Goal: Transaction & Acquisition: Purchase product/service

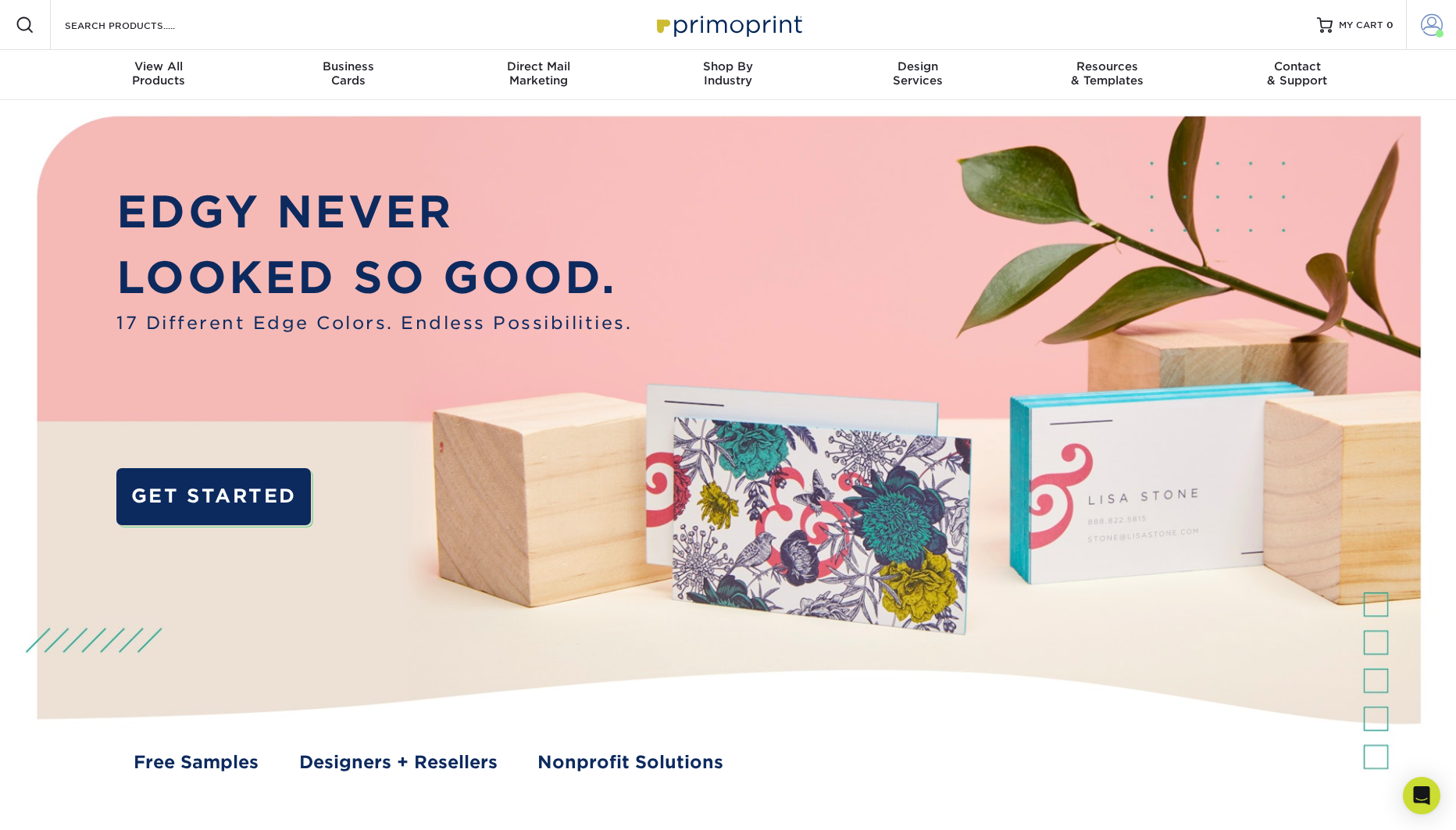
click at [1439, 29] on span at bounding box center [1432, 25] width 22 height 22
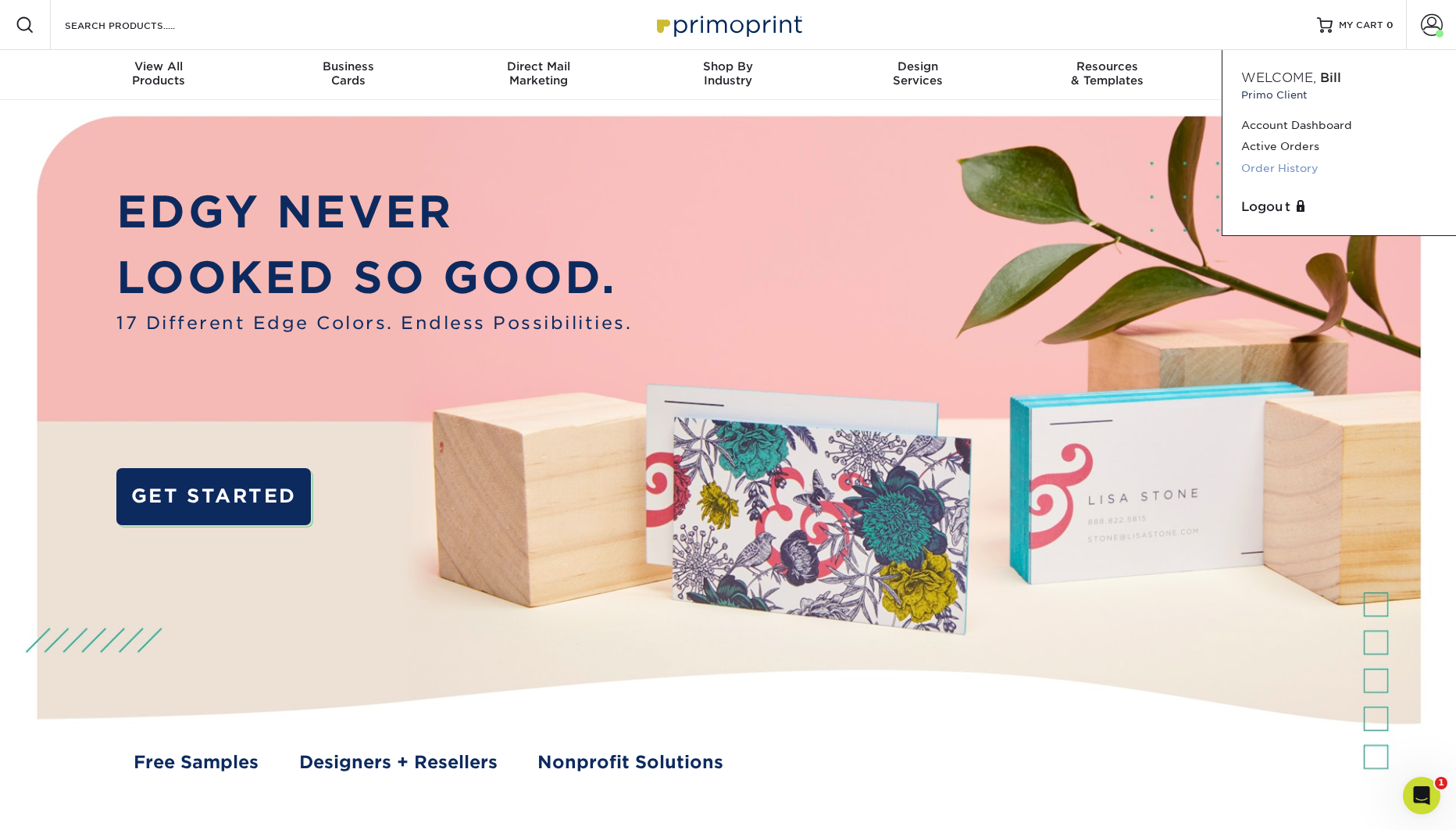
click at [1296, 169] on link "Order History" at bounding box center [1339, 168] width 196 height 21
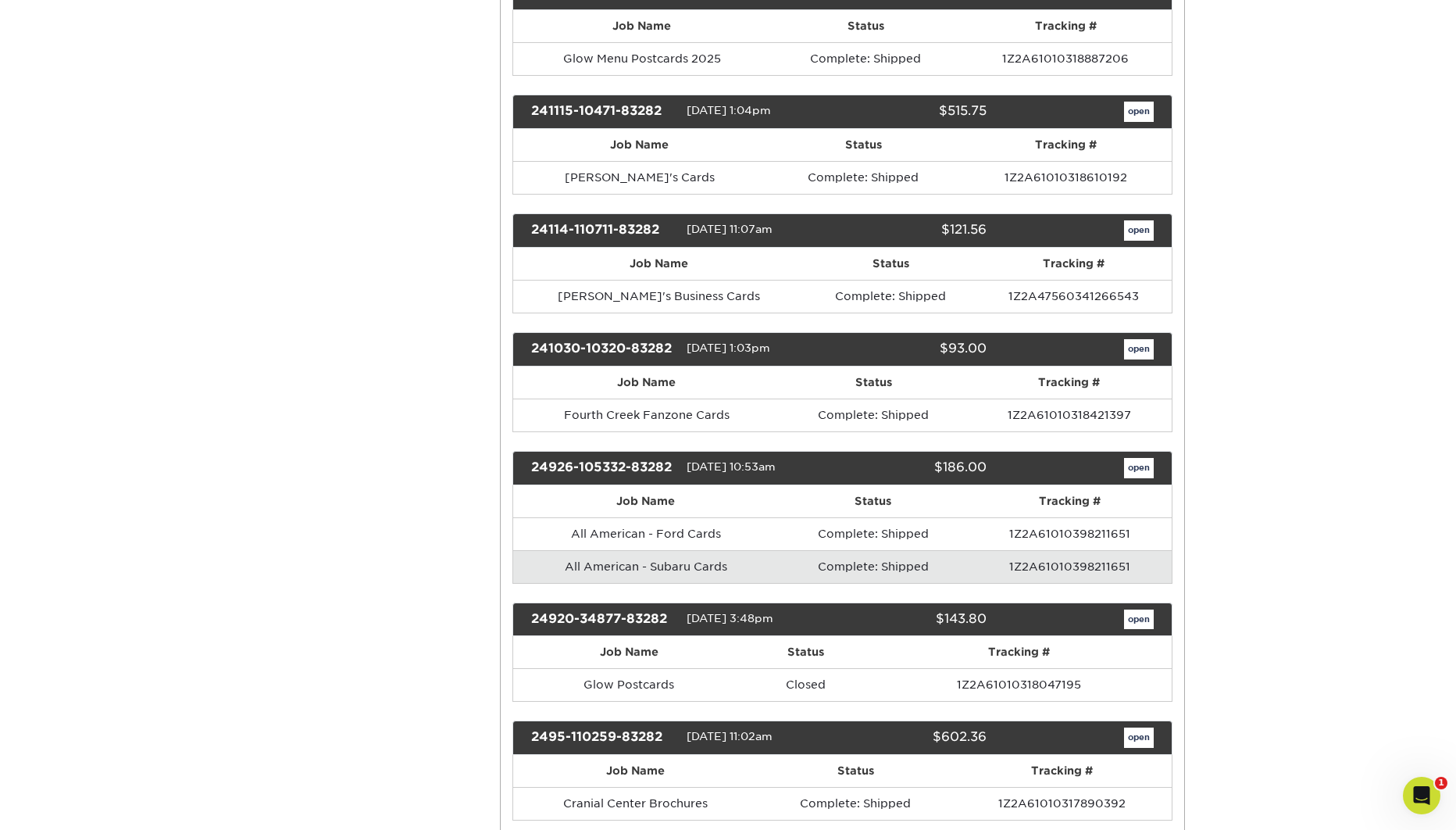
scroll to position [2776, 0]
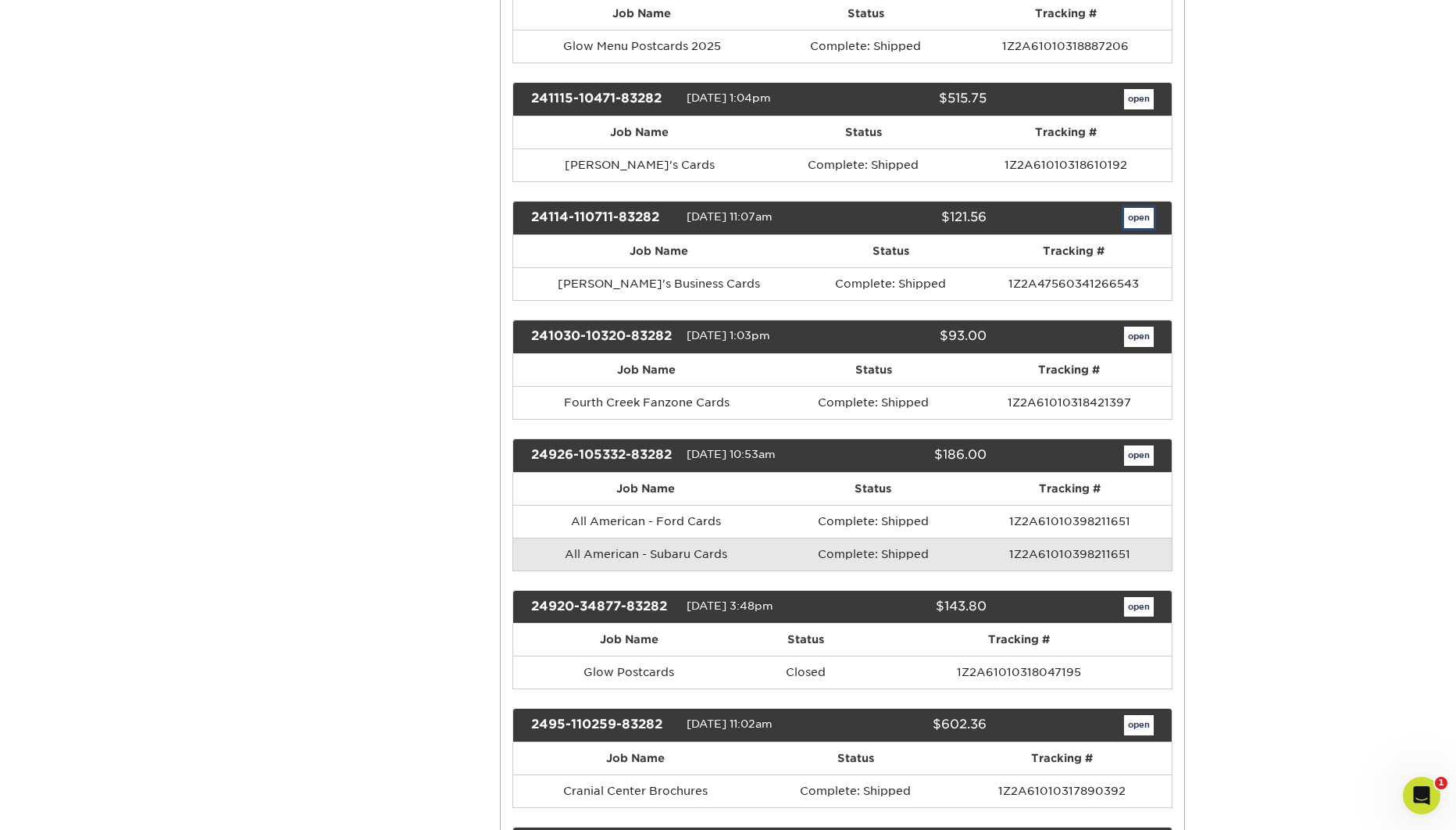
click at [1140, 208] on link "open" at bounding box center [1138, 218] width 29 height 20
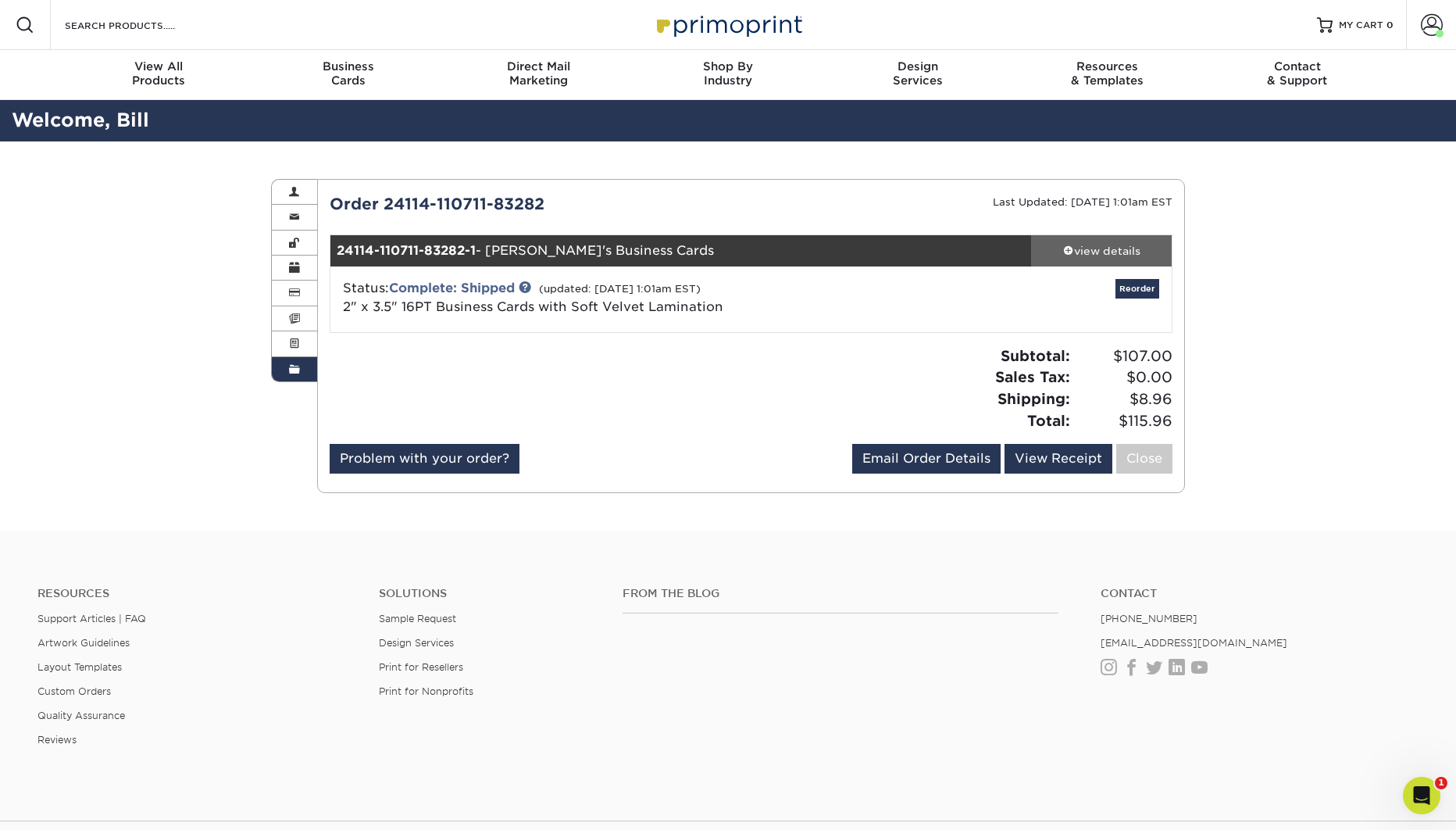
click at [1094, 250] on div "view details" at bounding box center [1101, 250] width 141 height 16
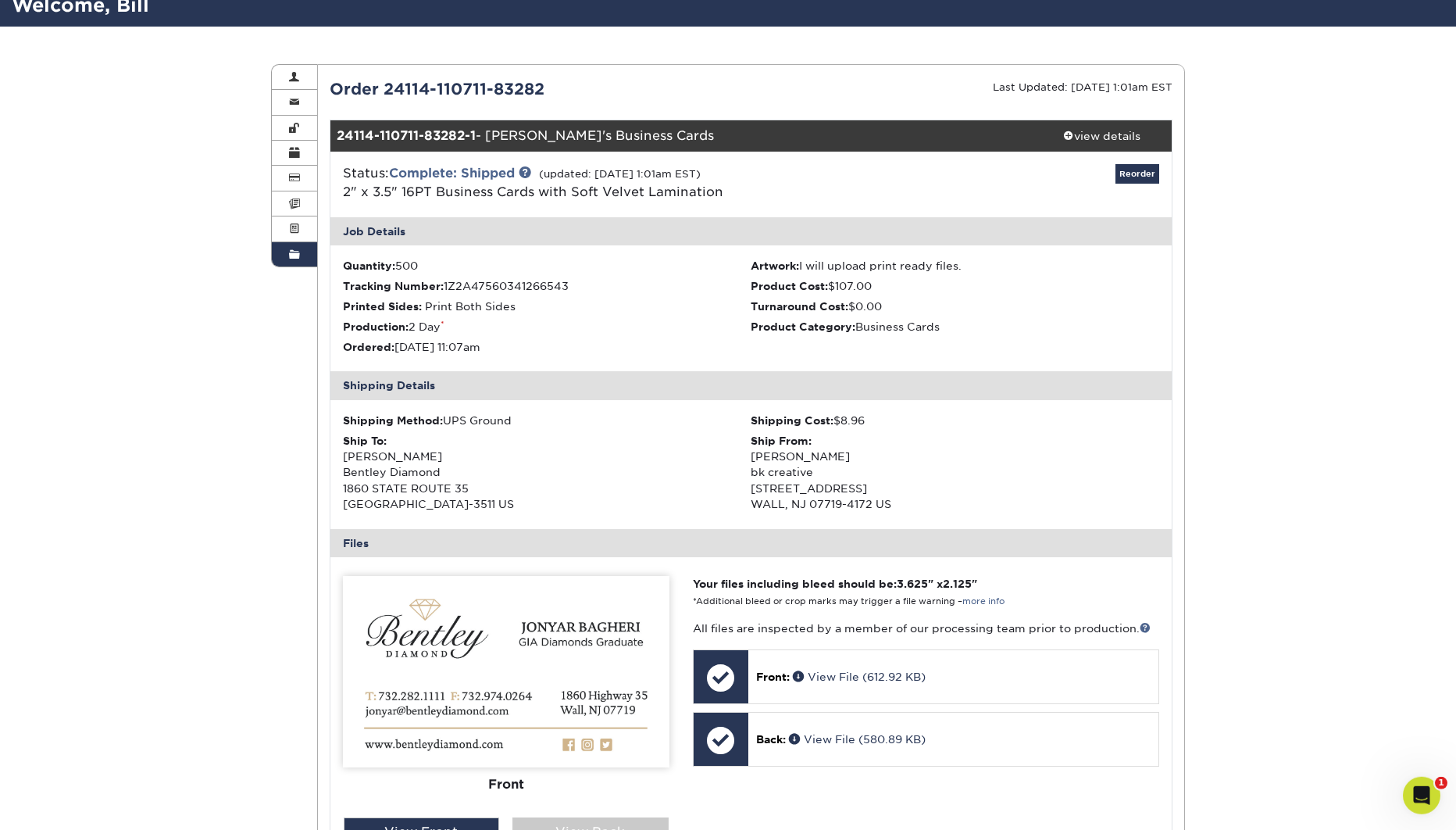
scroll to position [115, 0]
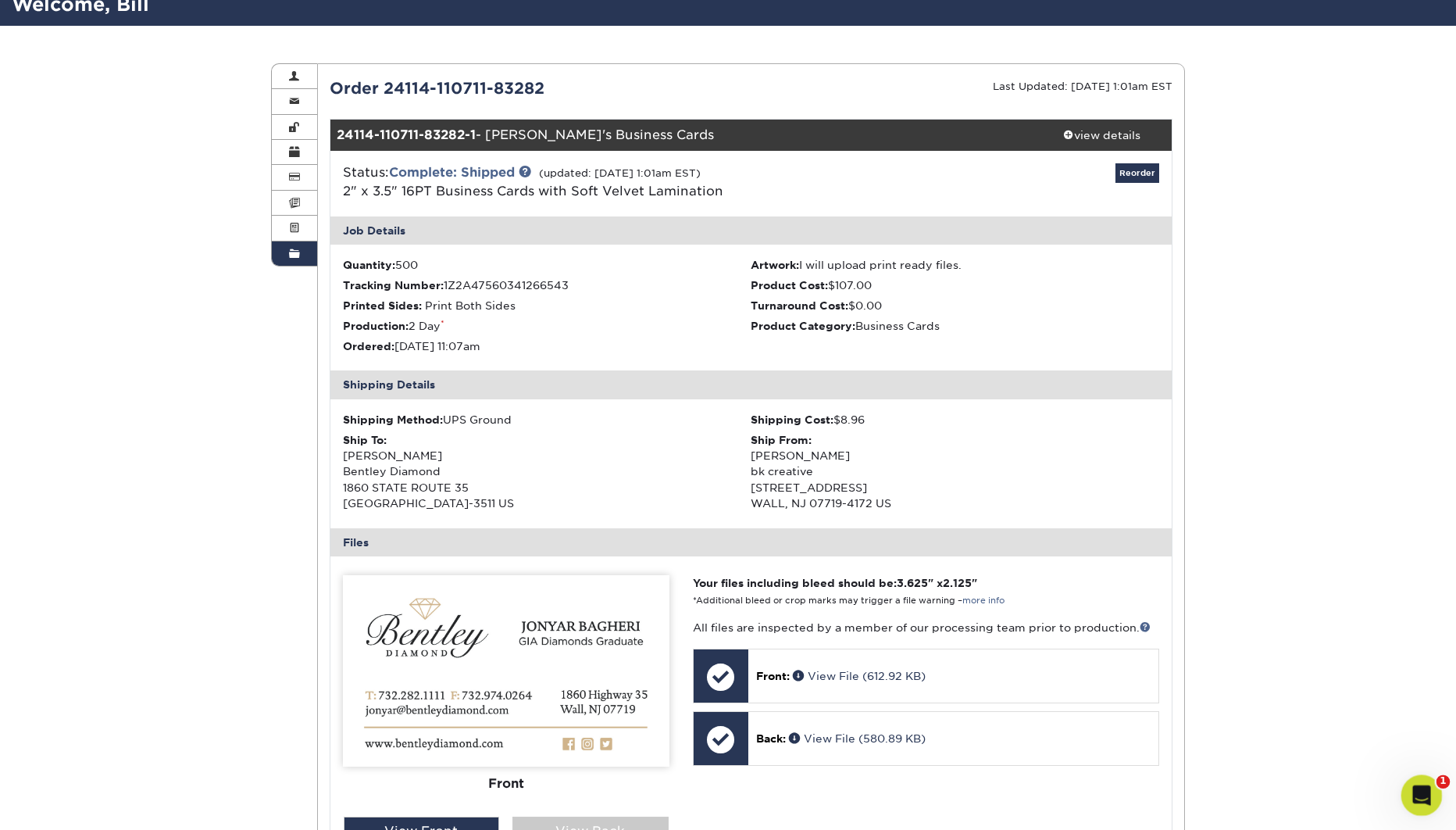
click at [1418, 787] on icon "Open Intercom Messenger" at bounding box center [1420, 793] width 26 height 26
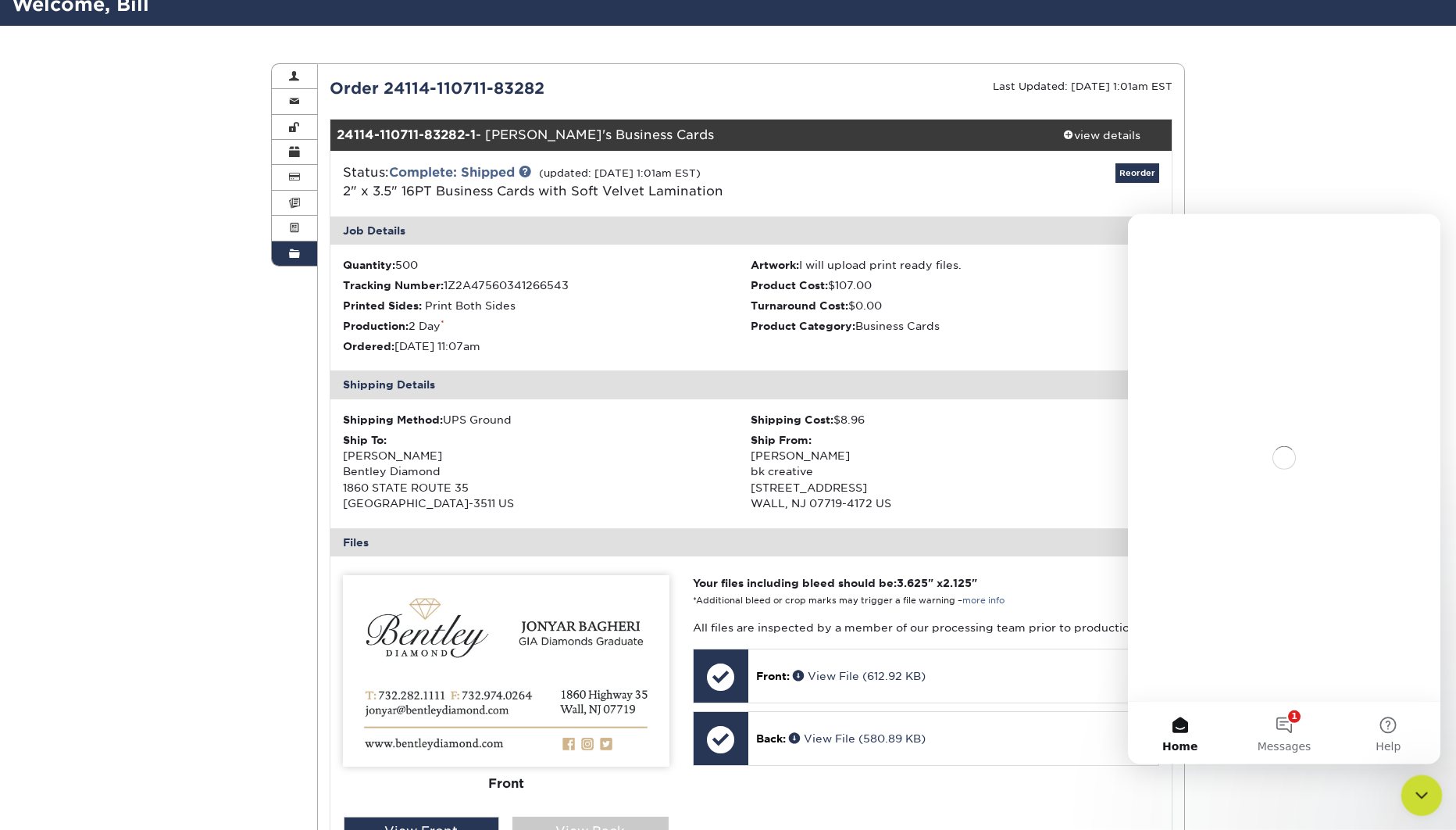
scroll to position [0, 0]
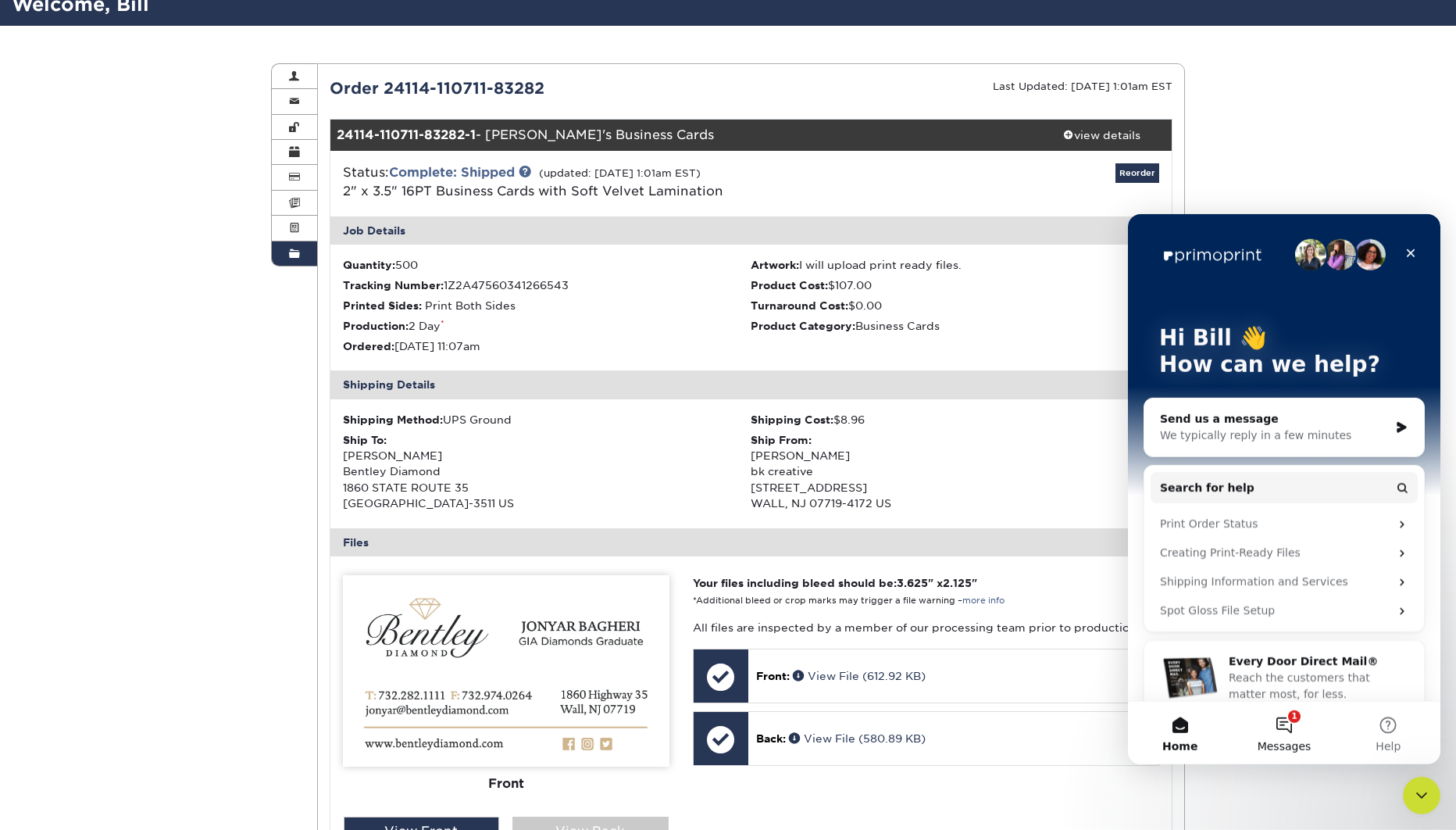
click at [1293, 725] on button "1 Messages" at bounding box center [1283, 732] width 104 height 62
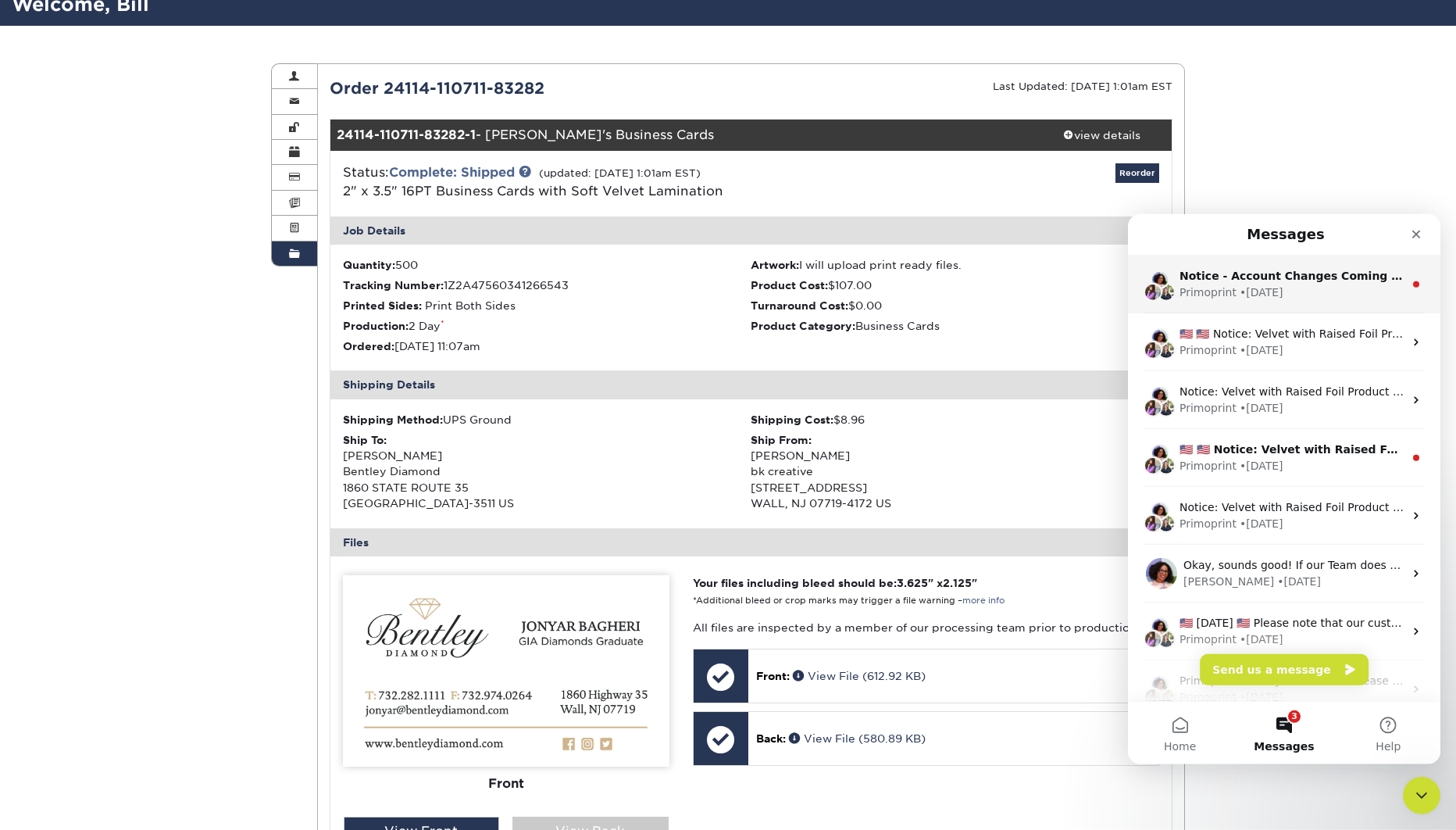
click at [1334, 295] on div "Primoprint • 2w ago" at bounding box center [1292, 292] width 224 height 16
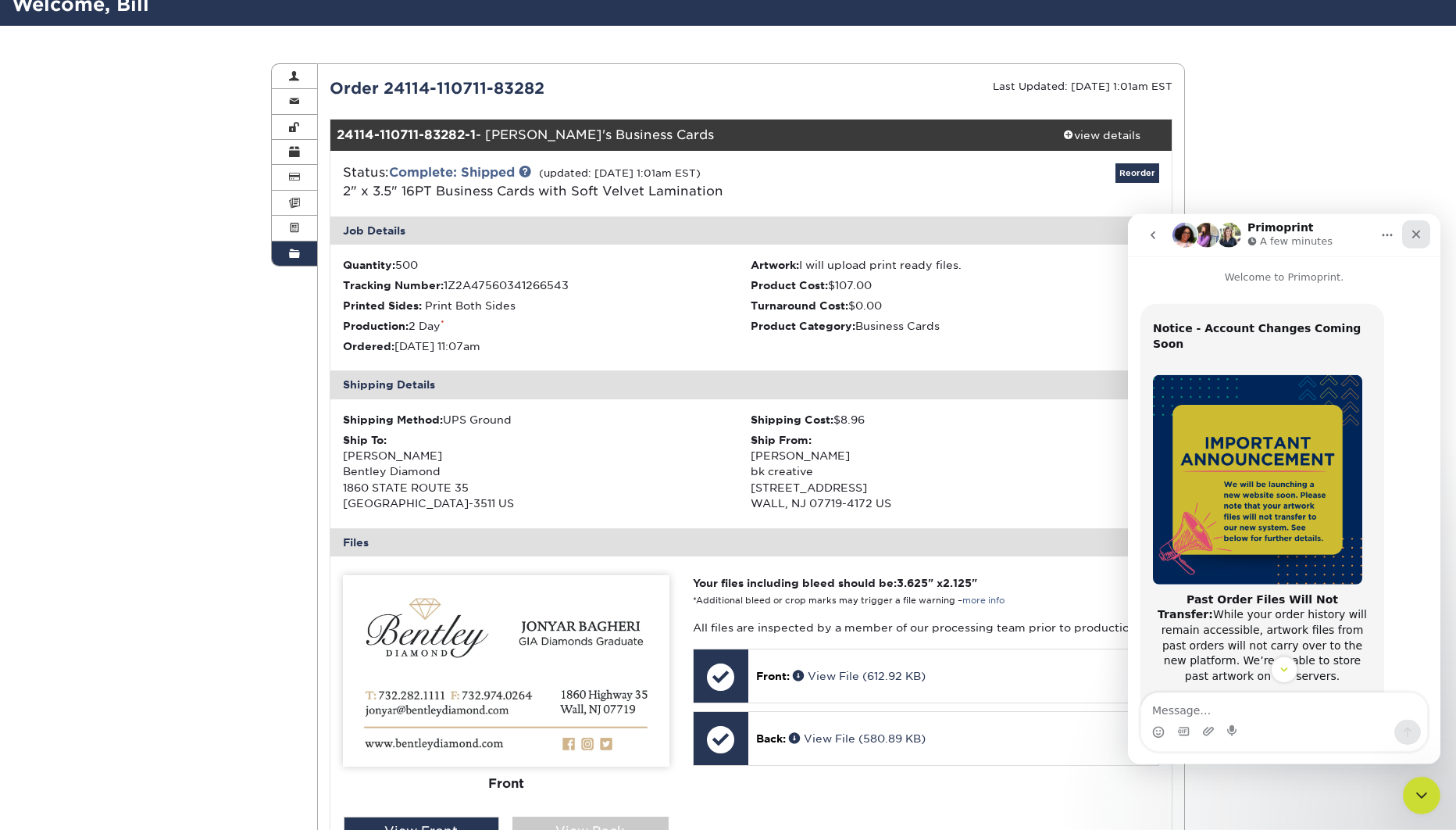
click at [1413, 233] on icon "Close" at bounding box center [1416, 233] width 13 height 13
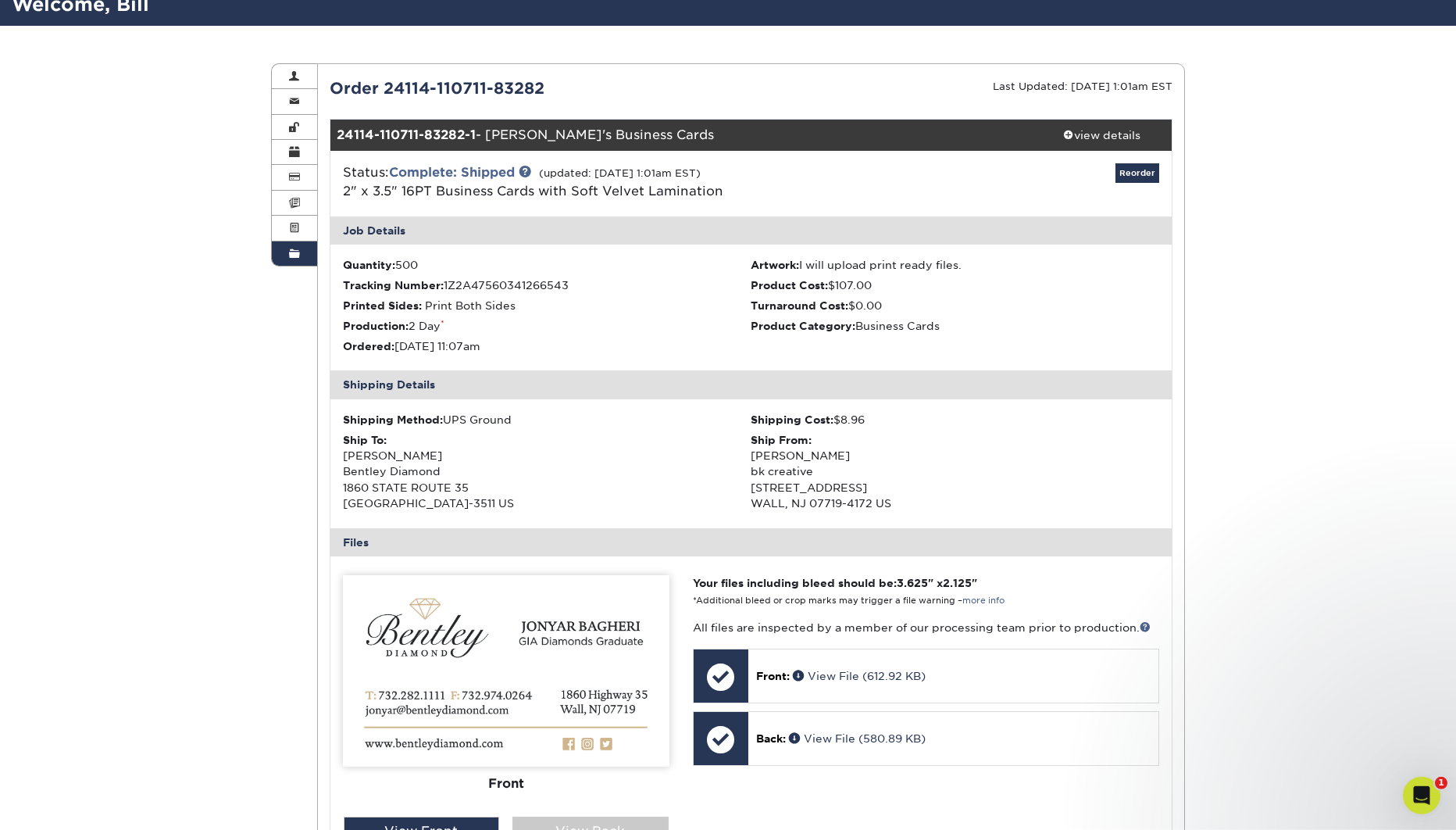
scroll to position [210, 0]
click at [1228, 222] on div "Order History Account Overview Contact Information Change Password Address Book…" at bounding box center [728, 588] width 1456 height 1125
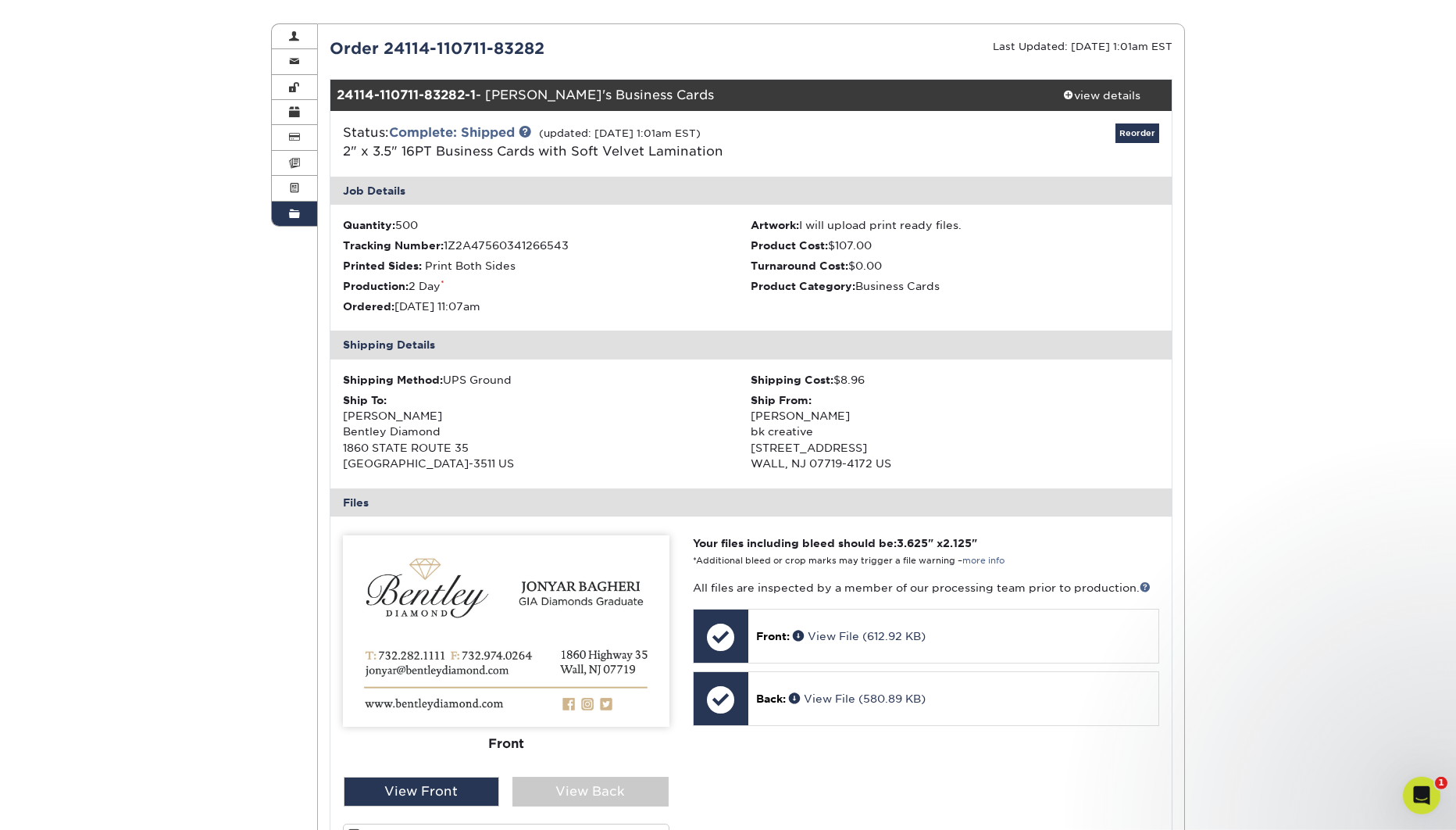
scroll to position [117, 0]
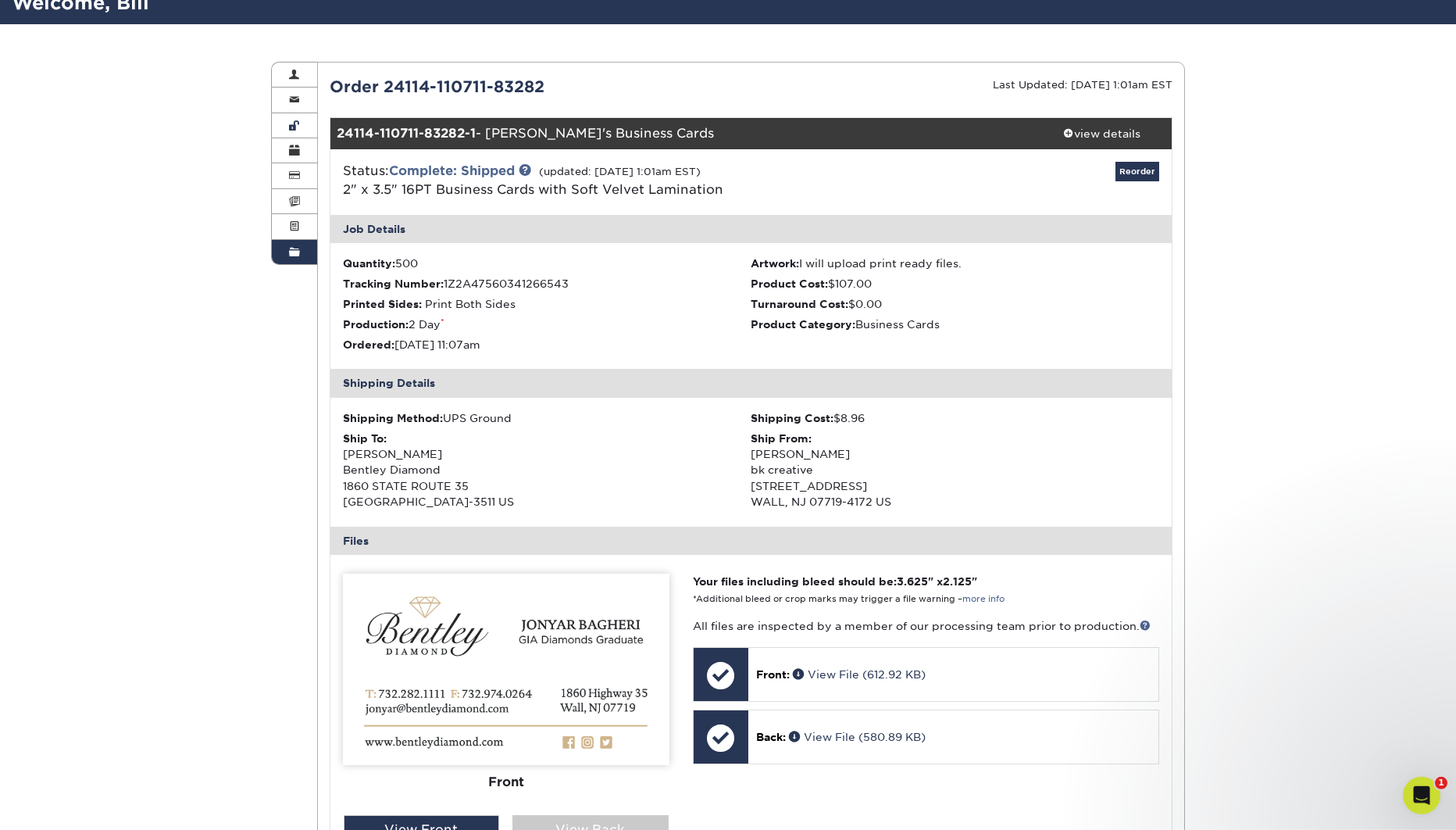
click at [297, 247] on span at bounding box center [294, 252] width 11 height 13
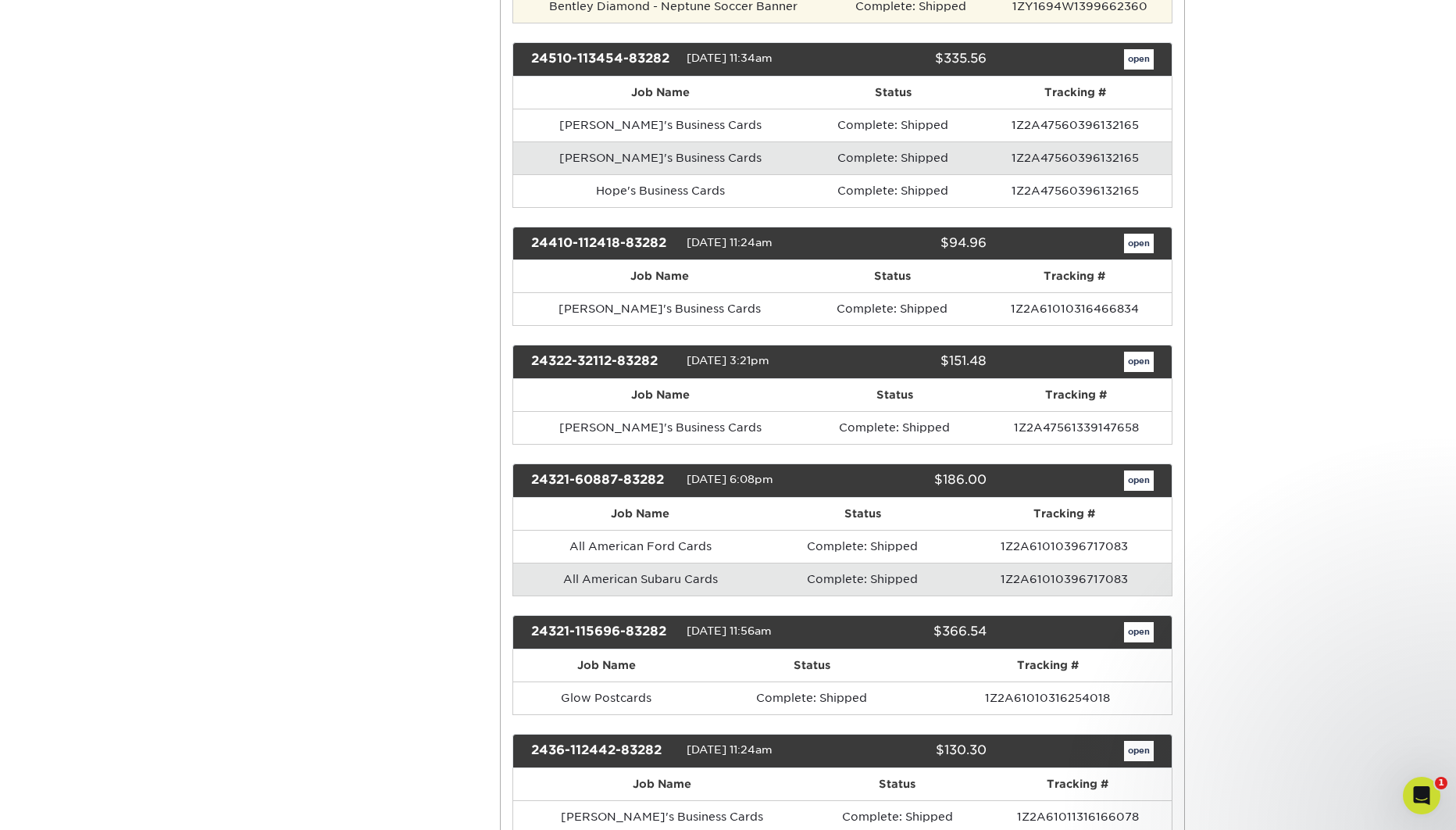
scroll to position [4112, 0]
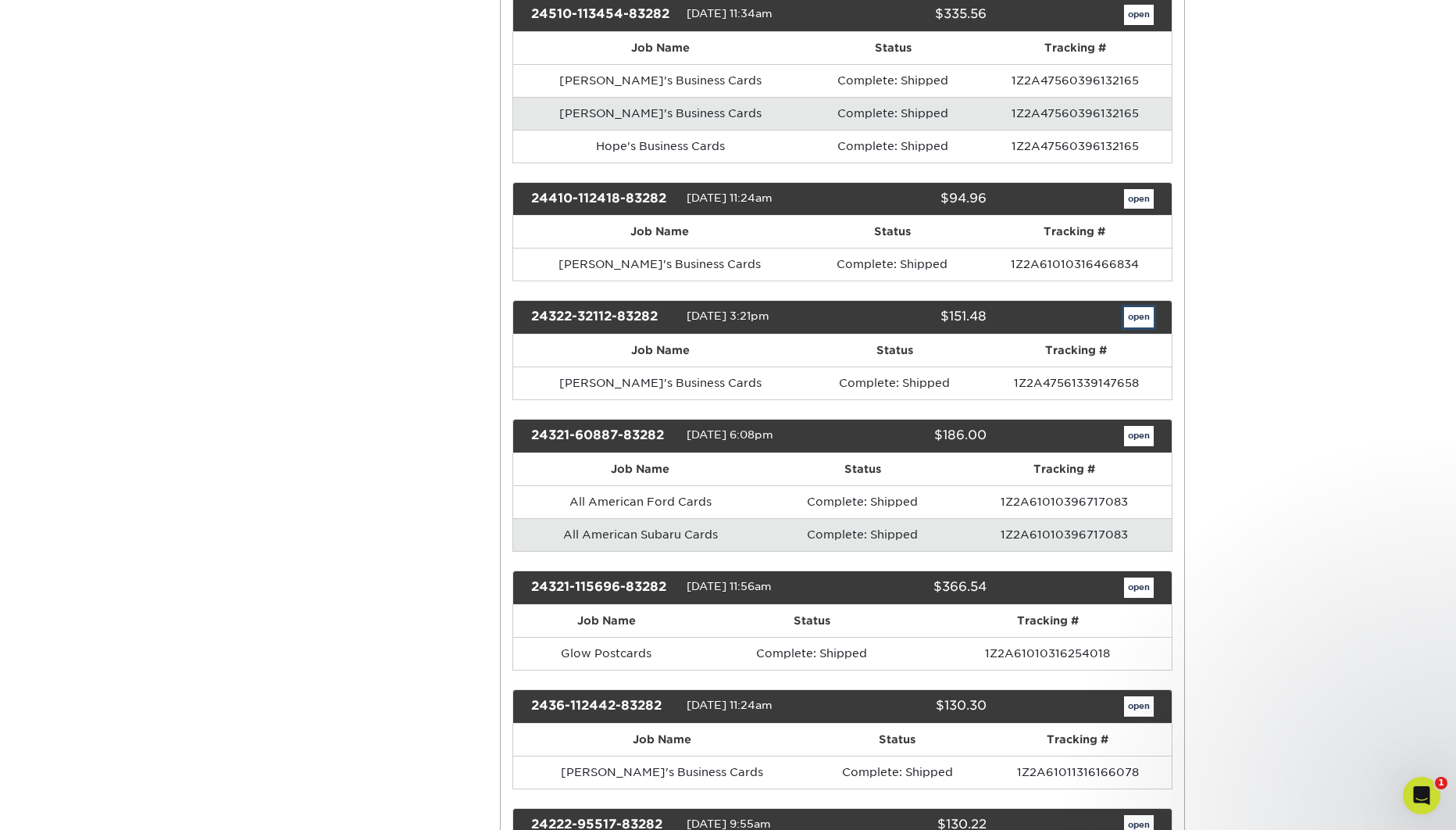
click at [1146, 307] on link "open" at bounding box center [1138, 317] width 29 height 20
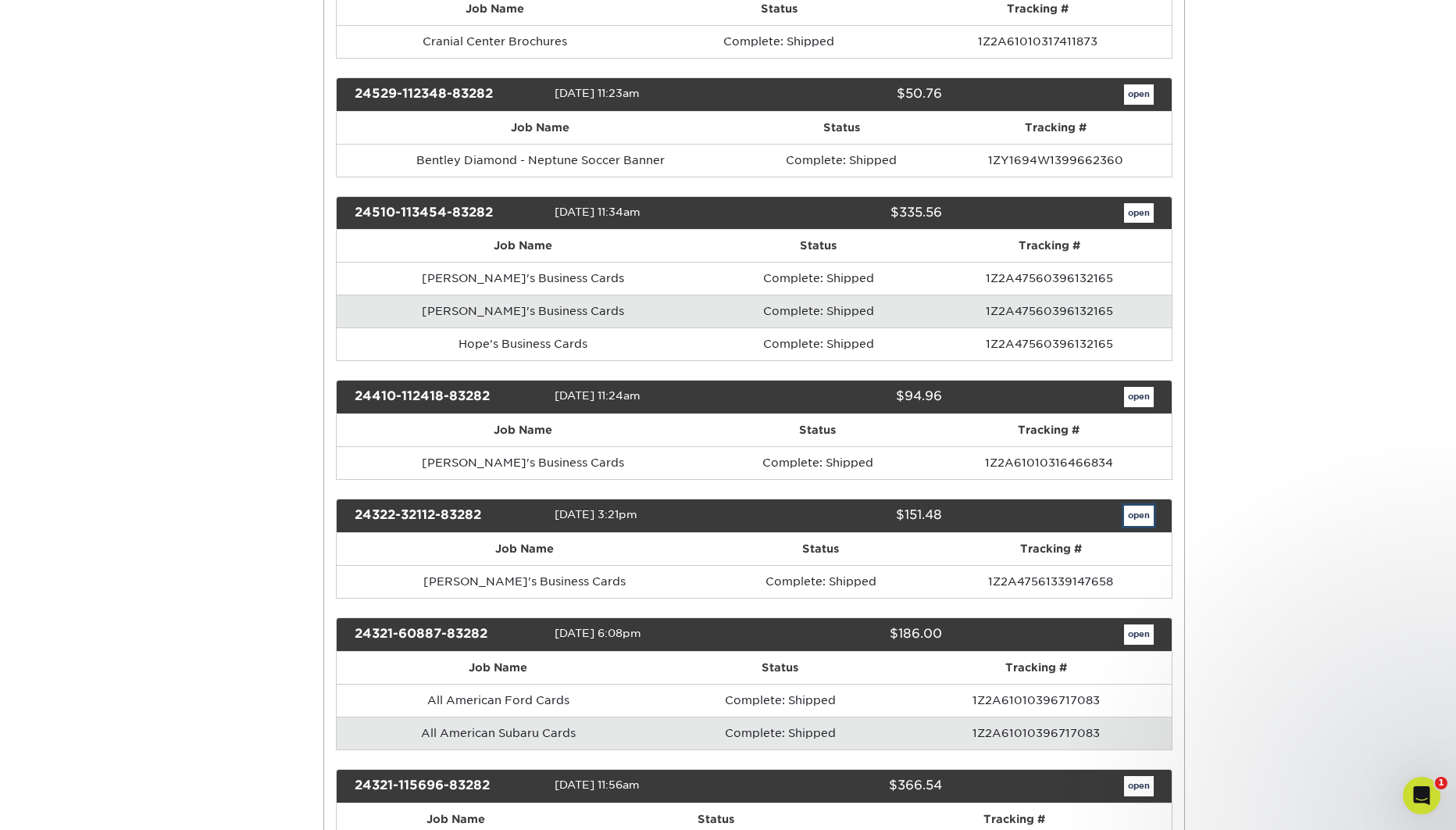
scroll to position [0, 0]
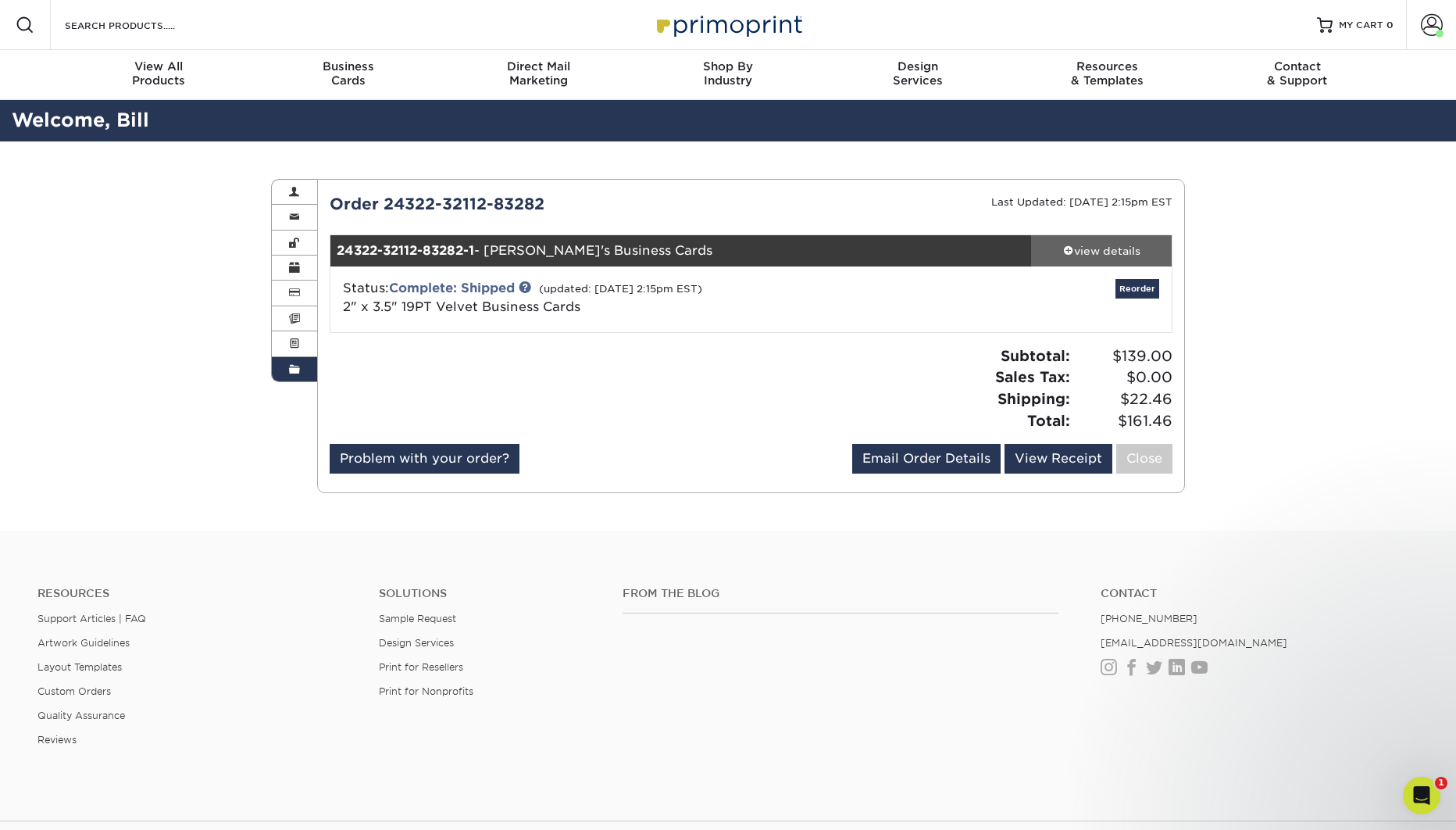
click at [1089, 255] on div "view details" at bounding box center [1101, 250] width 141 height 16
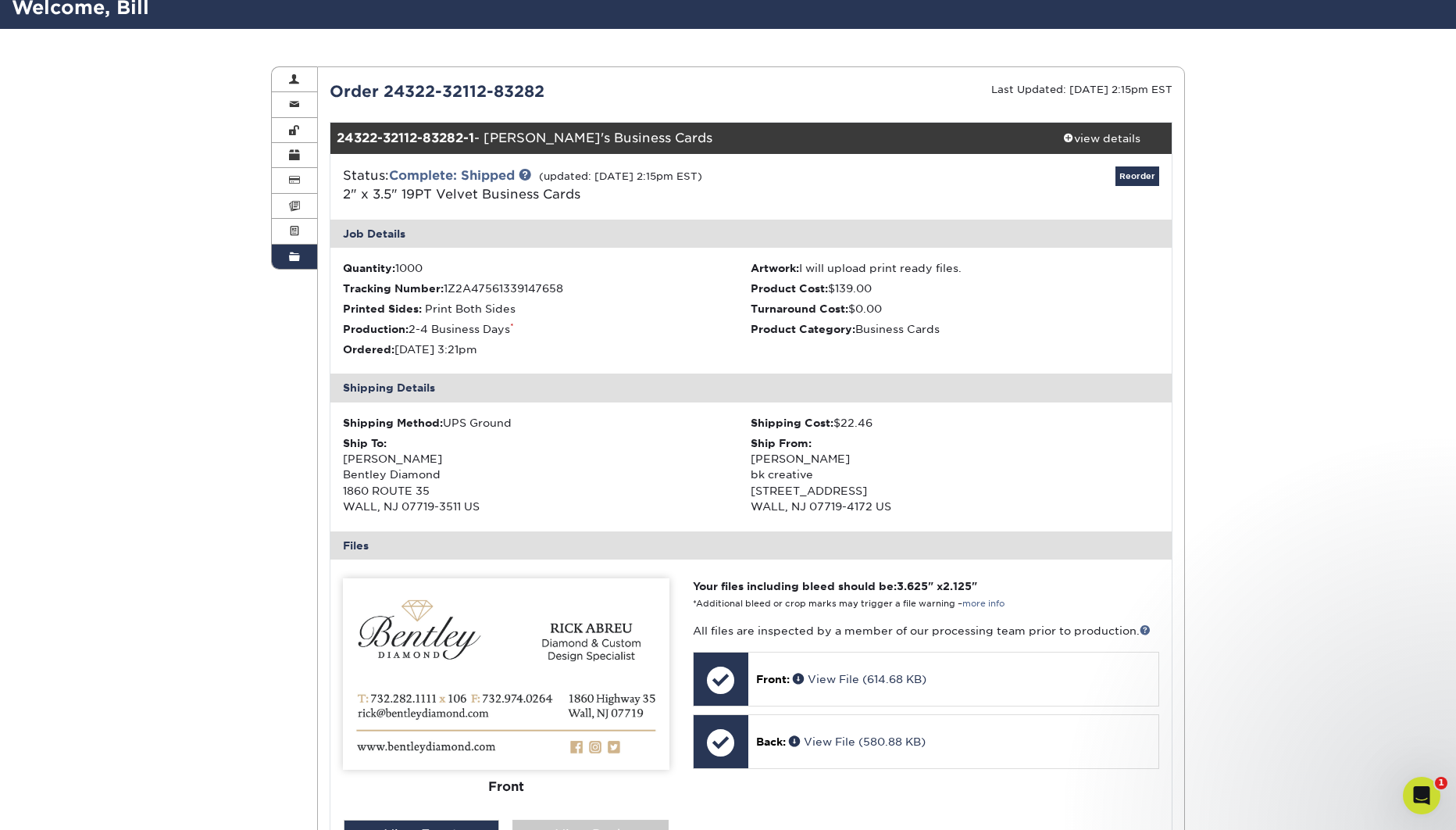
scroll to position [133, 0]
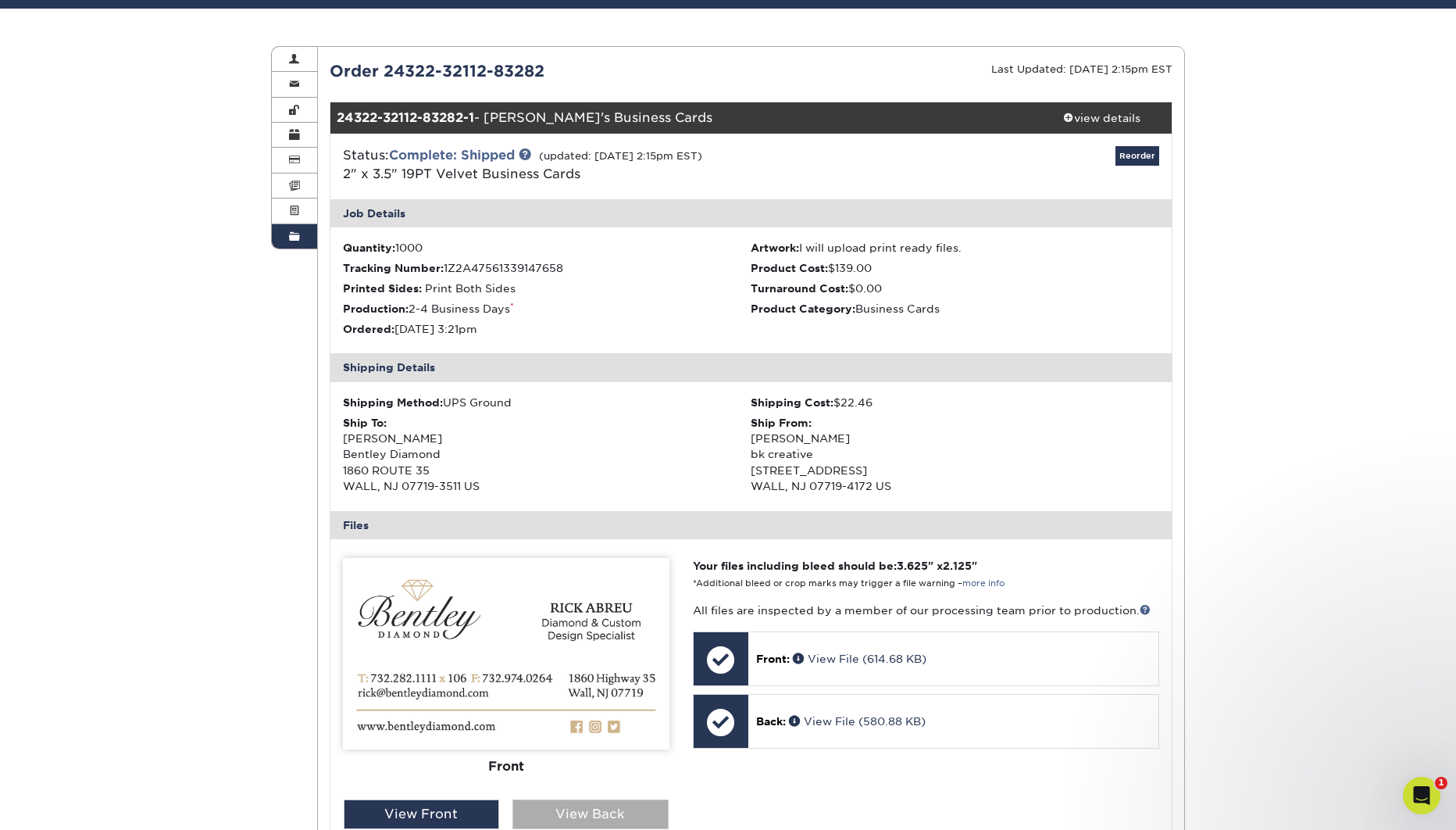
click at [616, 810] on div "View Back" at bounding box center [590, 813] width 156 height 29
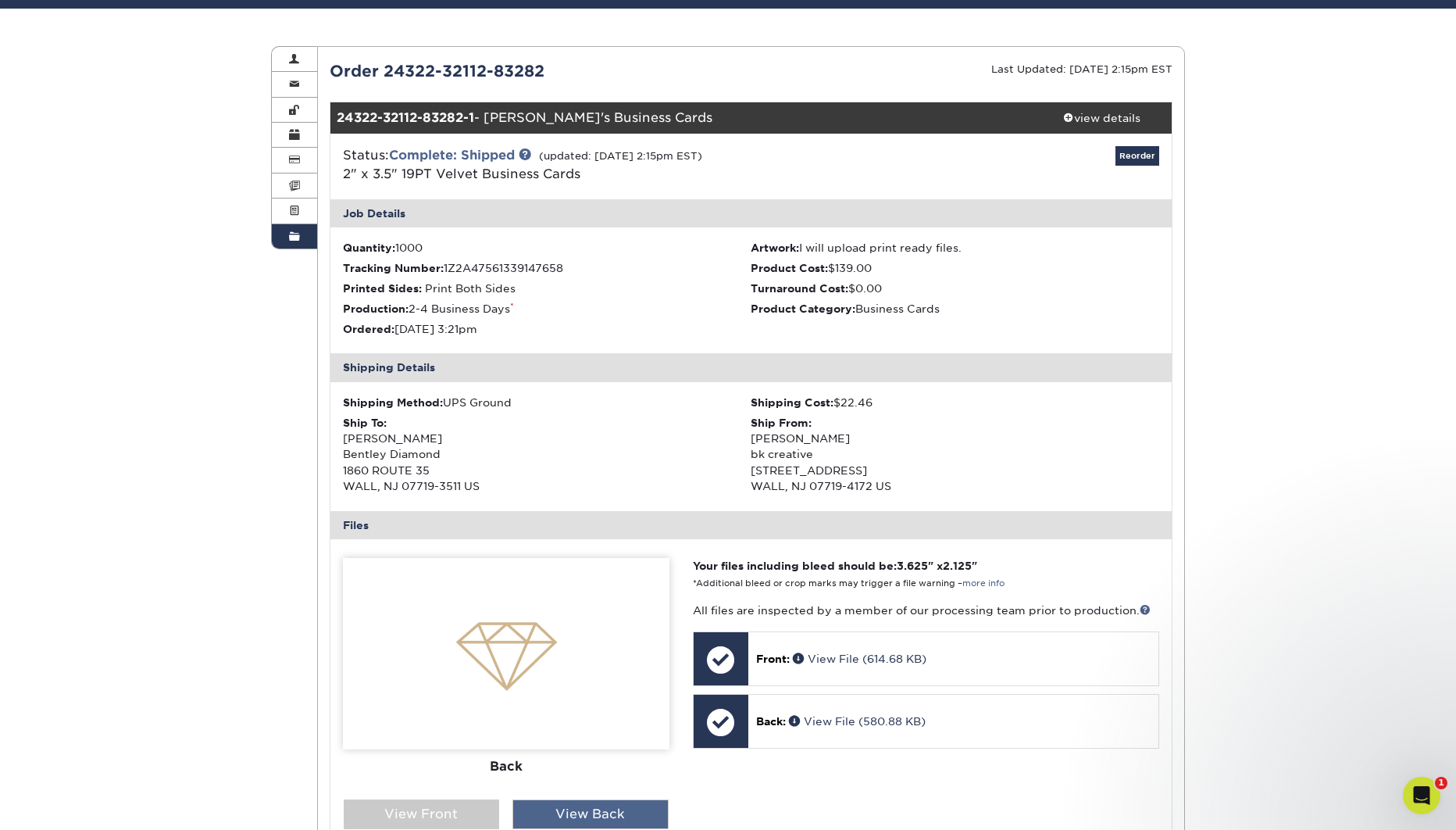
scroll to position [132, 0]
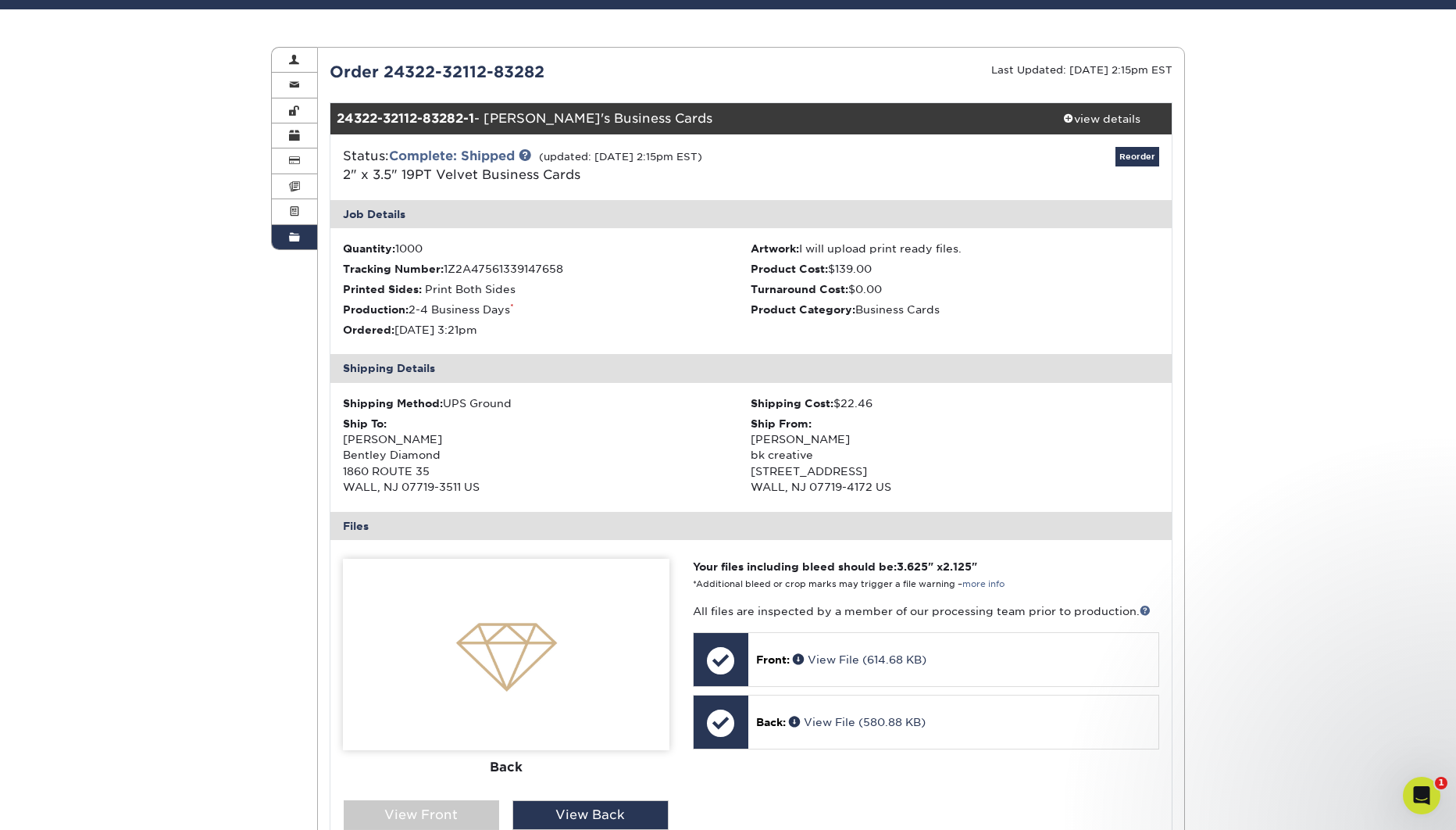
drag, startPoint x: 467, startPoint y: 810, endPoint x: 626, endPoint y: 722, distance: 181.7
click at [467, 810] on div "View Front" at bounding box center [421, 814] width 156 height 29
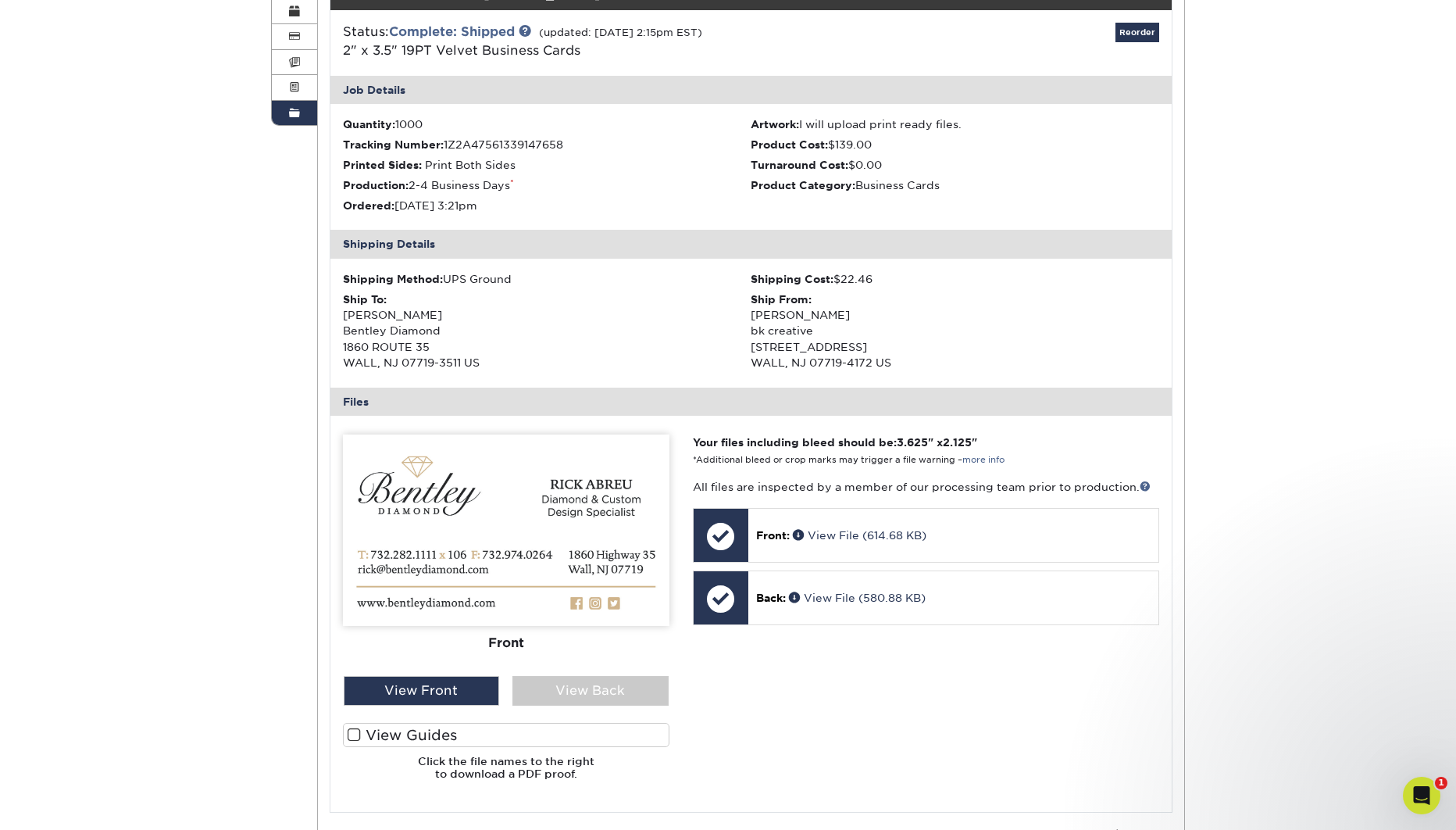
scroll to position [303, 0]
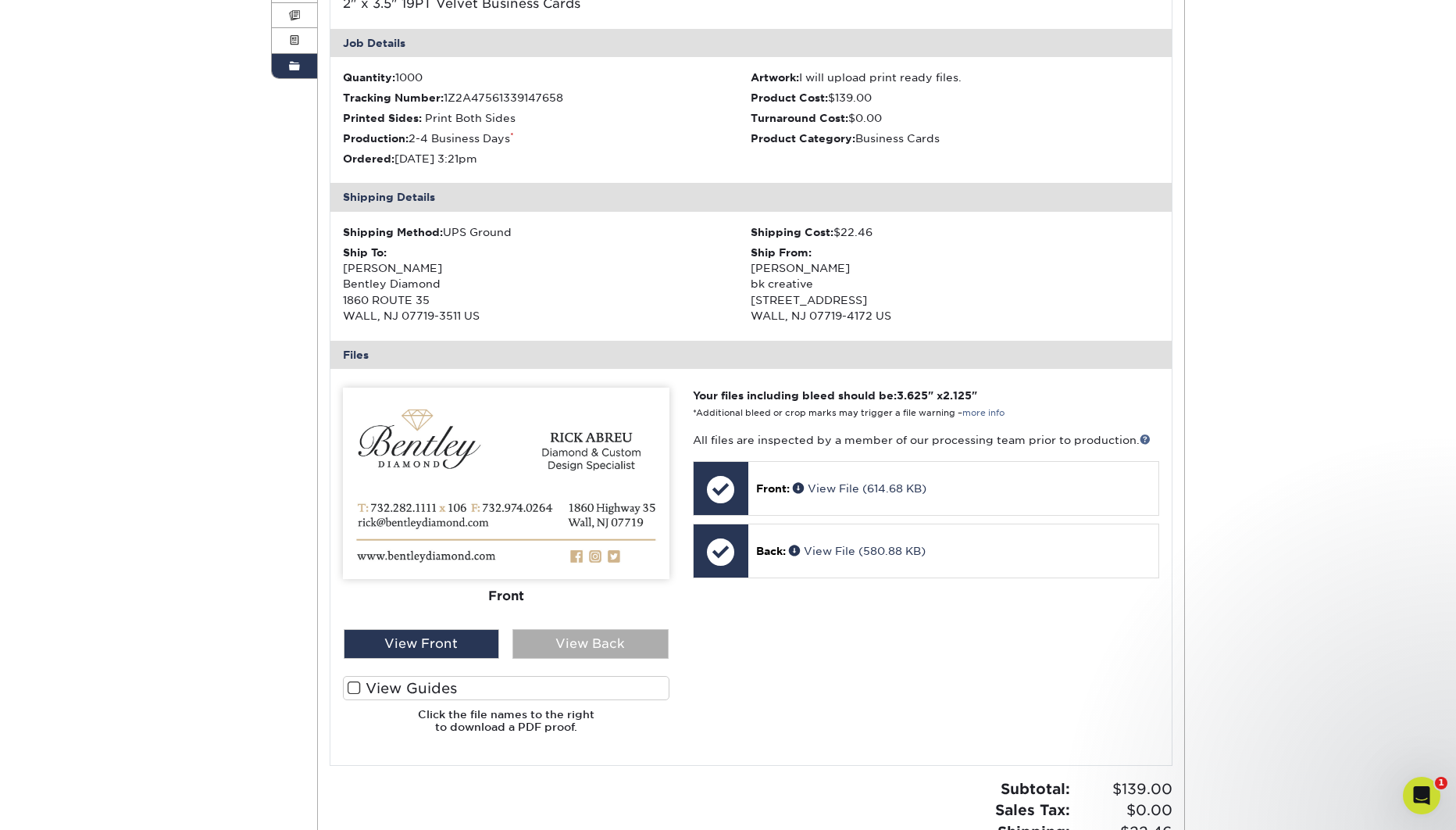
click at [583, 638] on div "View Back" at bounding box center [590, 643] width 156 height 29
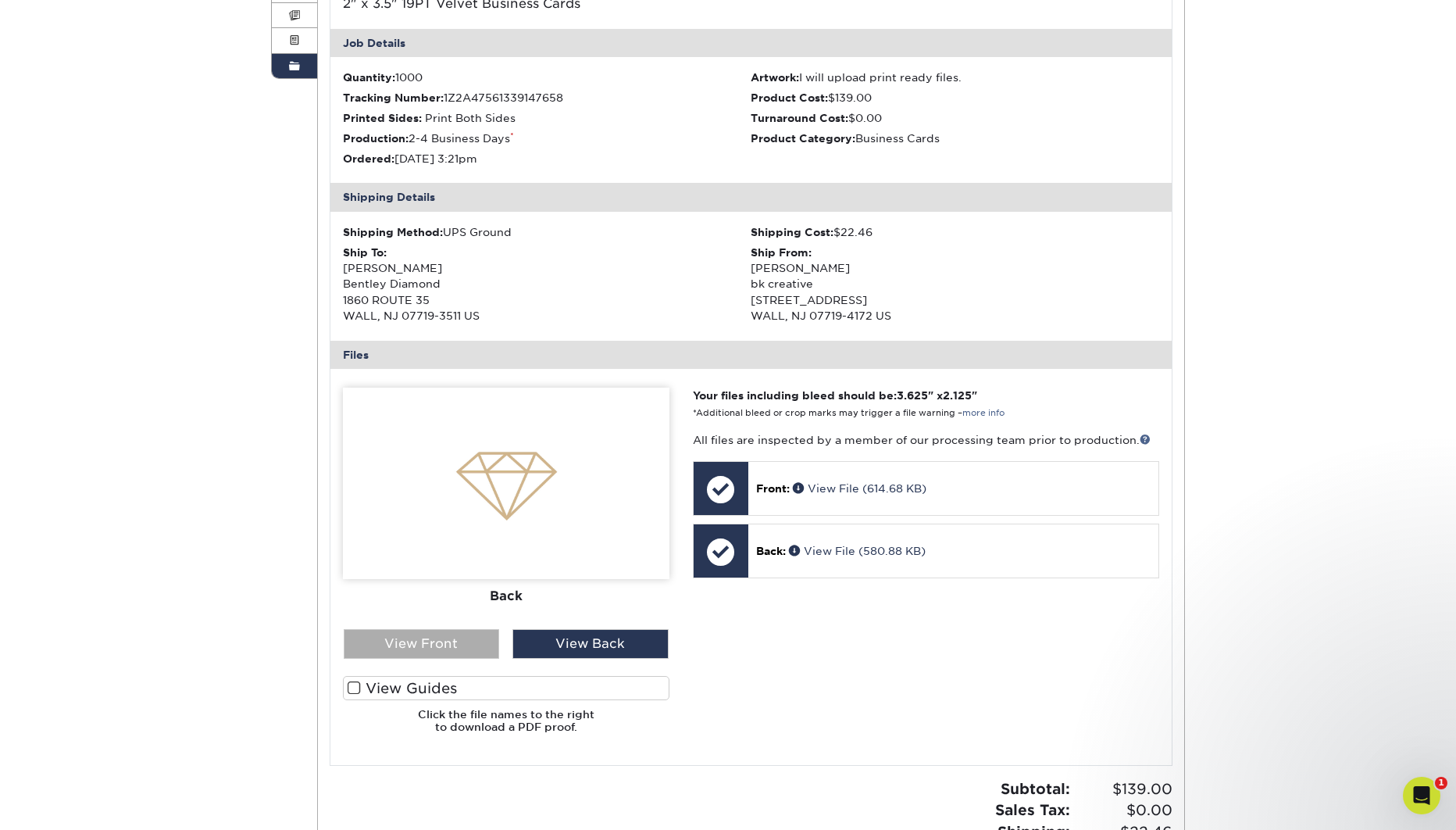
click at [465, 645] on div "View Front" at bounding box center [421, 643] width 156 height 29
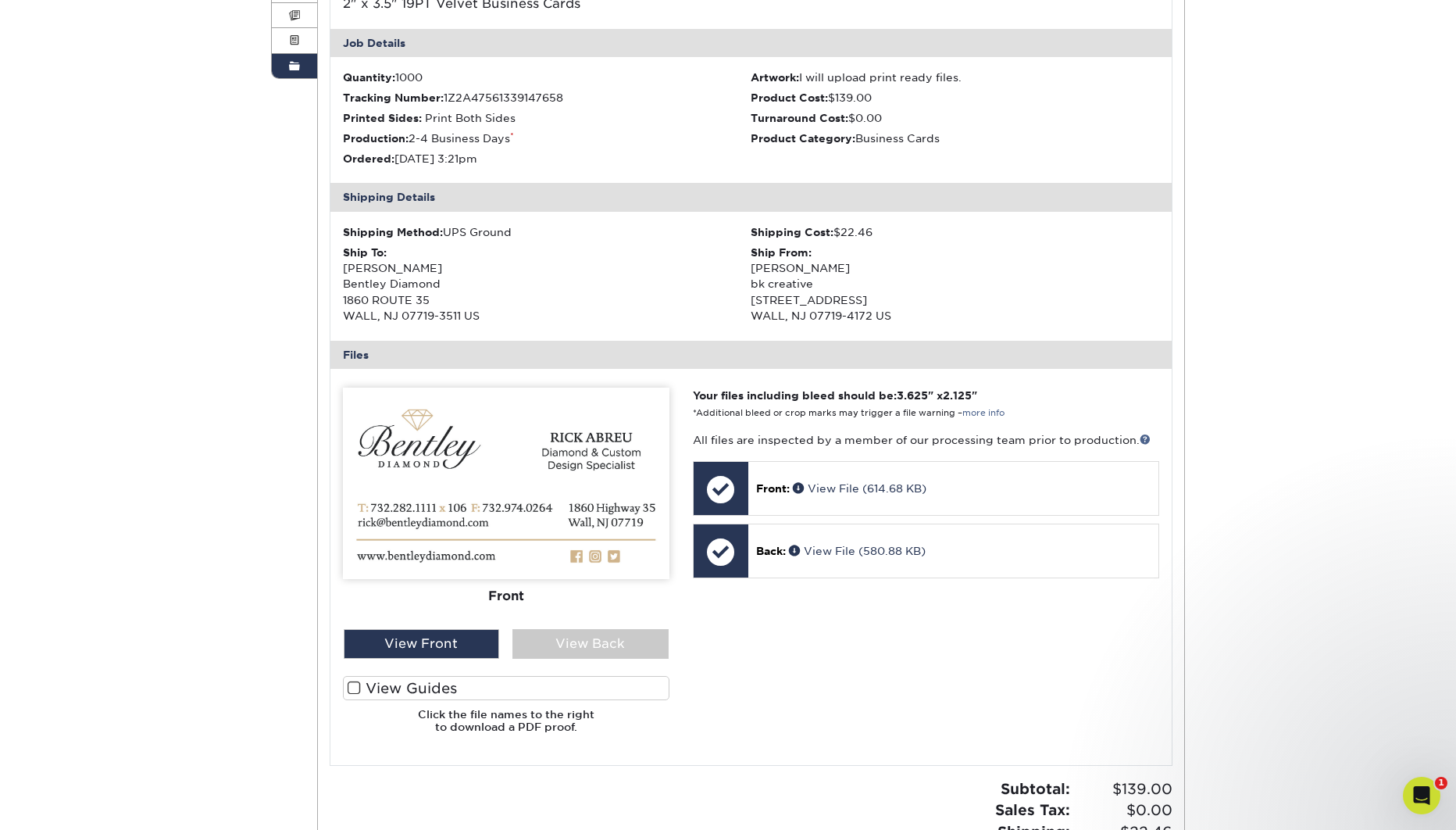
scroll to position [0, 0]
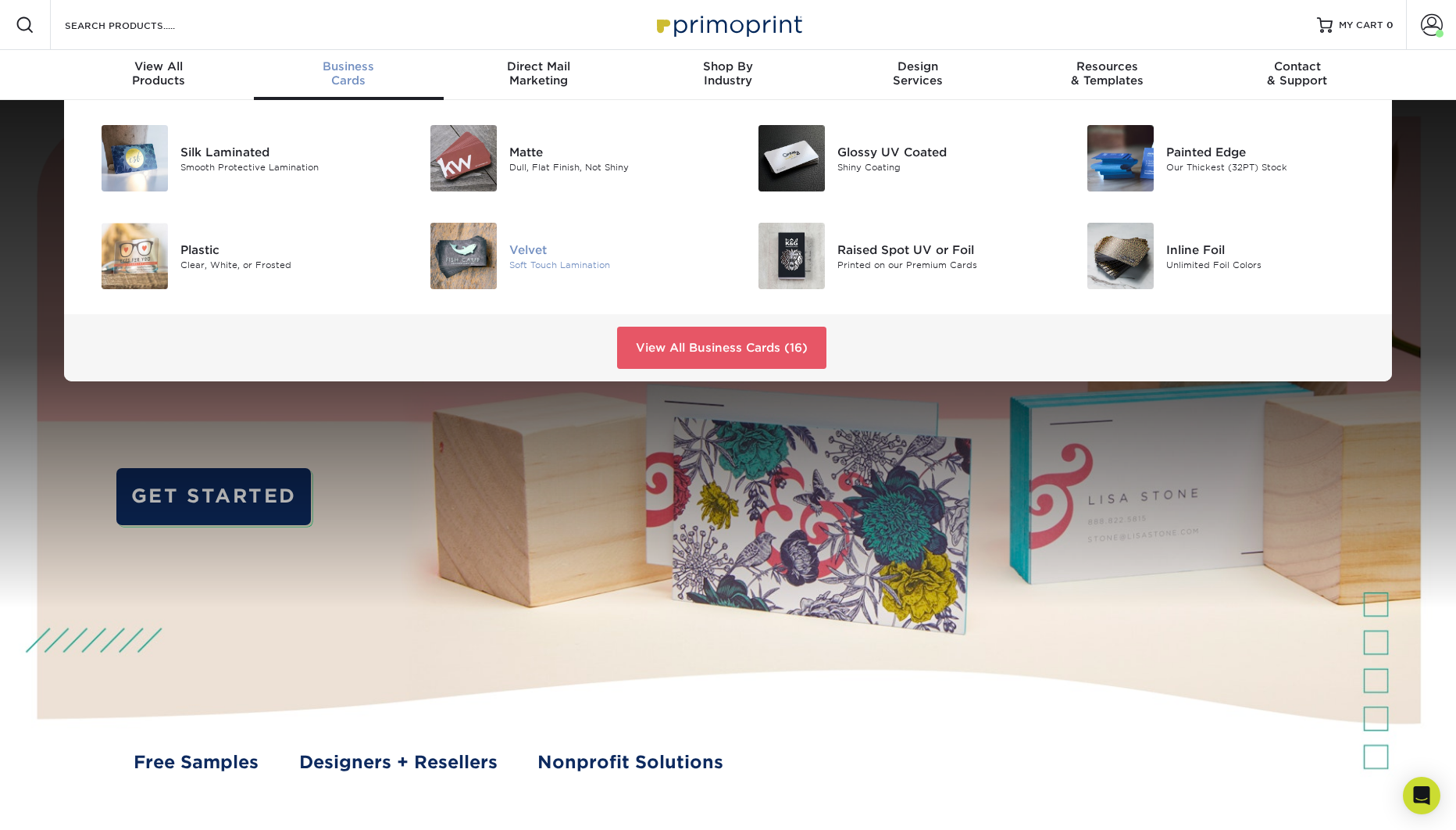
click at [541, 273] on div "Velvet Soft Touch Lamination" at bounding box center [618, 255] width 219 height 67
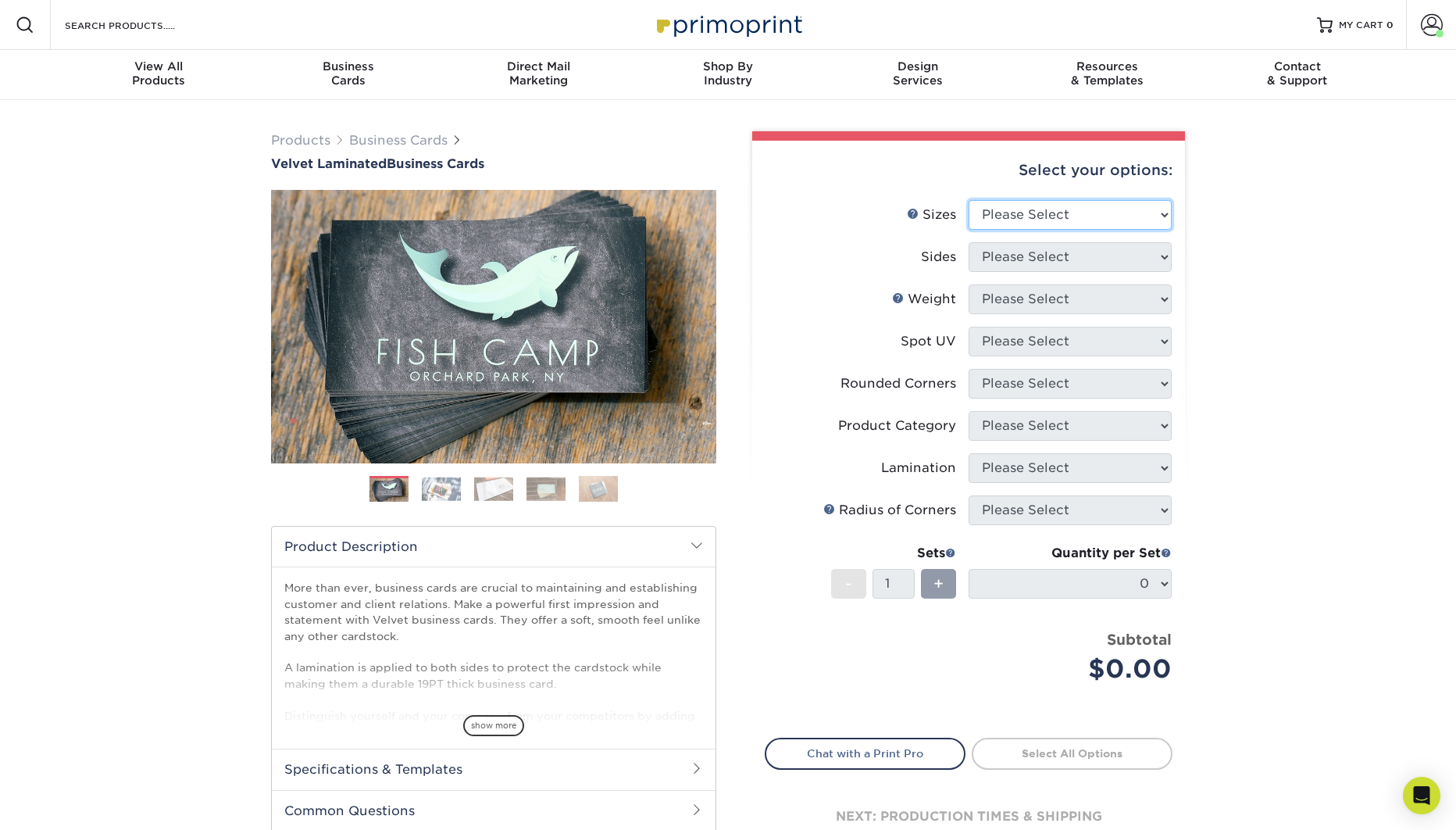
select select "2.00x3.50"
click option "2" x 3.5" - Standard" at bounding box center [0, 0] width 0 height 0
select select "13abbda7-1d64-4f25-8bb2-c179b224825d"
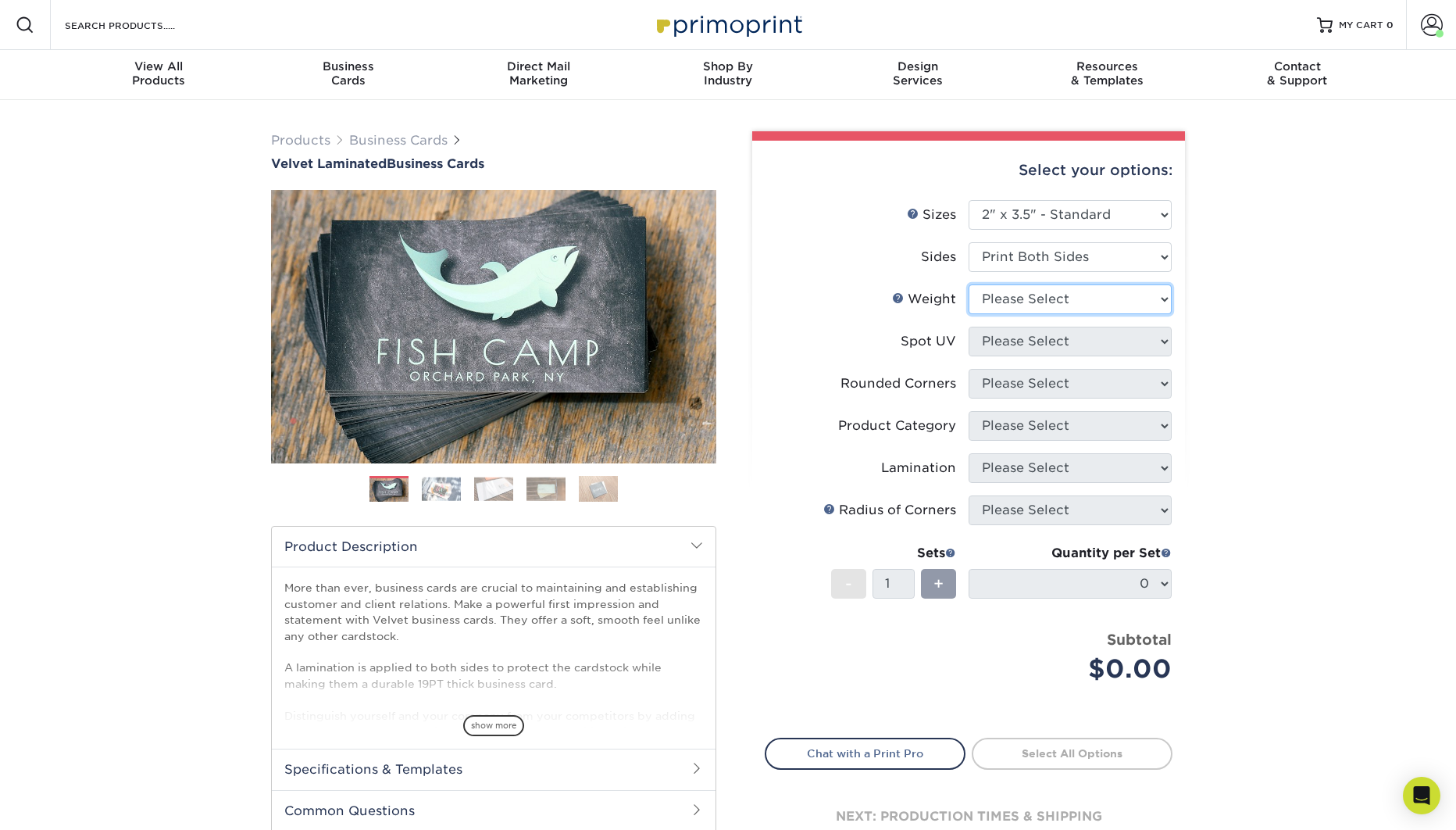
select select "16PT"
click at [1186, 351] on div "Select your options: Sizes Help Sizes Please Select 1.5" x 3.5" - Mini -" at bounding box center [962, 511] width 468 height 759
select select "3"
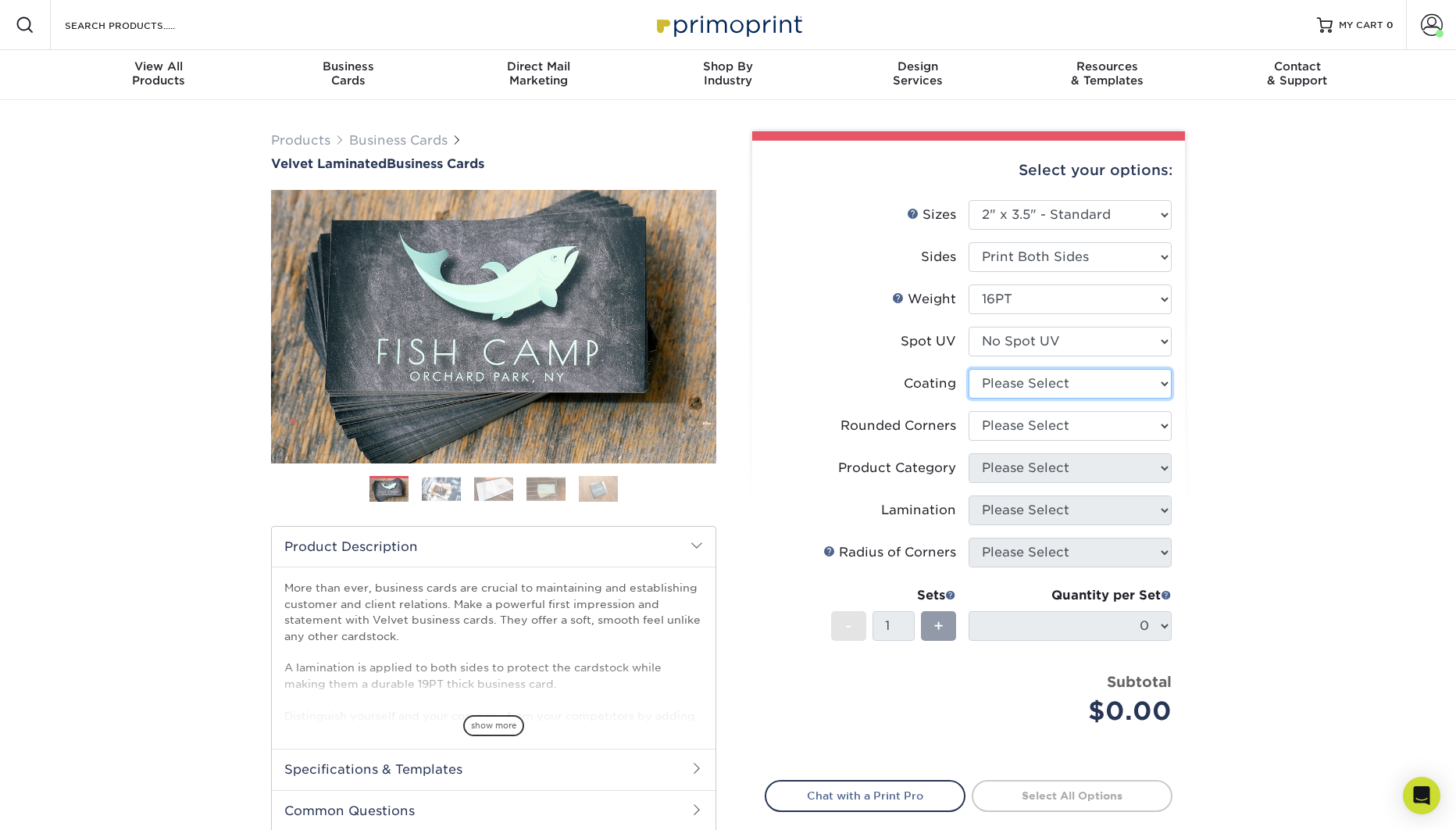
select select "3e7618de-abca-4bda-9f97-8b9129e913d8"
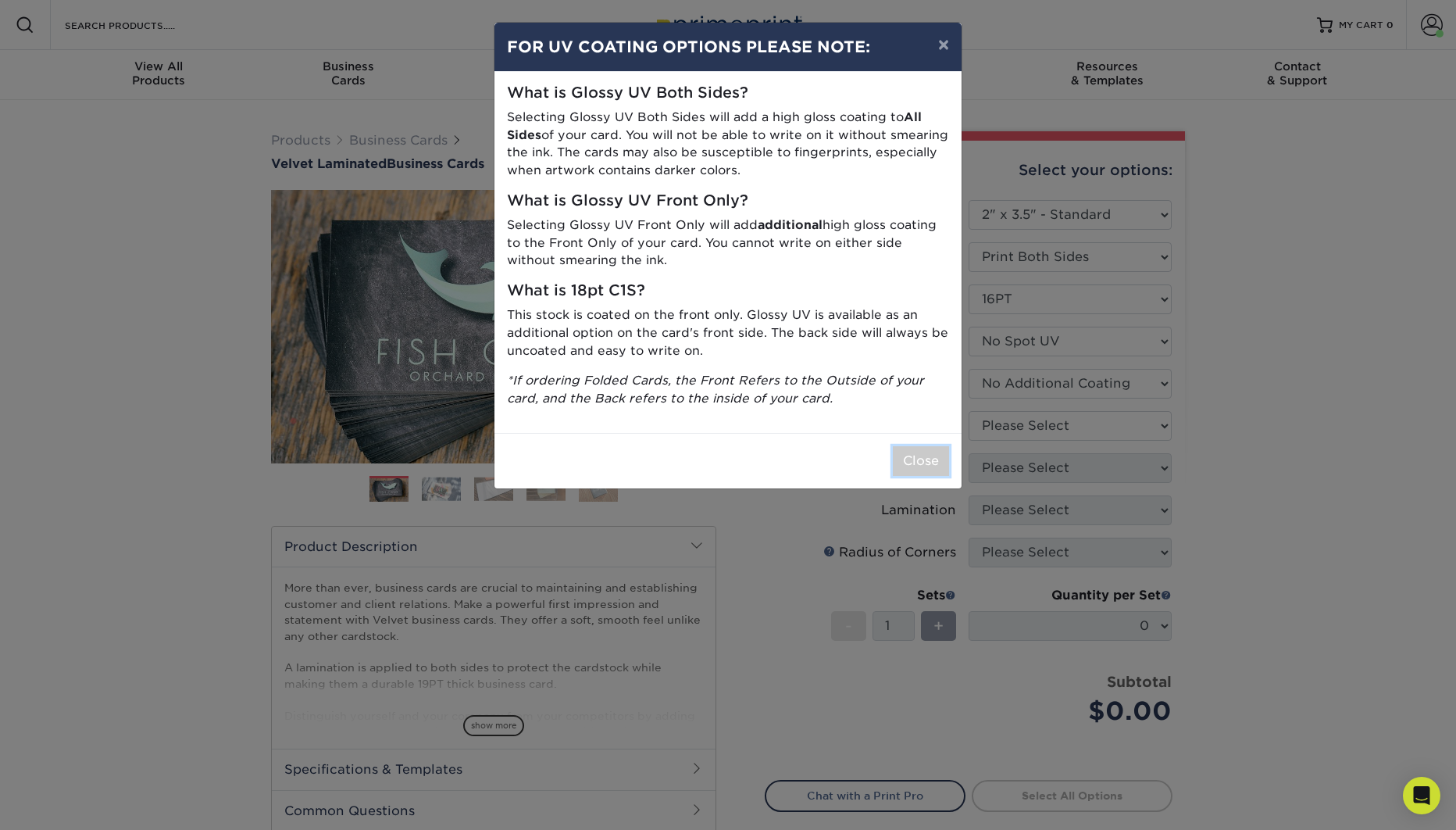
drag, startPoint x: 916, startPoint y: 466, endPoint x: 994, endPoint y: 442, distance: 81.6
click at [916, 466] on button "Close" at bounding box center [921, 460] width 56 height 29
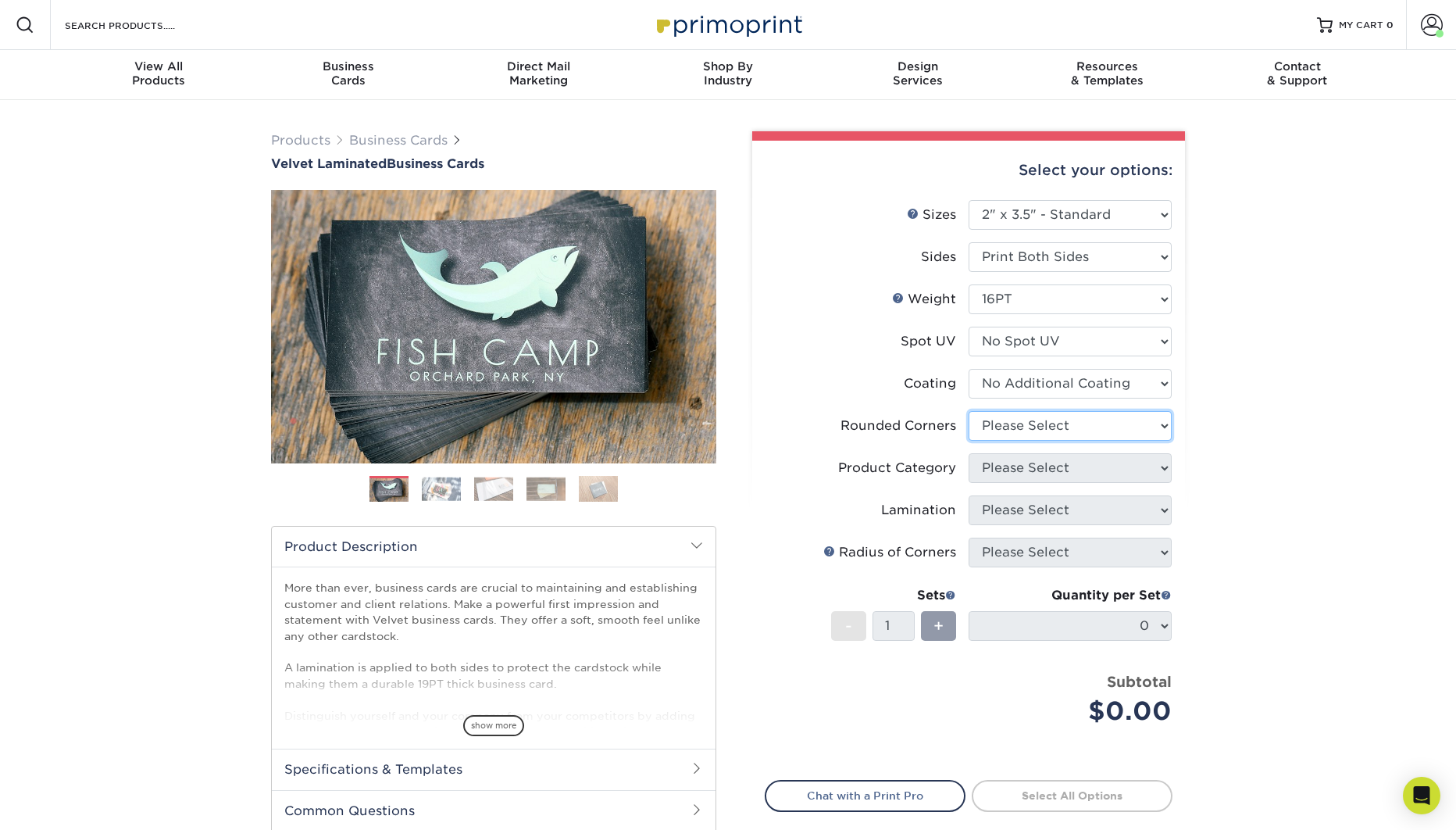
select select "0"
click option "No" at bounding box center [0, 0] width 0 height 0
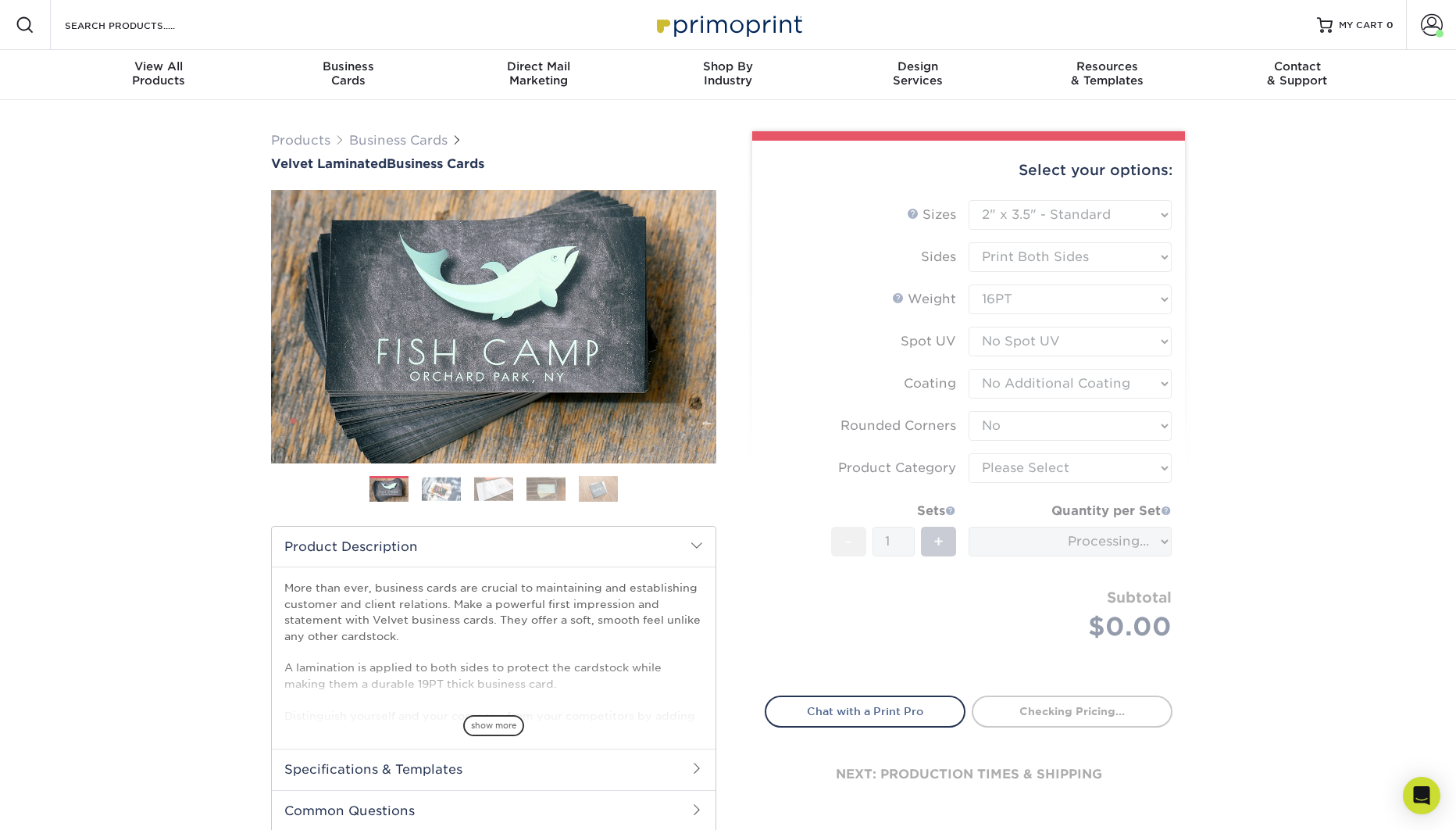
click at [1242, 416] on div "Products Business Cards Velvet Laminated Business Cards Previous Next" at bounding box center [728, 517] width 1456 height 834
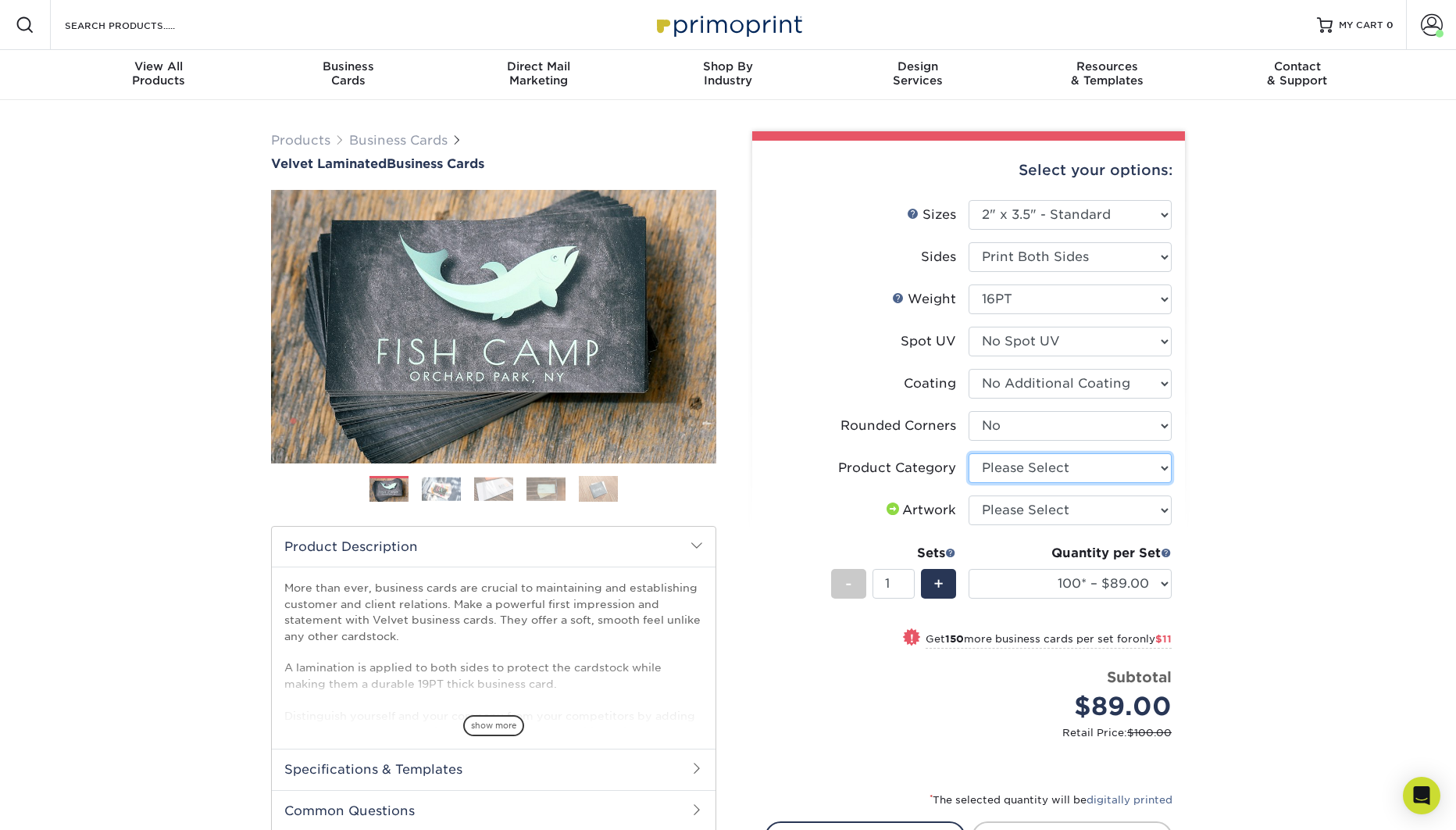
select select "3b5148f1-0588-4f88-a218-97bcfdce65c1"
click option "Business Cards" at bounding box center [0, 0] width 0 height 0
select select "upload"
click option "I will upload files" at bounding box center [0, 0] width 0 height 0
click at [1290, 367] on div "Products Business Cards Velvet Laminated Business Cards Previous Next" at bounding box center [728, 552] width 1456 height 903
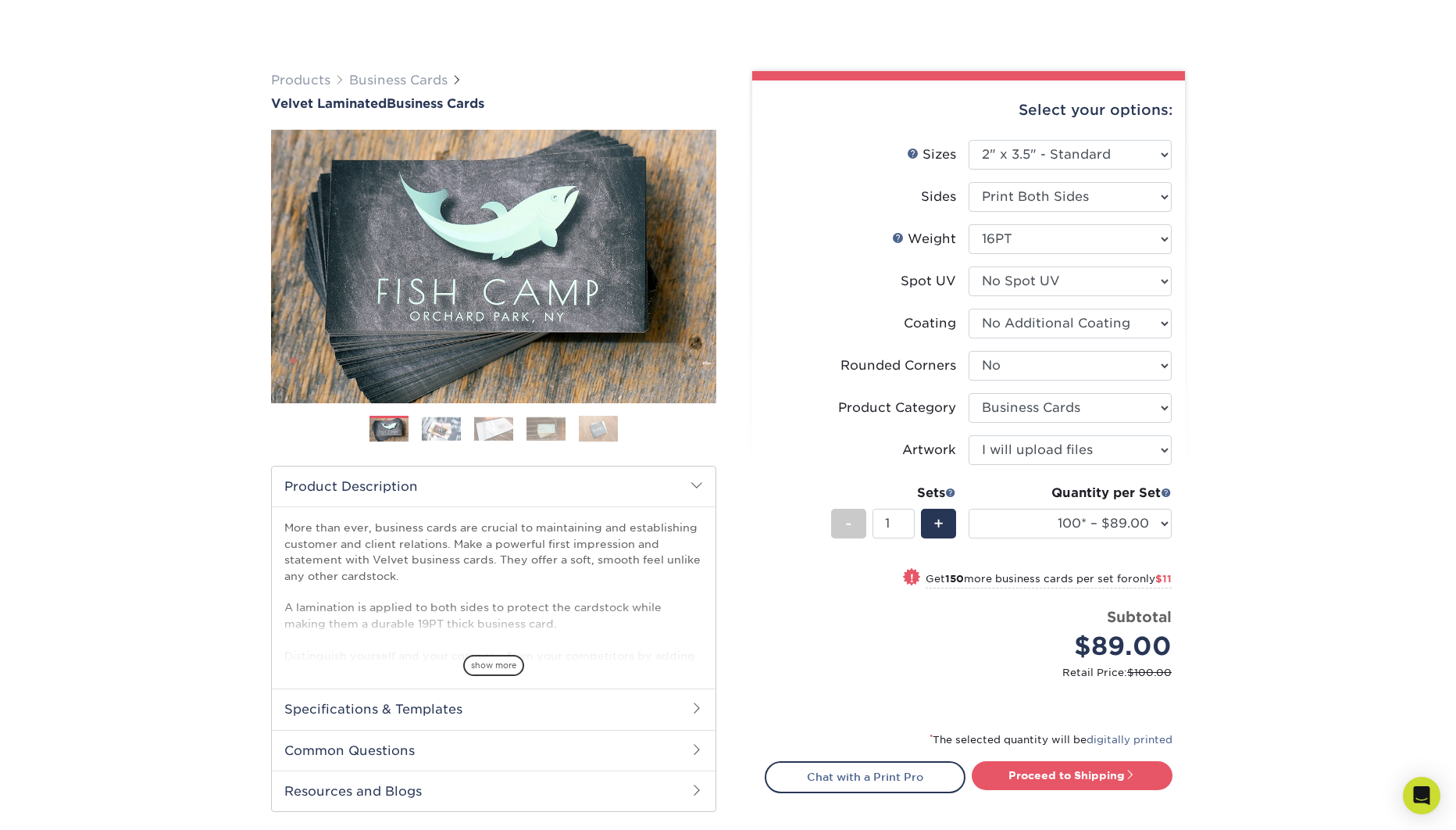
scroll to position [80, 0]
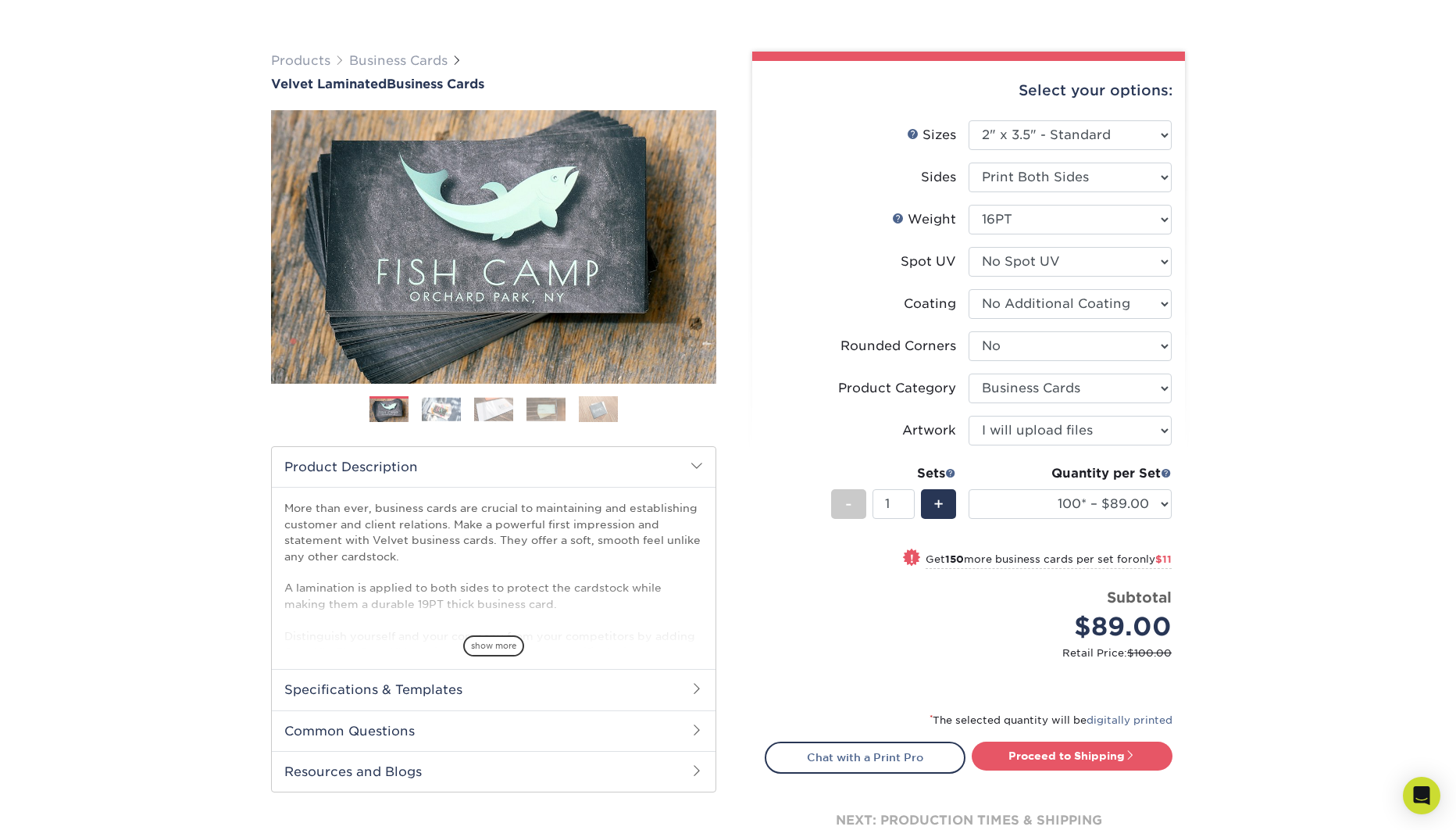
drag, startPoint x: 1280, startPoint y: 331, endPoint x: 1250, endPoint y: 321, distance: 31.6
click at [1280, 331] on div "Products Business Cards Velvet Laminated Business Cards Previous Next" at bounding box center [728, 472] width 1456 height 903
click option "No Additional Coating" at bounding box center [0, 0] width 0 height 0
click at [1276, 319] on div "Products Business Cards Velvet Laminated Business Cards Previous Next" at bounding box center [728, 472] width 1456 height 903
click option "No Spot UV" at bounding box center [0, 0] width 0 height 0
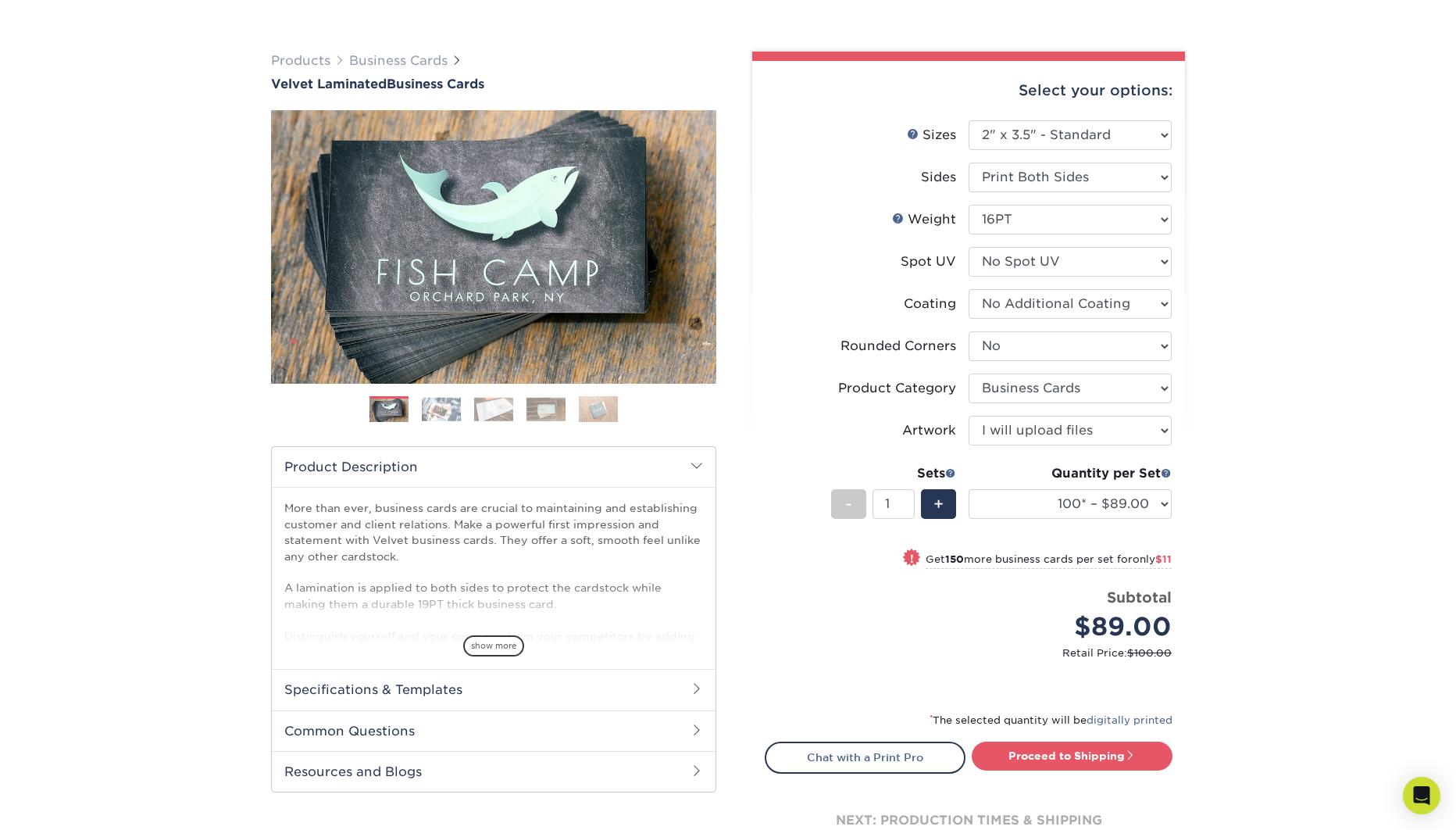
click at [1253, 271] on div "Products Business Cards Velvet Laminated Business Cards Previous Next" at bounding box center [728, 472] width 1456 height 903
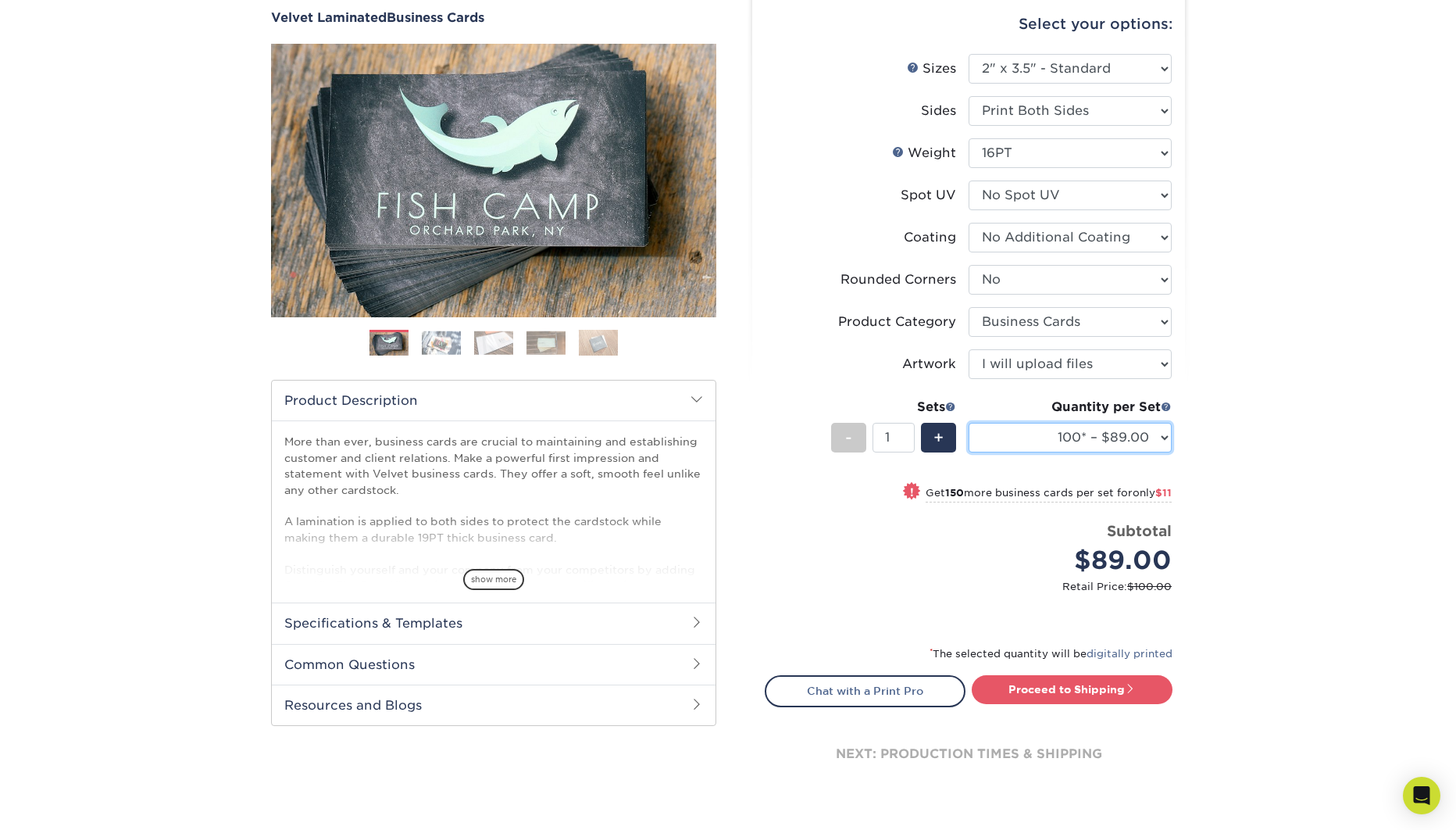
select select "500 – $107.00"
click option "500 – $107.00" at bounding box center [0, 0] width 0 height 0
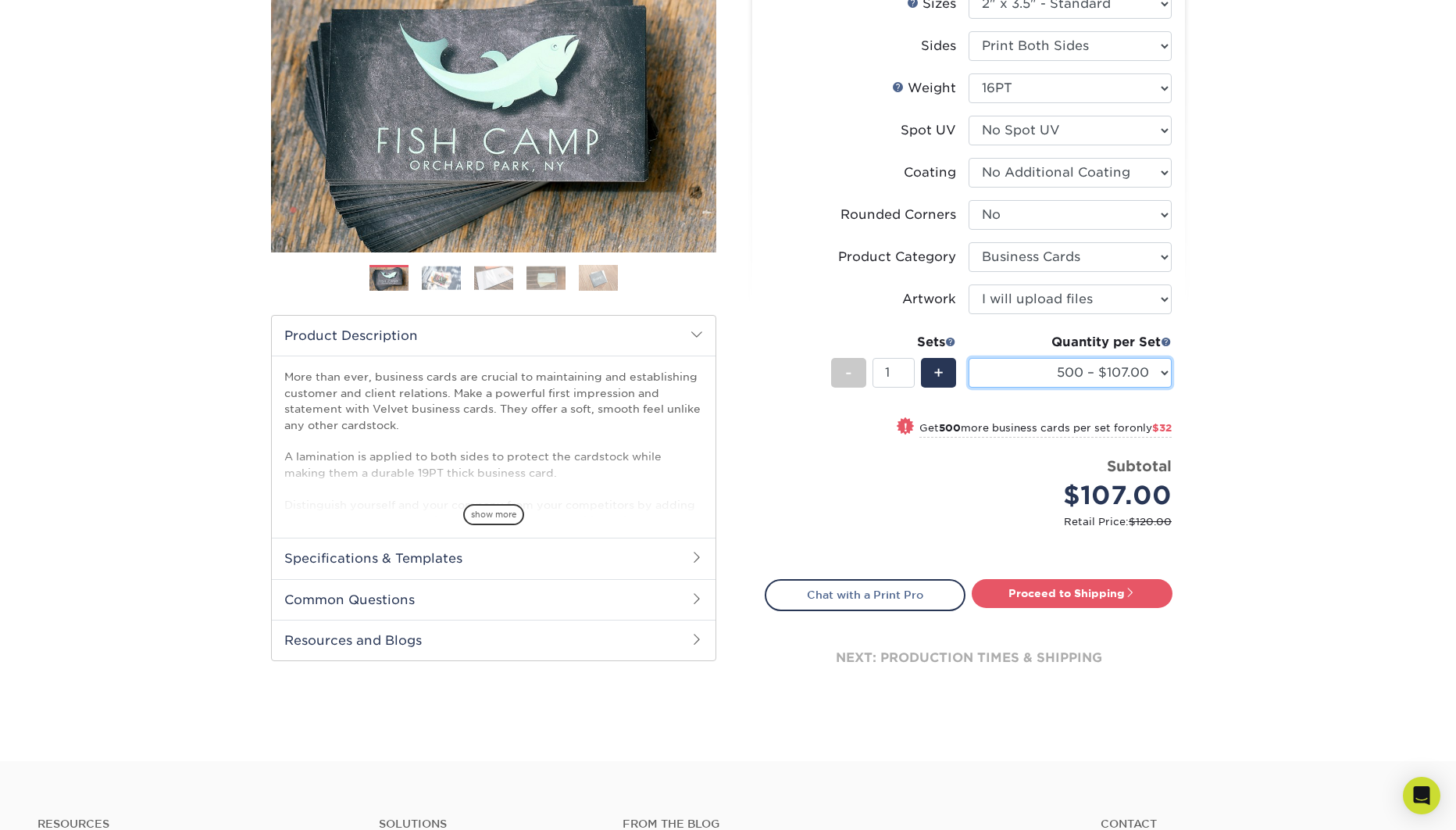
scroll to position [214, 0]
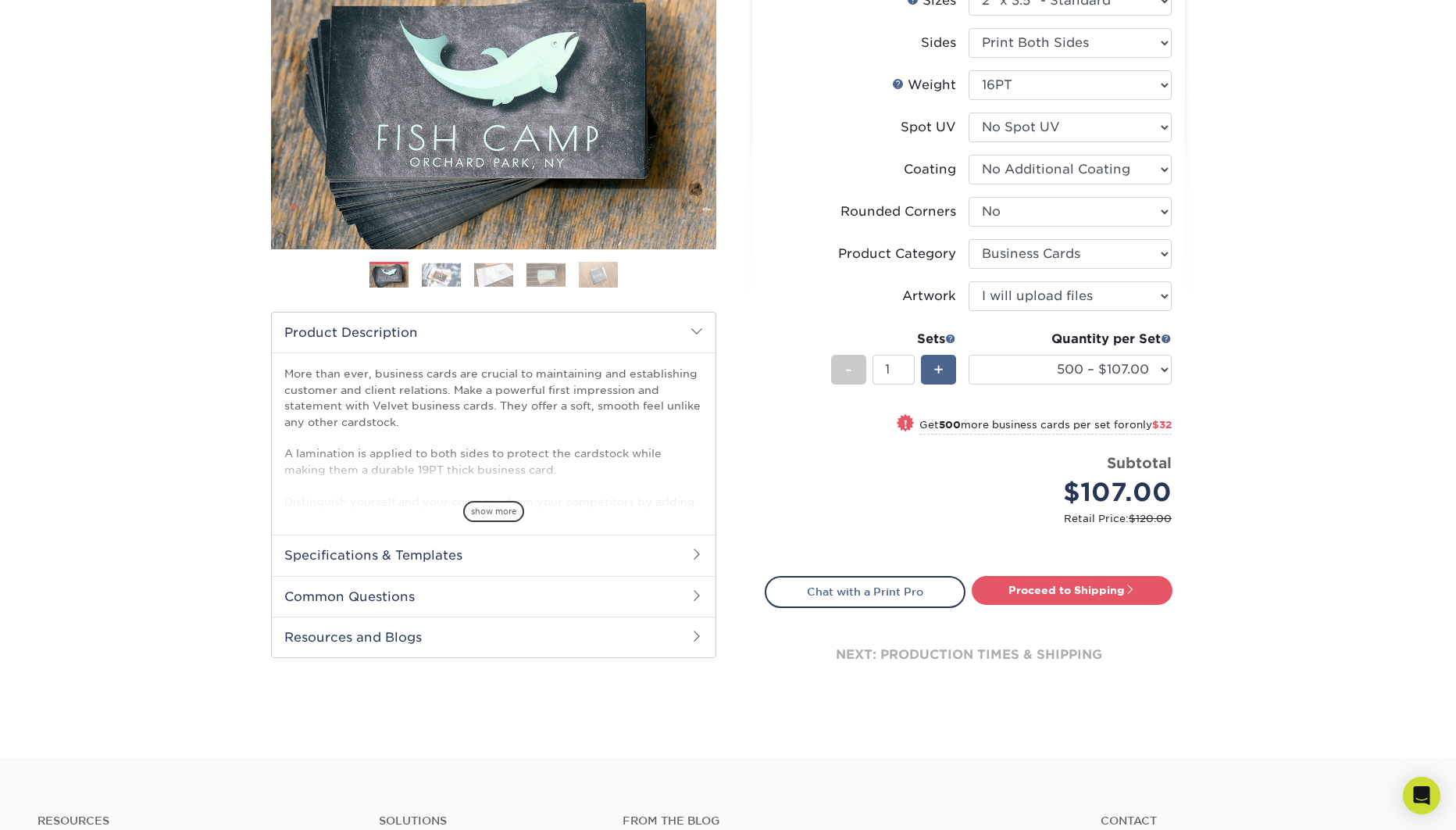
click at [943, 372] on span "+" at bounding box center [939, 370] width 10 height 24
type input "2"
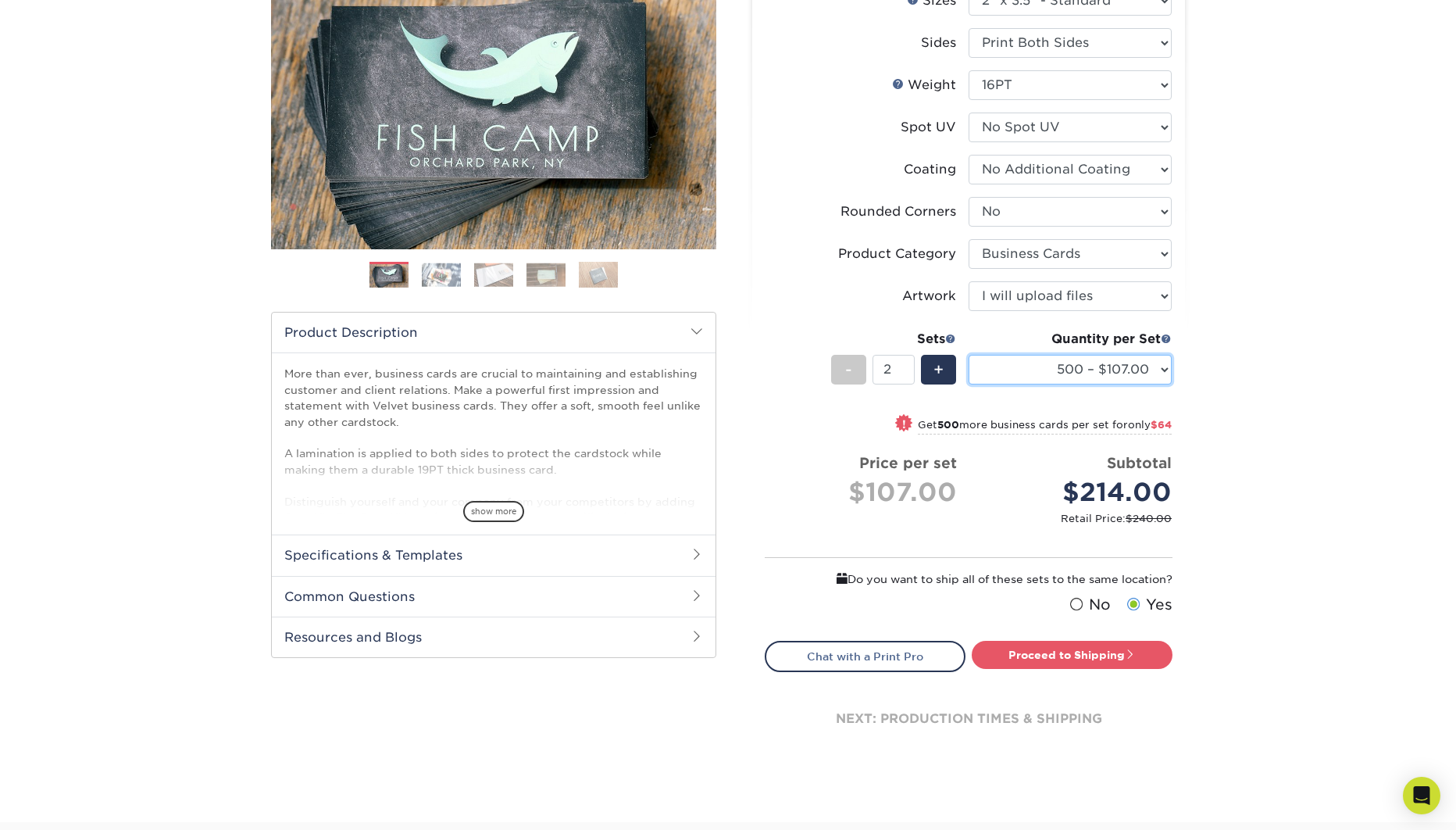
click option "500 – $107.00" at bounding box center [0, 0] width 0 height 0
click at [1322, 378] on div "Products Business Cards Velvet Laminated Business Cards Previous Next" at bounding box center [728, 354] width 1456 height 936
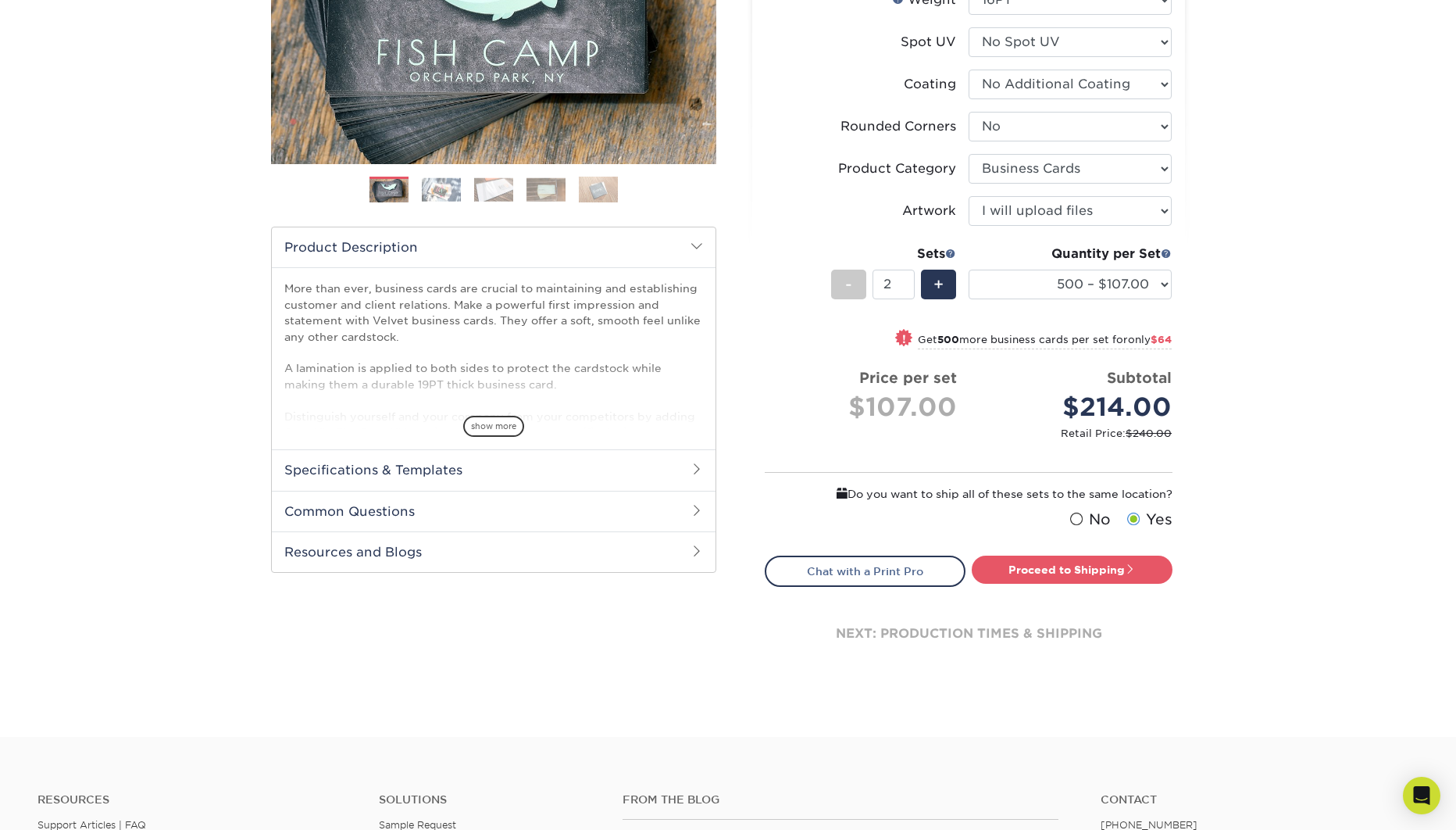
scroll to position [300, 0]
click at [1095, 561] on link "Proceed to Shipping" at bounding box center [1072, 568] width 201 height 28
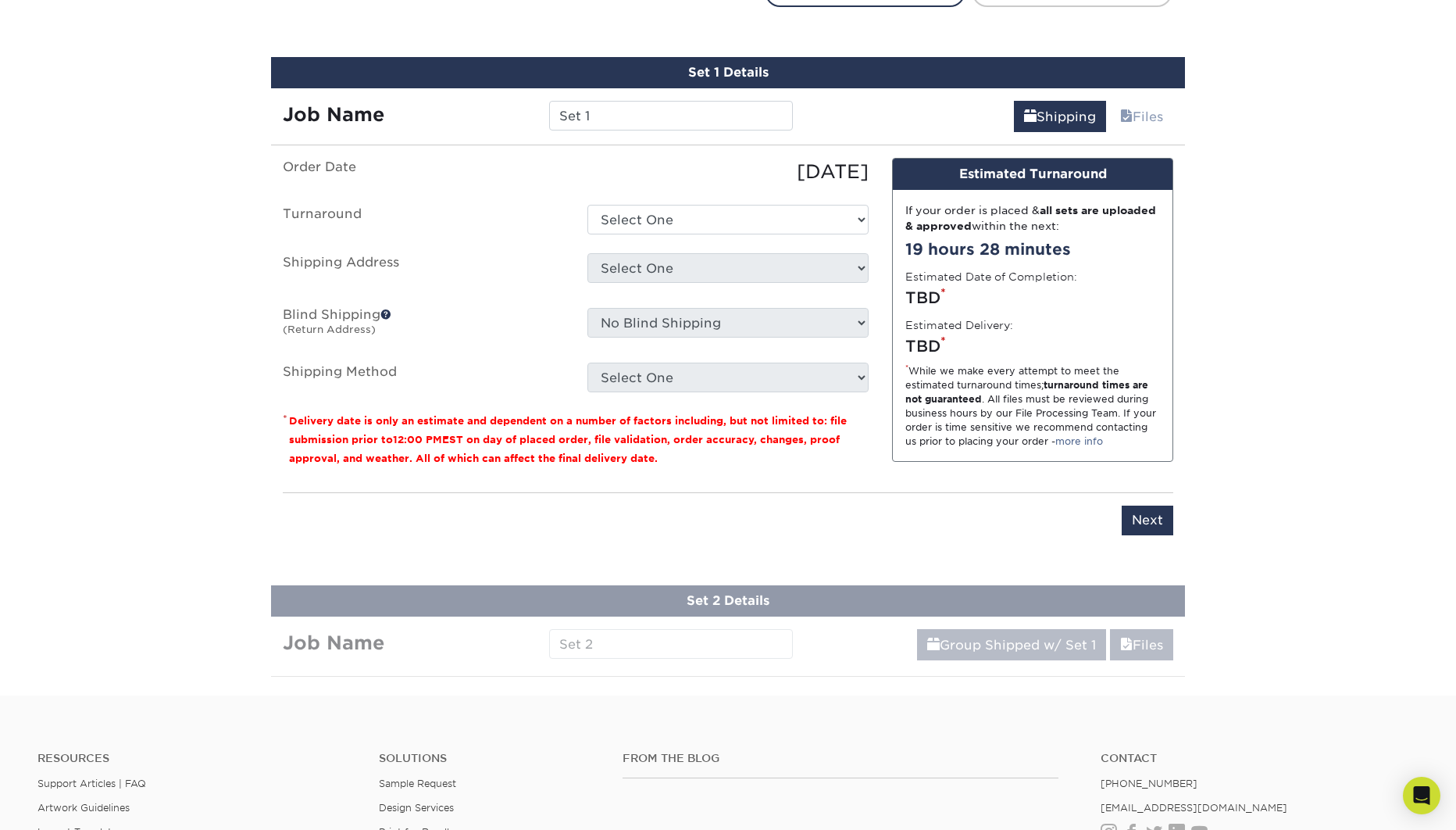
scroll to position [896, 0]
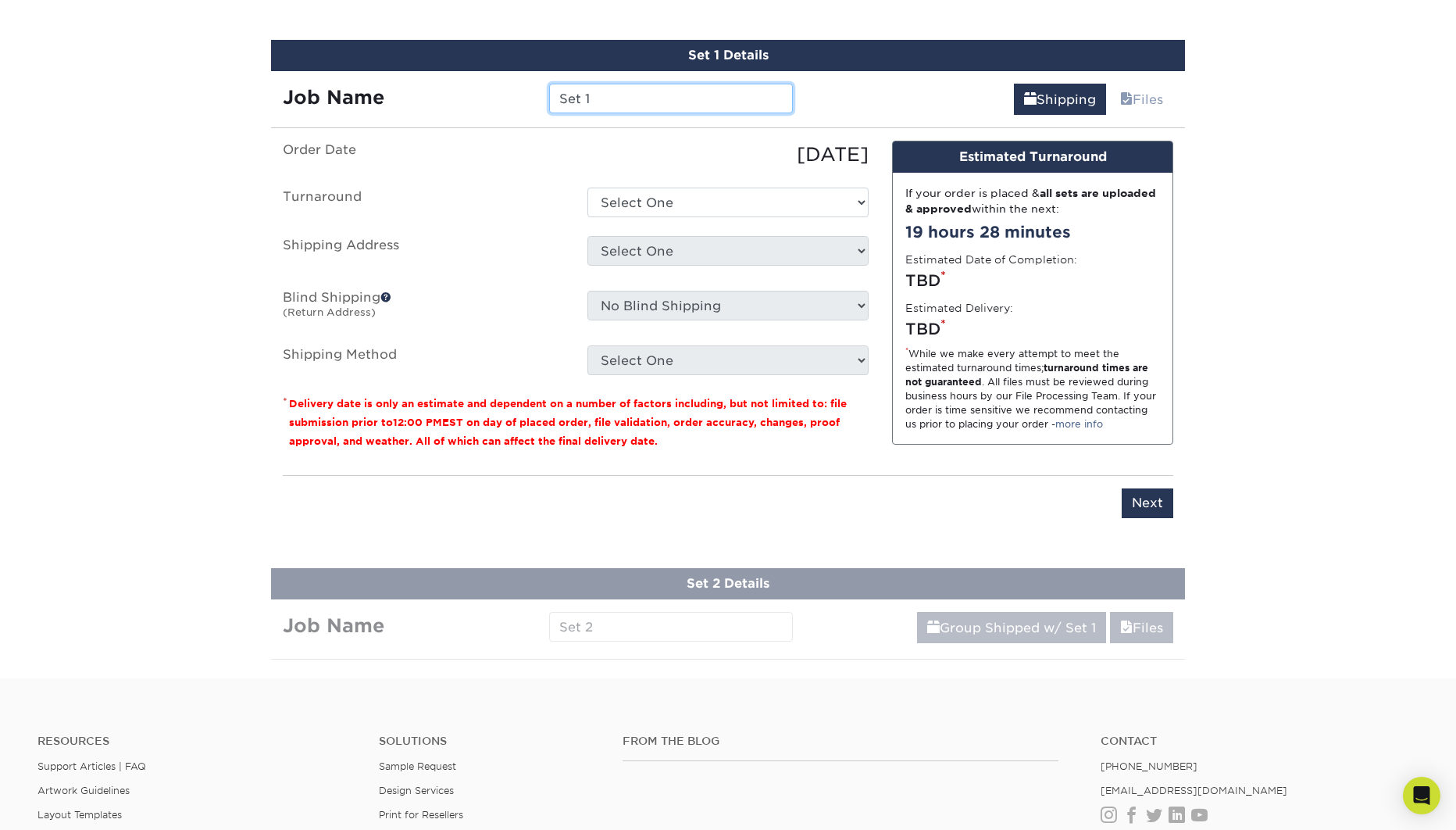
click at [678, 100] on input "Set 1" at bounding box center [671, 98] width 243 height 29
type input "[PERSON_NAME]'s Business Cards"
select select "0269a54f-6afa-4918-998f-593919161a79"
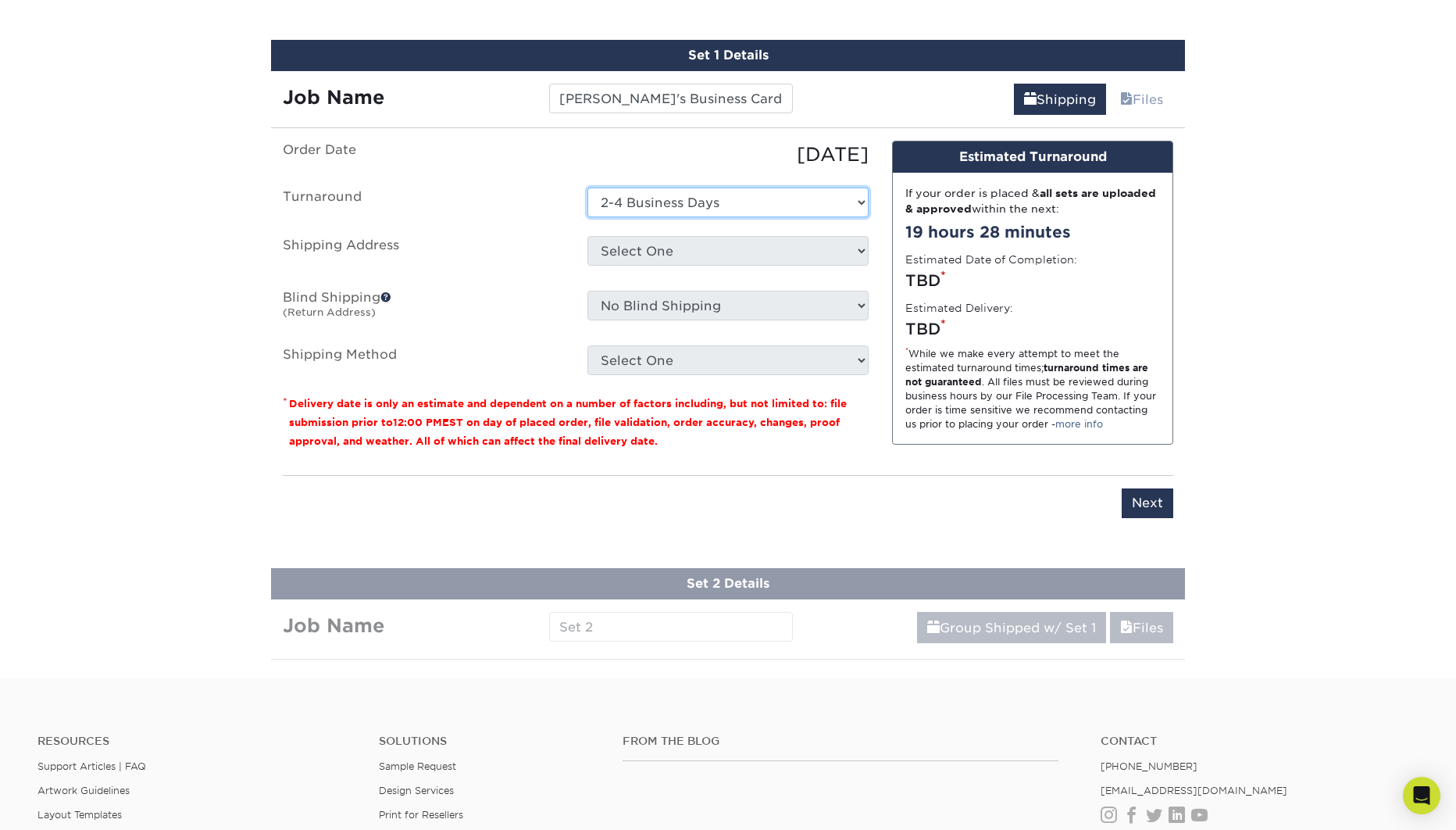
click option "2-4 Business Days" at bounding box center [0, 0] width 0 height 0
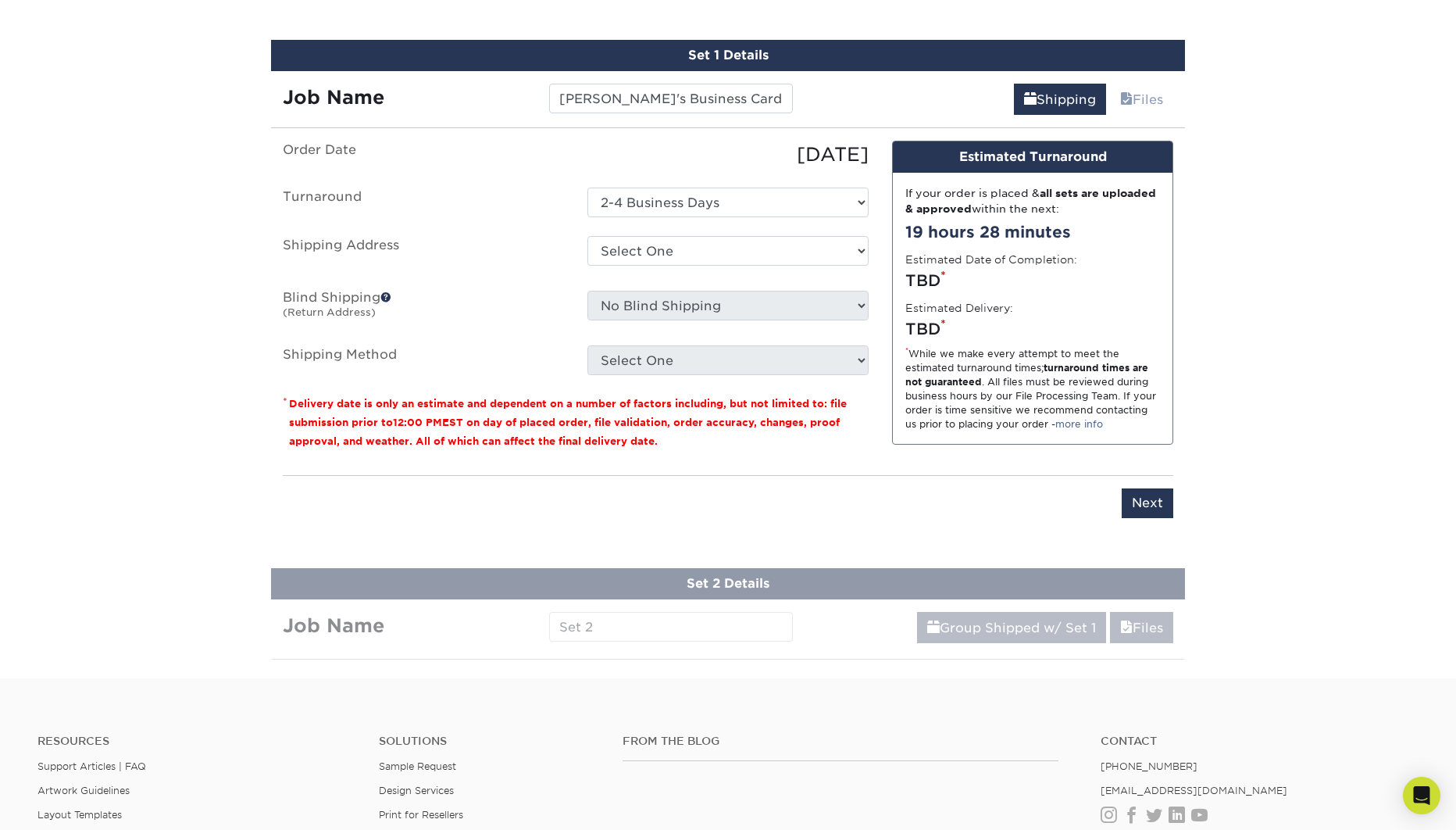
drag, startPoint x: 746, startPoint y: 222, endPoint x: 747, endPoint y: 245, distance: 23.0
click at [746, 222] on ul "Order Date 09/03/2025 Turnaround Select One 2-4 Business Days 2 Day Next Busine…" at bounding box center [575, 258] width 586 height 234
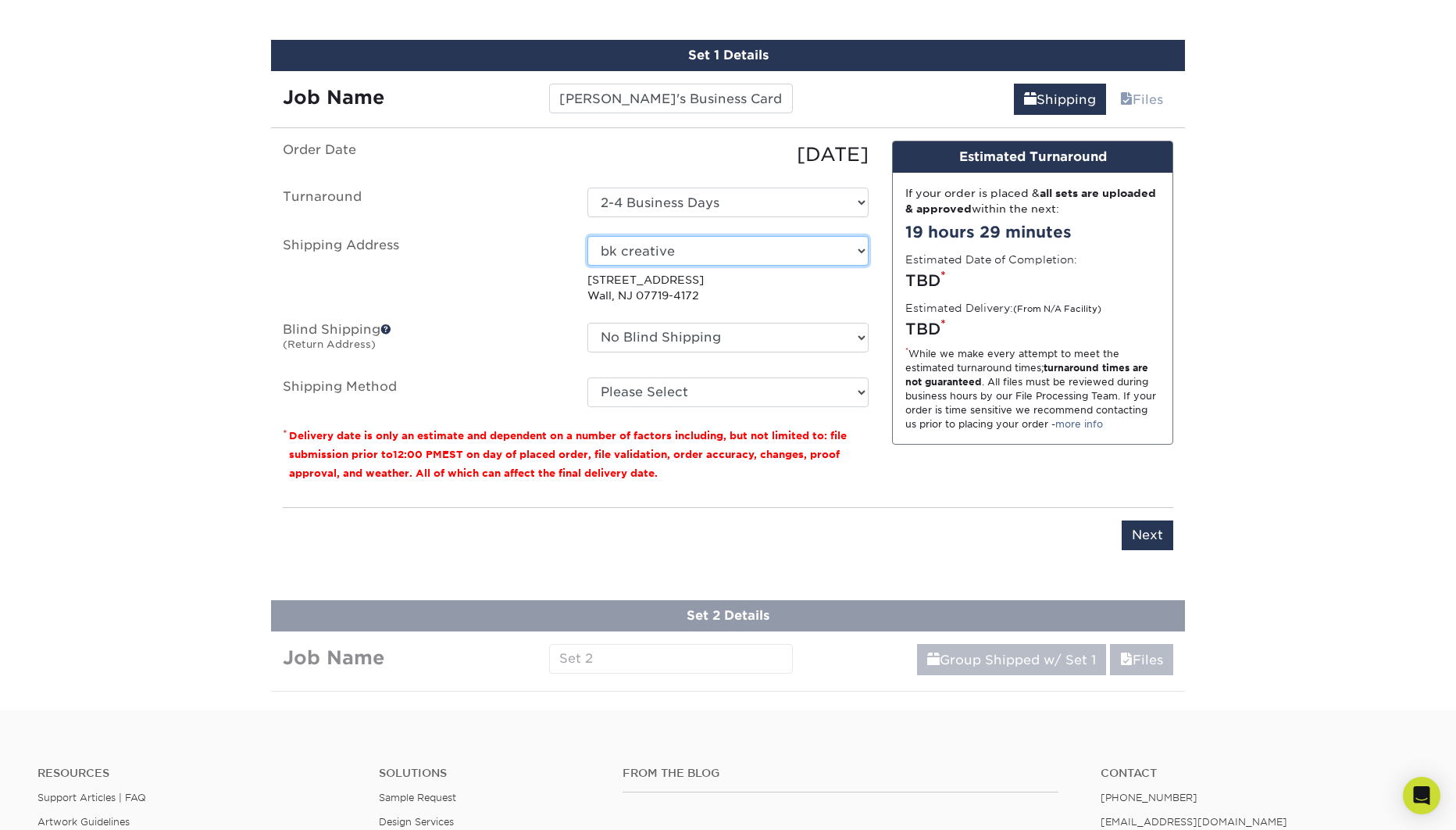
click at [587, 236] on select "Select One 2 River Group bk BK" at bounding box center [728, 250] width 281 height 29
select select "91344"
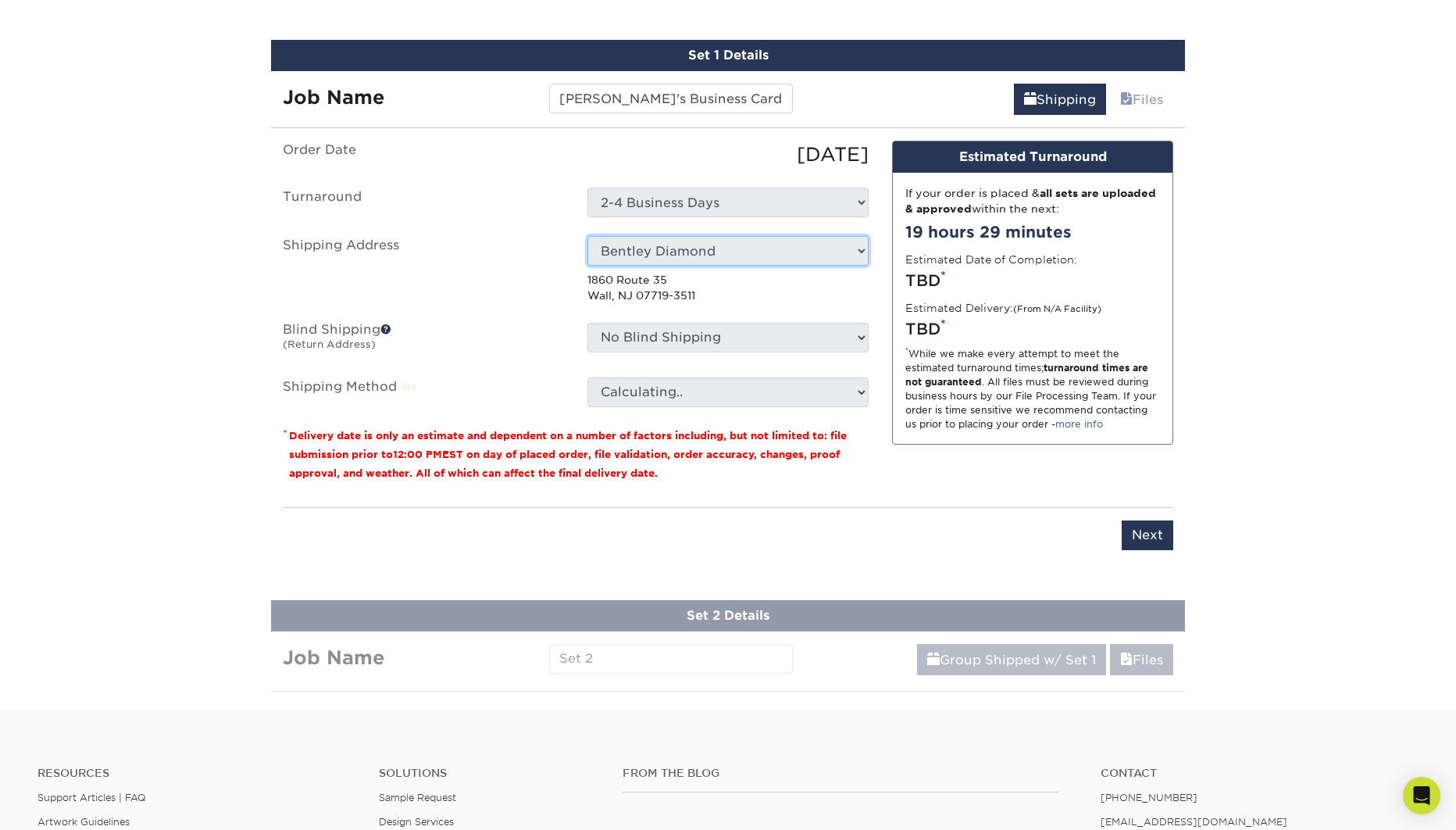
click at [774, 299] on p "1860 Route 35 Wall, NJ 07719-3511" at bounding box center [728, 288] width 281 height 32
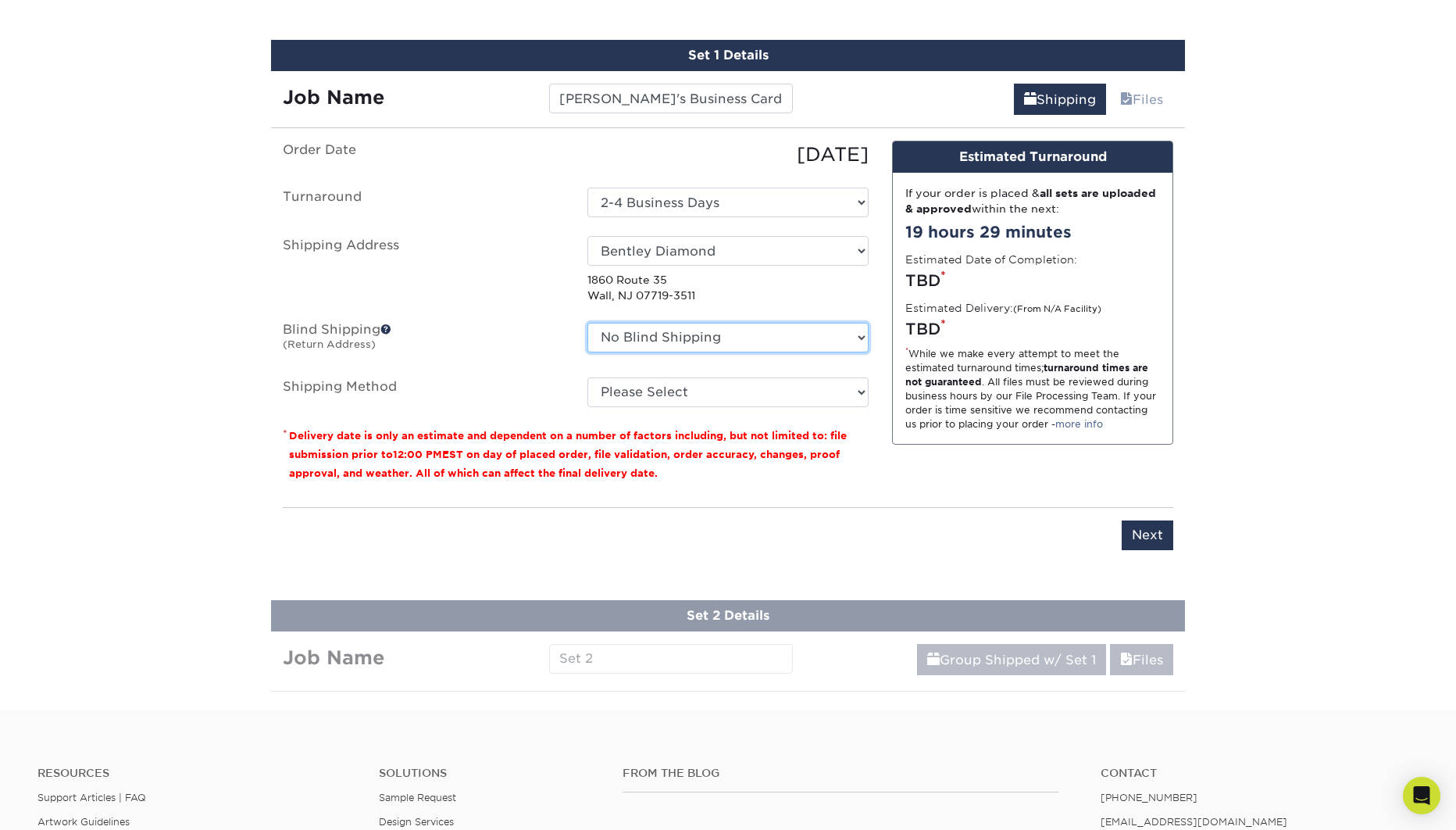
select select "83992"
click option "bk creative" at bounding box center [0, 0] width 0 height 0
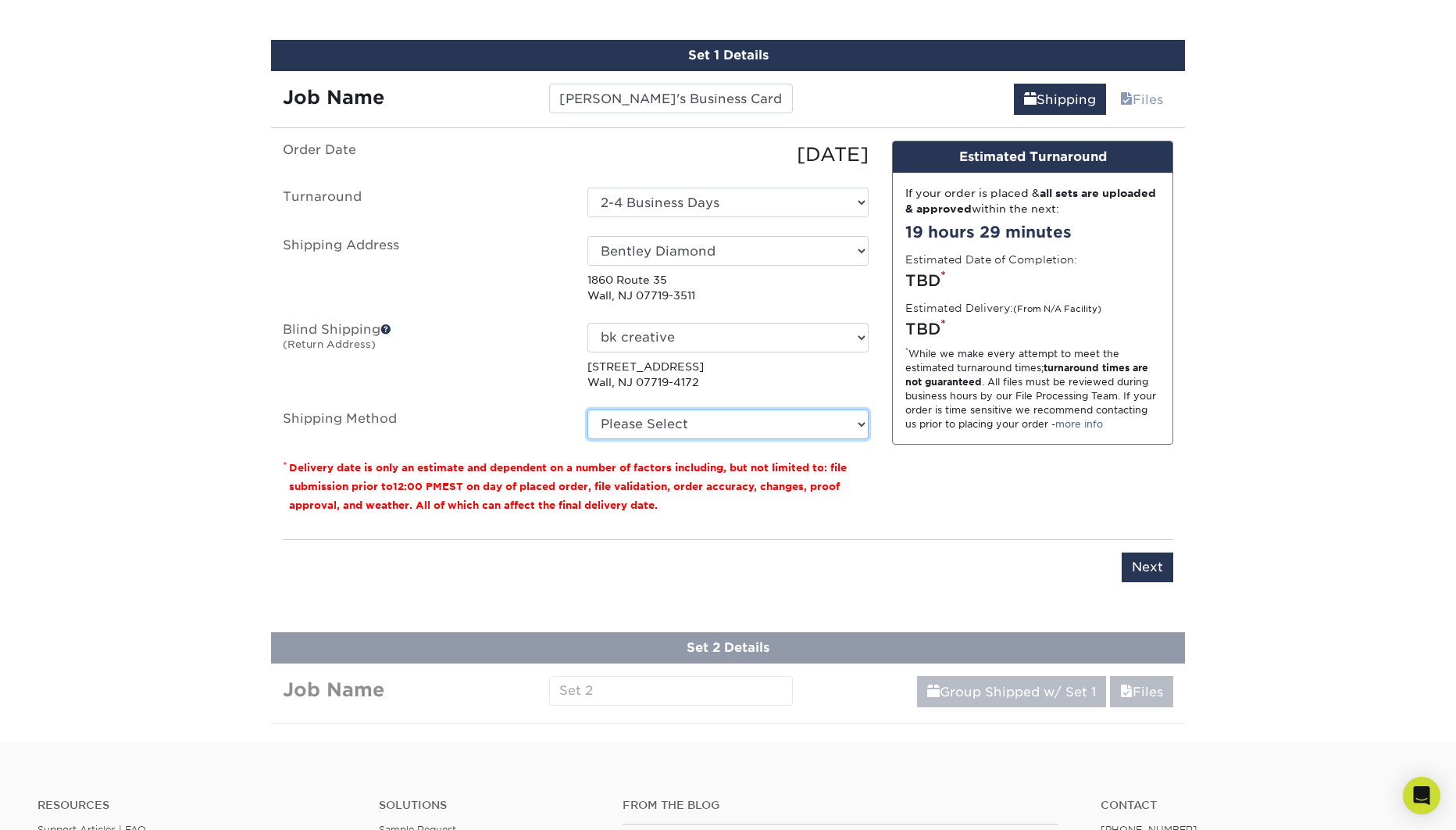
select select "03"
click option "UPS Ground (+$8.96)" at bounding box center [0, 0] width 0 height 0
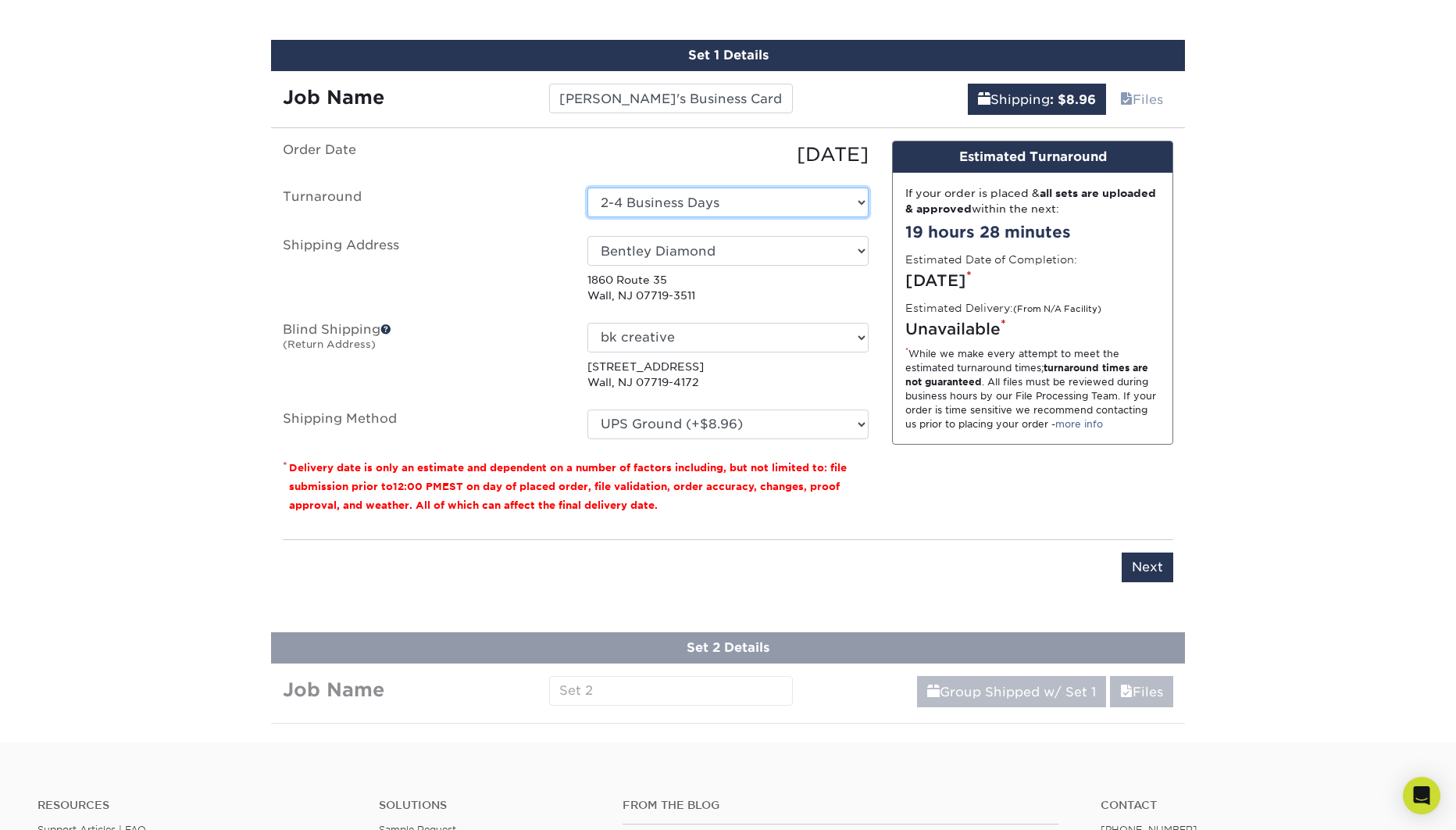
select select "1a11b642-423c-411c-95f3-bf9ecd1214c9"
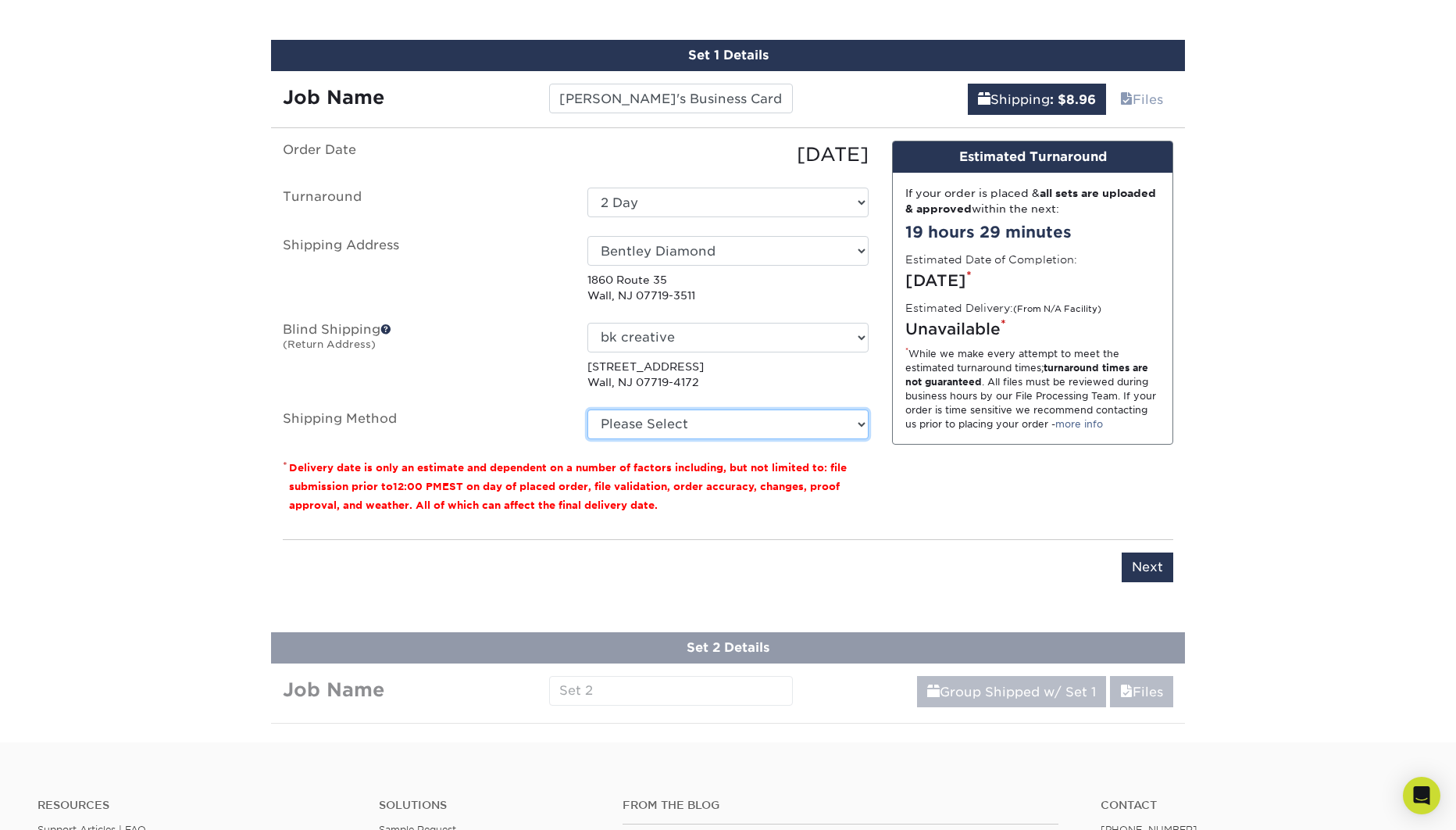
select select "03"
click option "UPS Ground (+$8.96)" at bounding box center [0, 0] width 0 height 0
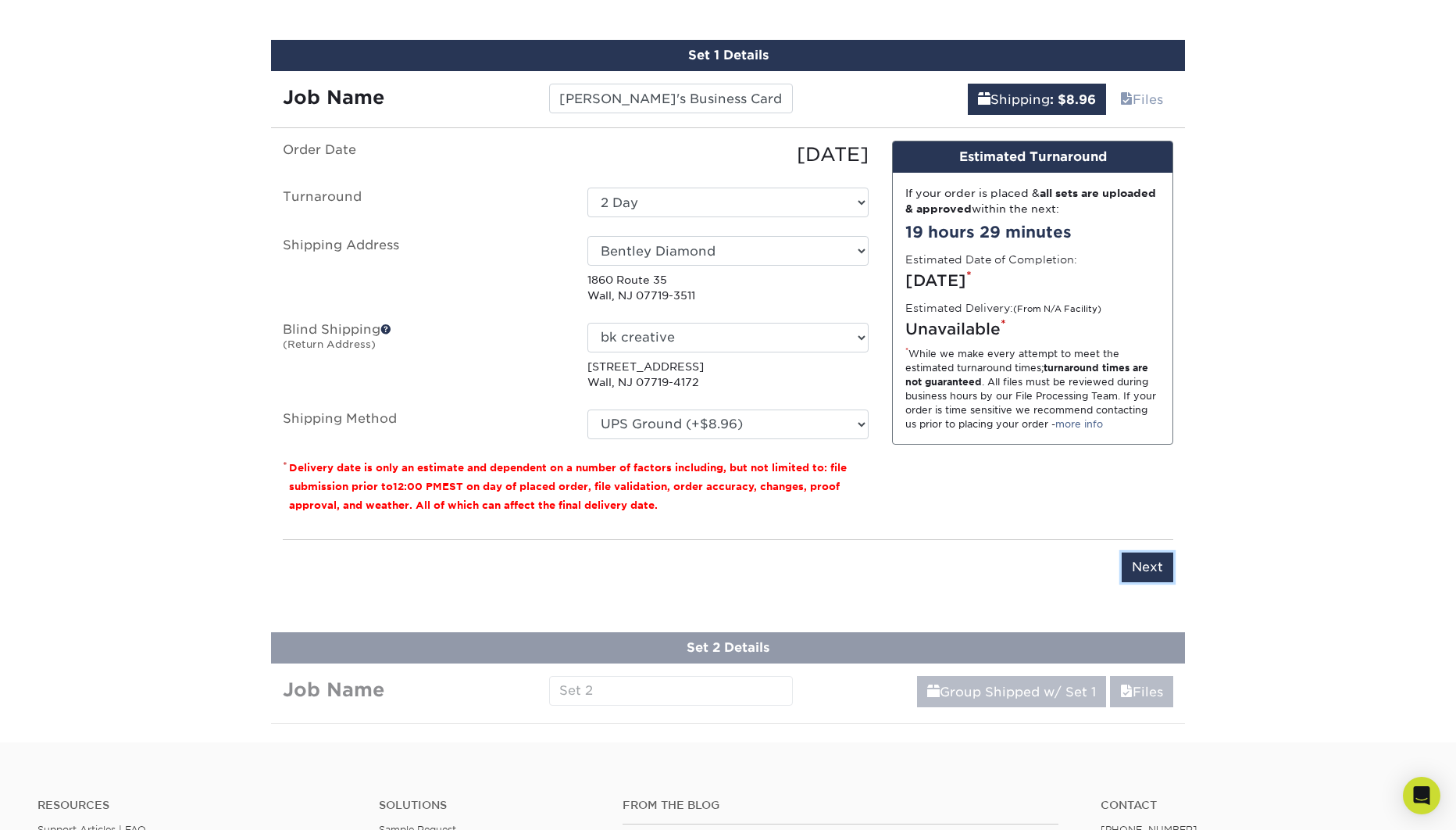
click at [1159, 563] on input "Next" at bounding box center [1147, 566] width 51 height 29
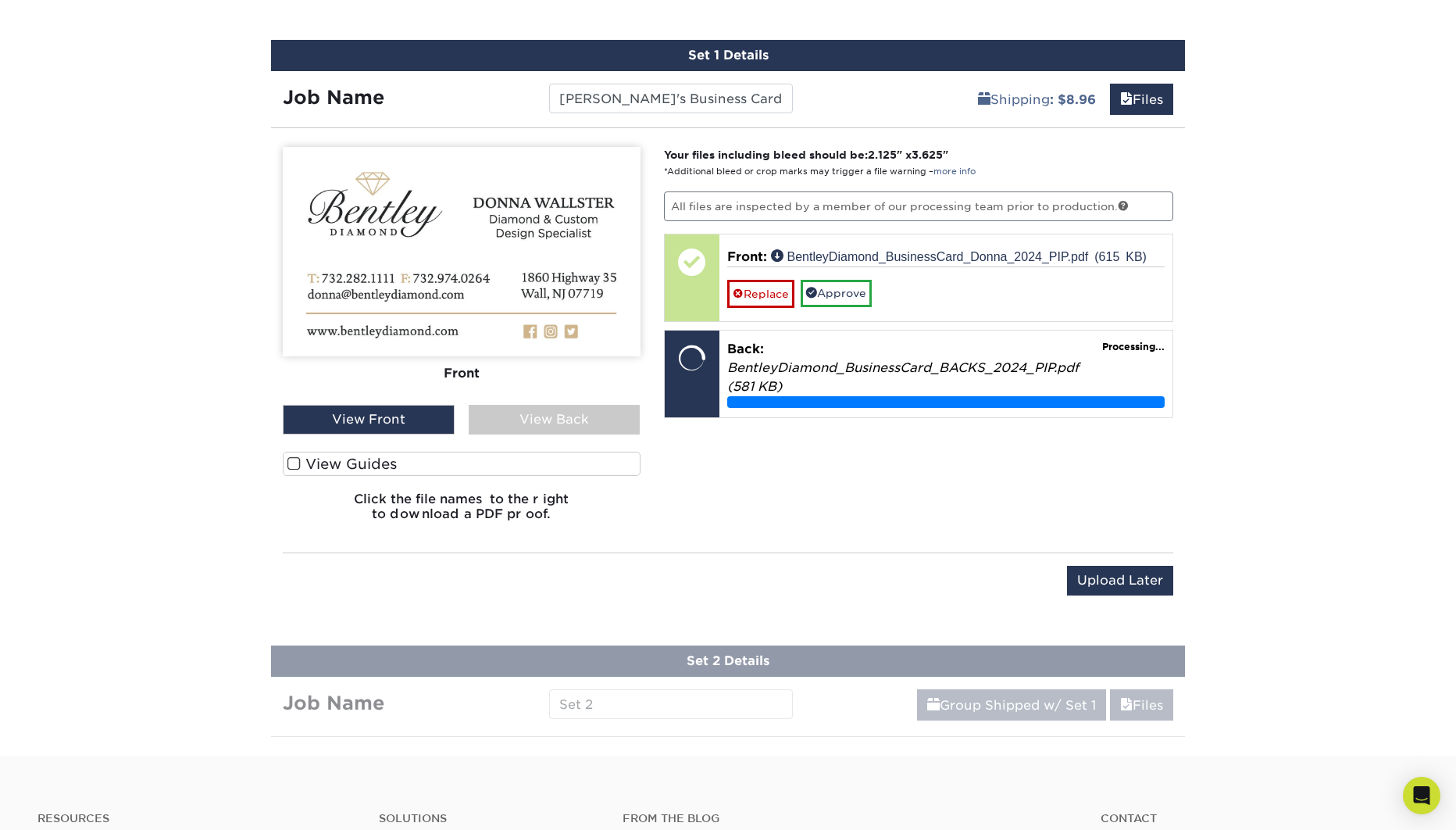
click at [552, 420] on div "View Back" at bounding box center [554, 419] width 172 height 29
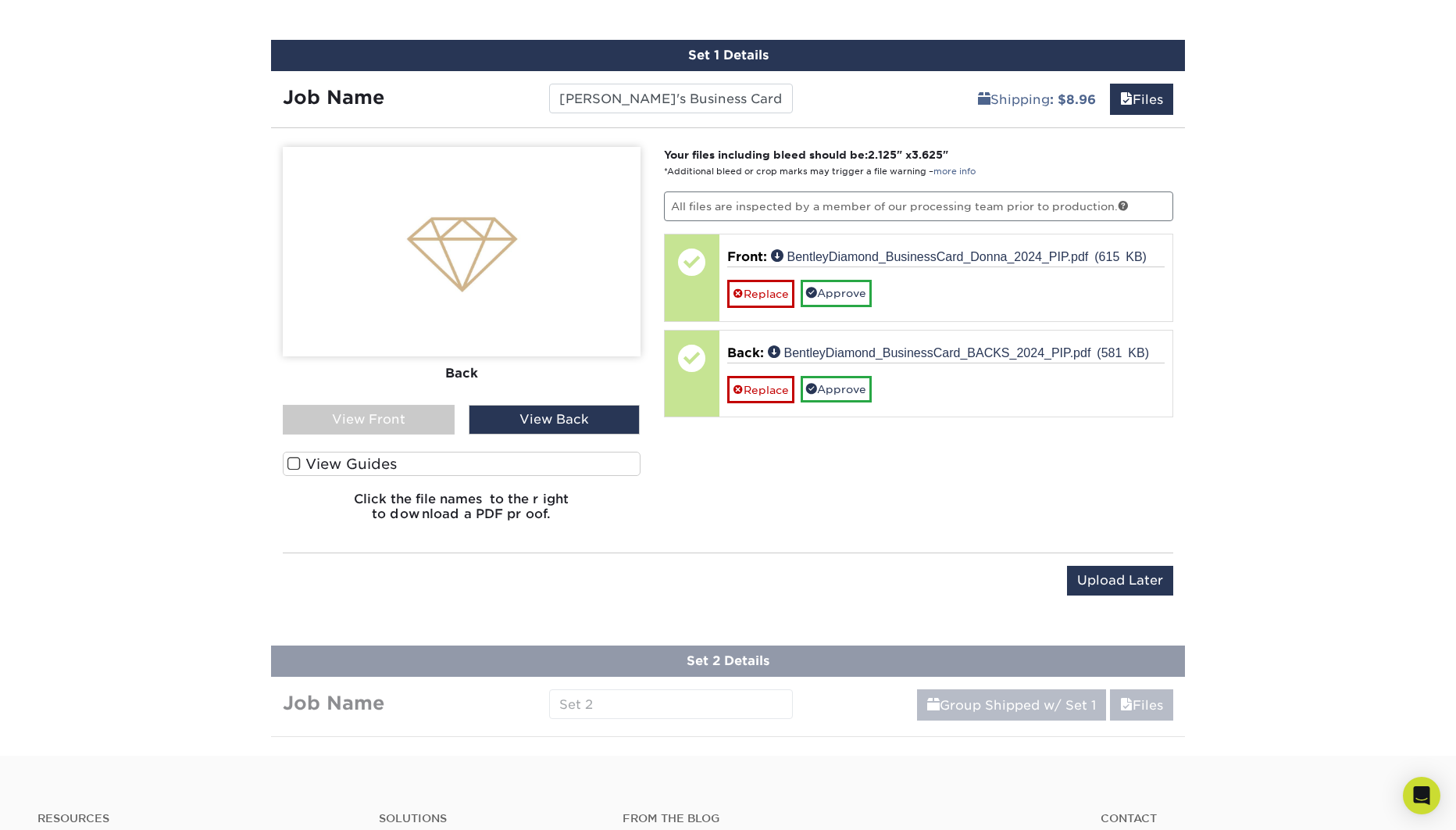
click at [423, 414] on div "View Front" at bounding box center [369, 419] width 172 height 29
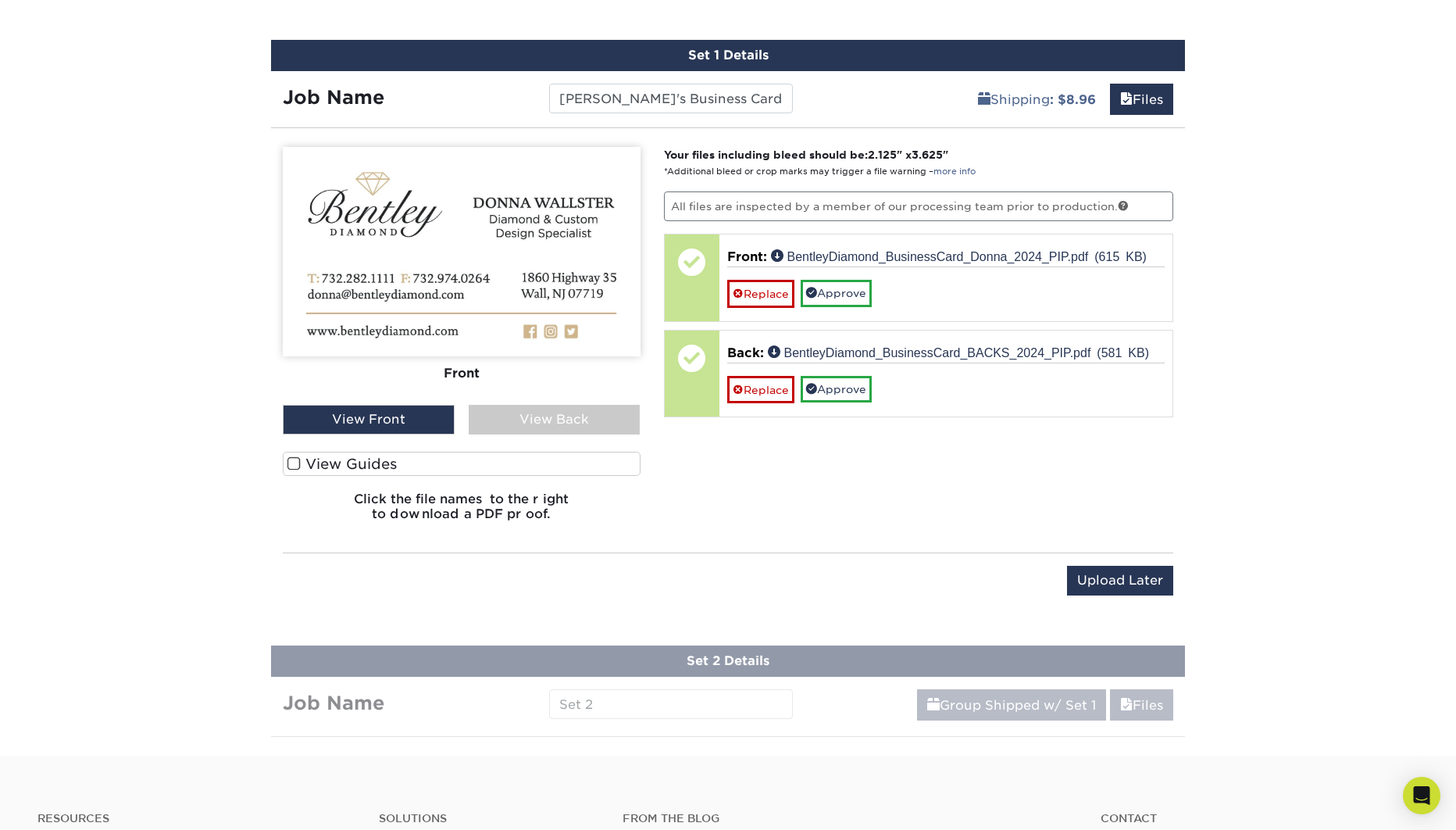
click at [558, 423] on div "View Back" at bounding box center [554, 419] width 172 height 29
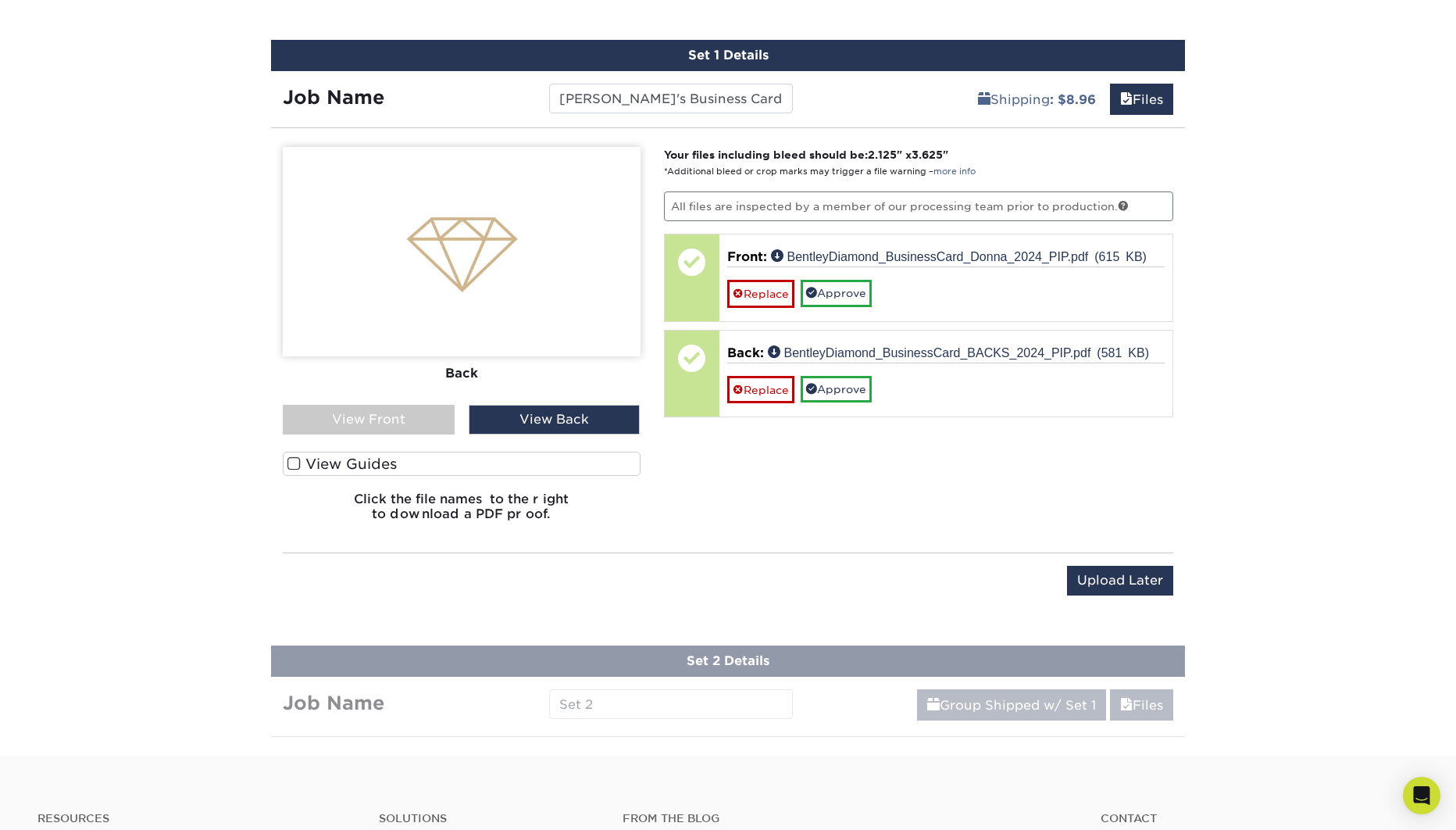
drag, startPoint x: 393, startPoint y: 424, endPoint x: 500, endPoint y: 438, distance: 107.9
click at [393, 424] on div "View Front" at bounding box center [369, 419] width 172 height 29
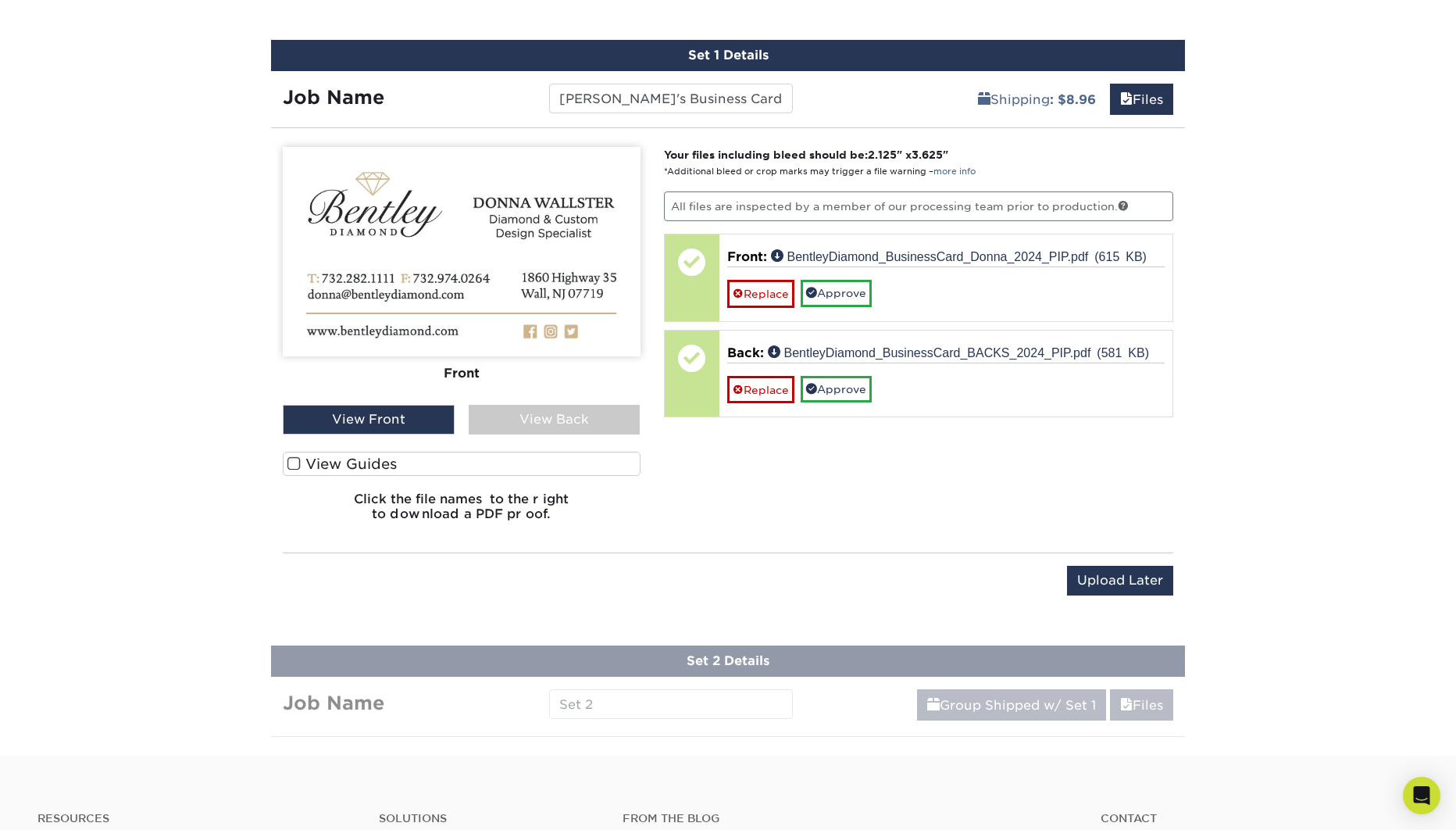
click at [551, 424] on div "View Back" at bounding box center [554, 419] width 172 height 29
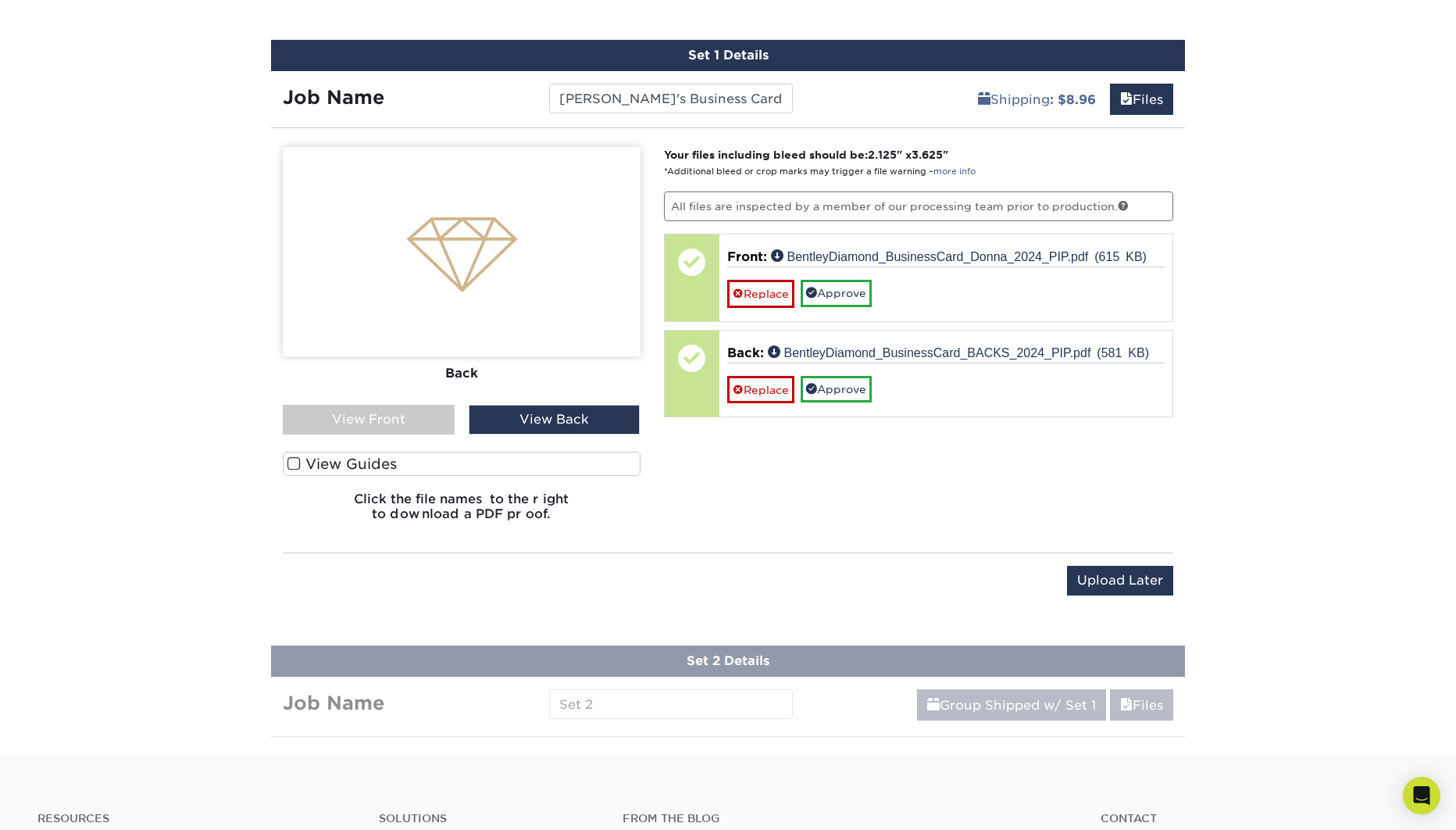
click at [402, 411] on div "View Front" at bounding box center [369, 419] width 172 height 29
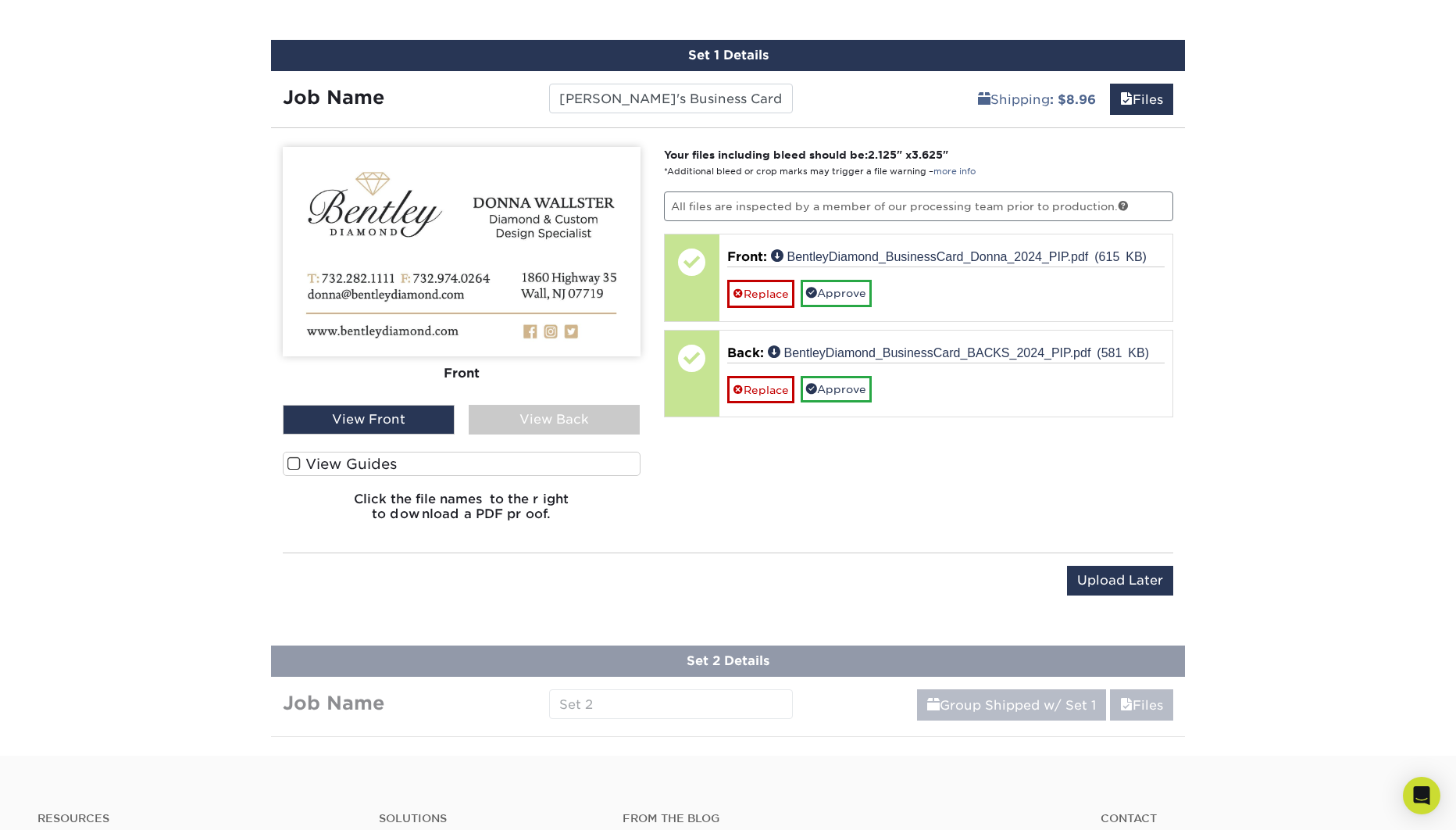
click at [586, 423] on div "View Back" at bounding box center [554, 419] width 172 height 29
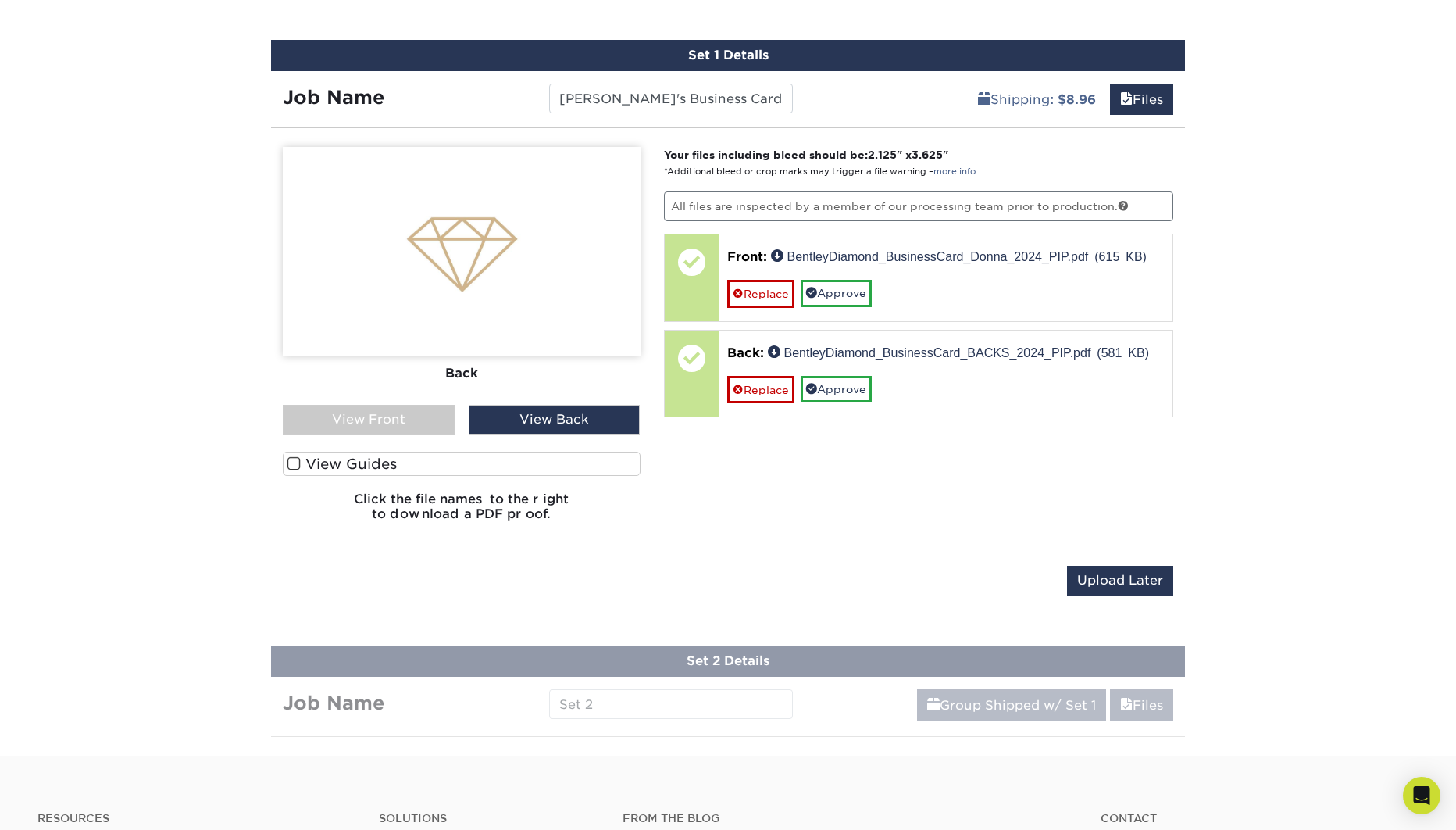
click at [411, 421] on div "View Front" at bounding box center [369, 419] width 172 height 29
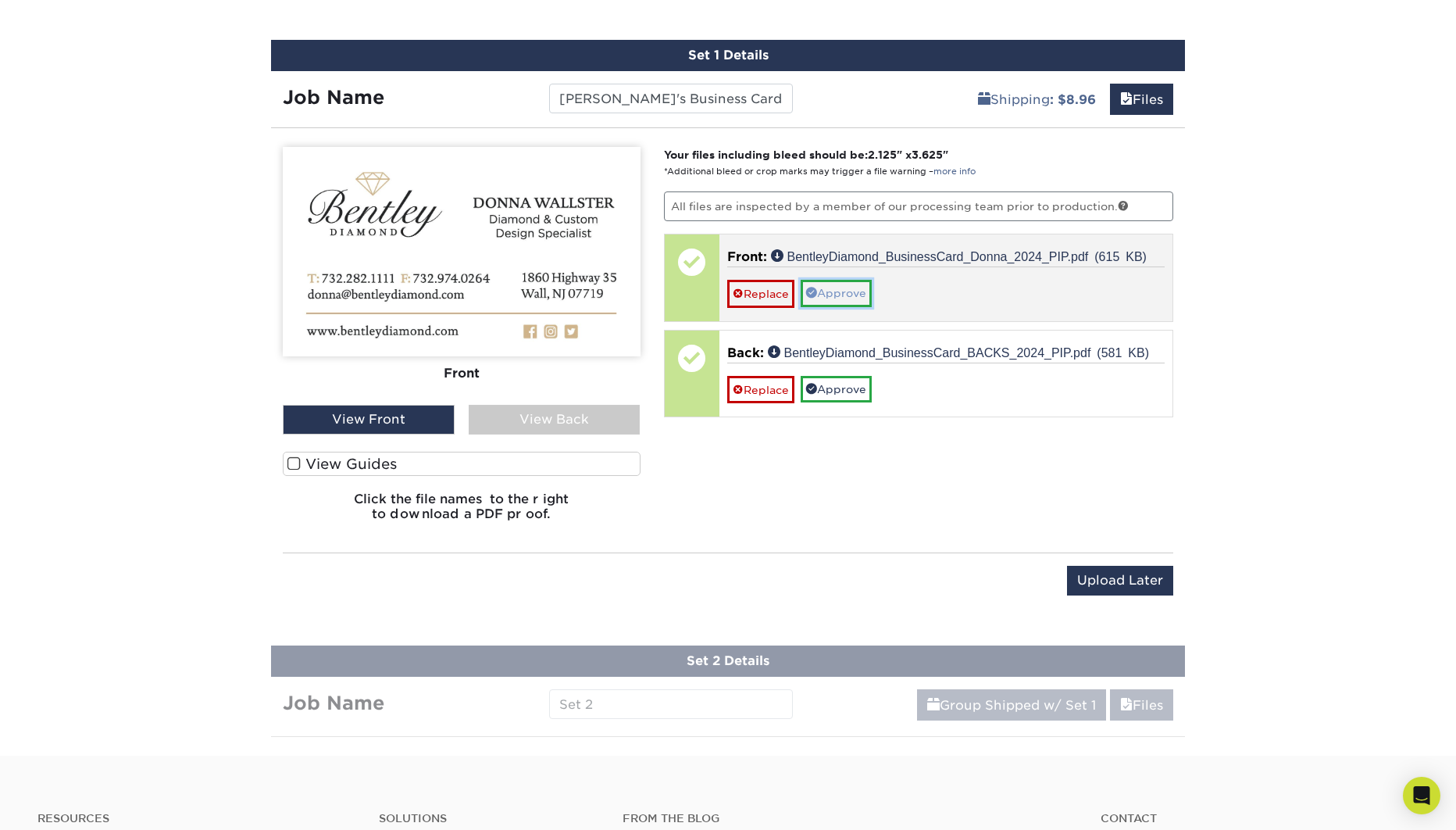
click at [845, 301] on link "Approve" at bounding box center [836, 293] width 71 height 27
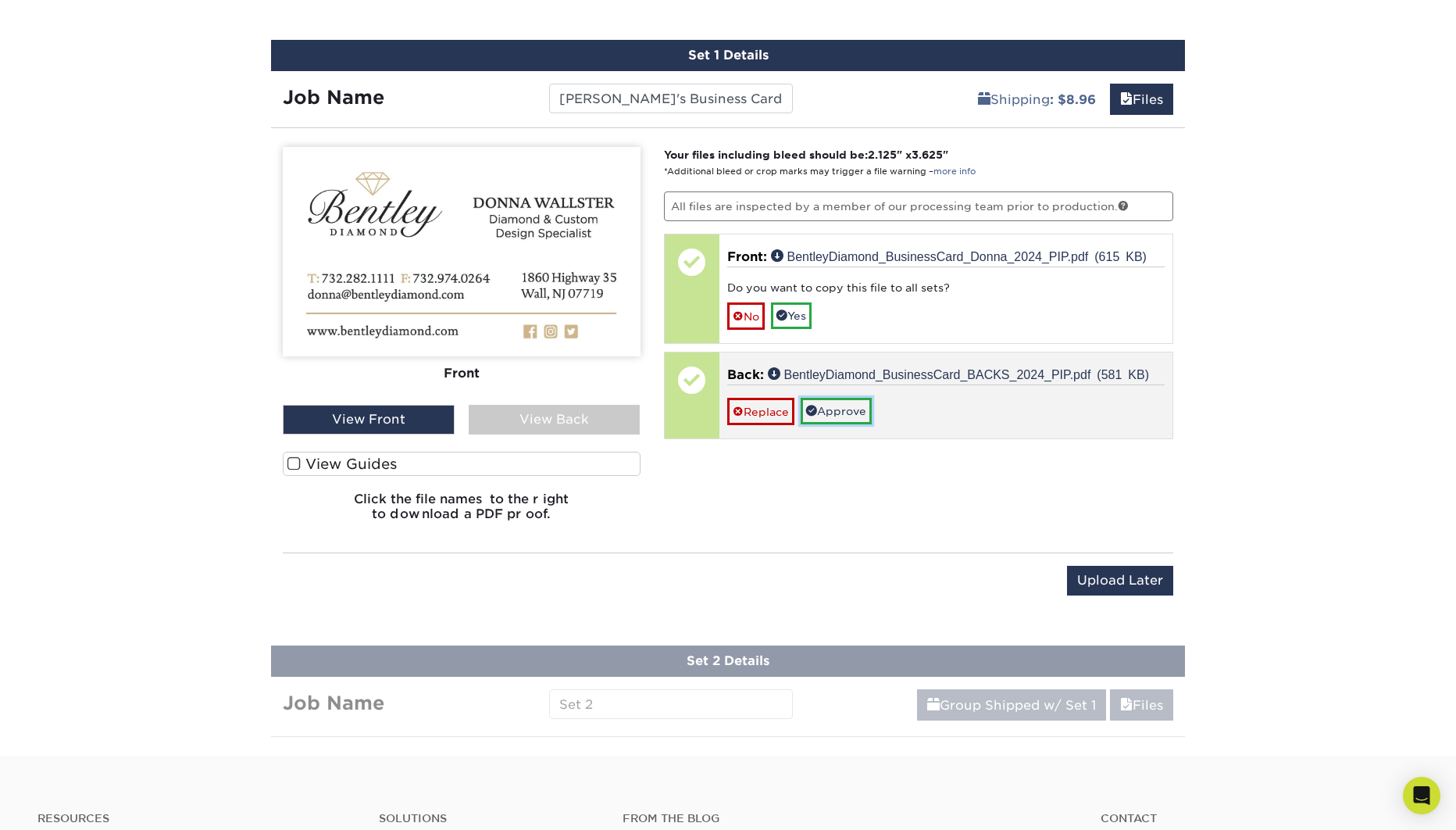
click at [844, 414] on link "Approve" at bounding box center [836, 411] width 71 height 27
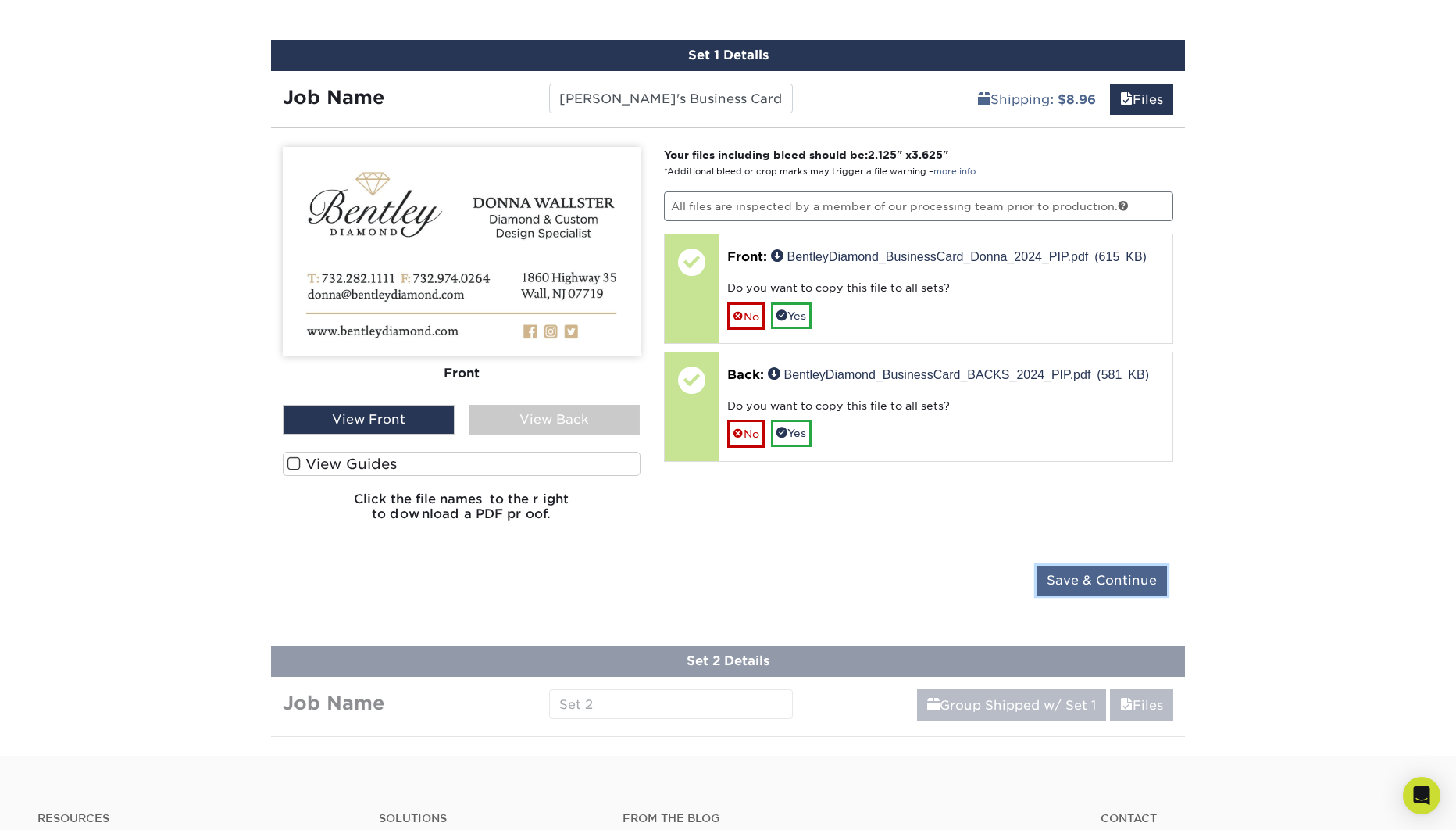
click at [1130, 581] on input "Save & Continue" at bounding box center [1101, 580] width 131 height 29
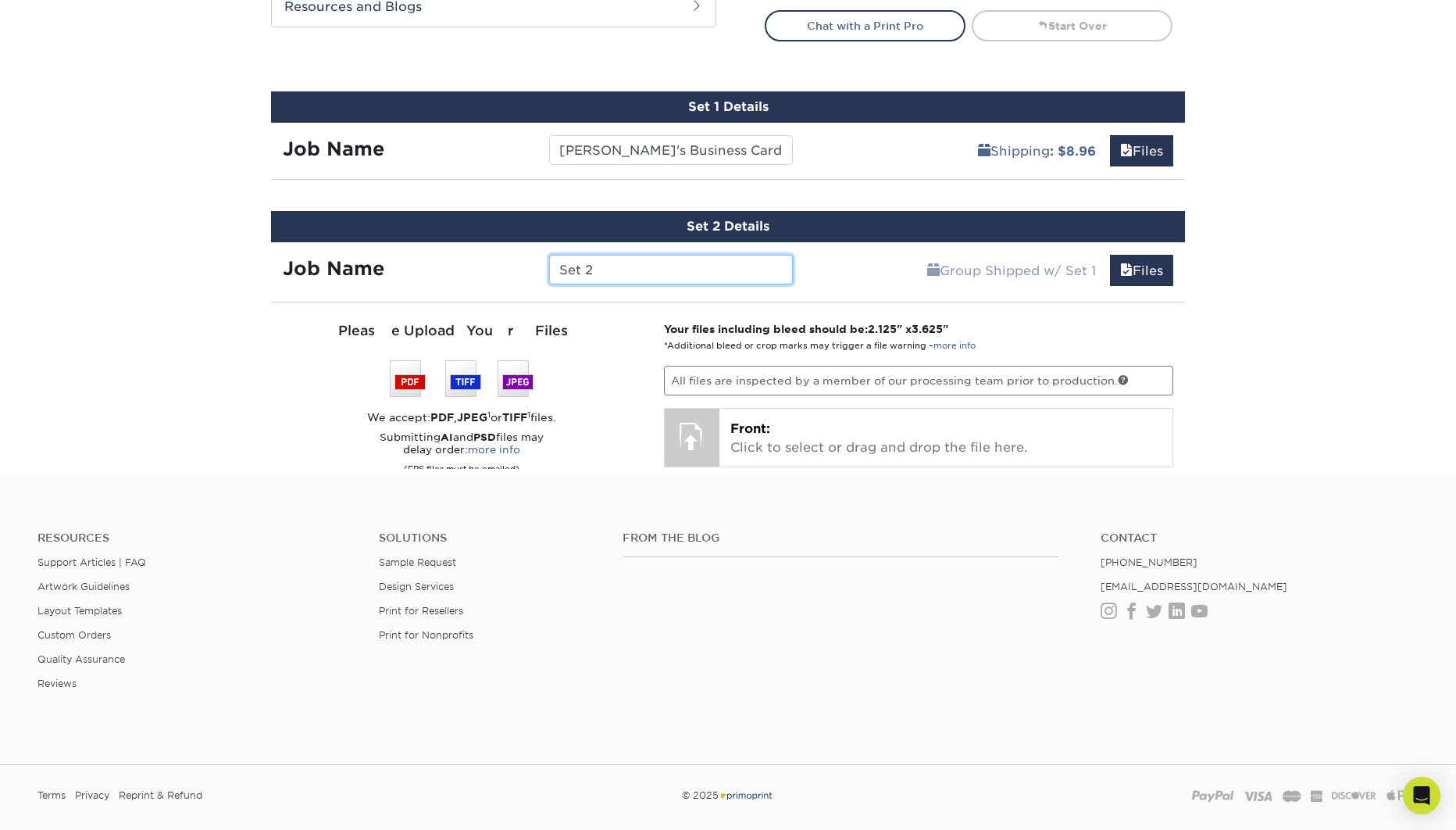
scroll to position [792, 0]
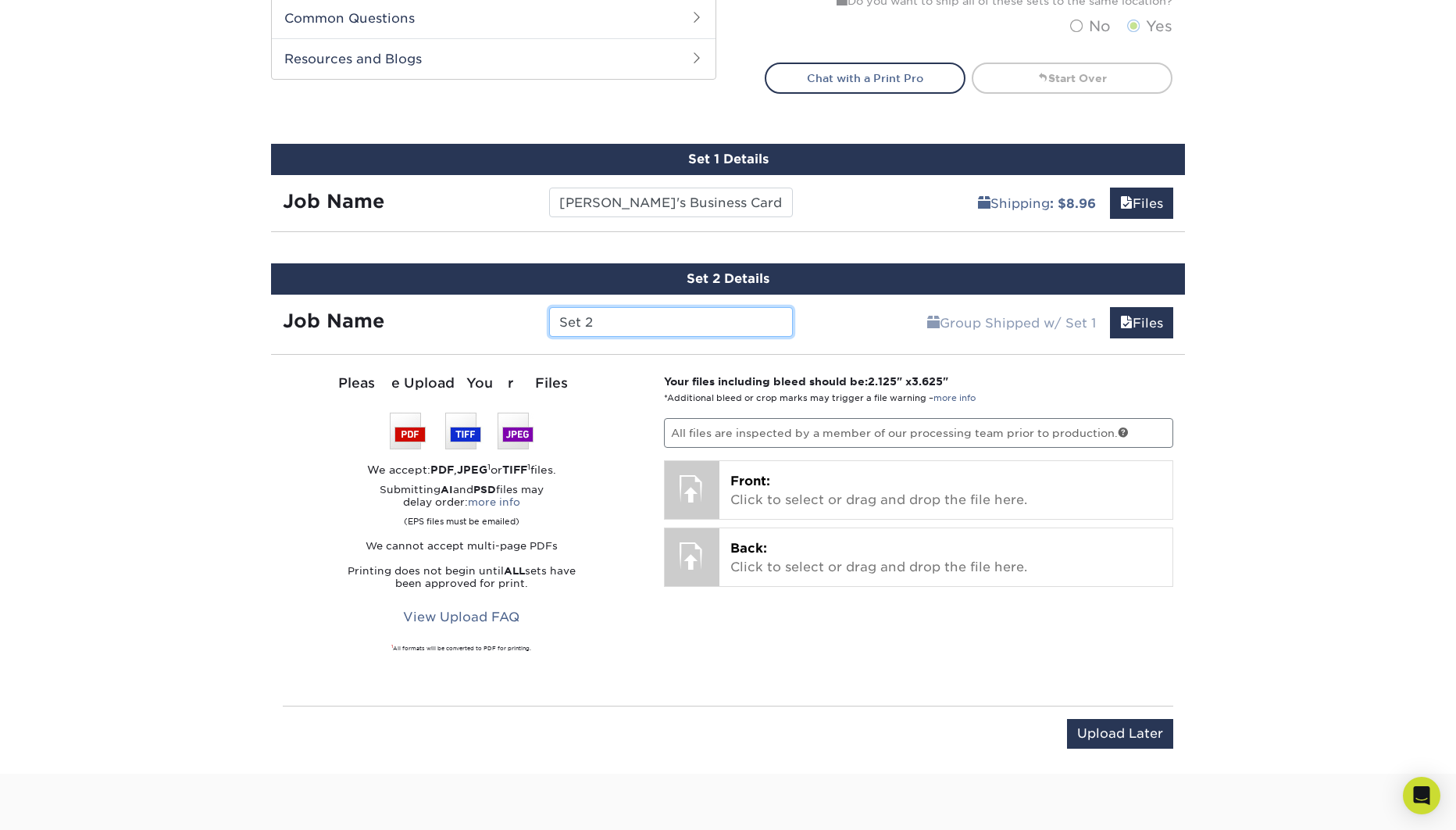
click at [632, 321] on input "Set 2" at bounding box center [671, 321] width 243 height 29
type input "[PERSON_NAME]'s Business Cards"
click at [1357, 439] on div "Products Business Cards Velvet Laminated Business Cards Previous Next" at bounding box center [728, 40] width 1456 height 1465
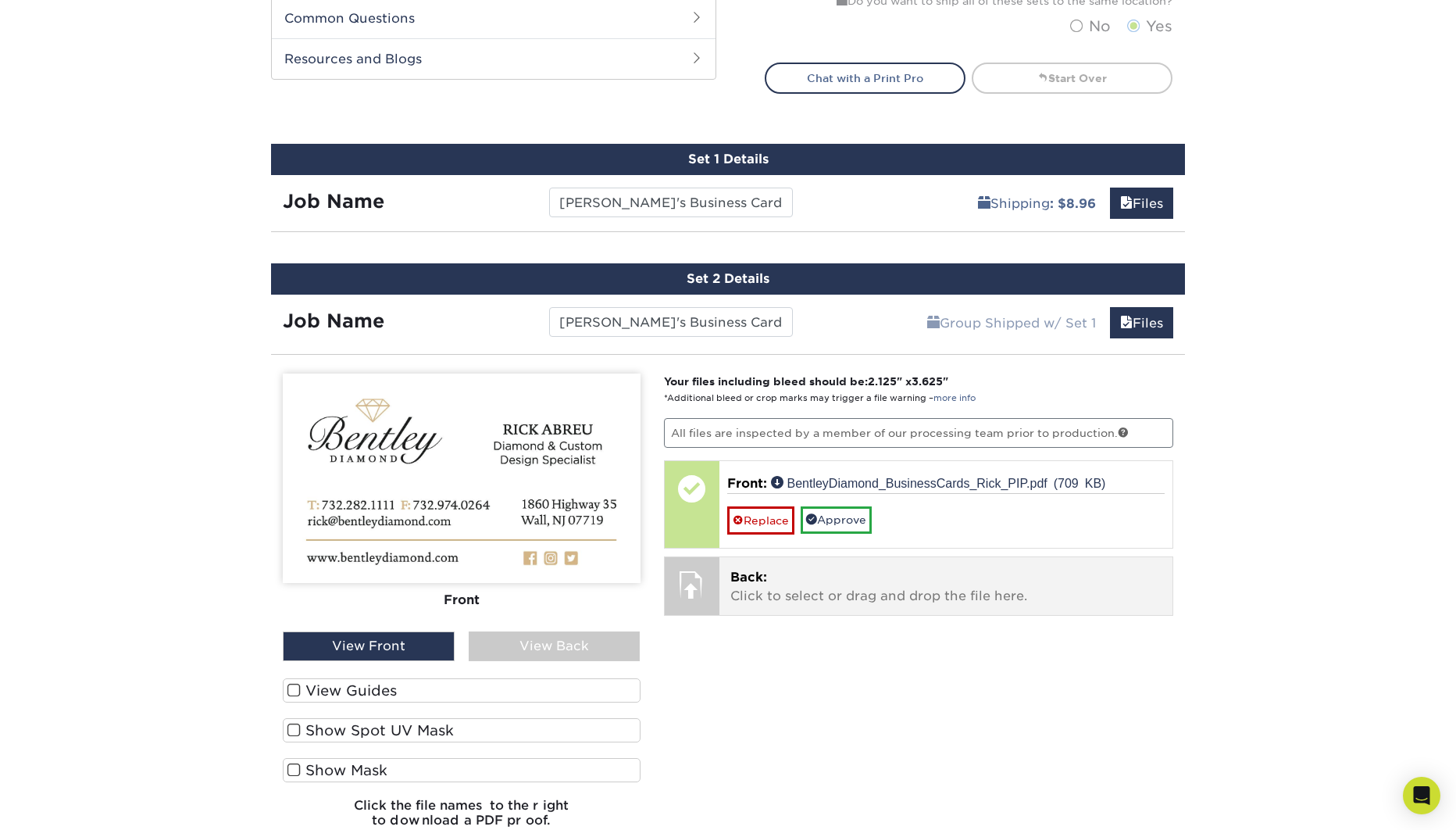
click at [873, 568] on p "Back: Click to select or drag and drop the file here." at bounding box center [946, 586] width 432 height 37
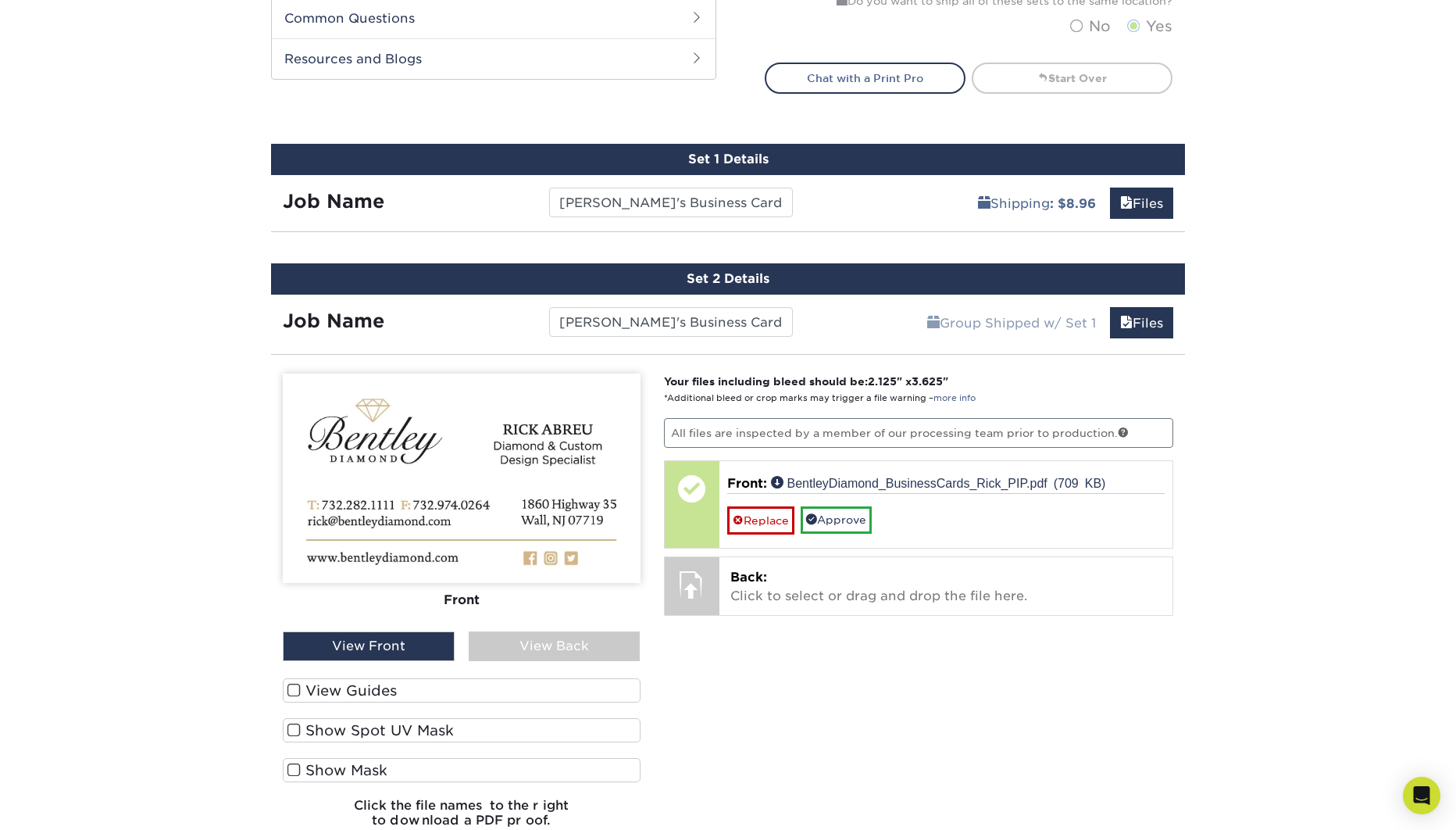
click at [590, 648] on div "View Back" at bounding box center [554, 645] width 172 height 29
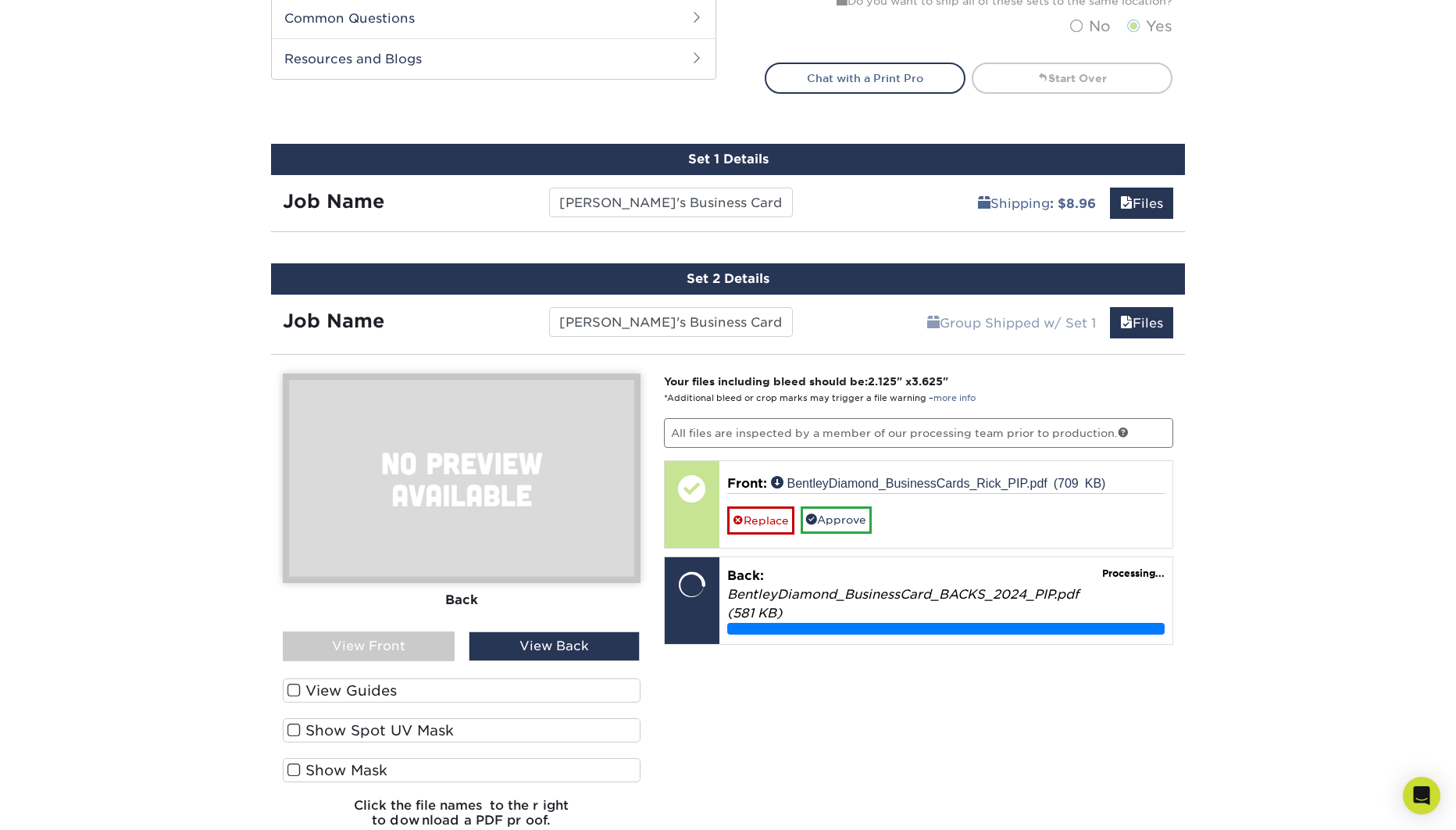
click at [410, 644] on div "View Front" at bounding box center [369, 645] width 172 height 29
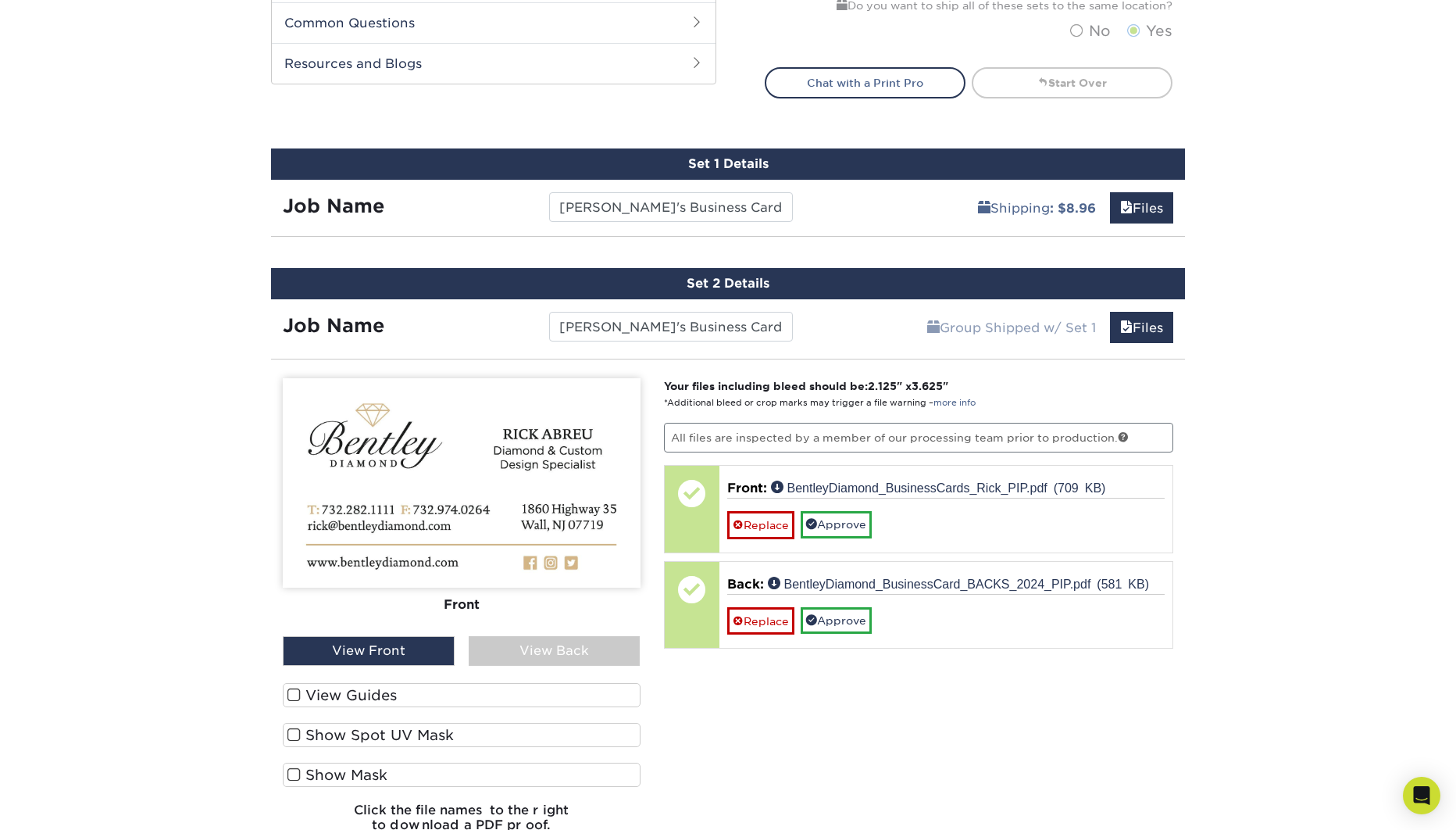
click at [576, 645] on div "View Back" at bounding box center [554, 651] width 172 height 29
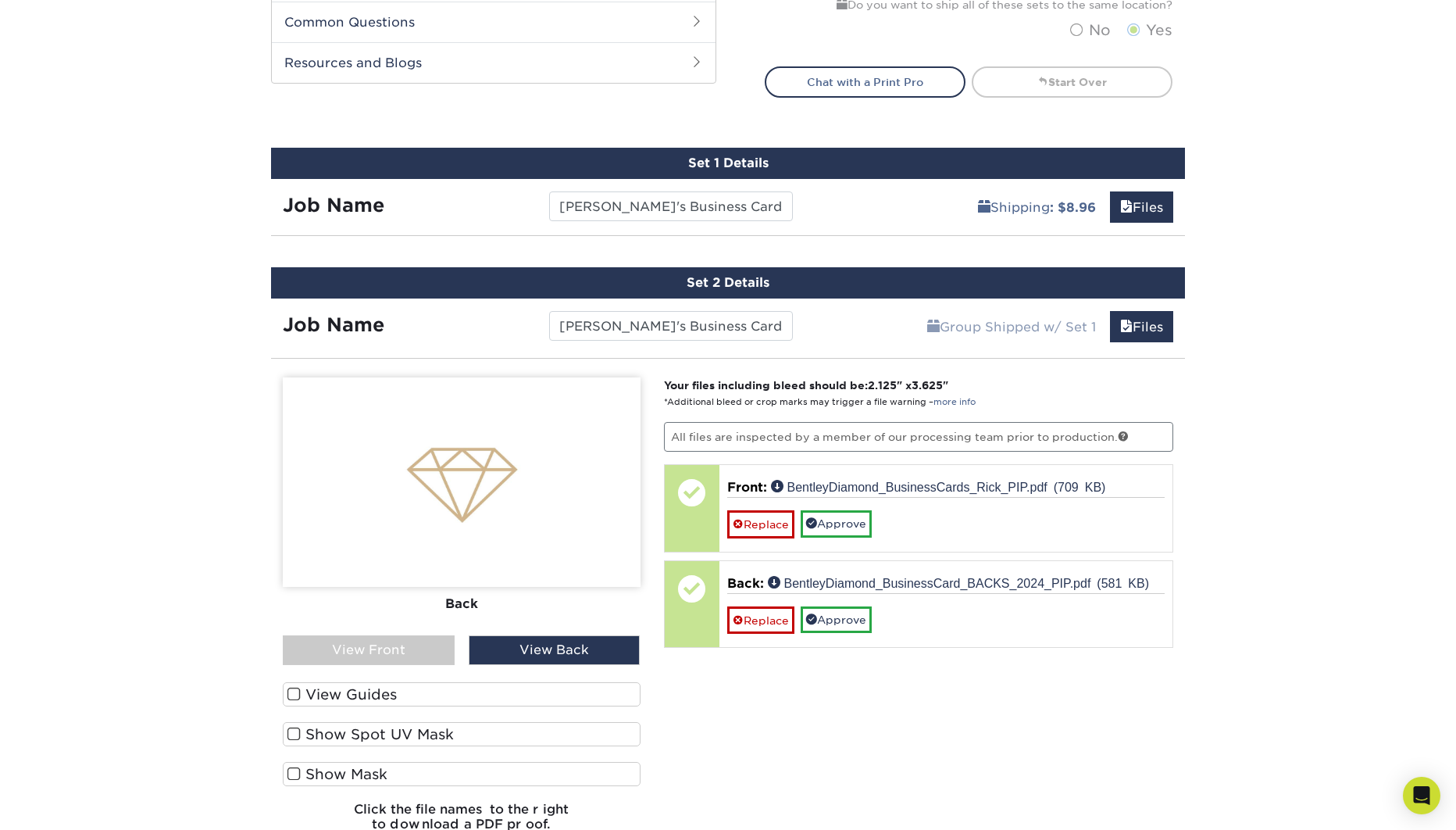
click at [421, 642] on div "View Front" at bounding box center [369, 650] width 172 height 29
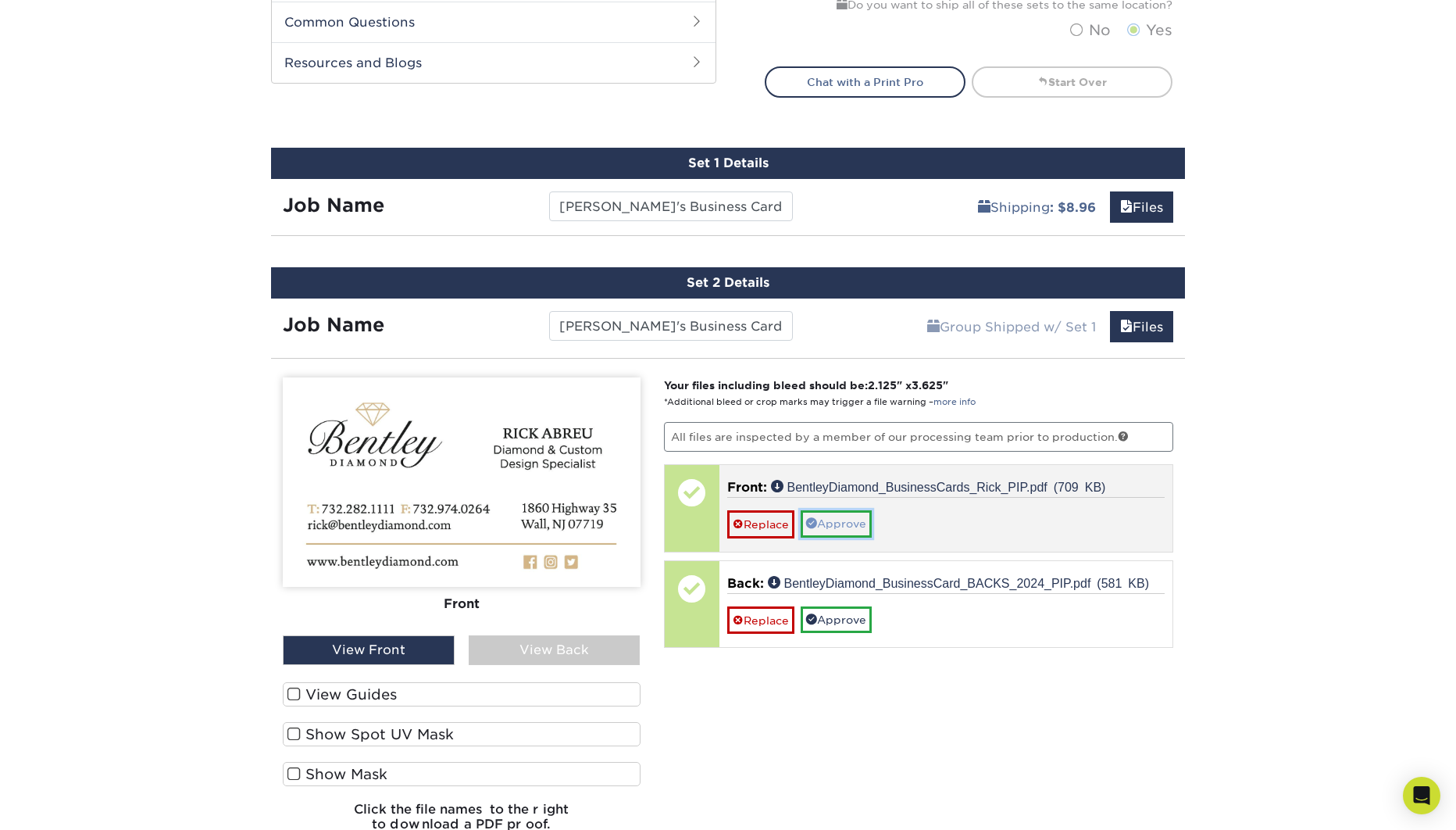
click at [857, 525] on link "Approve" at bounding box center [836, 523] width 71 height 27
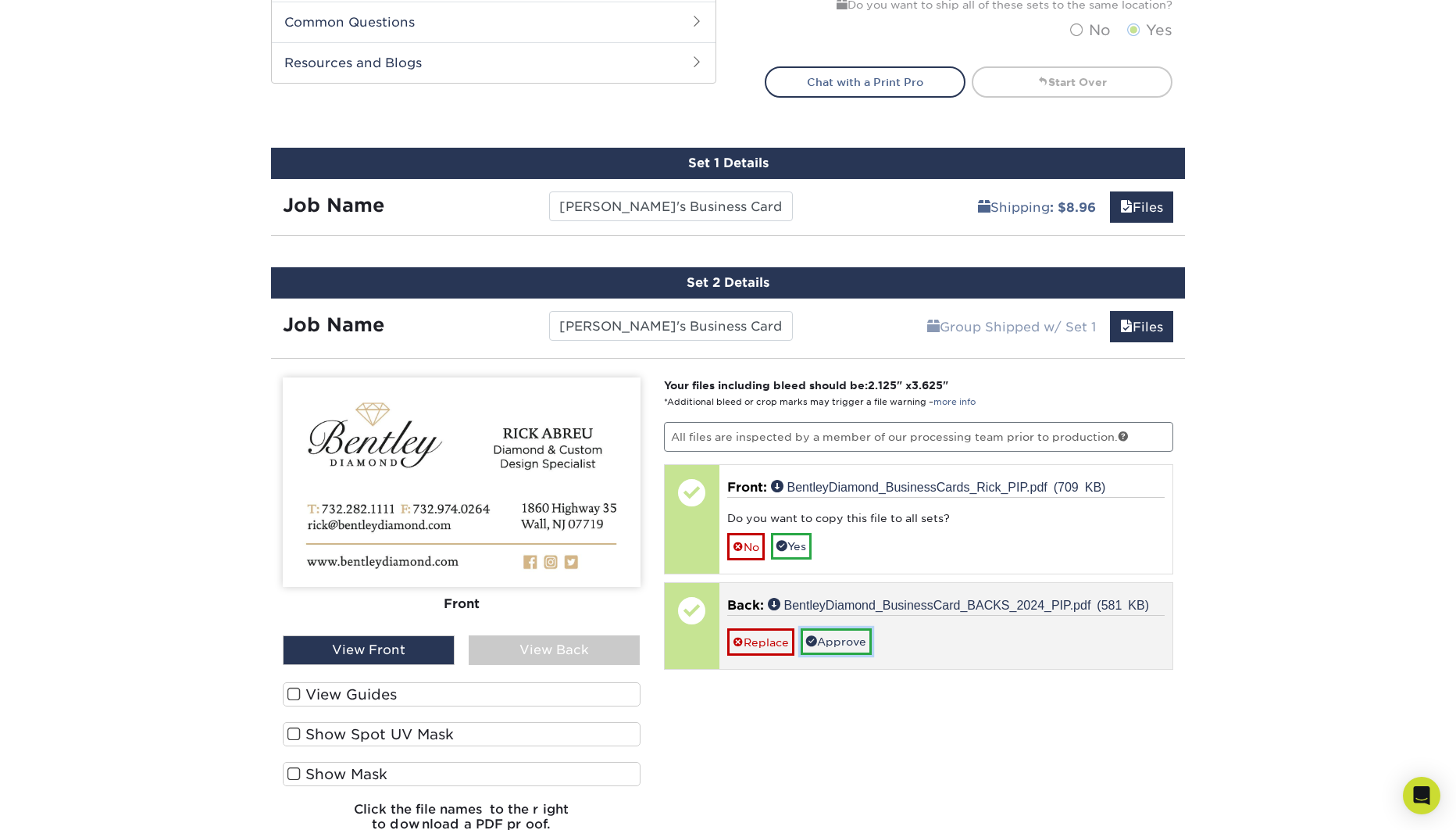
click at [846, 629] on link "Approve" at bounding box center [836, 641] width 71 height 27
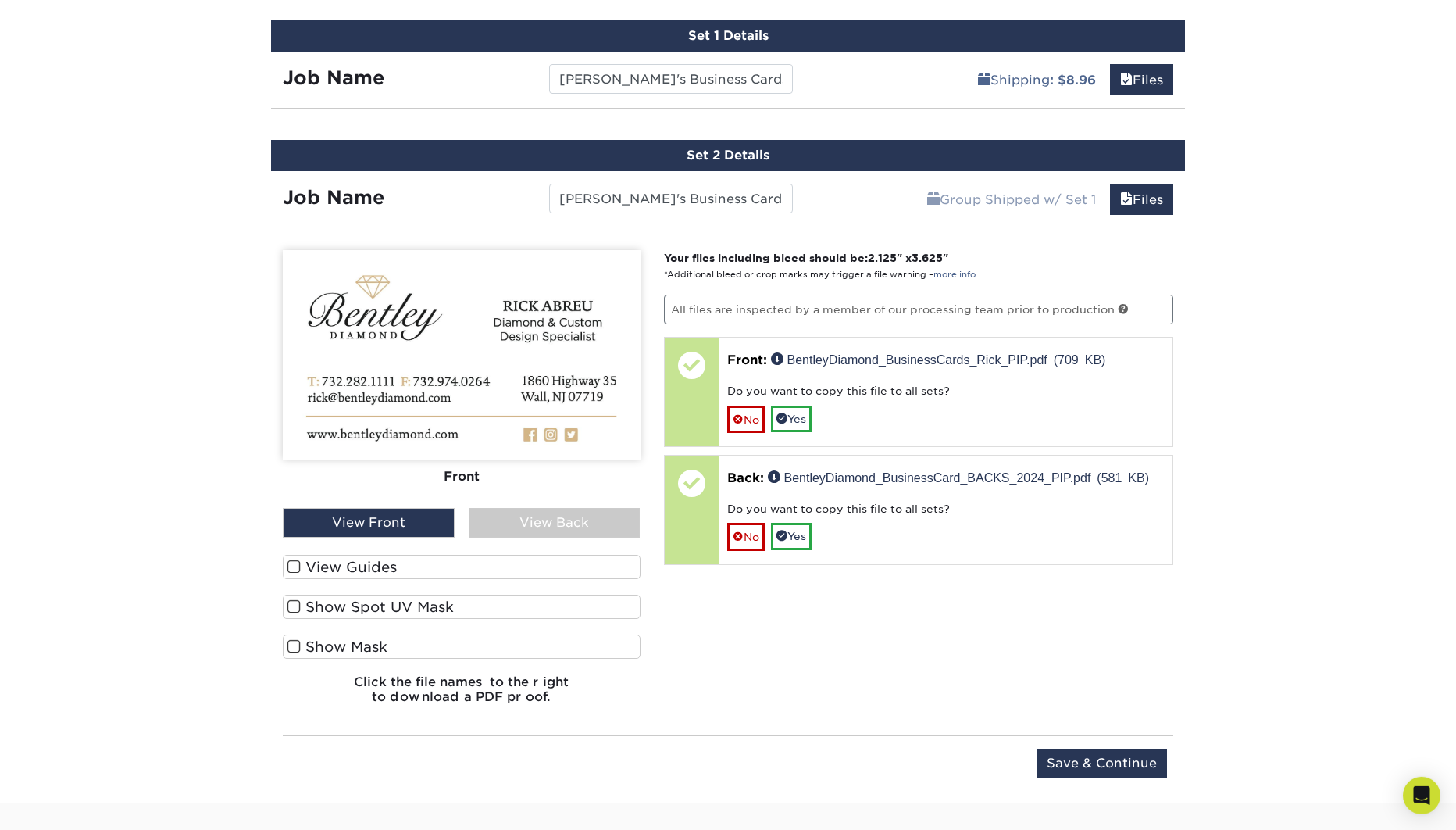
scroll to position [925, 0]
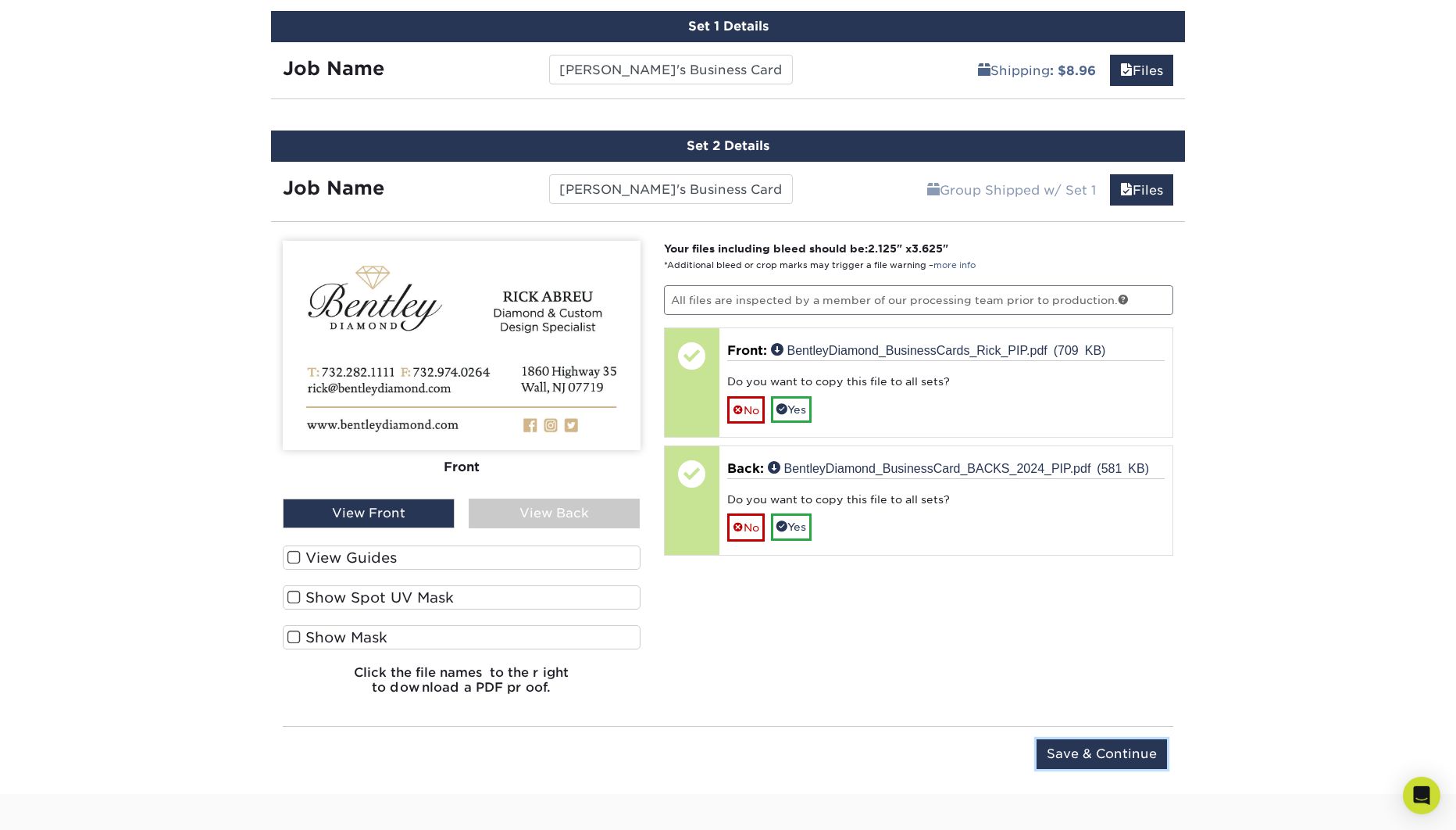
click at [1105, 750] on input "Save & Continue" at bounding box center [1101, 753] width 131 height 29
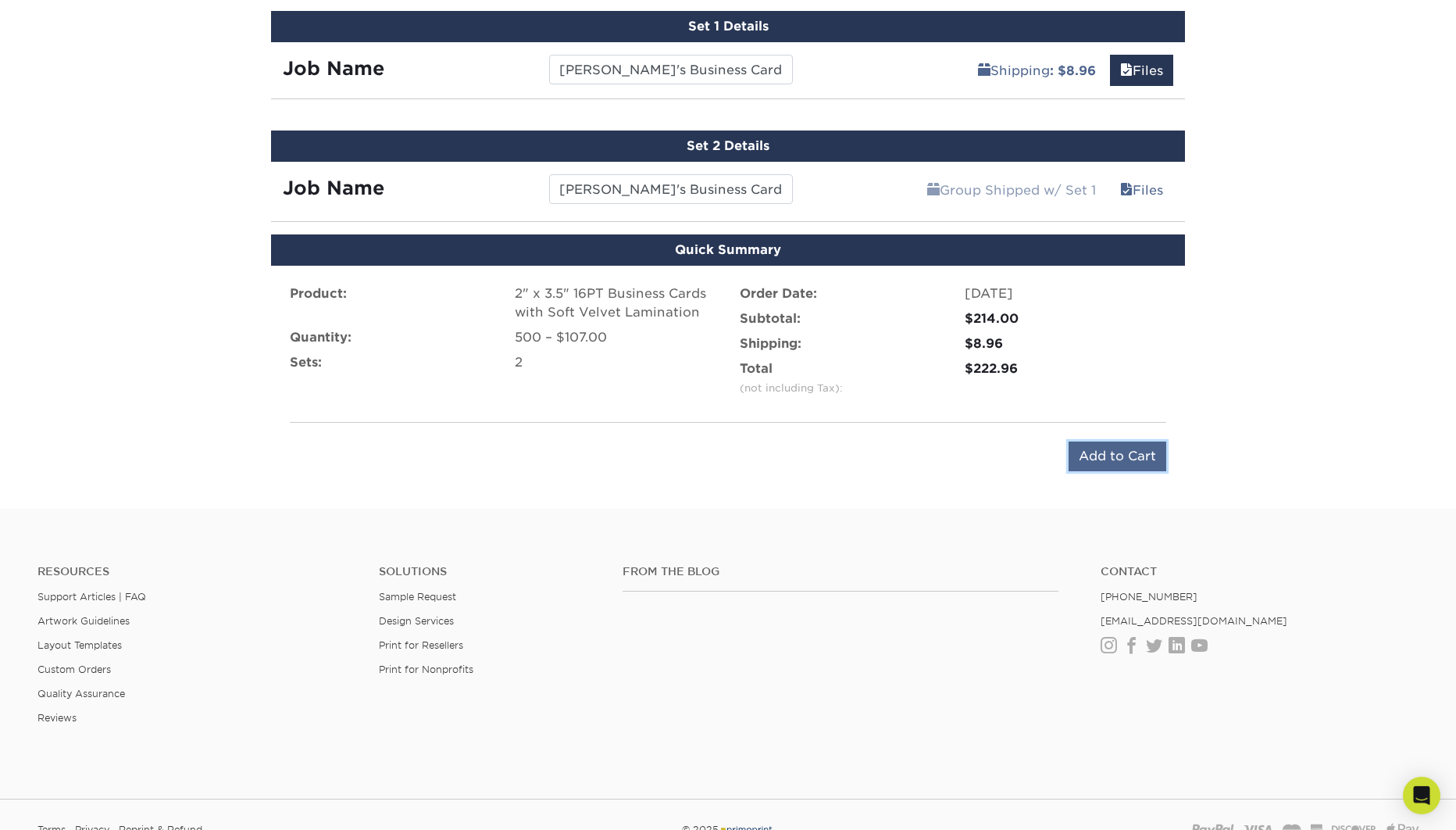
drag, startPoint x: 1117, startPoint y: 461, endPoint x: 1130, endPoint y: 463, distance: 13.2
click at [1117, 461] on input "Add to Cart" at bounding box center [1117, 456] width 98 height 29
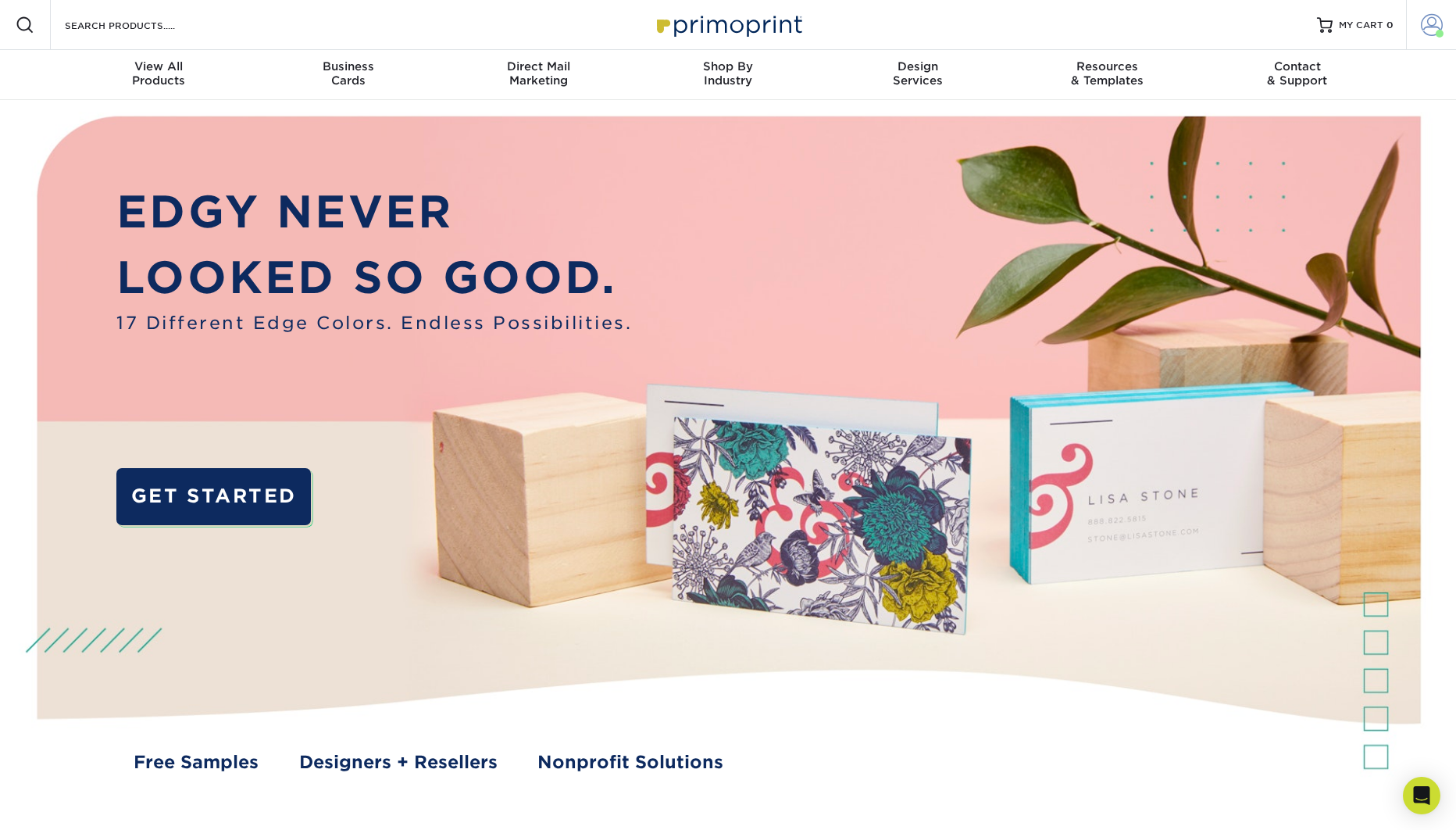
click at [1434, 24] on span at bounding box center [1432, 25] width 22 height 22
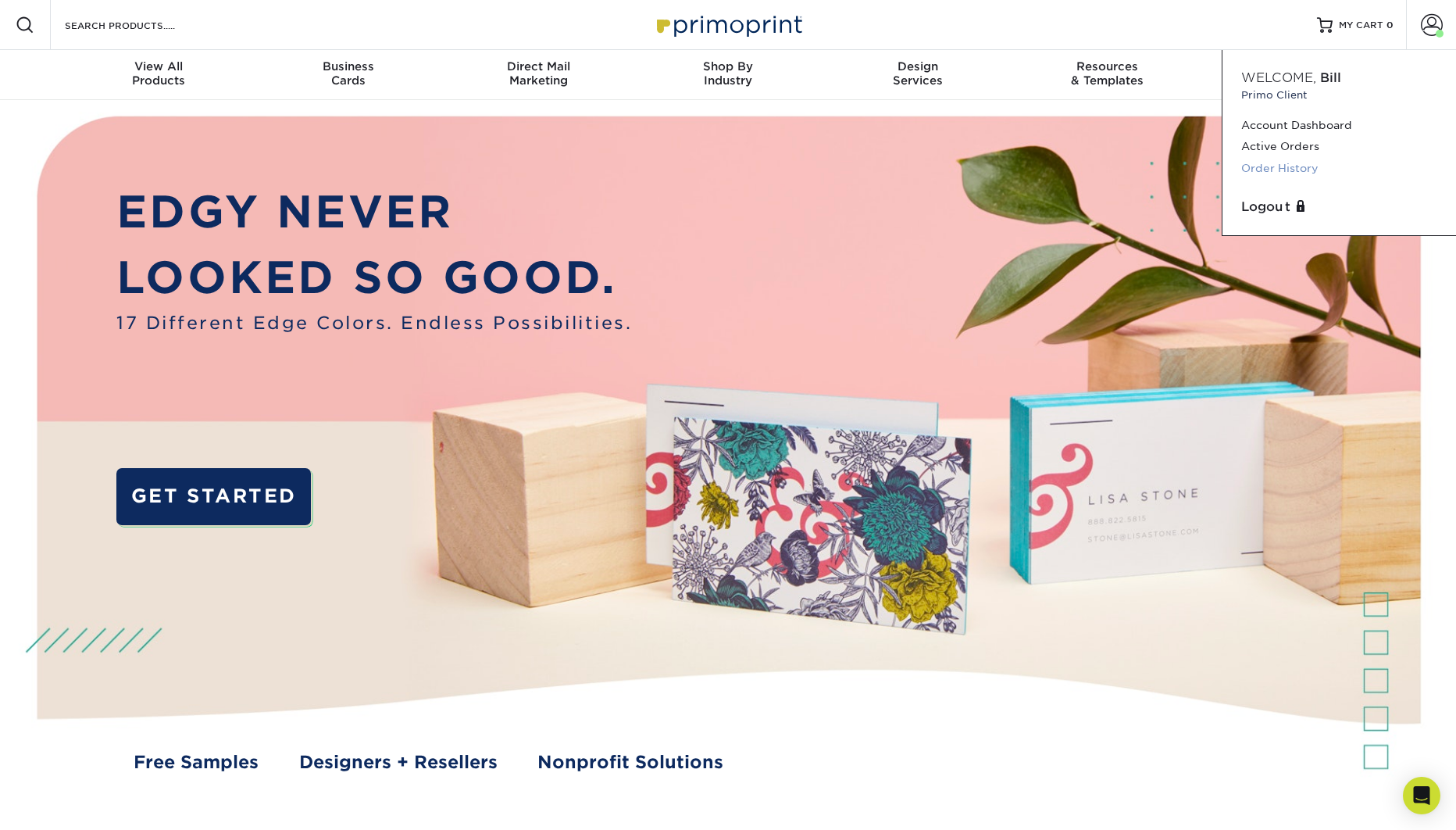
click at [1287, 164] on link "Order History" at bounding box center [1339, 168] width 196 height 21
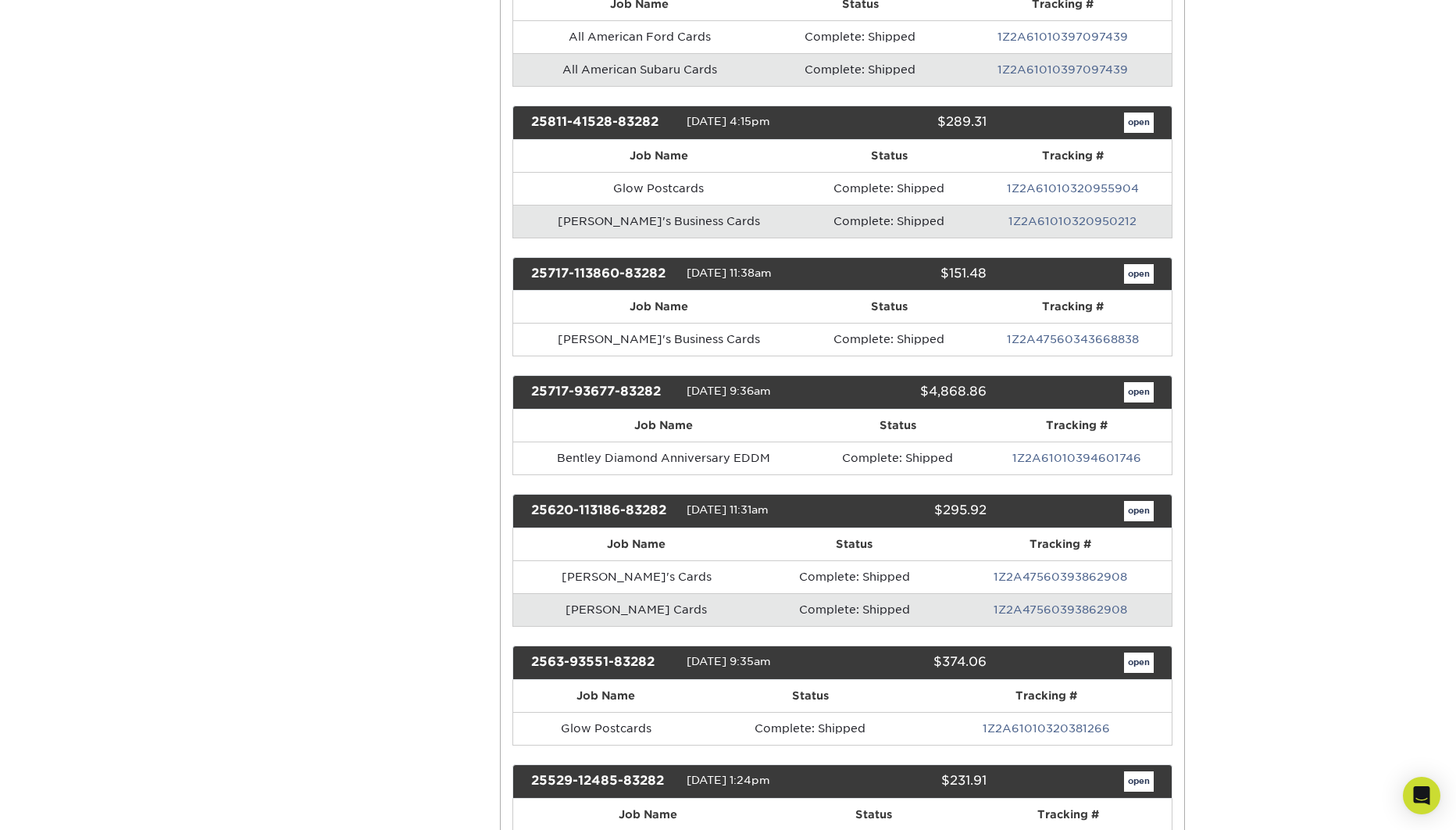
scroll to position [589, 0]
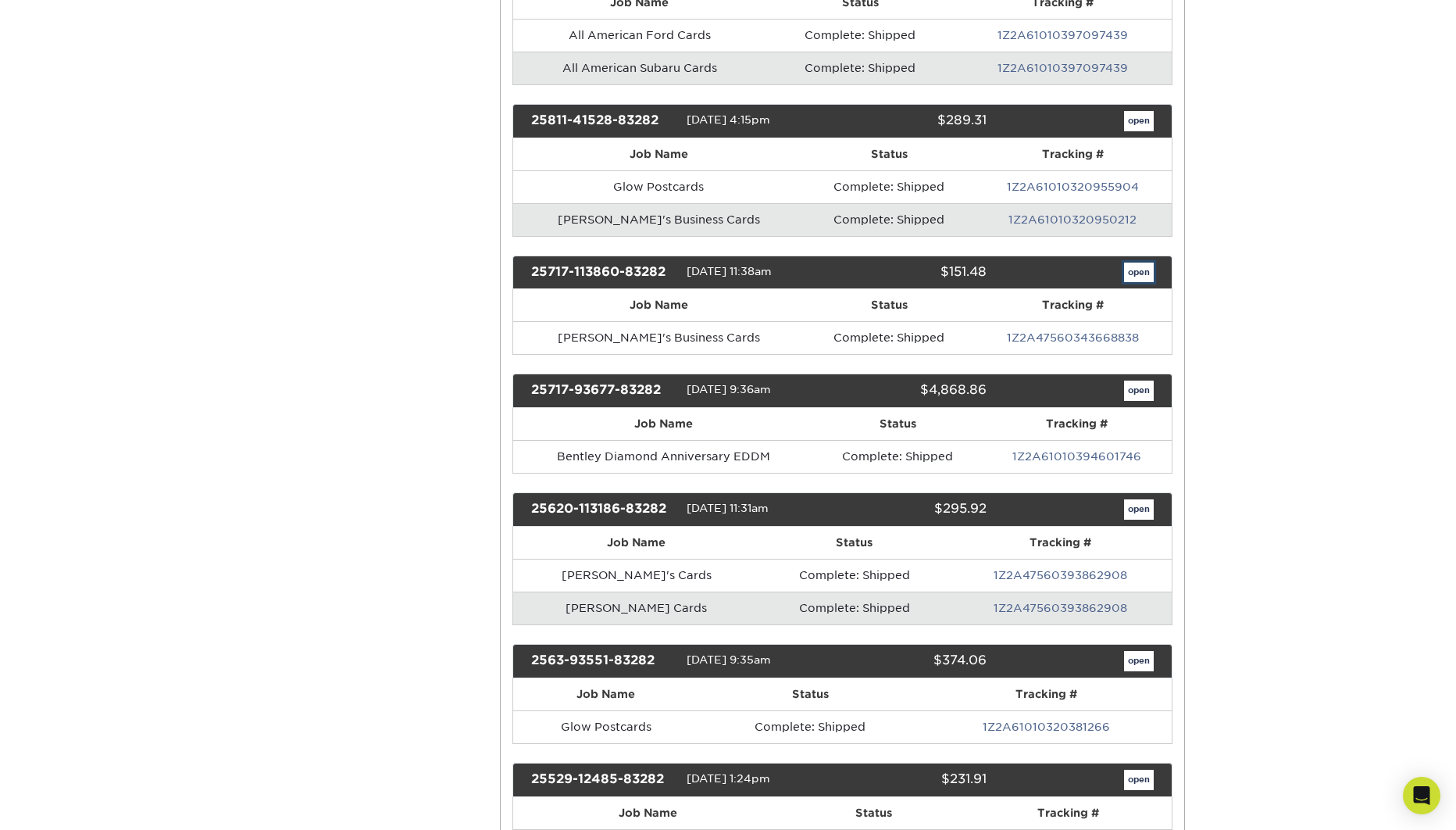
click at [1137, 280] on link "open" at bounding box center [1138, 272] width 29 height 20
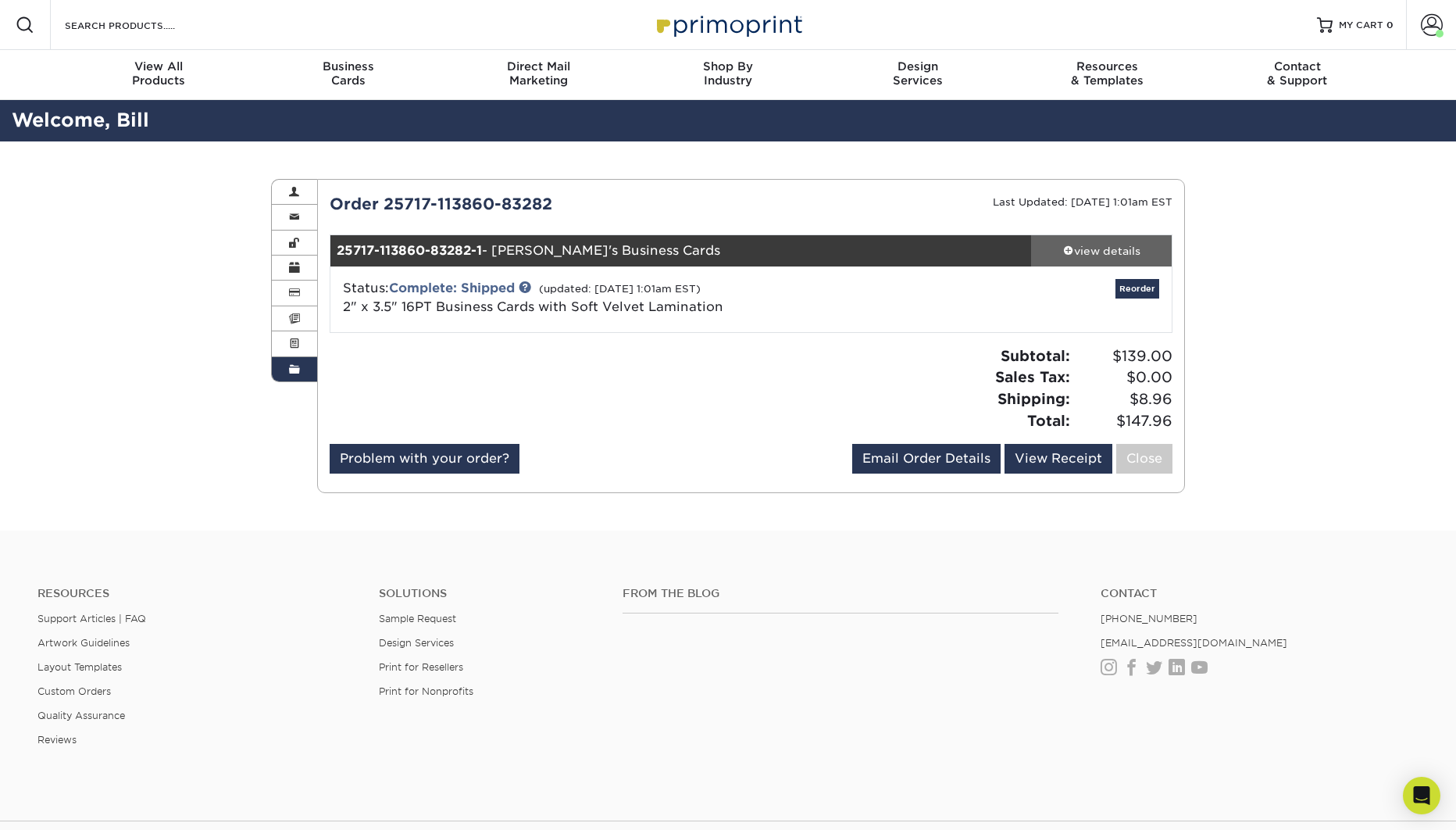
click at [1117, 251] on div "view details" at bounding box center [1101, 250] width 141 height 16
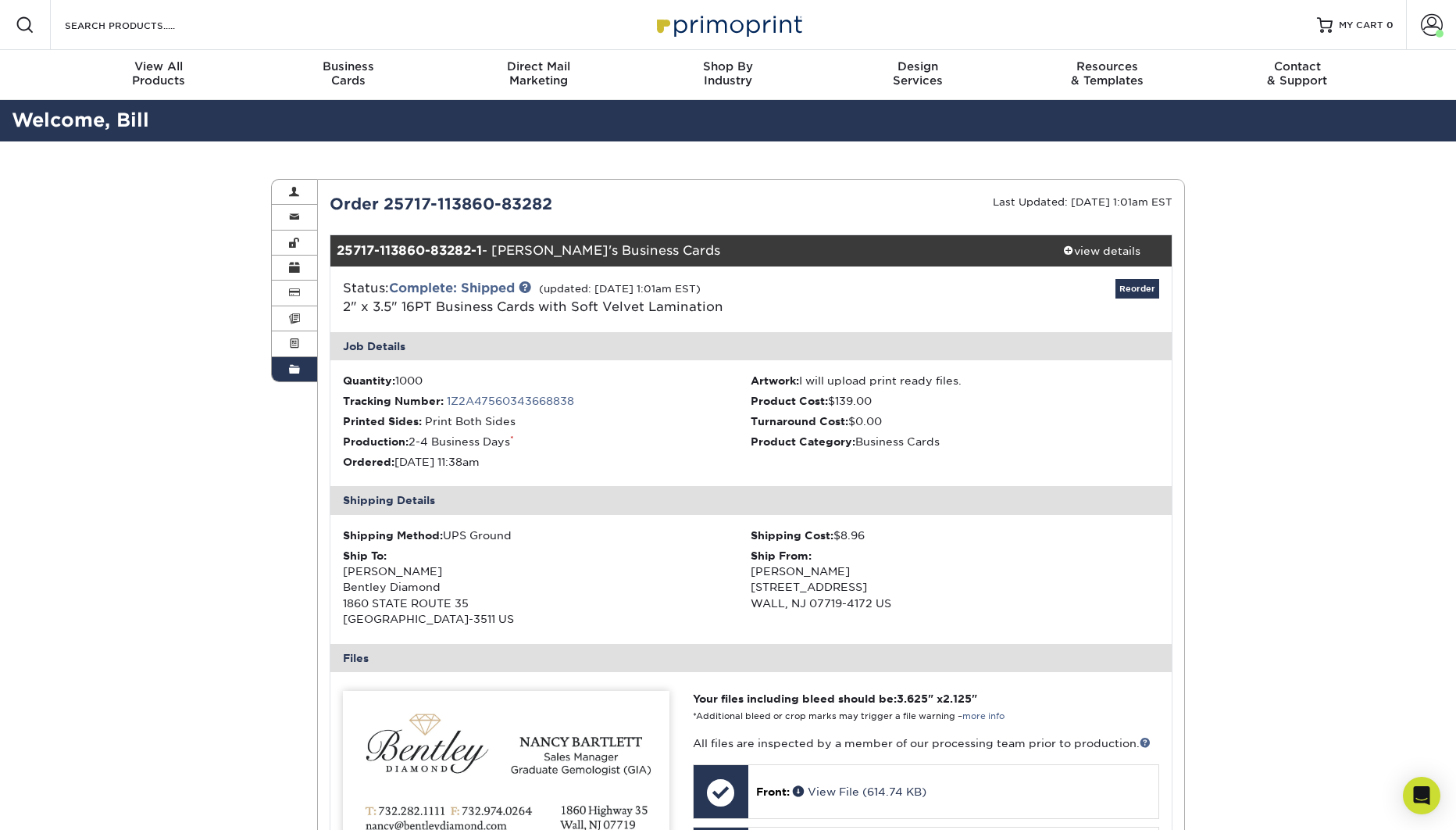
drag, startPoint x: 298, startPoint y: 372, endPoint x: 308, endPoint y: 374, distance: 10.2
click at [298, 372] on span at bounding box center [294, 369] width 11 height 13
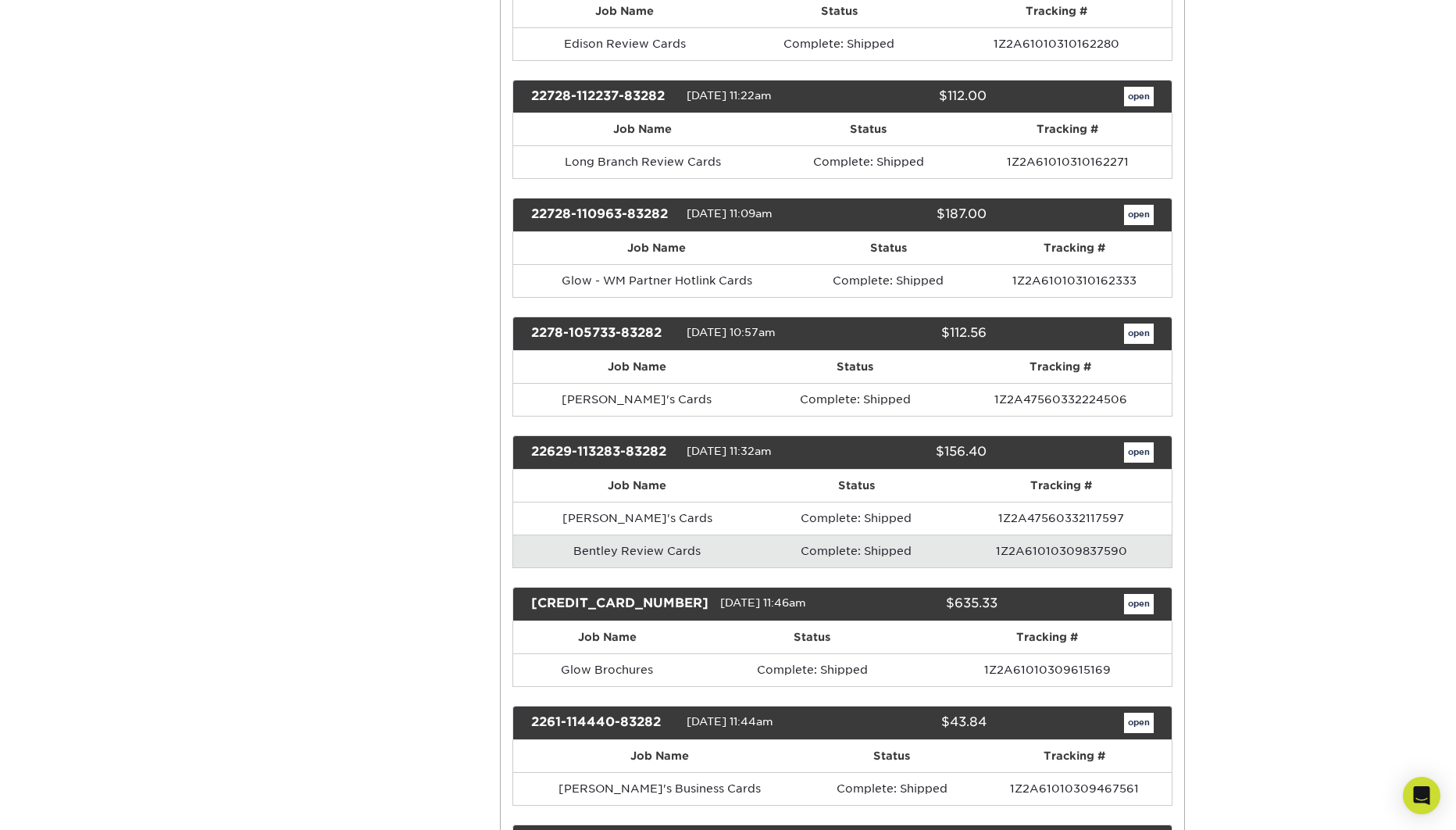
scroll to position [8616, 0]
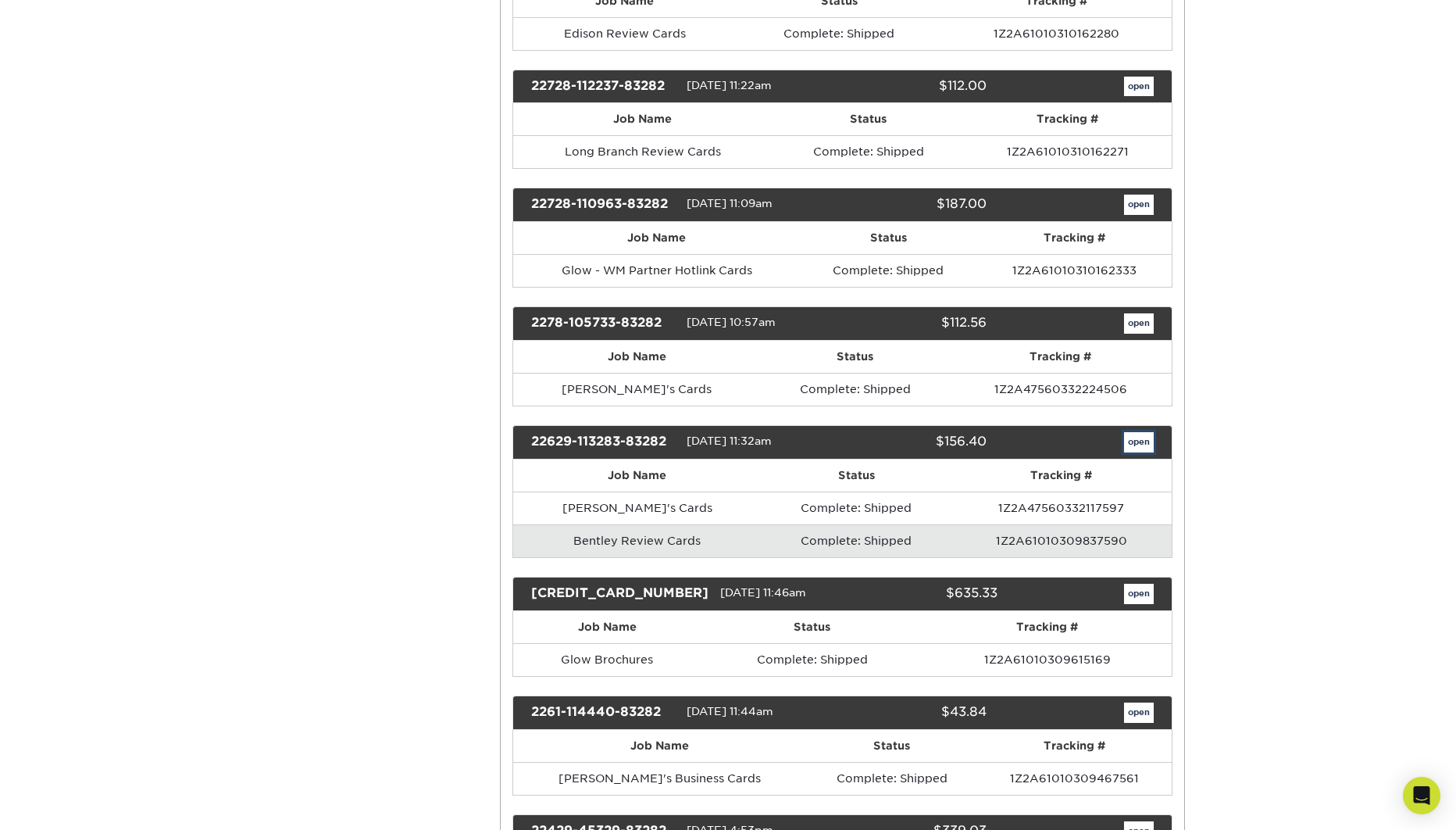
click at [1133, 432] on link "open" at bounding box center [1138, 442] width 29 height 20
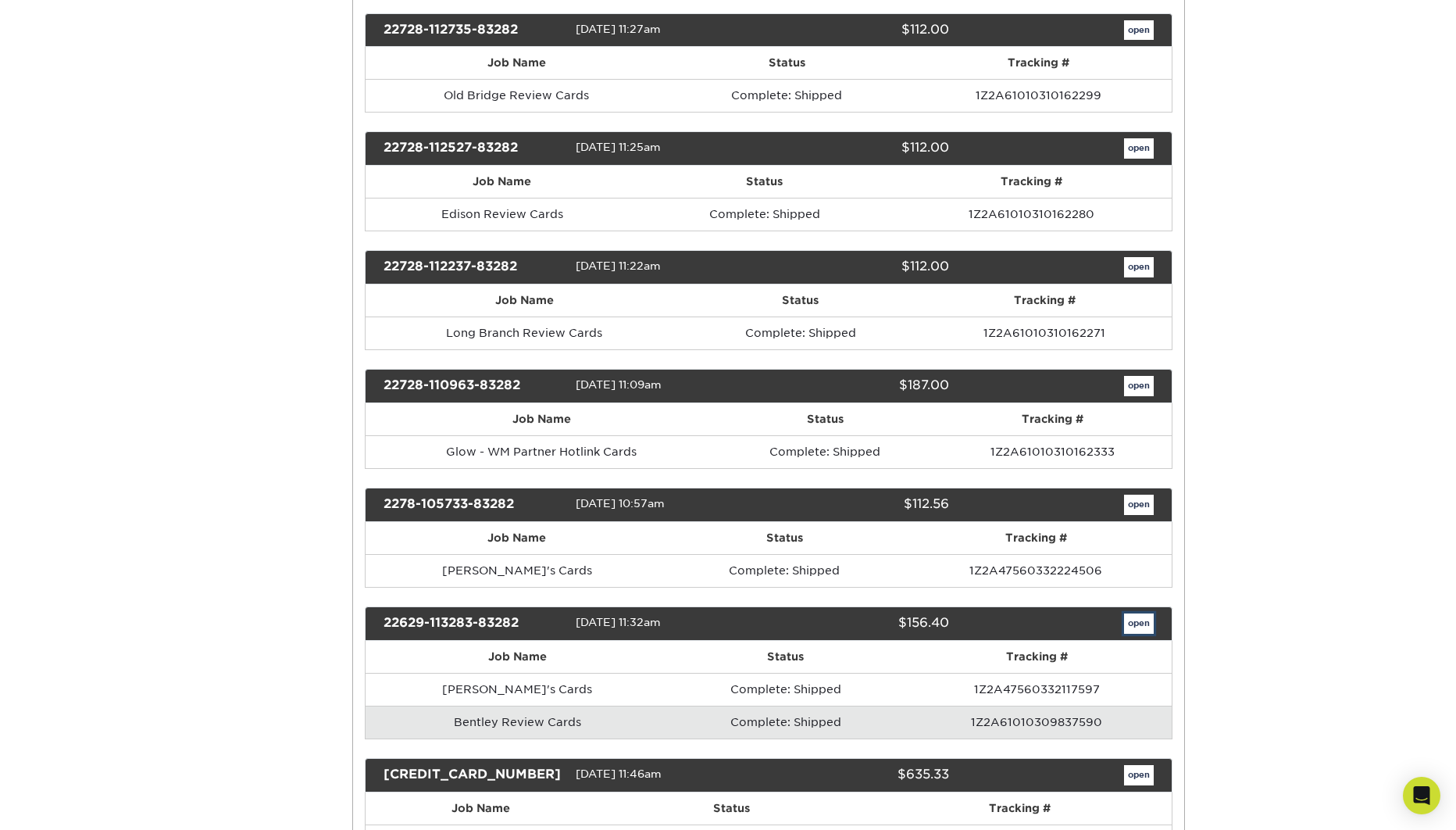
scroll to position [0, 0]
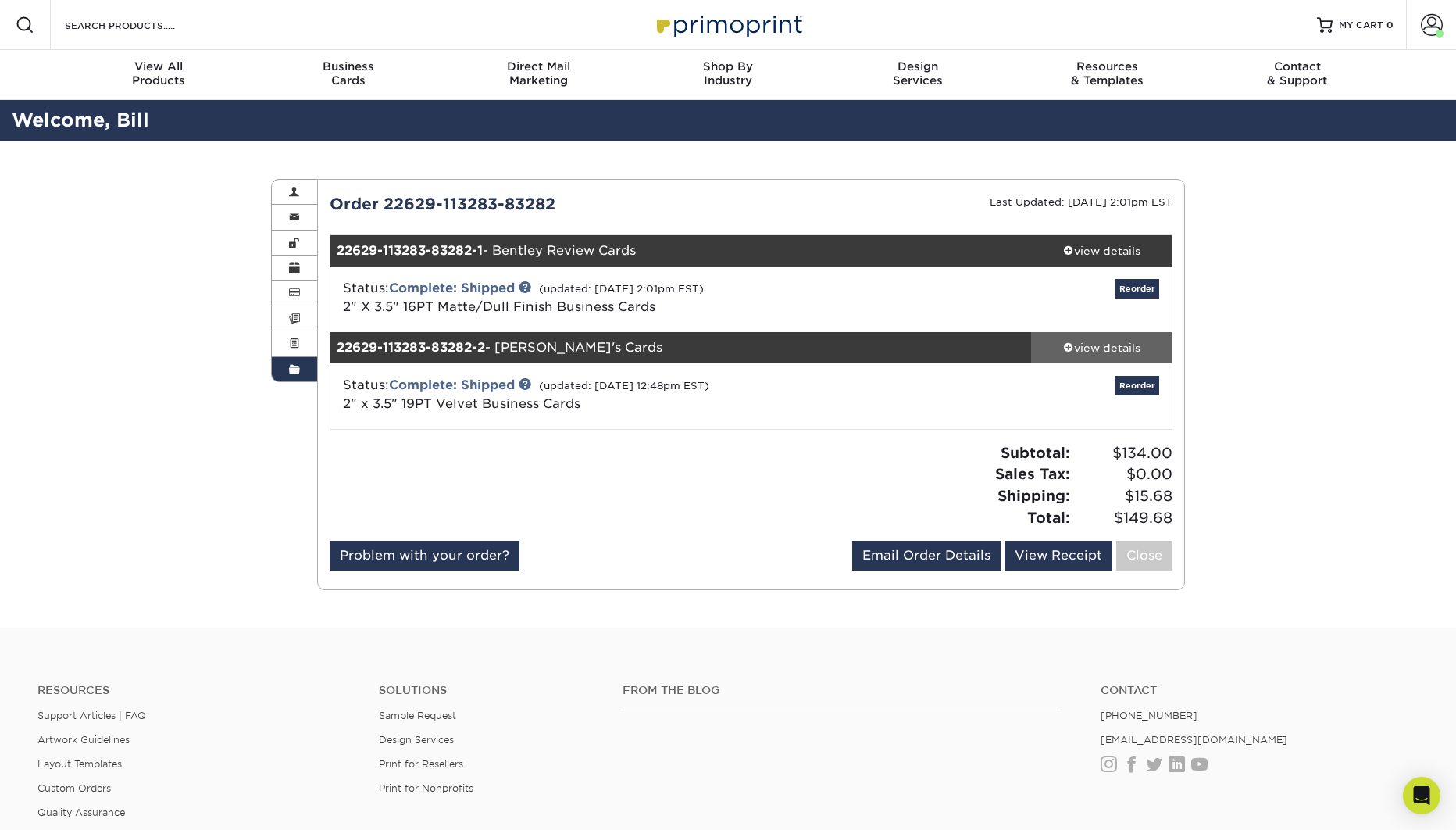
click at [1128, 350] on div "view details" at bounding box center [1101, 347] width 141 height 16
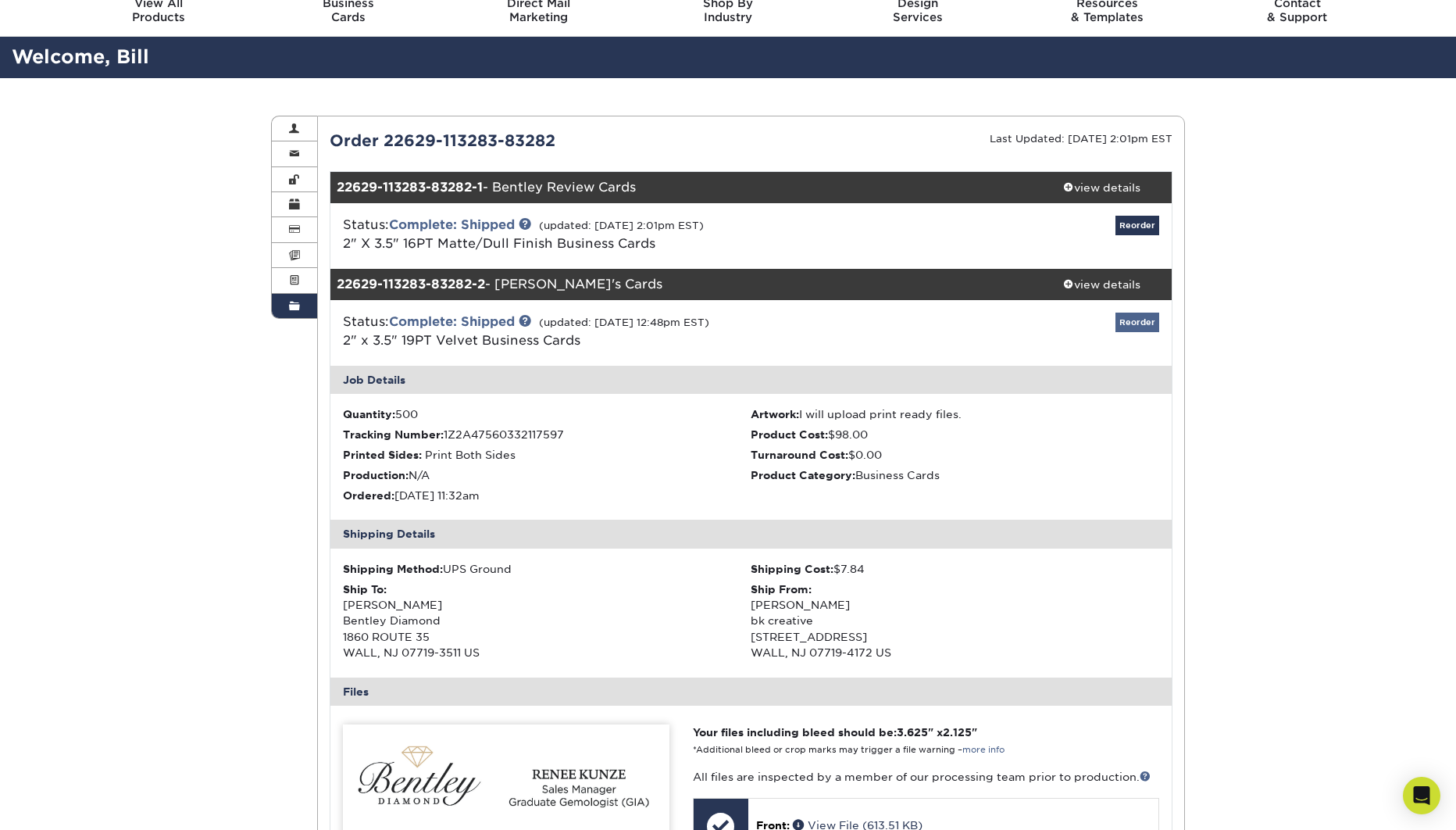
scroll to position [62, 0]
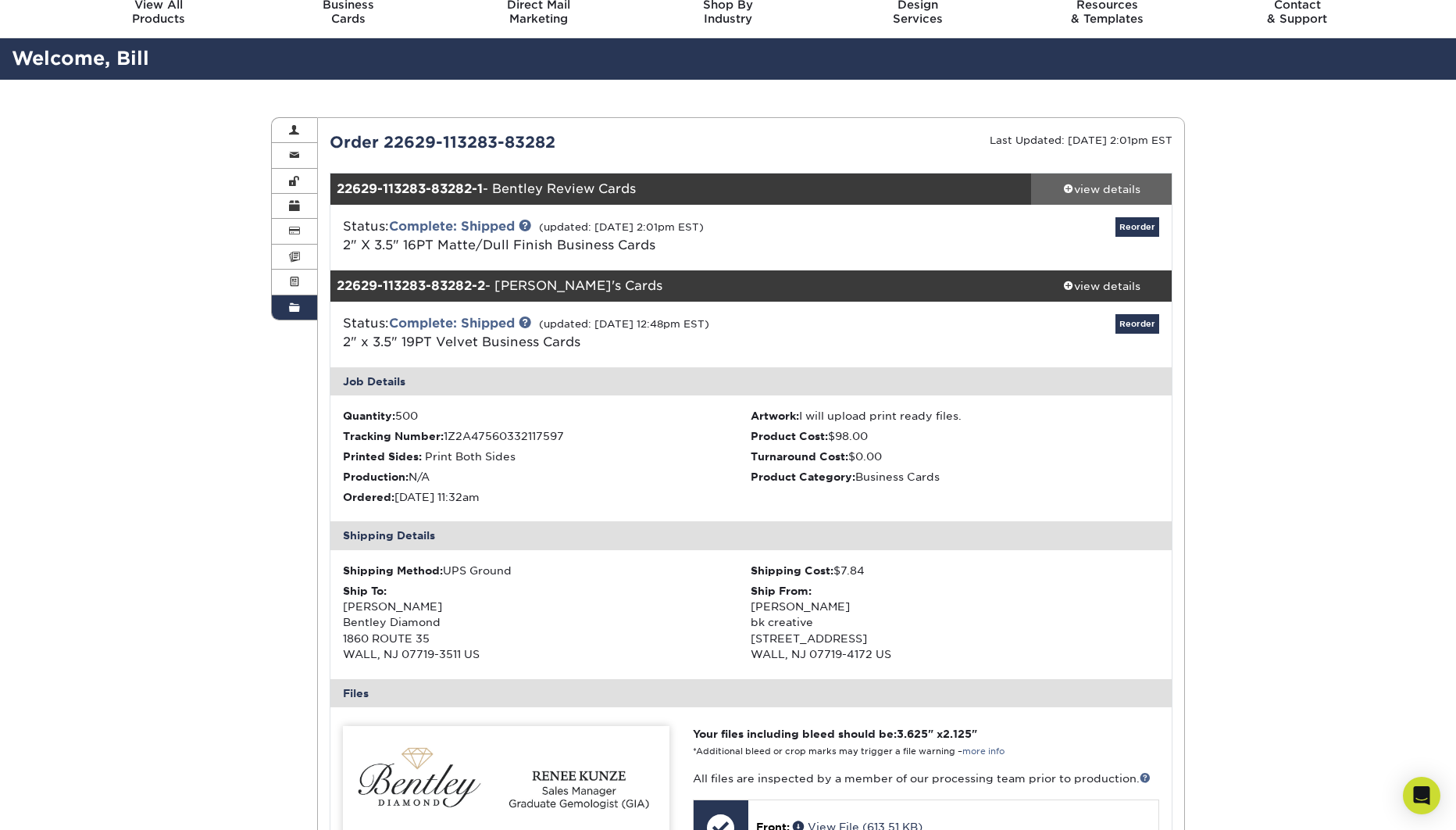
click at [1096, 195] on div "view details" at bounding box center [1101, 189] width 141 height 16
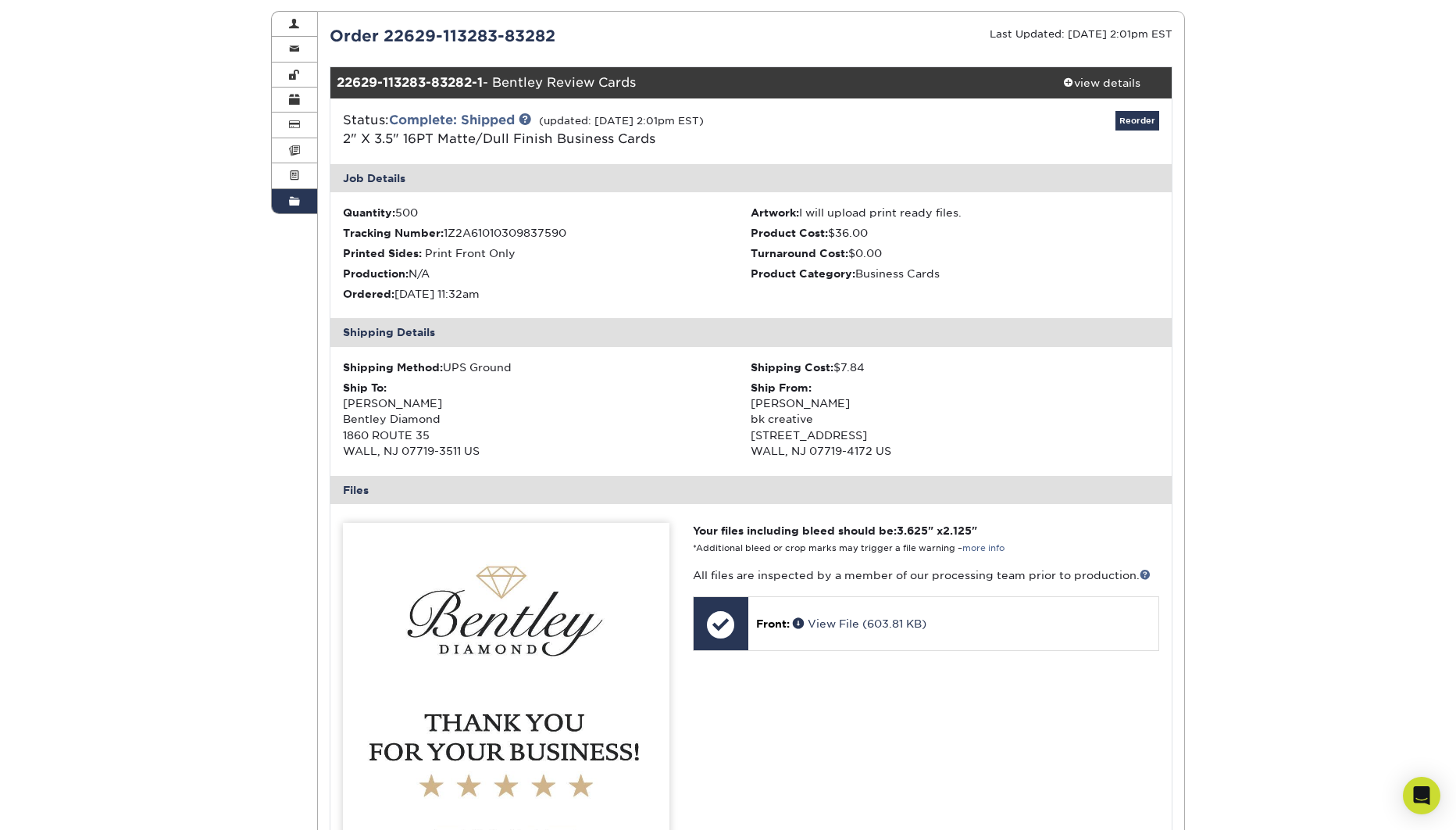
scroll to position [0, 0]
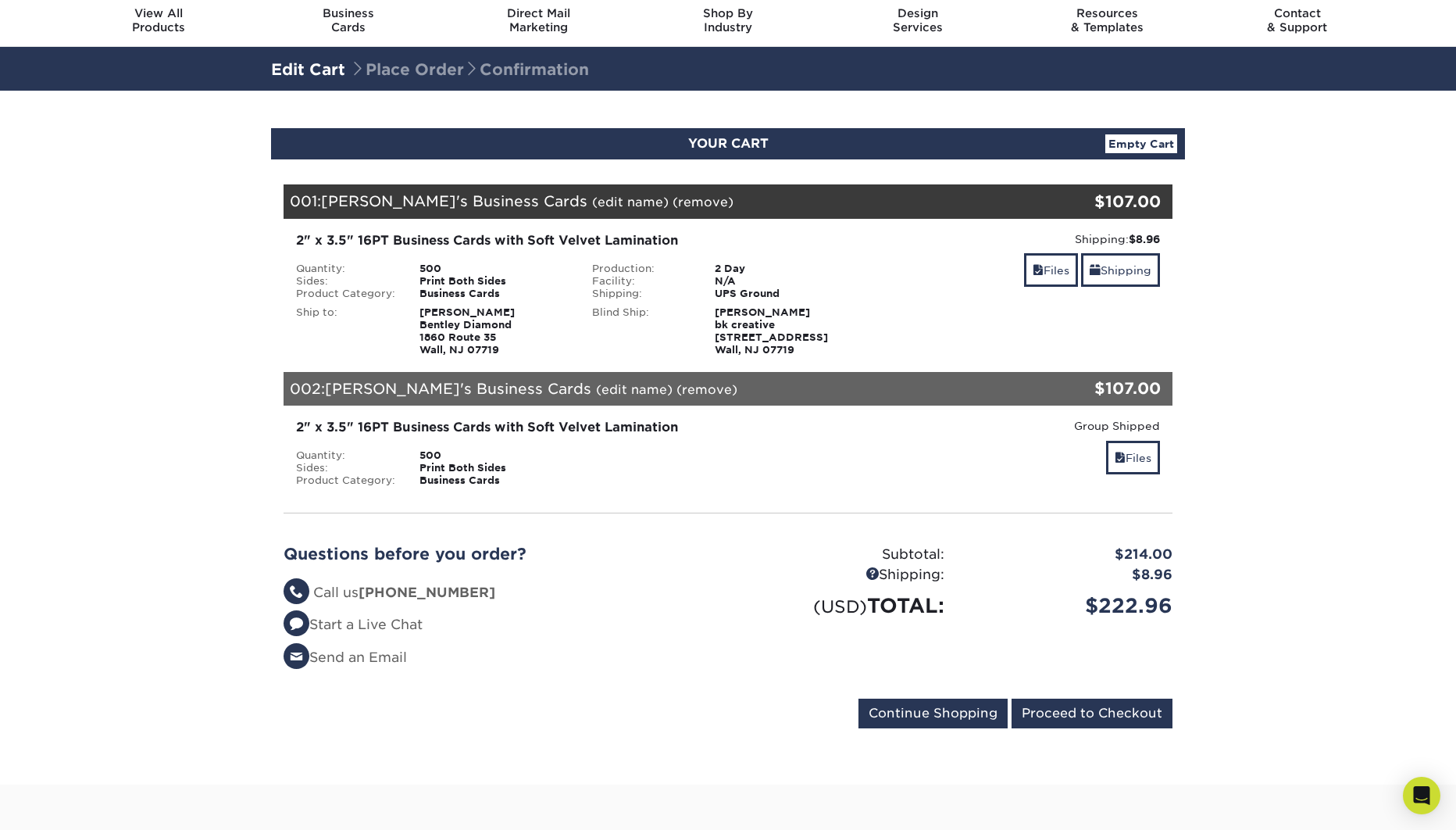
scroll to position [54, 0]
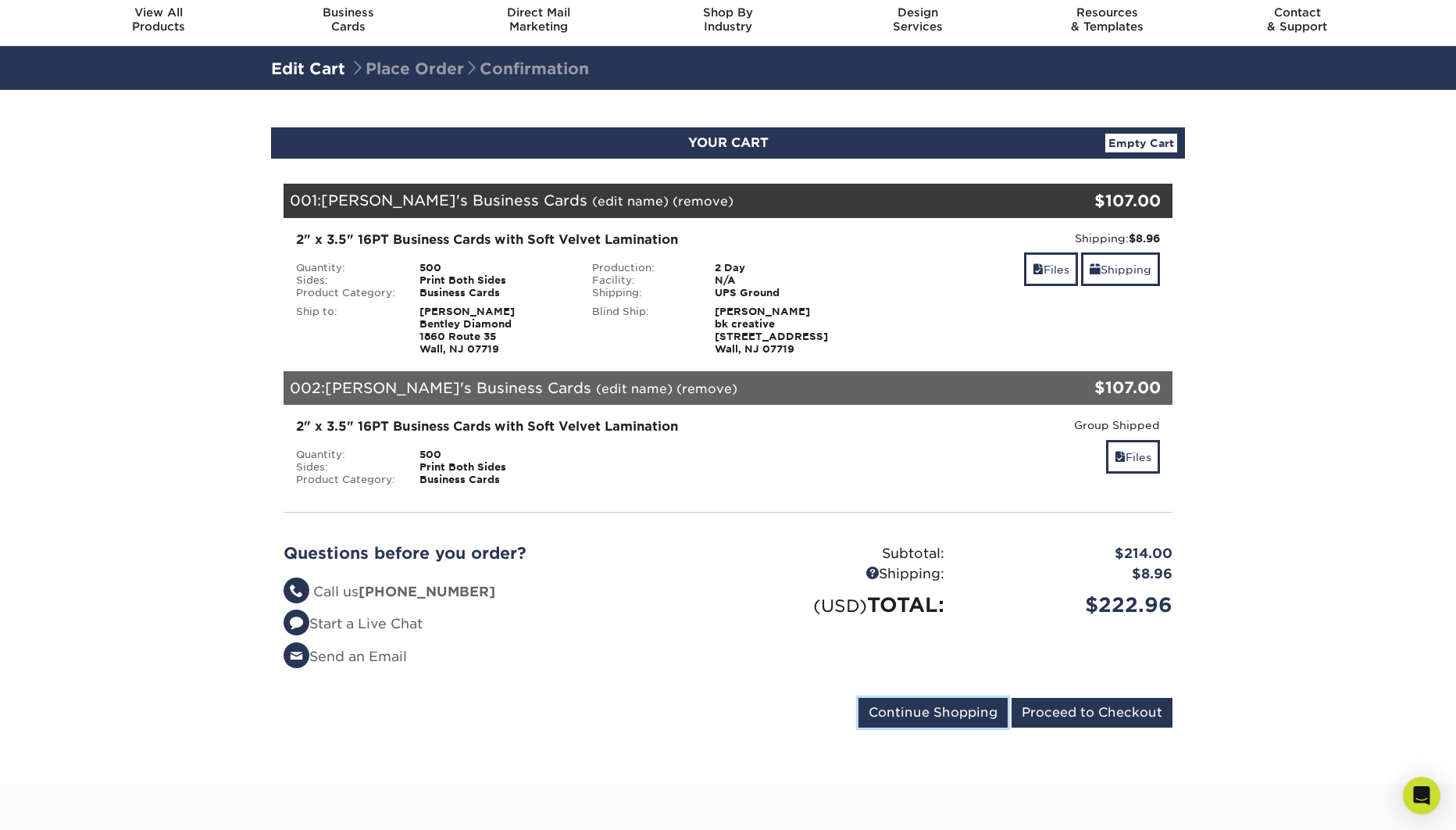
drag, startPoint x: 948, startPoint y: 714, endPoint x: 1137, endPoint y: 624, distance: 209.3
click at [948, 714] on input "Continue Shopping" at bounding box center [933, 712] width 149 height 29
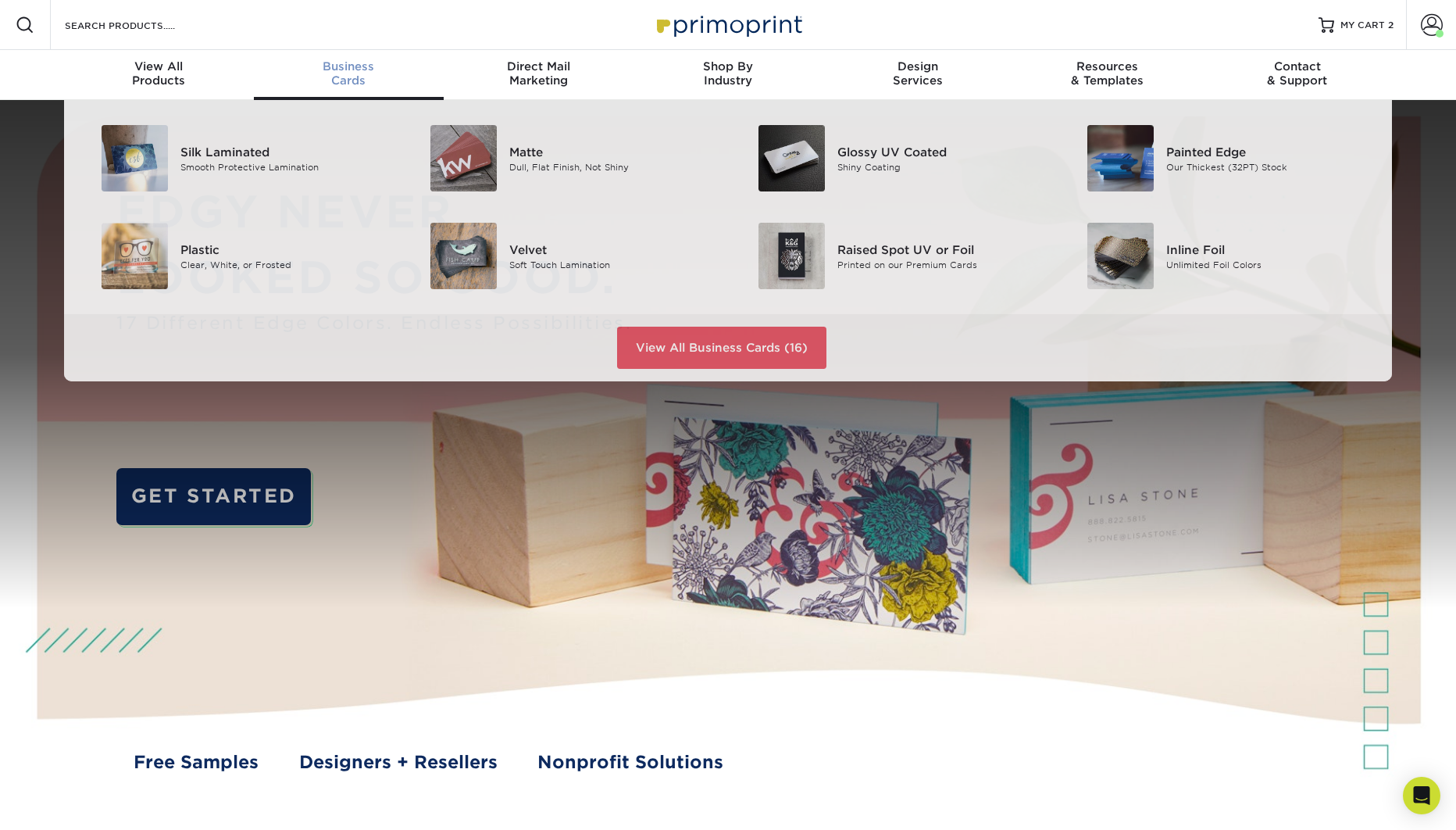
click at [357, 79] on div "Business Cards" at bounding box center [348, 72] width 190 height 28
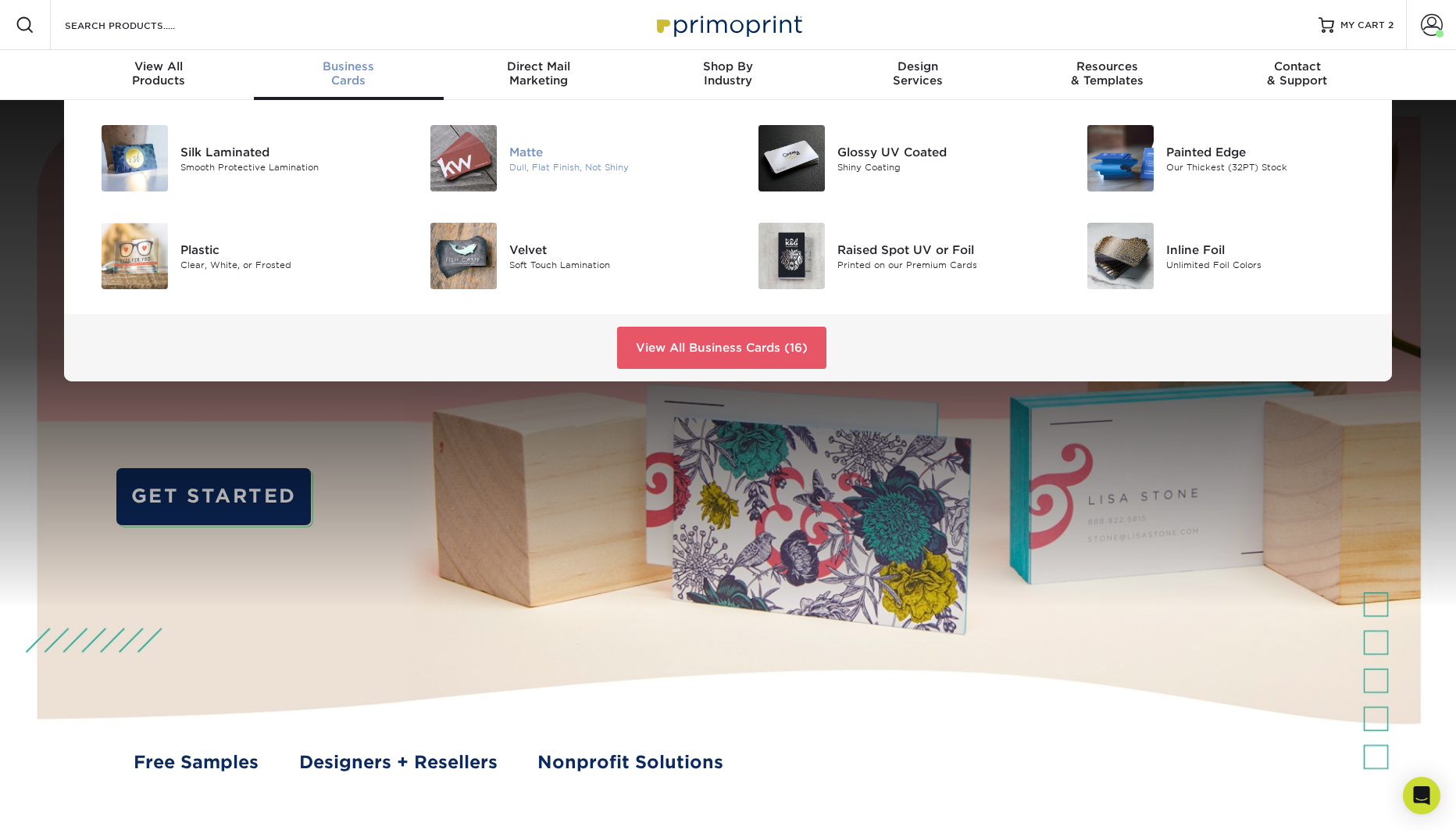
click at [526, 157] on div "Matte" at bounding box center [613, 152] width 207 height 17
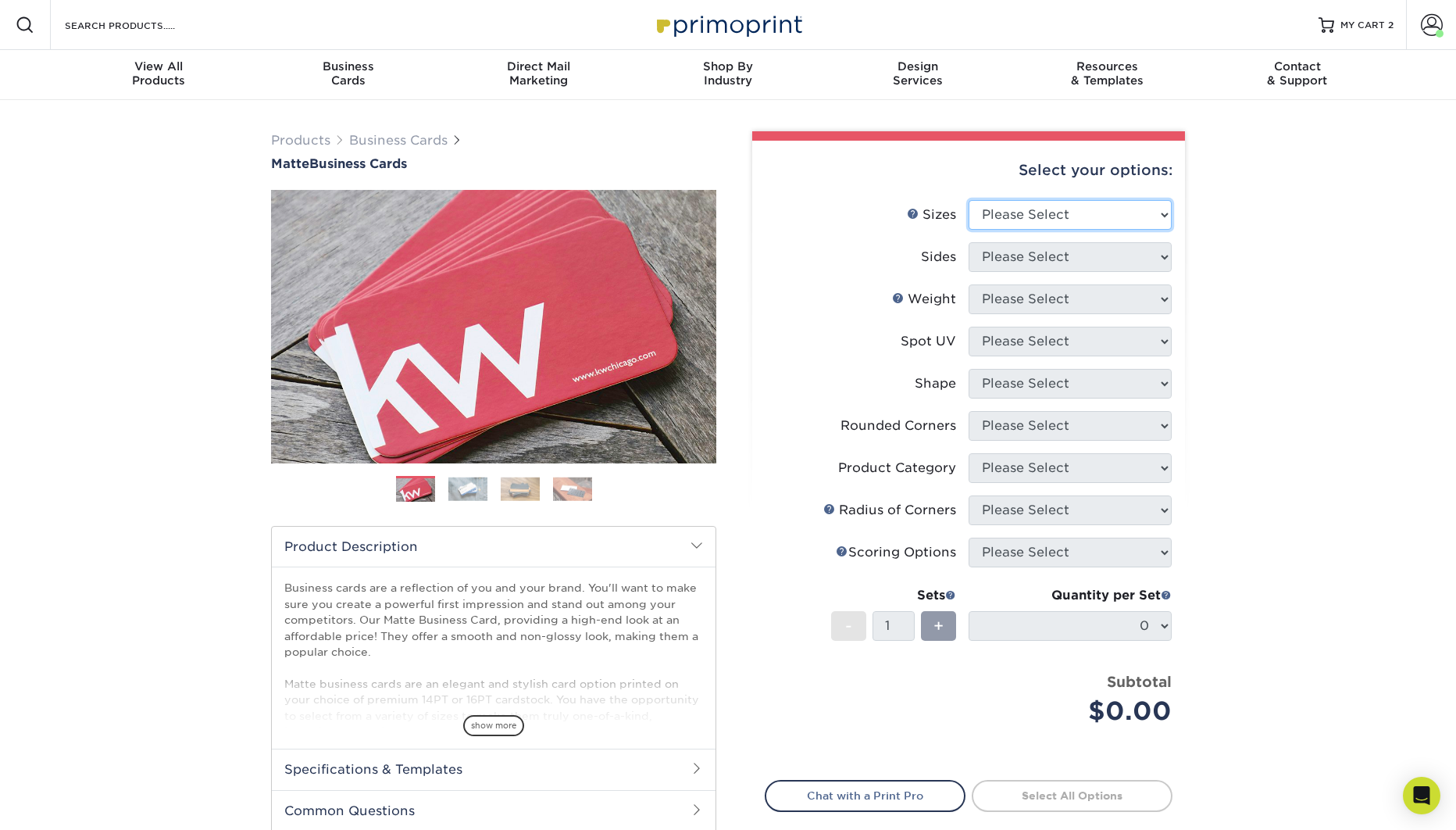
select select "2.00x3.50"
click option "2" x 3.5" - Standard" at bounding box center [0, 0] width 0 height 0
select select "32d3c223-f82c-492b-b915-ba065a00862f"
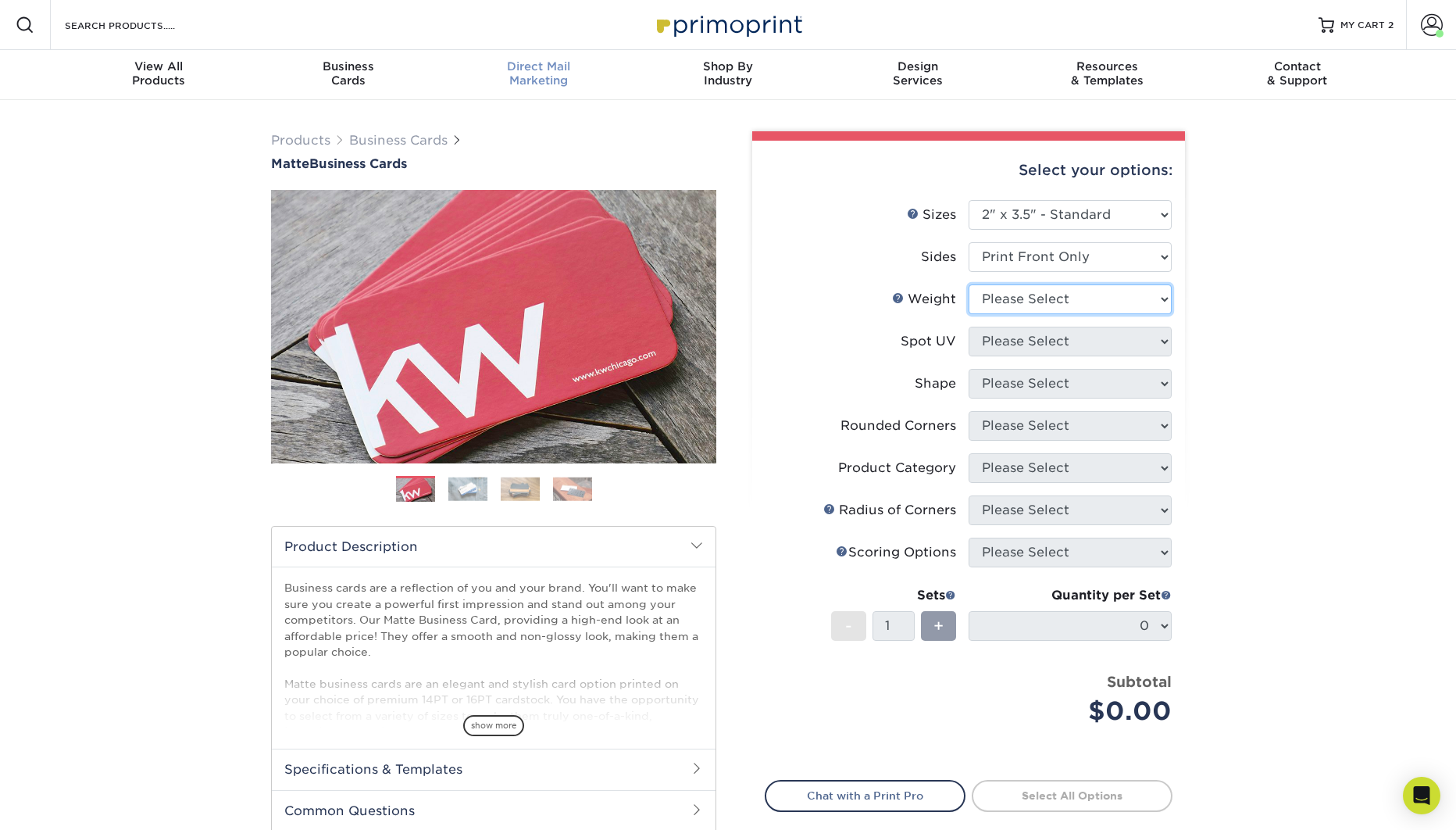
select select "14PT"
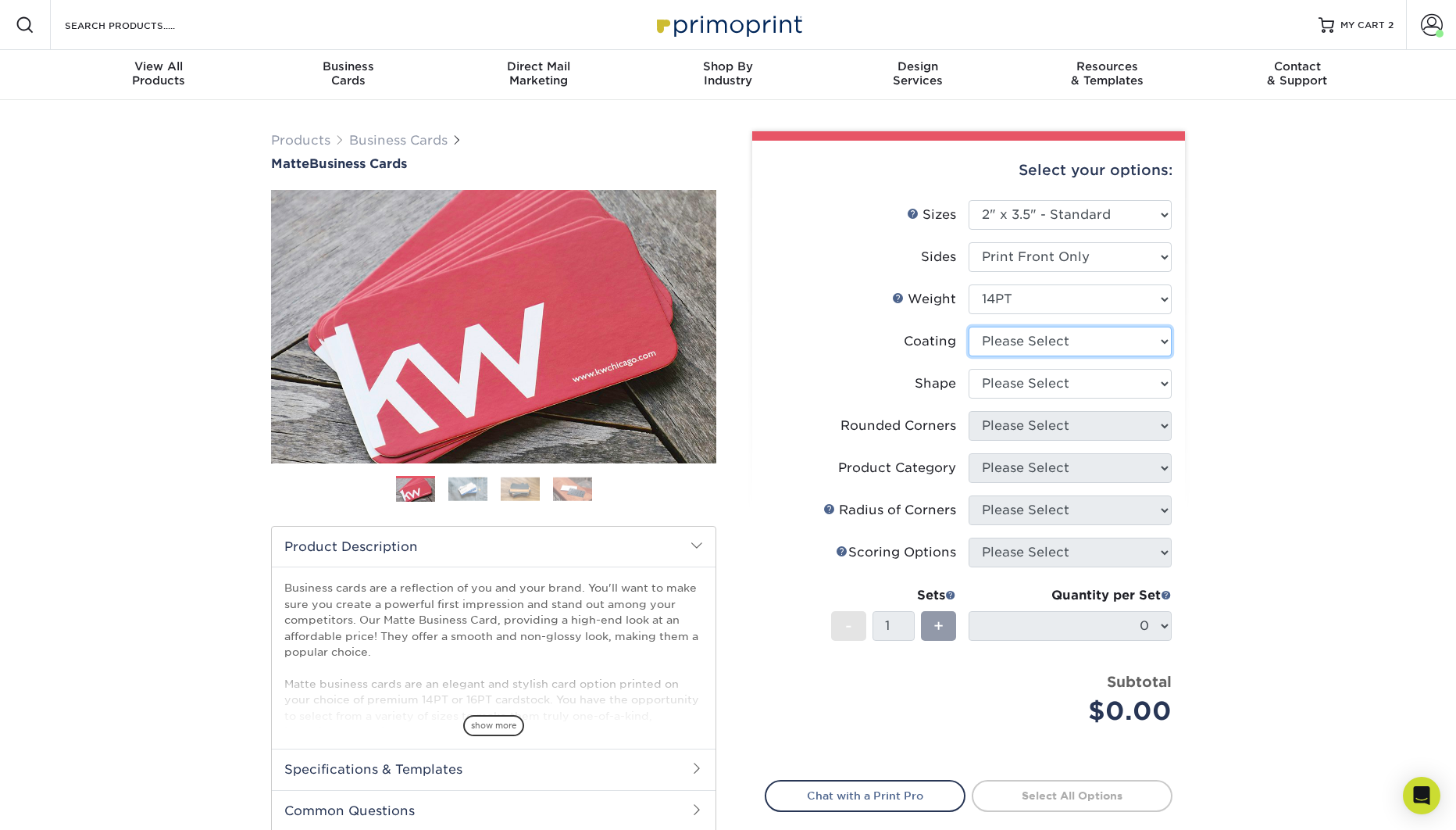
select select "121bb7b5-3b4d-429f-bd8d-bbf80e953313"
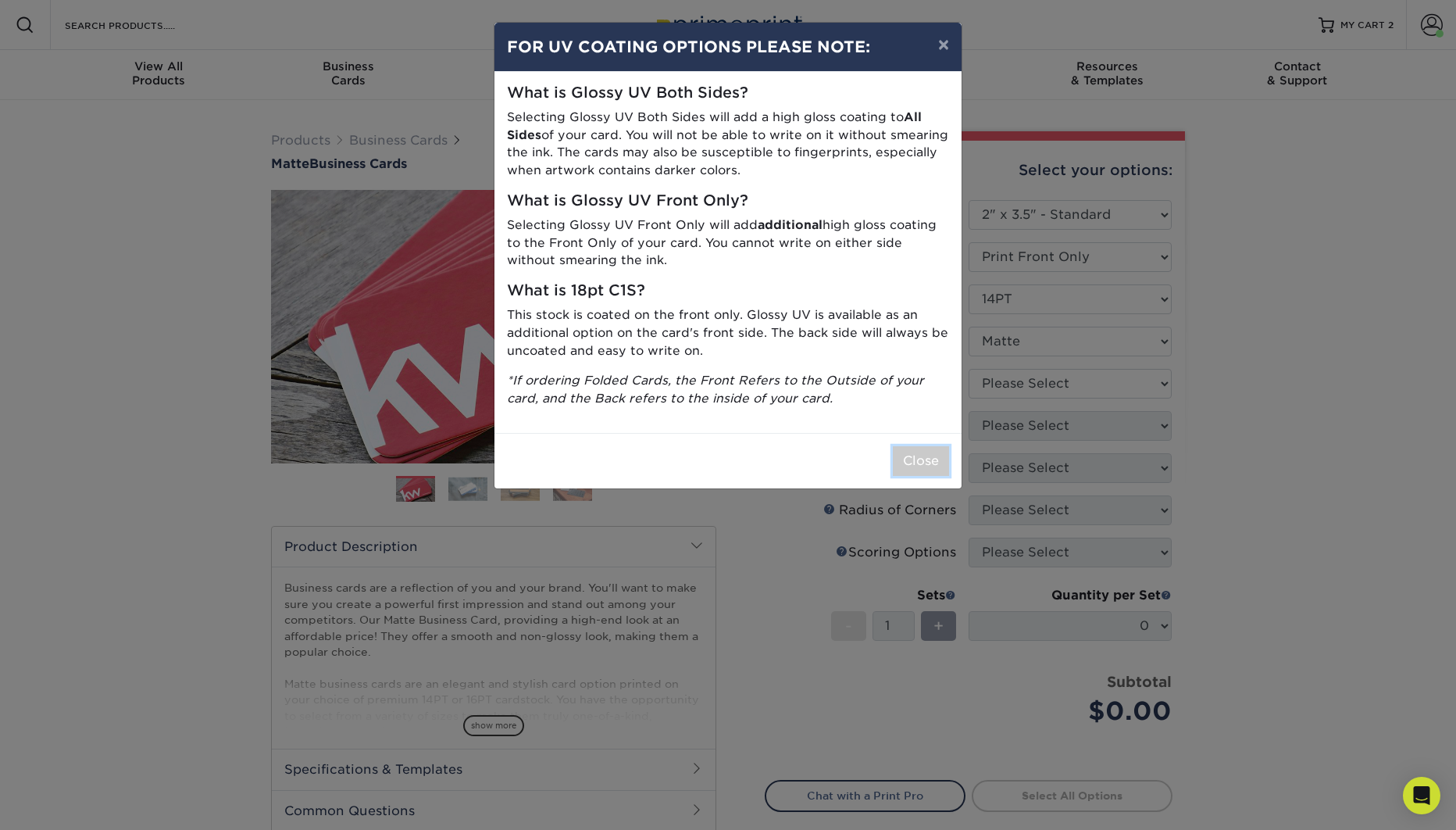
drag, startPoint x: 926, startPoint y: 452, endPoint x: 1007, endPoint y: 416, distance: 88.6
click at [927, 451] on button "Close" at bounding box center [921, 460] width 56 height 29
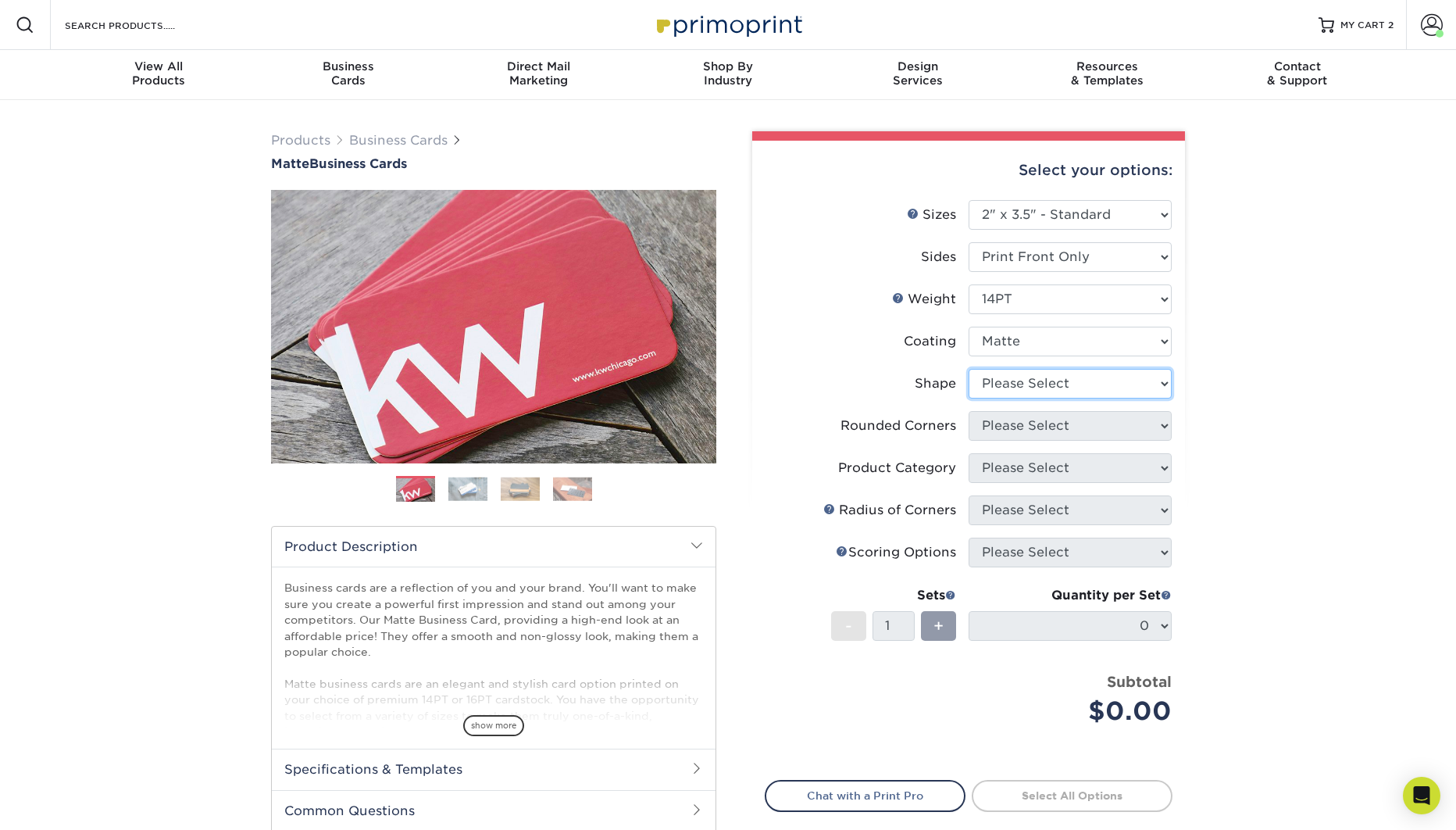
select select "standard"
select select "0"
click option "No" at bounding box center [0, 0] width 0 height 0
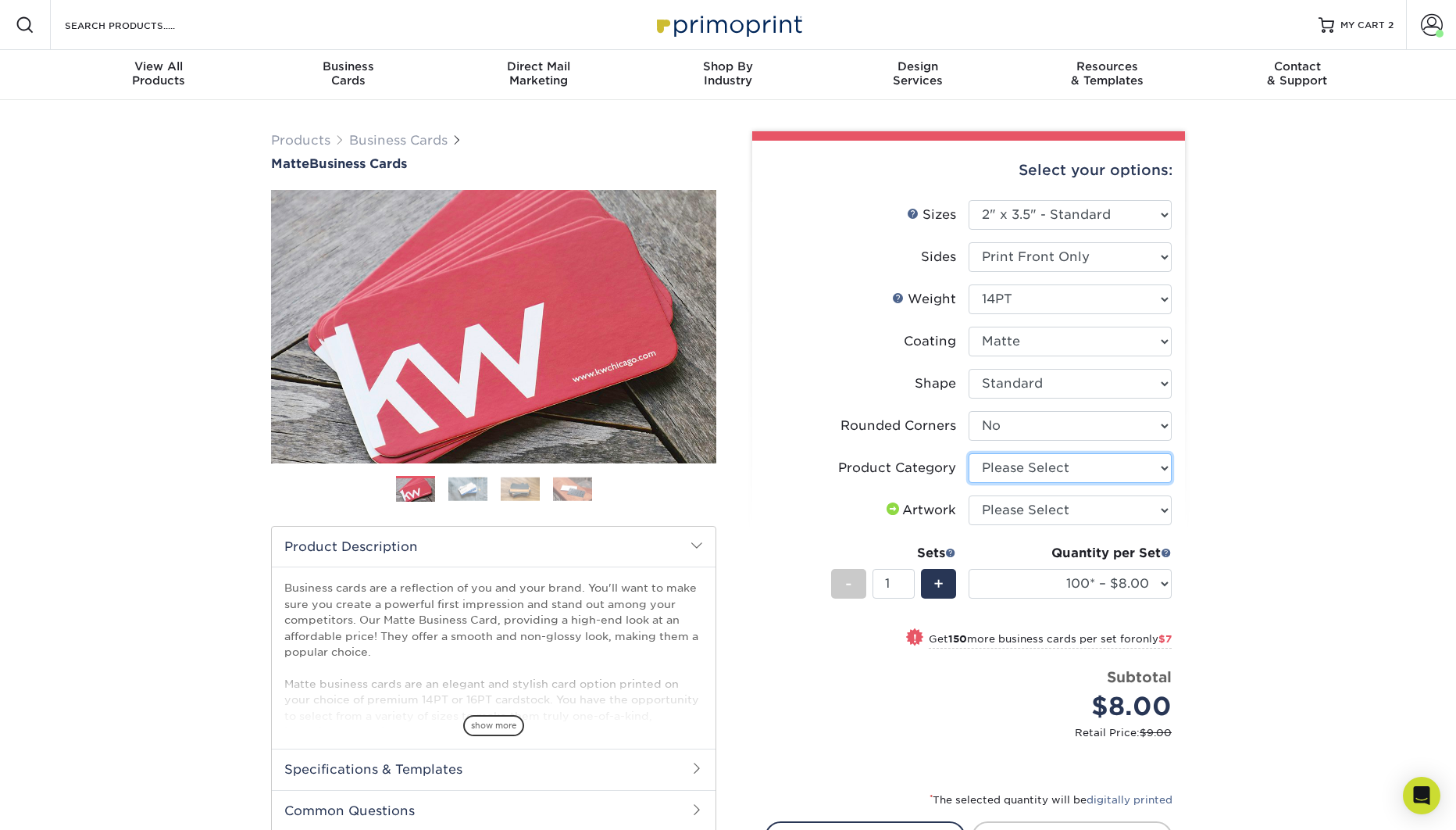
select select "3b5148f1-0588-4f88-a218-97bcfdce65c1"
click option "Business Cards" at bounding box center [0, 0] width 0 height 0
select select "upload"
click option "I will upload files" at bounding box center [0, 0] width 0 height 0
select select "1000 – $37.00"
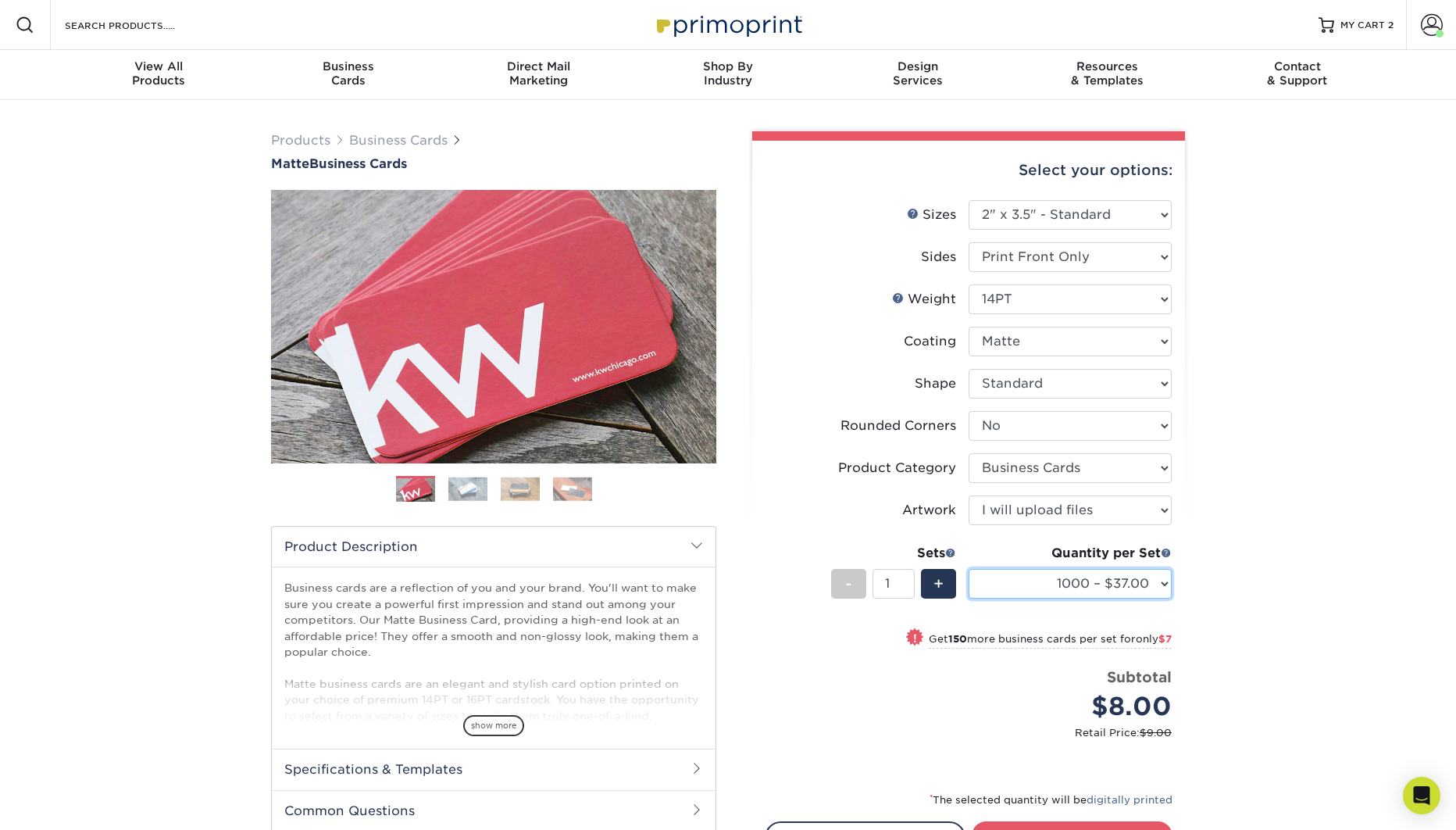
click option "1000 – $37.00" at bounding box center [0, 0] width 0 height 0
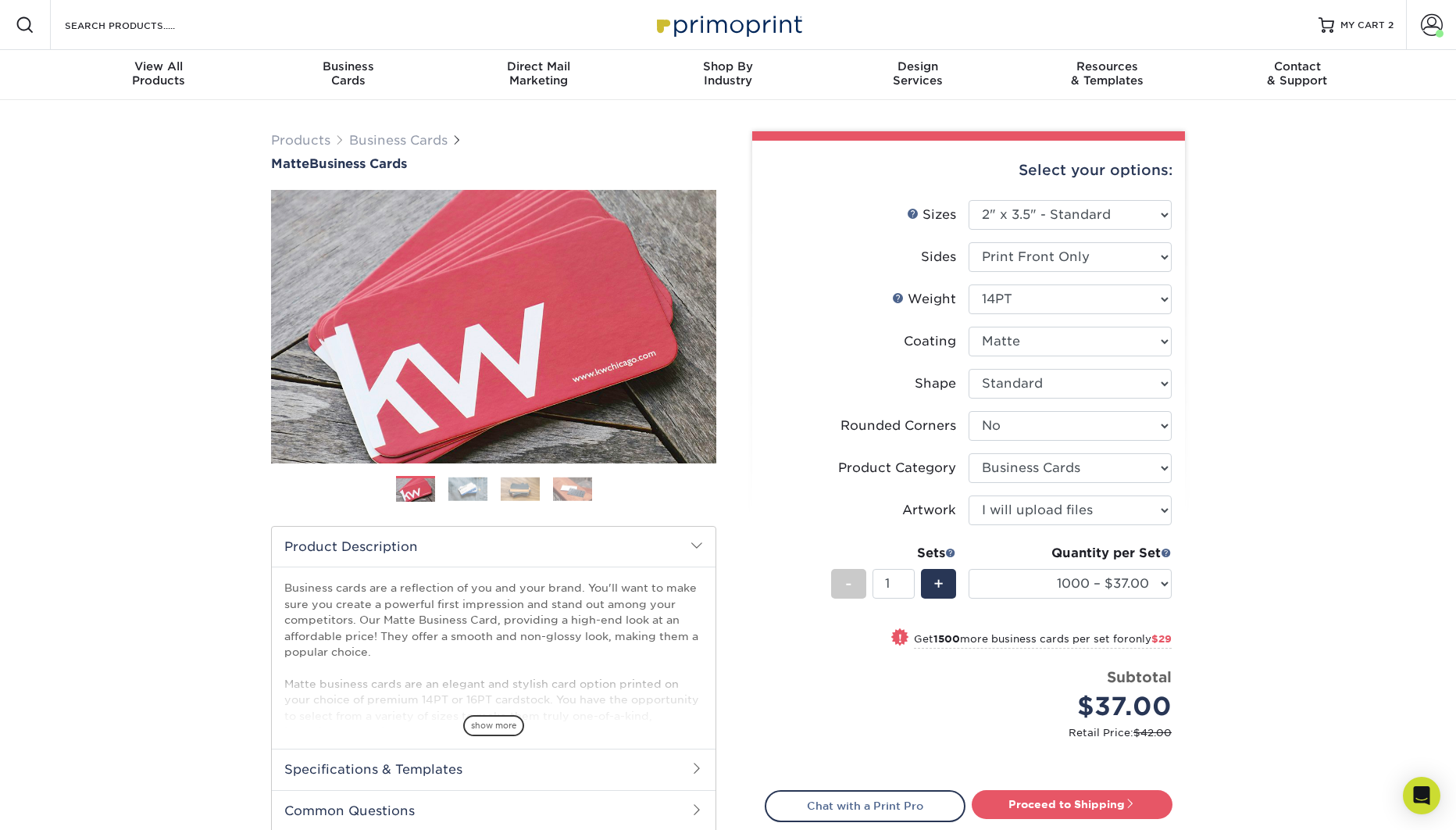
click at [1239, 426] on div "Products Business Cards Matte Business Cards Previous Next 100 $ 8" at bounding box center [728, 536] width 1456 height 872
select select "16PT"
select select "-1"
select select
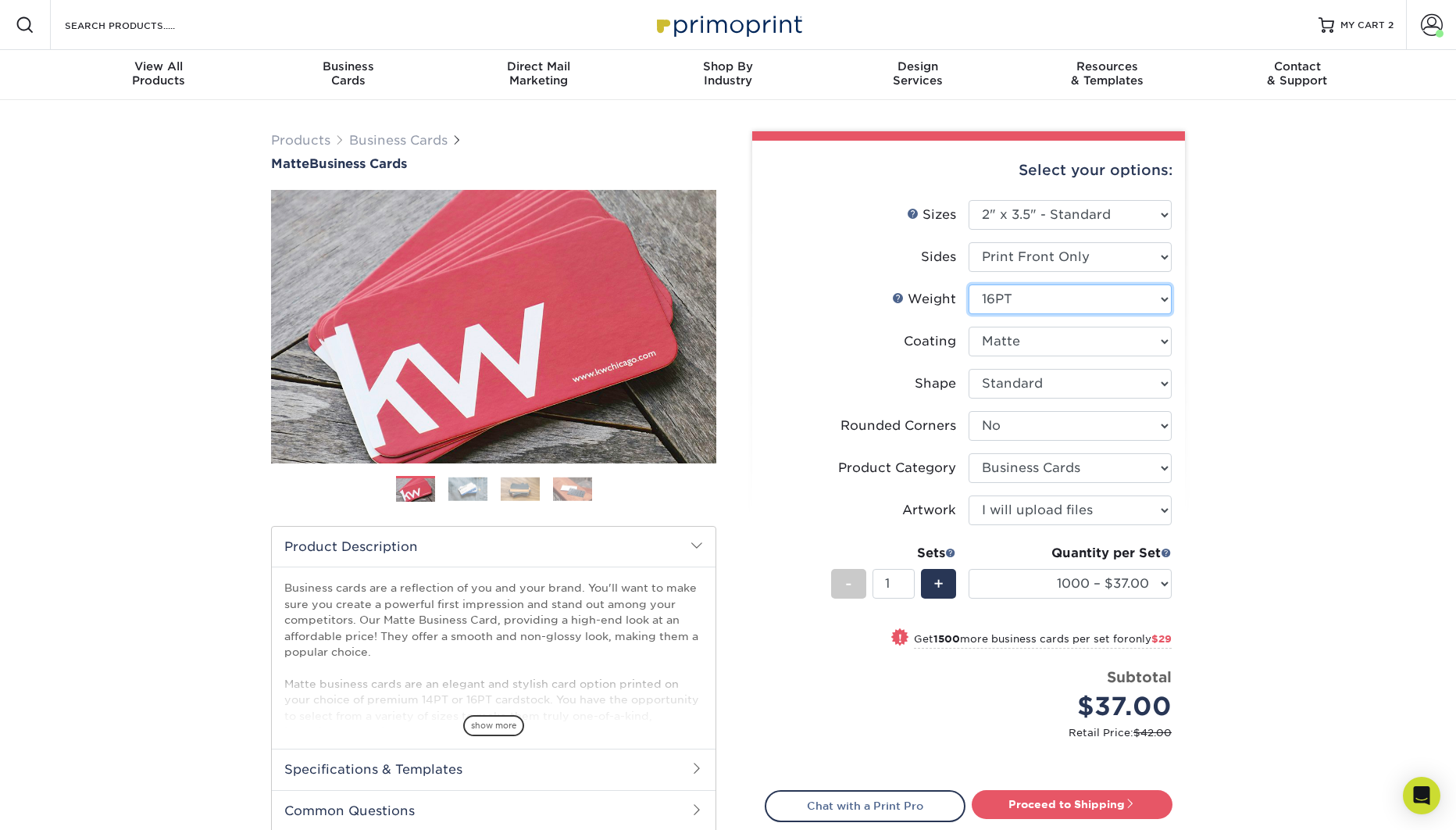
select select "-1"
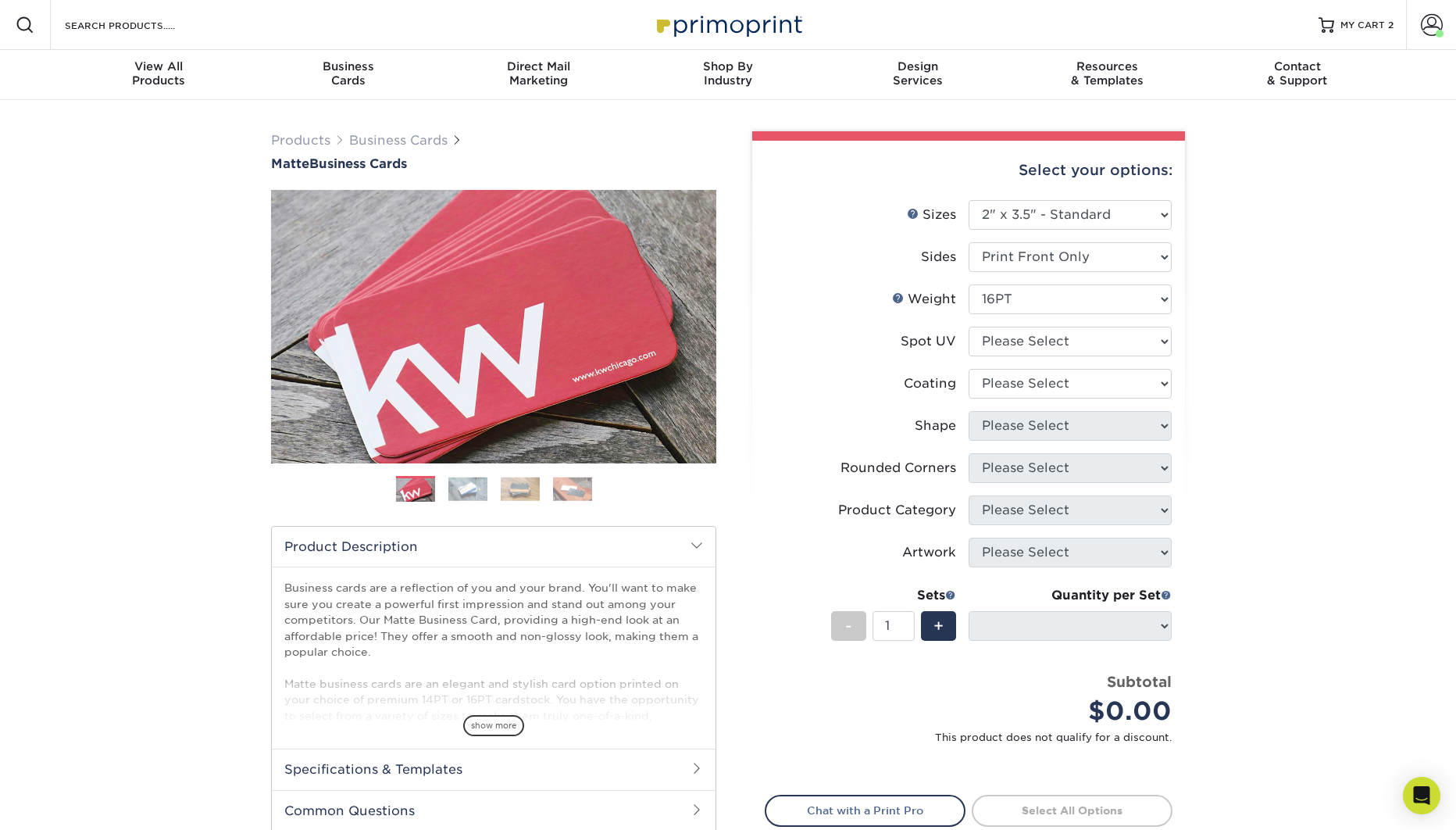
drag, startPoint x: 1230, startPoint y: 474, endPoint x: 1204, endPoint y: 433, distance: 48.5
click at [1230, 472] on div "Products Business Cards Matte Business Cards Previous Next 100 $ 8" at bounding box center [728, 538] width 1456 height 876
select select "3"
select select
select select "121bb7b5-3b4d-429f-bd8d-bbf80e953313"
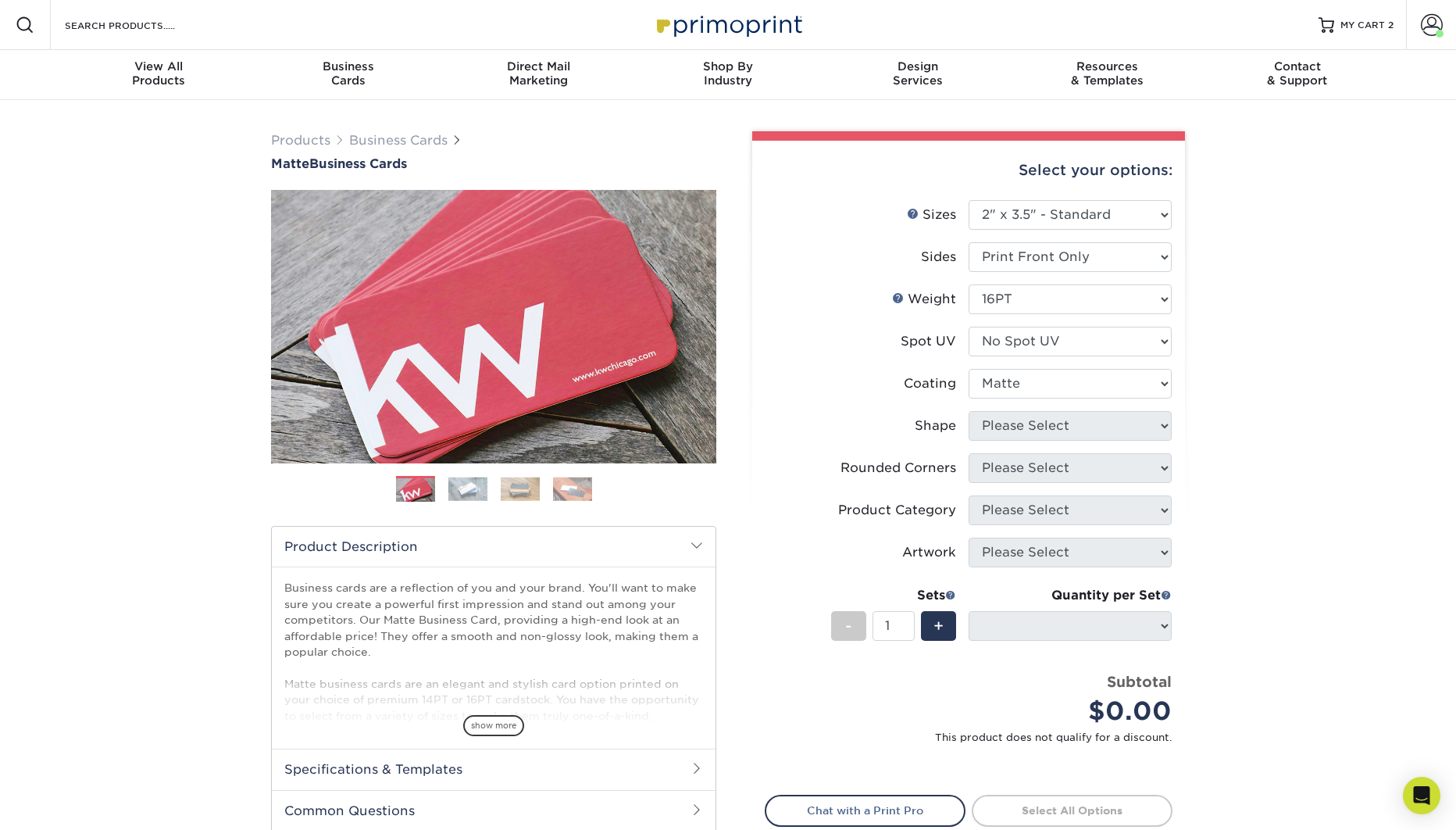
select select
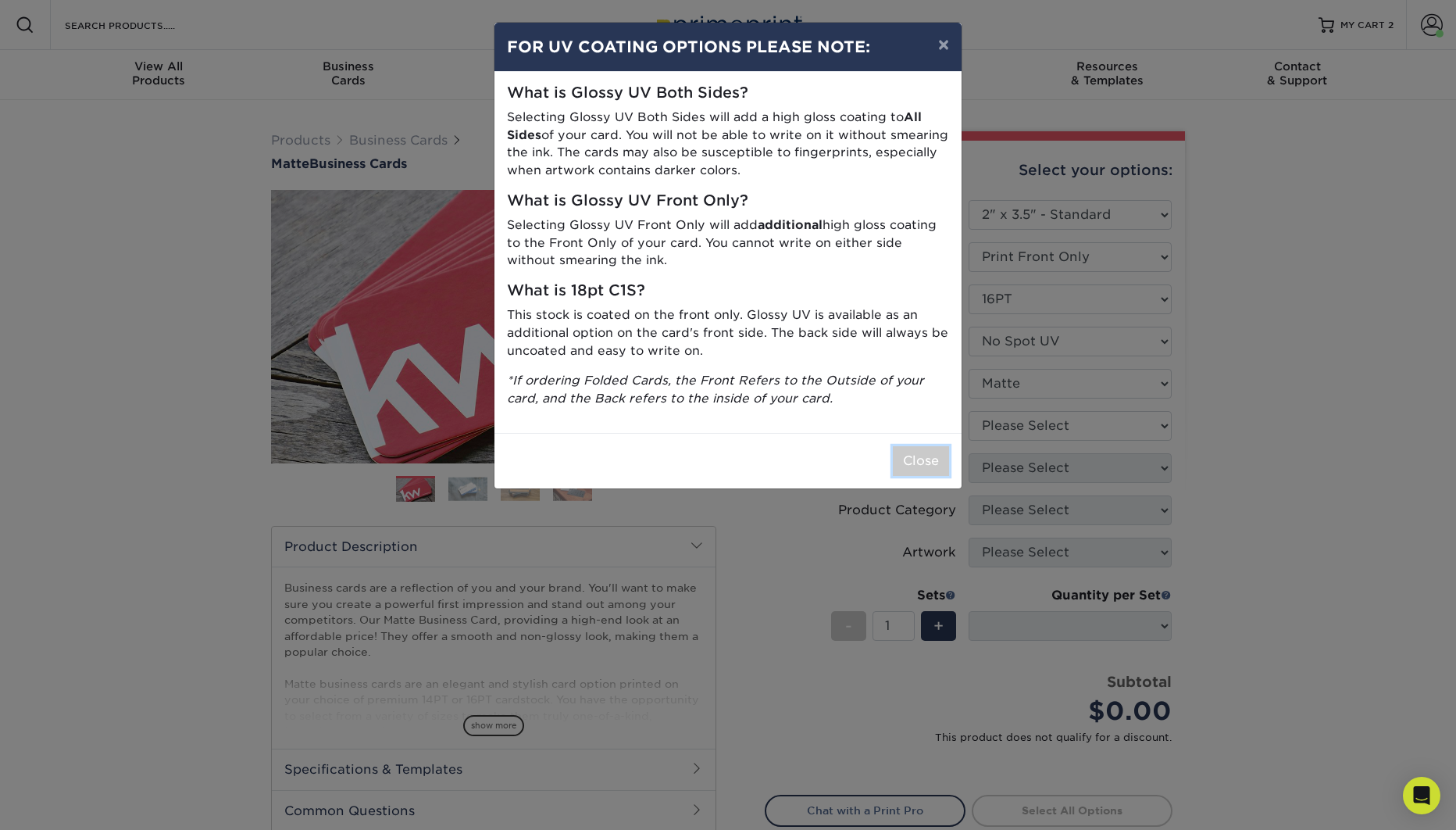
drag, startPoint x: 937, startPoint y: 464, endPoint x: 947, endPoint y: 465, distance: 10.0
click at [937, 464] on button "Close" at bounding box center [921, 460] width 56 height 29
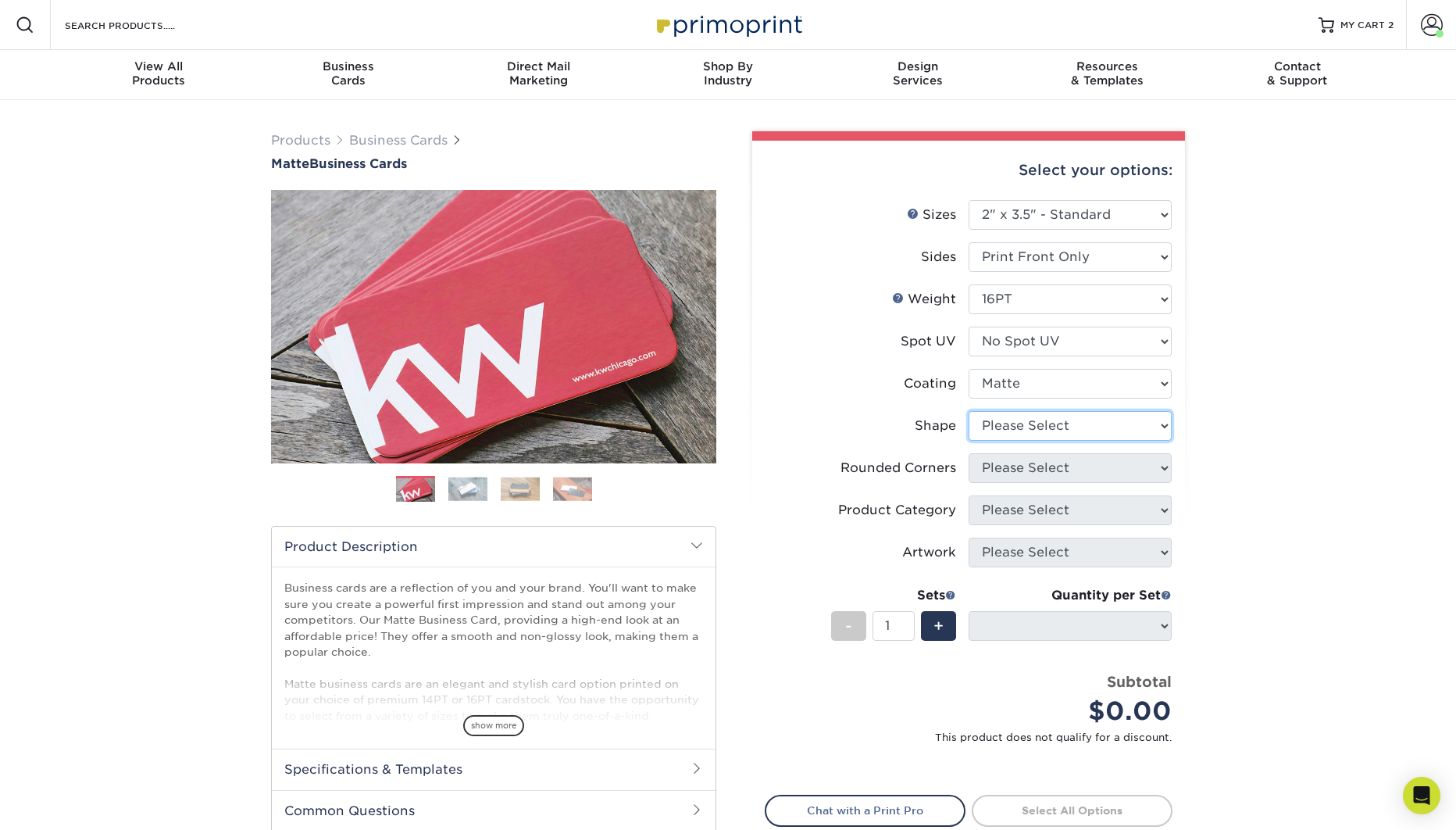
select select "standard"
select select
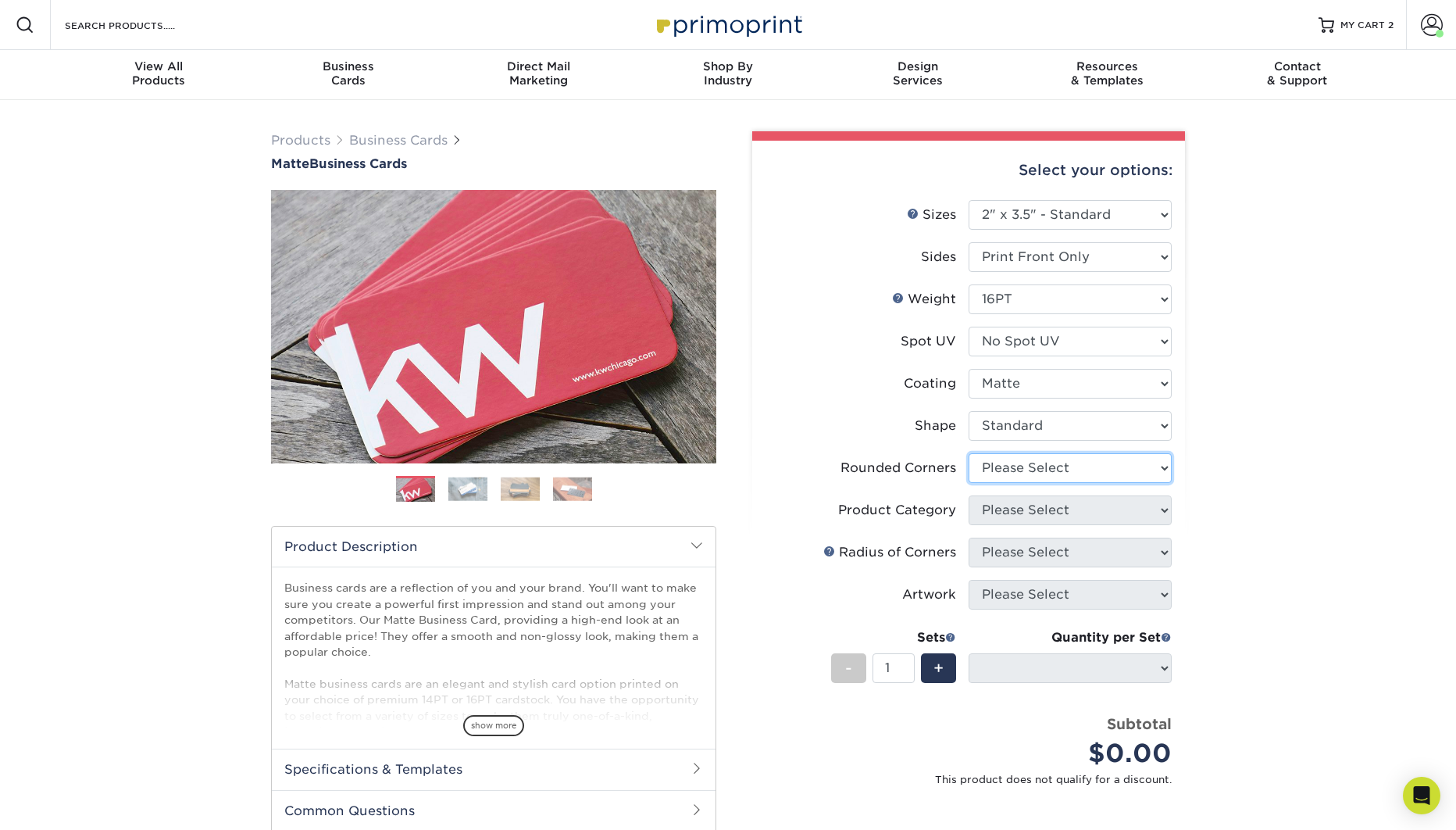
select select "0"
click option "No" at bounding box center [0, 0] width 0 height 0
select select "-1"
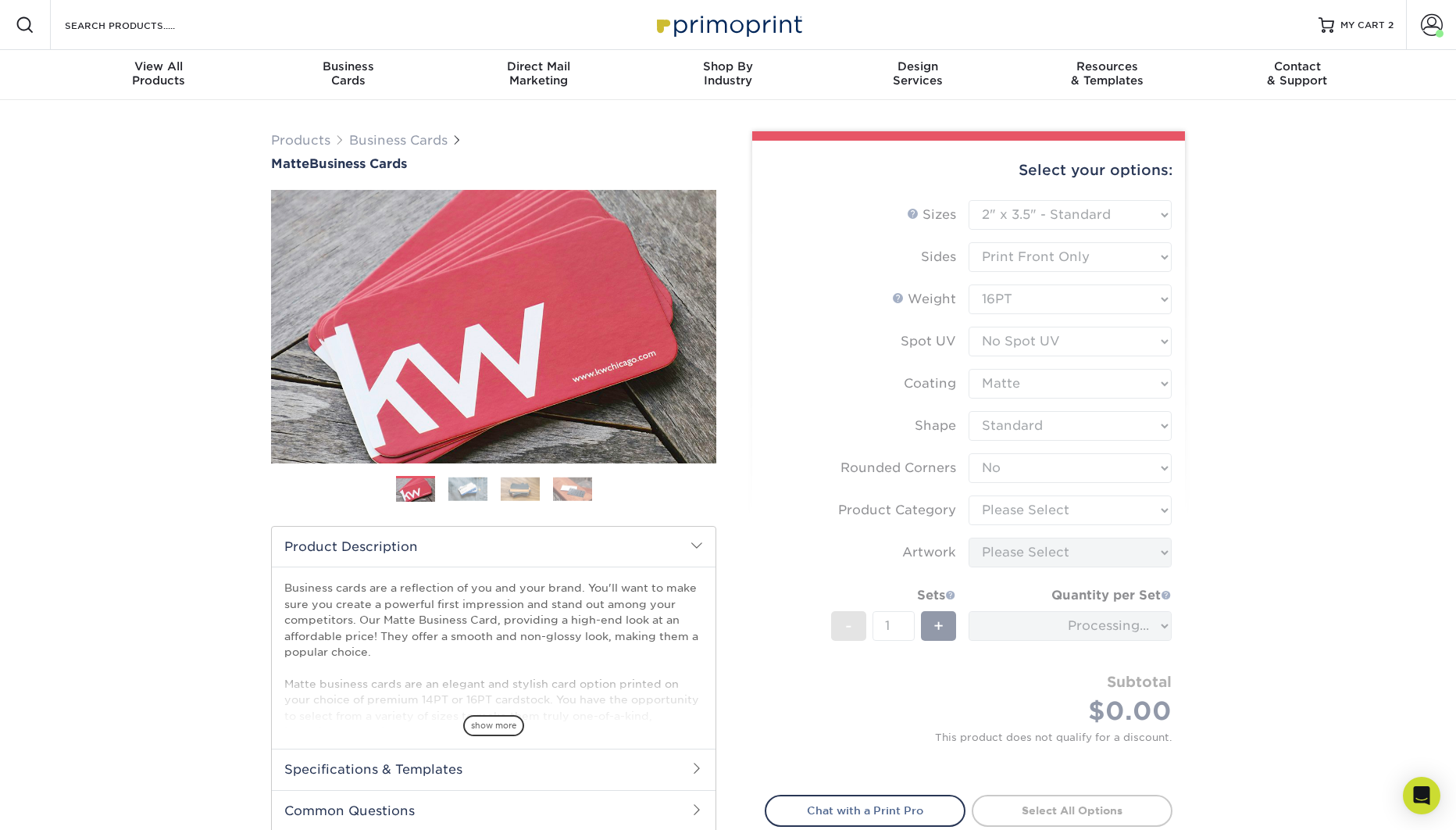
click at [1233, 468] on div "Products Business Cards Matte Business Cards Previous Next 100 $ 8" at bounding box center [728, 538] width 1456 height 876
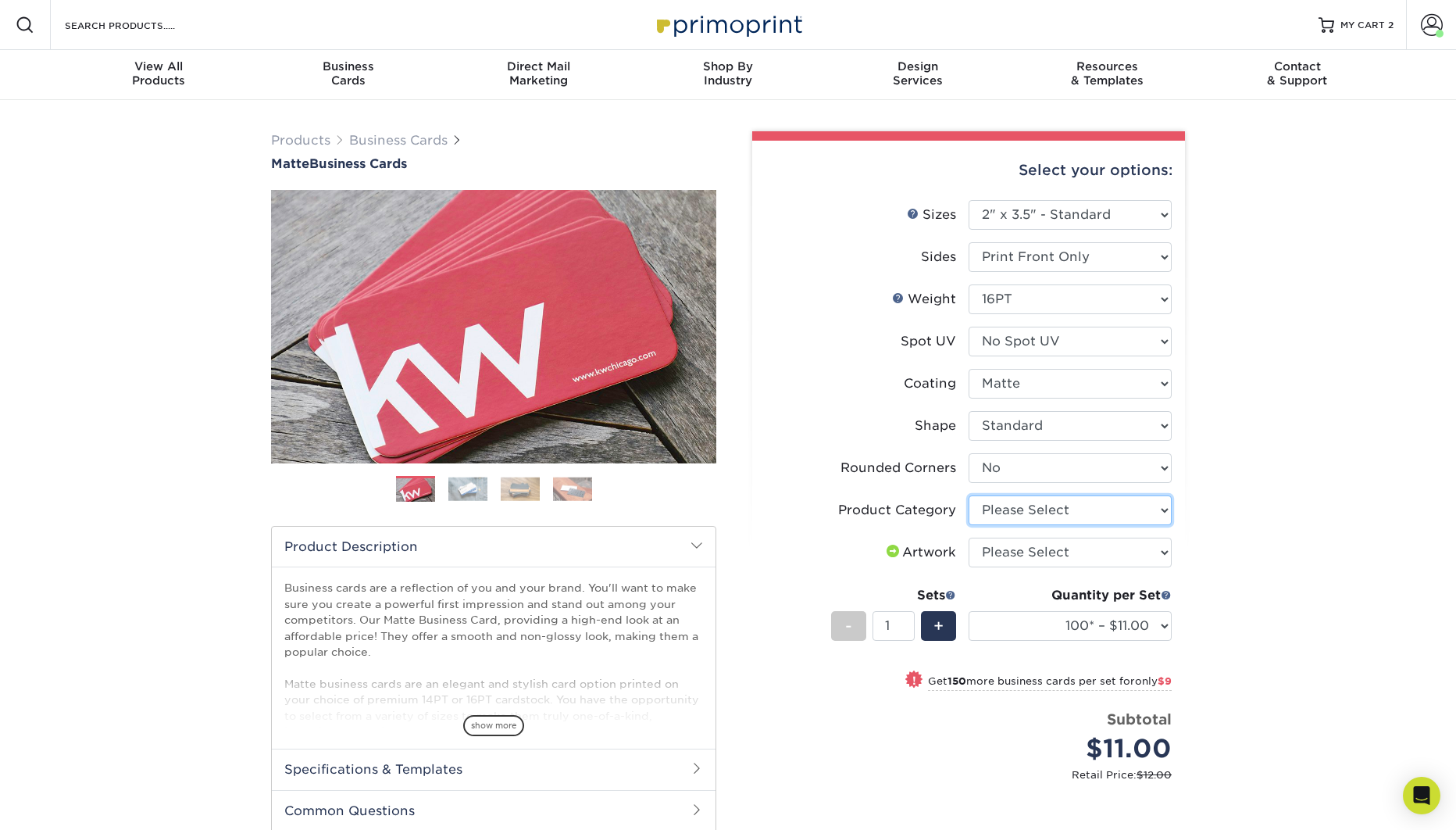
select select "3b5148f1-0588-4f88-a218-97bcfdce65c1"
click option "Business Cards" at bounding box center [0, 0] width 0 height 0
select select "upload"
click option "I will upload files" at bounding box center [0, 0] width 0 height 0
click at [969, 611] on select "100* – $11.00 250* – $20.00 500 – $39.00 1000 – $49.00 2500 – $87.00 5000 – $16…" at bounding box center [1070, 625] width 203 height 29
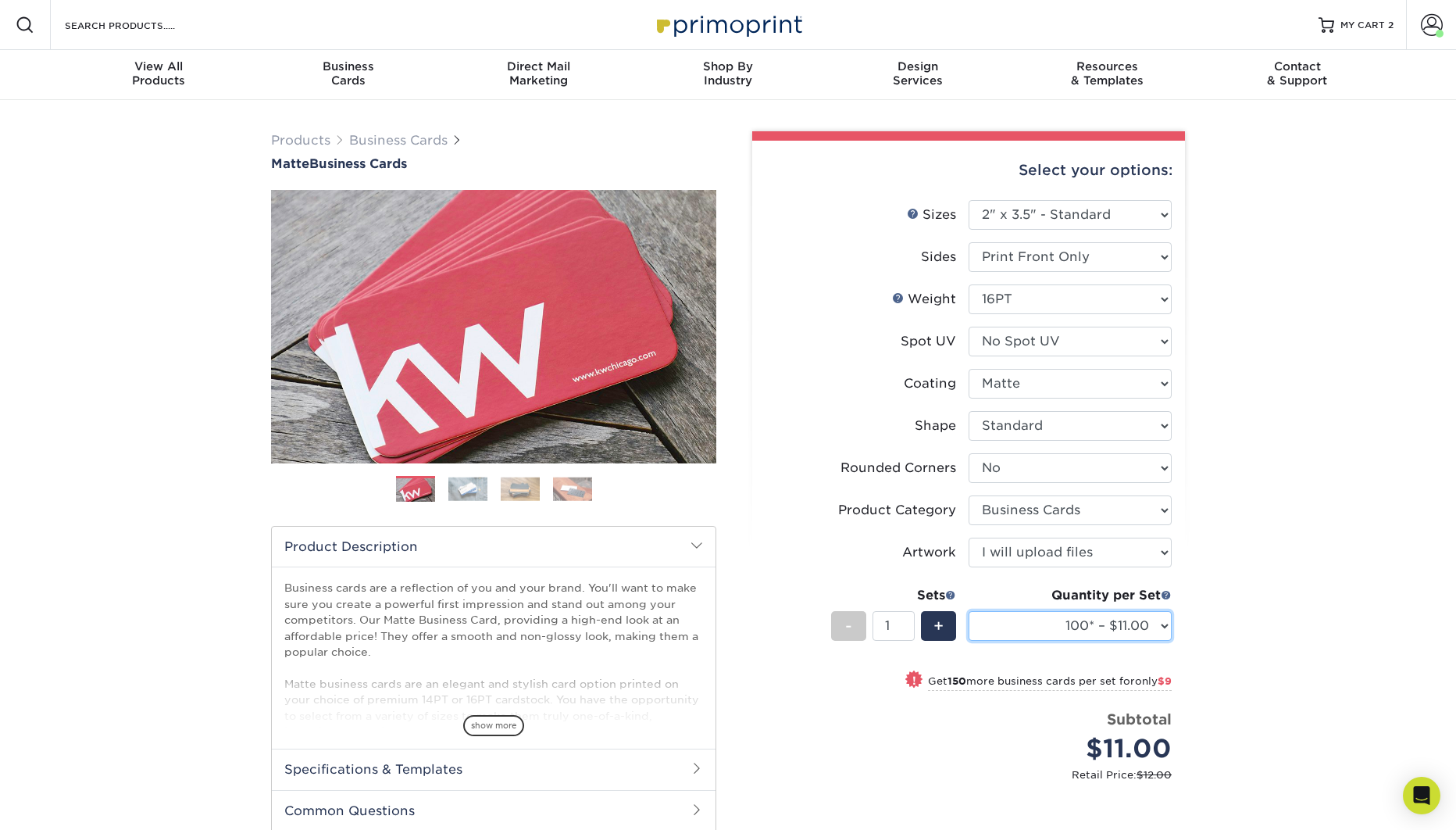
select select "500 – $39.00"
click option "500 – $39.00" at bounding box center [0, 0] width 0 height 0
click at [1261, 486] on div "Products Business Cards Matte Business Cards Previous Next 100 $ 8" at bounding box center [728, 557] width 1456 height 914
select select "14PT"
select select "-1"
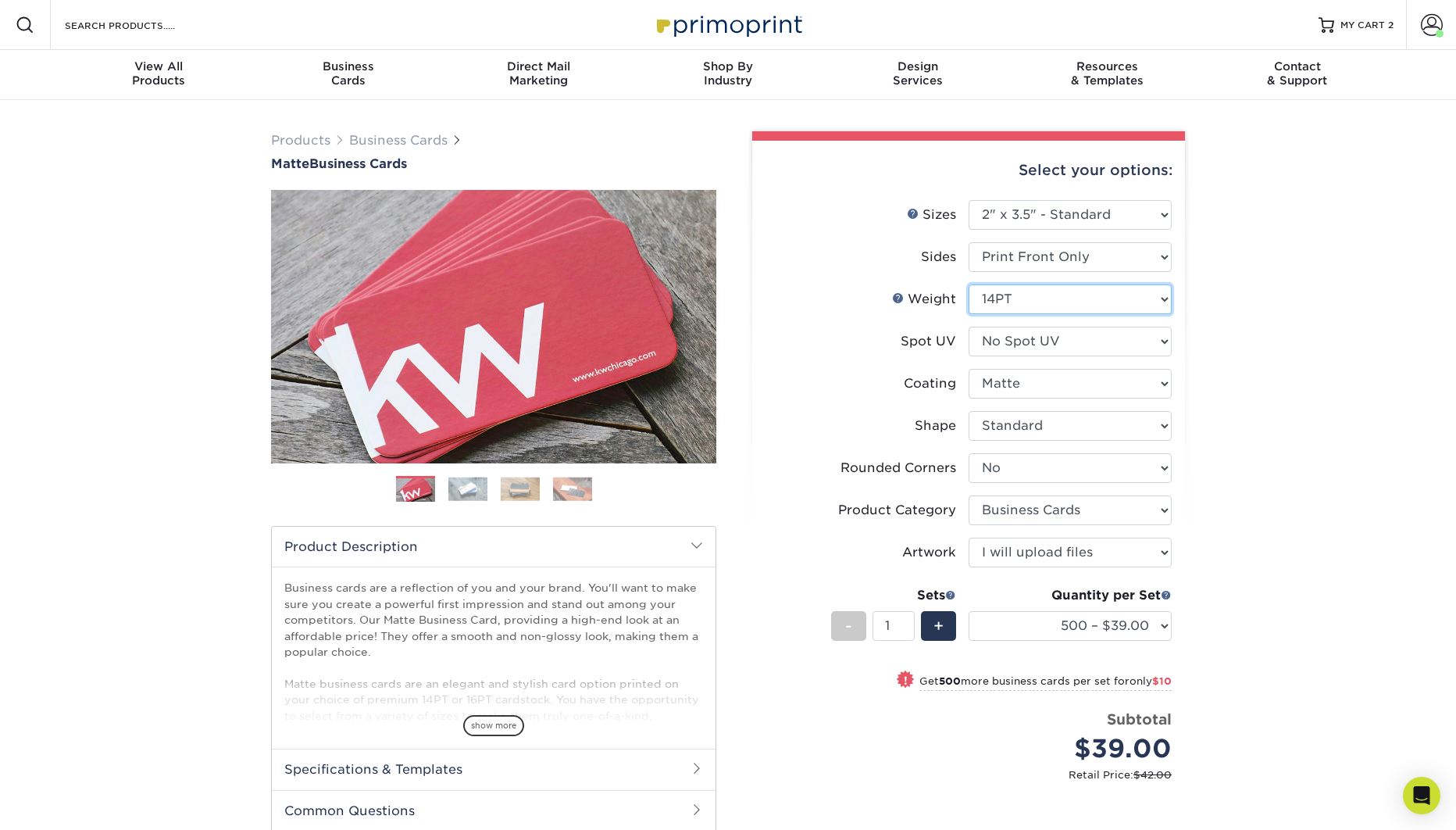
select select "-1"
select select
select select "-1"
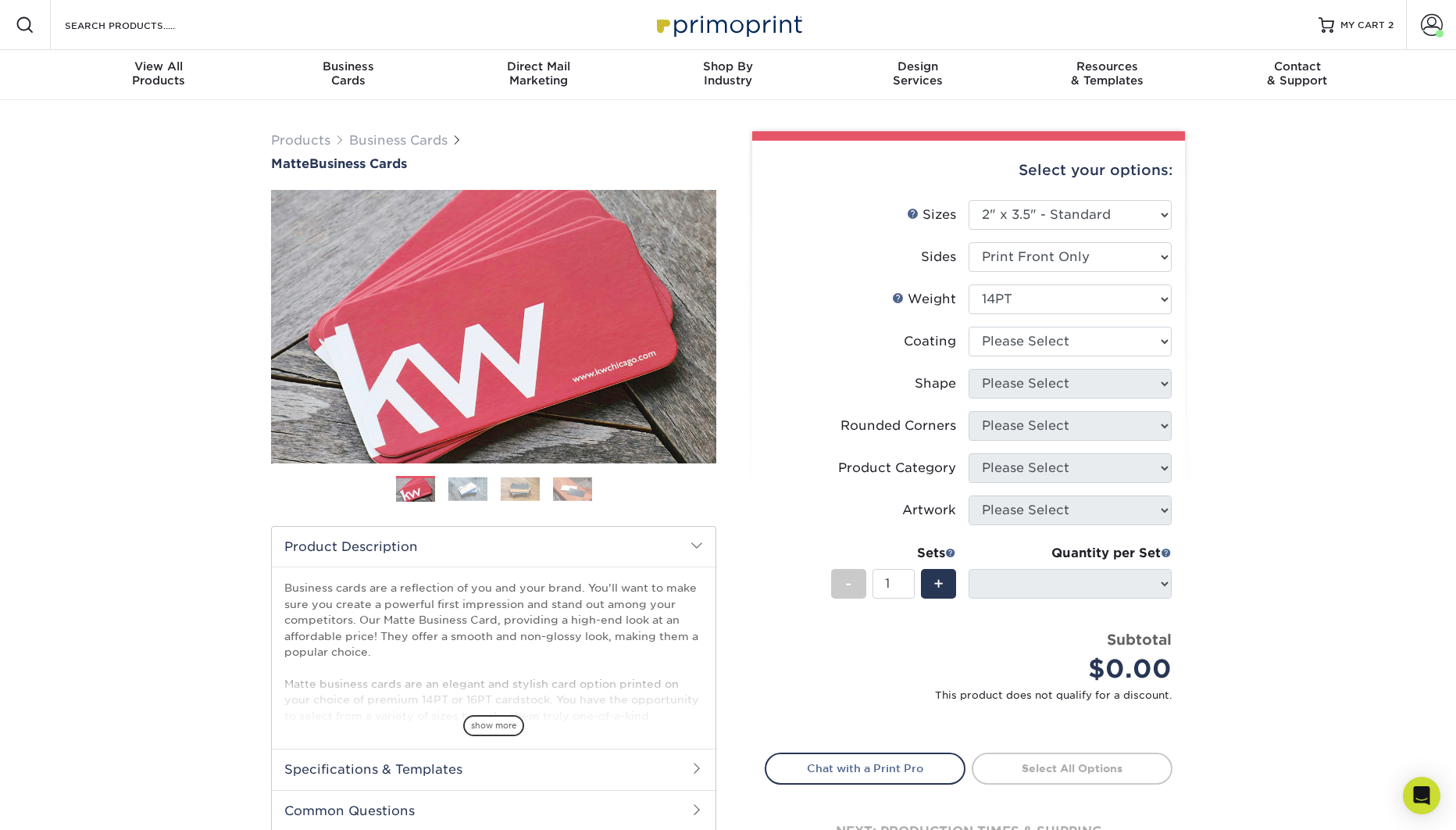
click at [1266, 420] on div "Products Business Cards Matte Business Cards Previous Next 100 $ 8" at bounding box center [728, 517] width 1456 height 834
select select "121bb7b5-3b4d-429f-bd8d-bbf80e953313"
select select
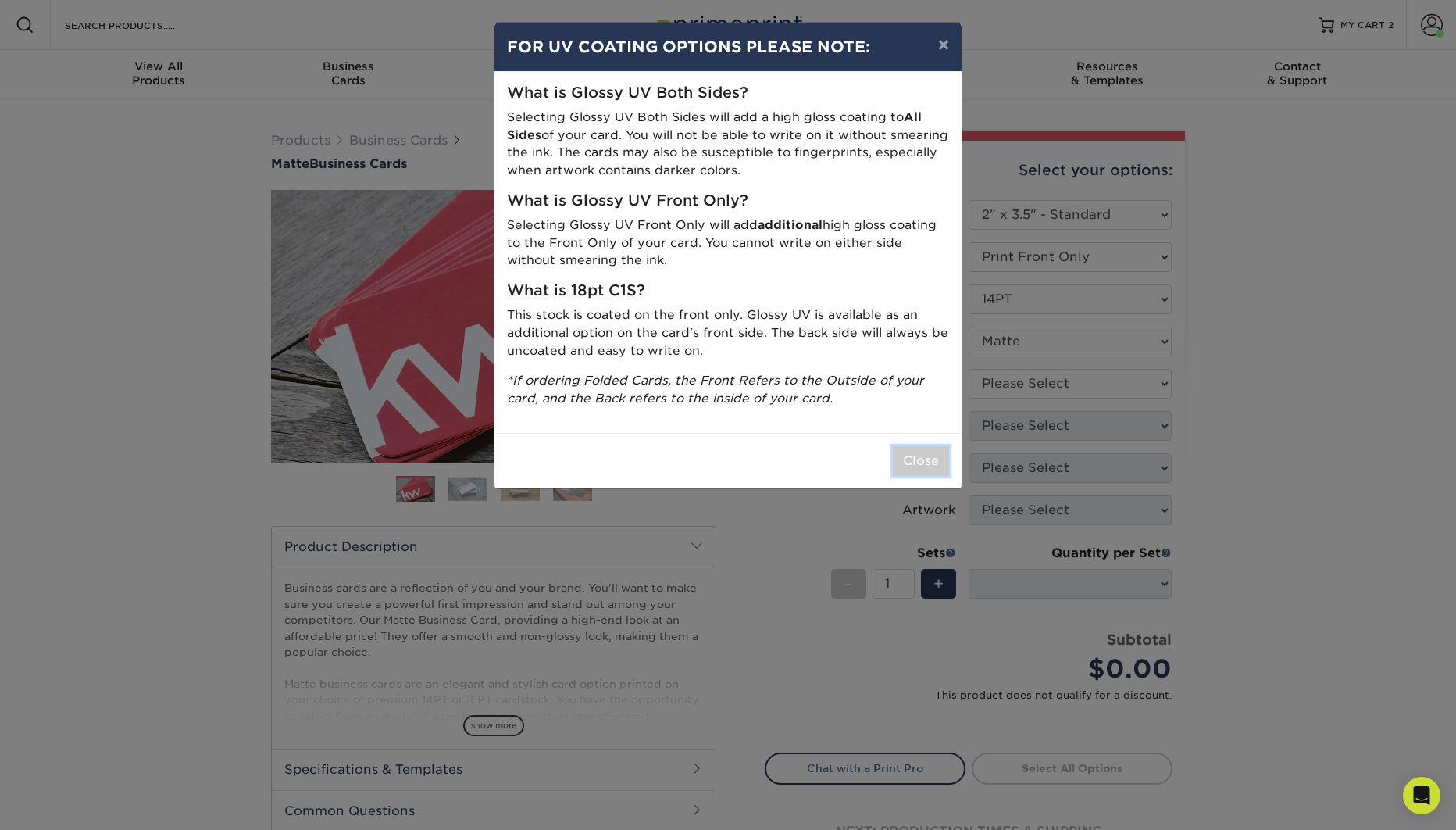
drag, startPoint x: 928, startPoint y: 464, endPoint x: 1000, endPoint y: 444, distance: 74.7
click at [929, 463] on button "Close" at bounding box center [921, 460] width 56 height 29
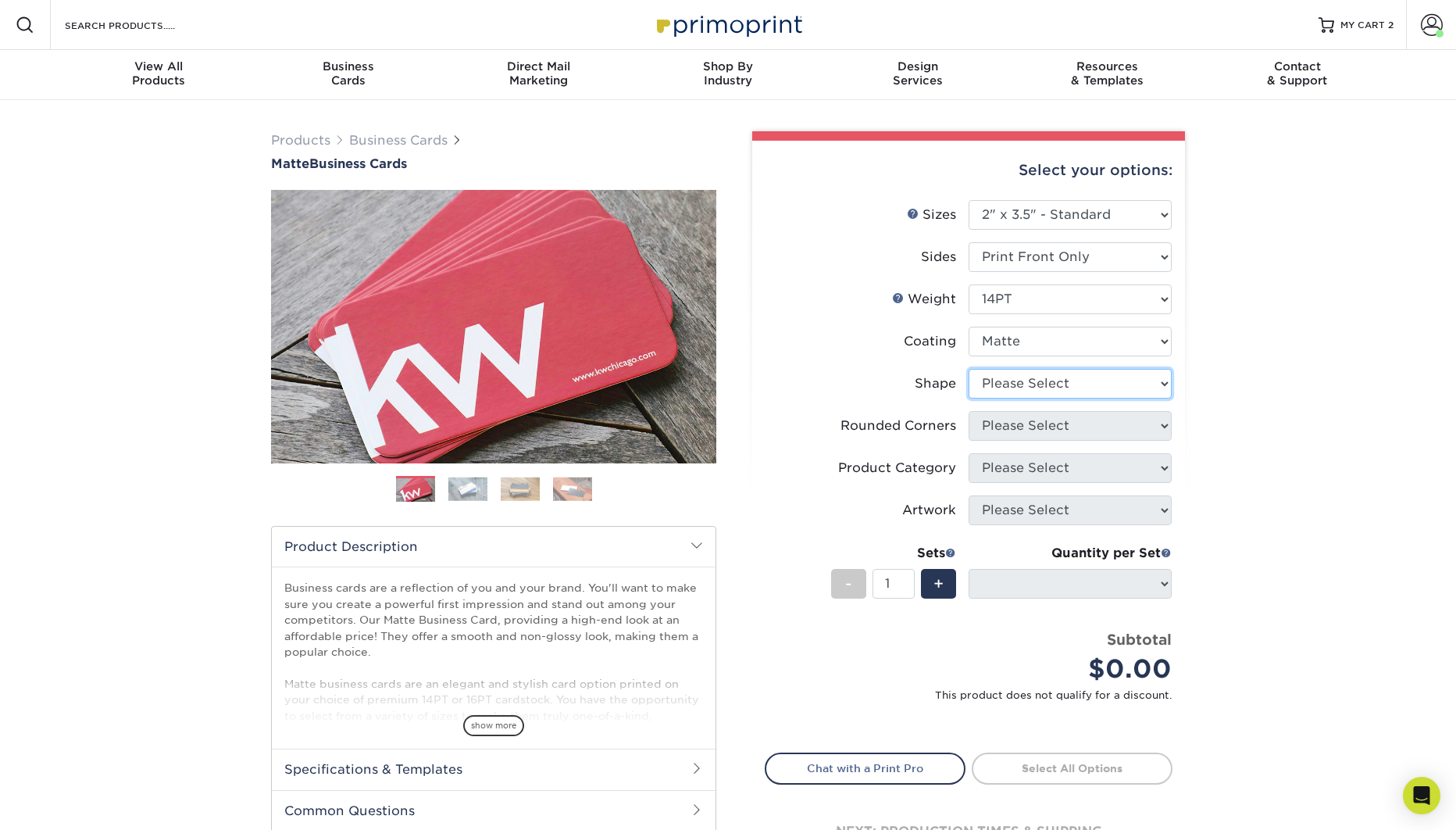
select select "standard"
select select
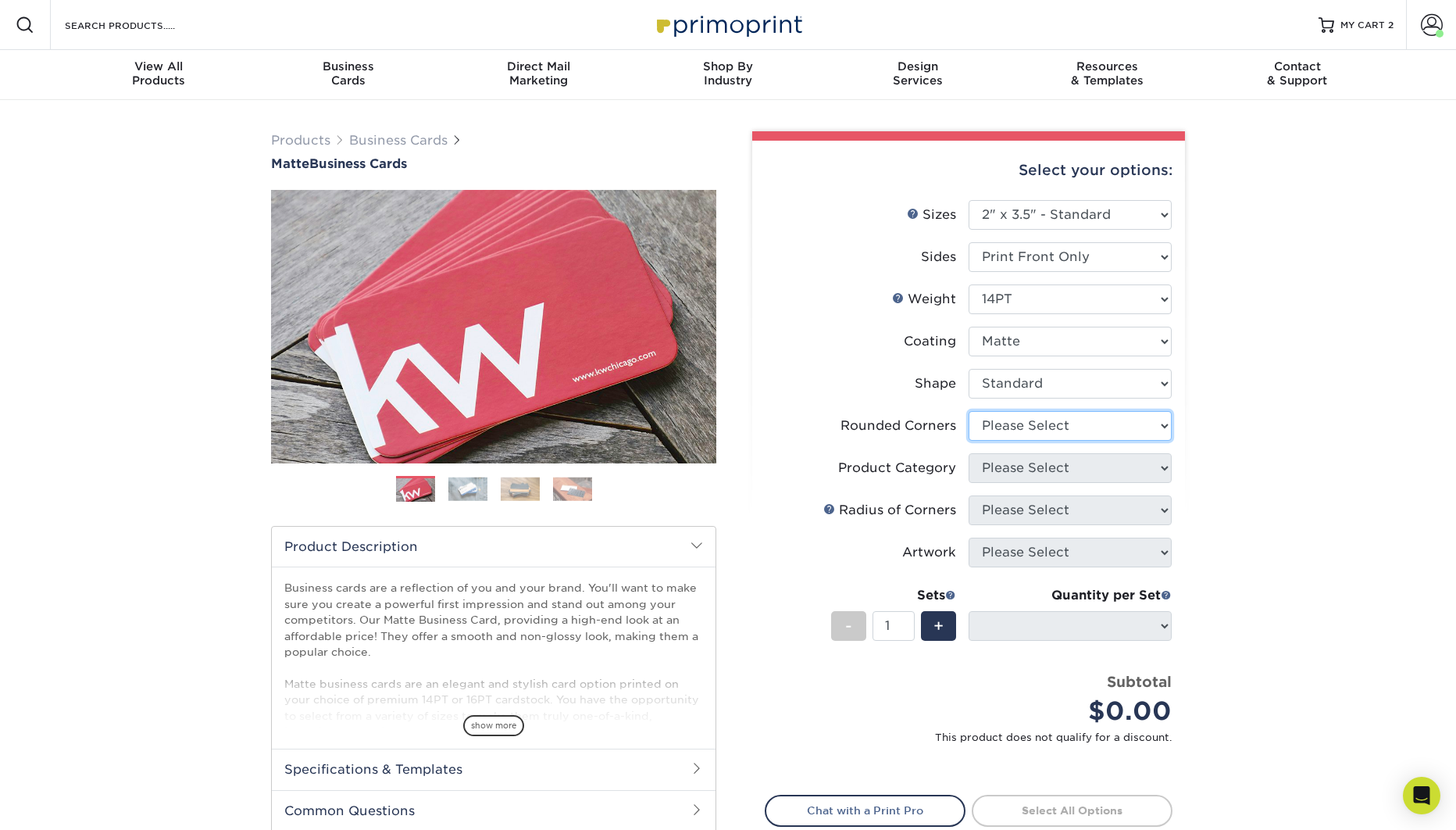
select select "0"
click option "No" at bounding box center [0, 0] width 0 height 0
select select "-1"
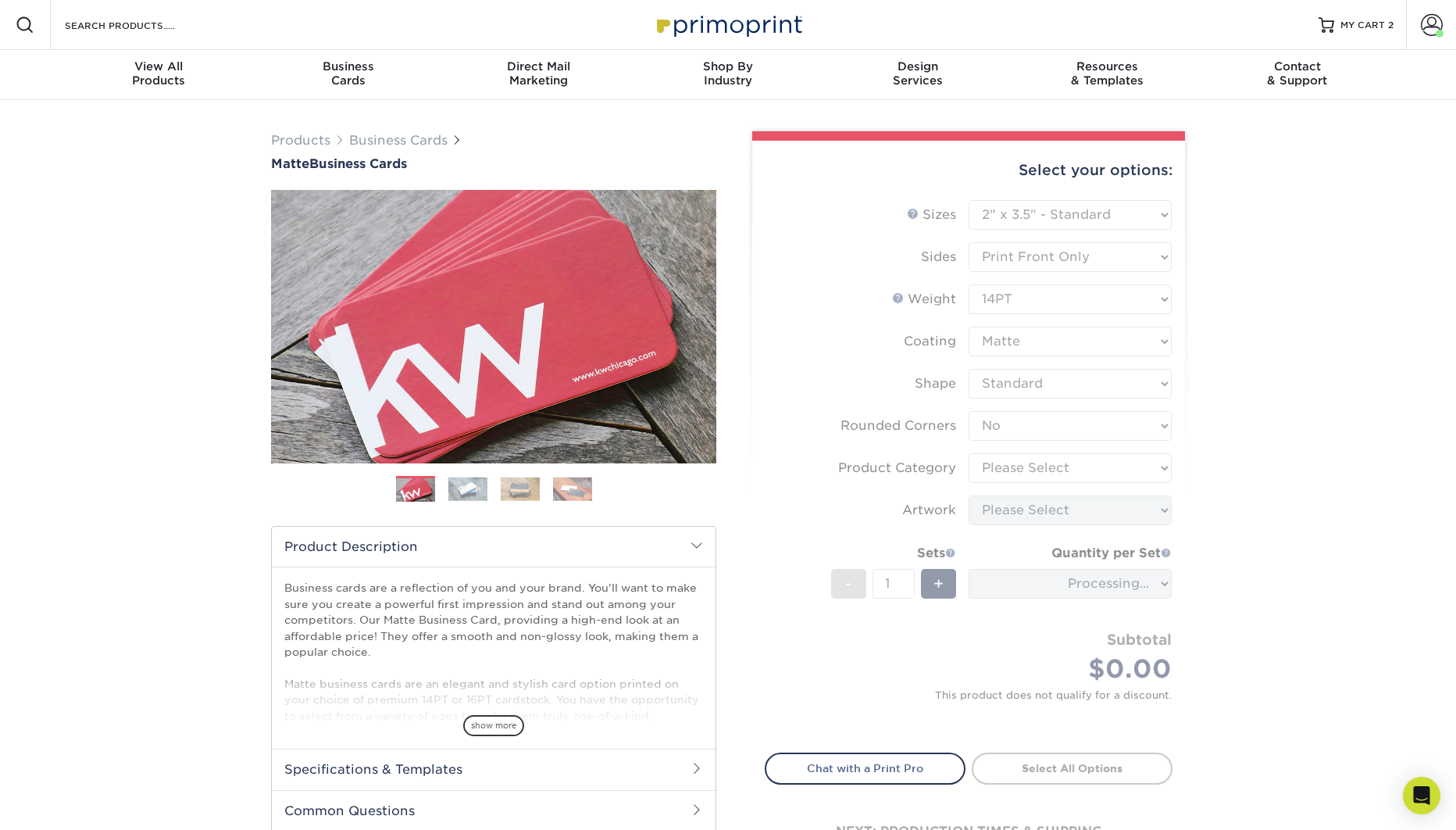
click at [1207, 466] on div "Products Business Cards Matte Business Cards Previous Next 100 $ 8" at bounding box center [728, 517] width 1456 height 834
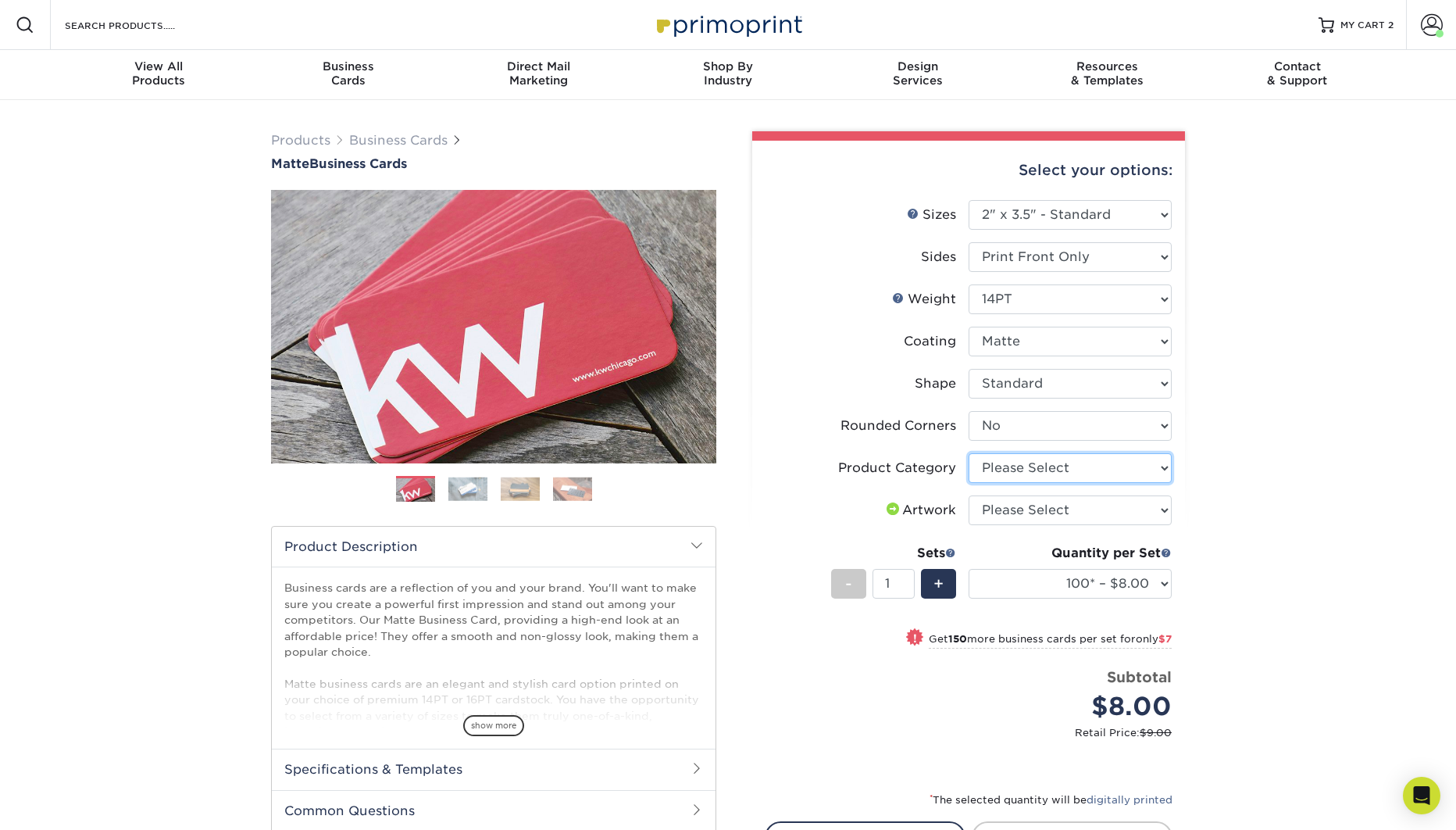
select select "3b5148f1-0588-4f88-a218-97bcfdce65c1"
click option "Business Cards" at bounding box center [0, 0] width 0 height 0
select select "upload"
click option "I will upload files" at bounding box center [0, 0] width 0 height 0
click at [969, 569] on select "100* – $8.00 250* – $15.00 500 – $30.00 1000 – $37.00 2500 – $66.00 5000 – $127…" at bounding box center [1070, 583] width 203 height 29
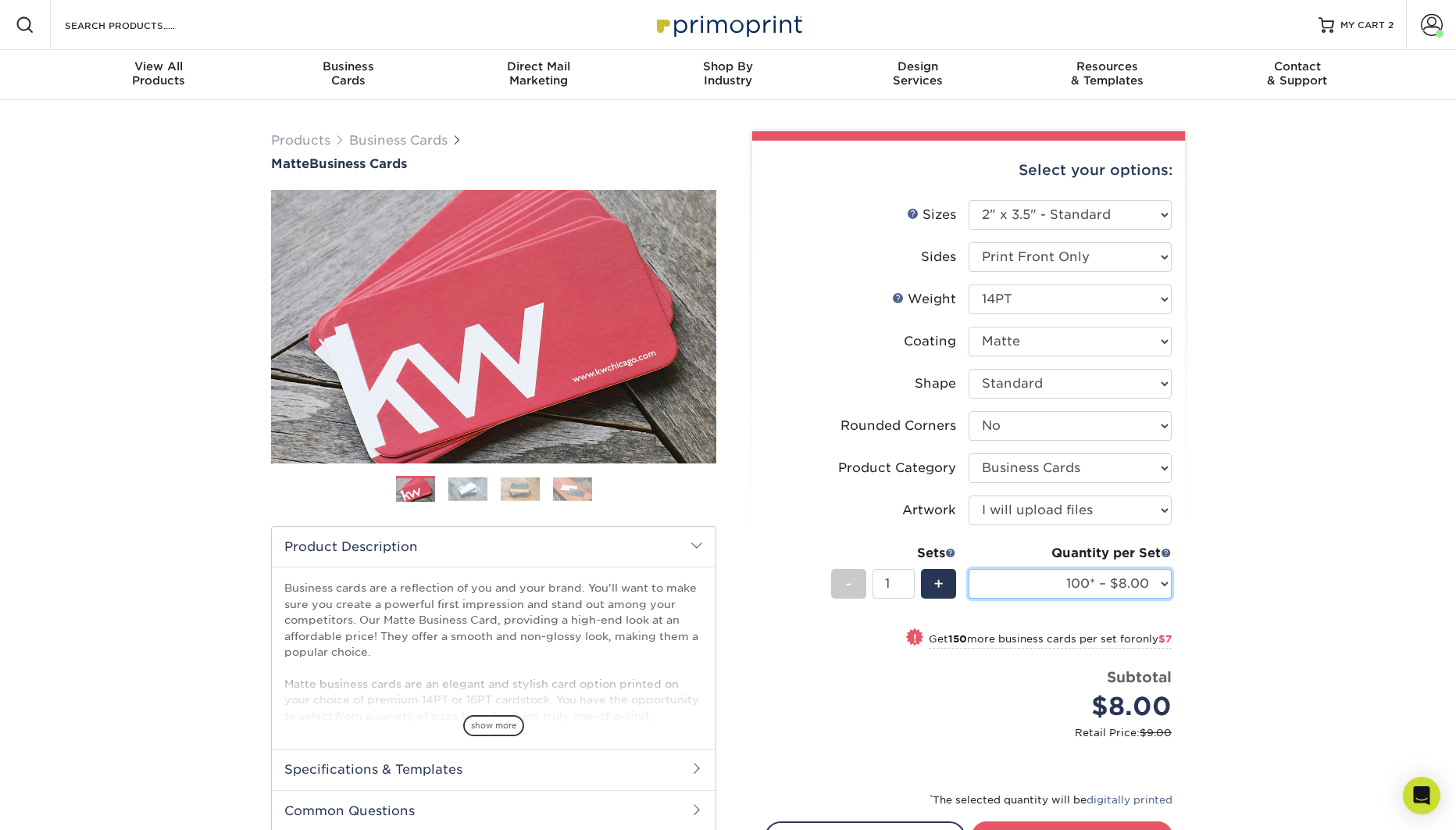
select select "1000 – $37.00"
click option "1000 – $37.00" at bounding box center [0, 0] width 0 height 0
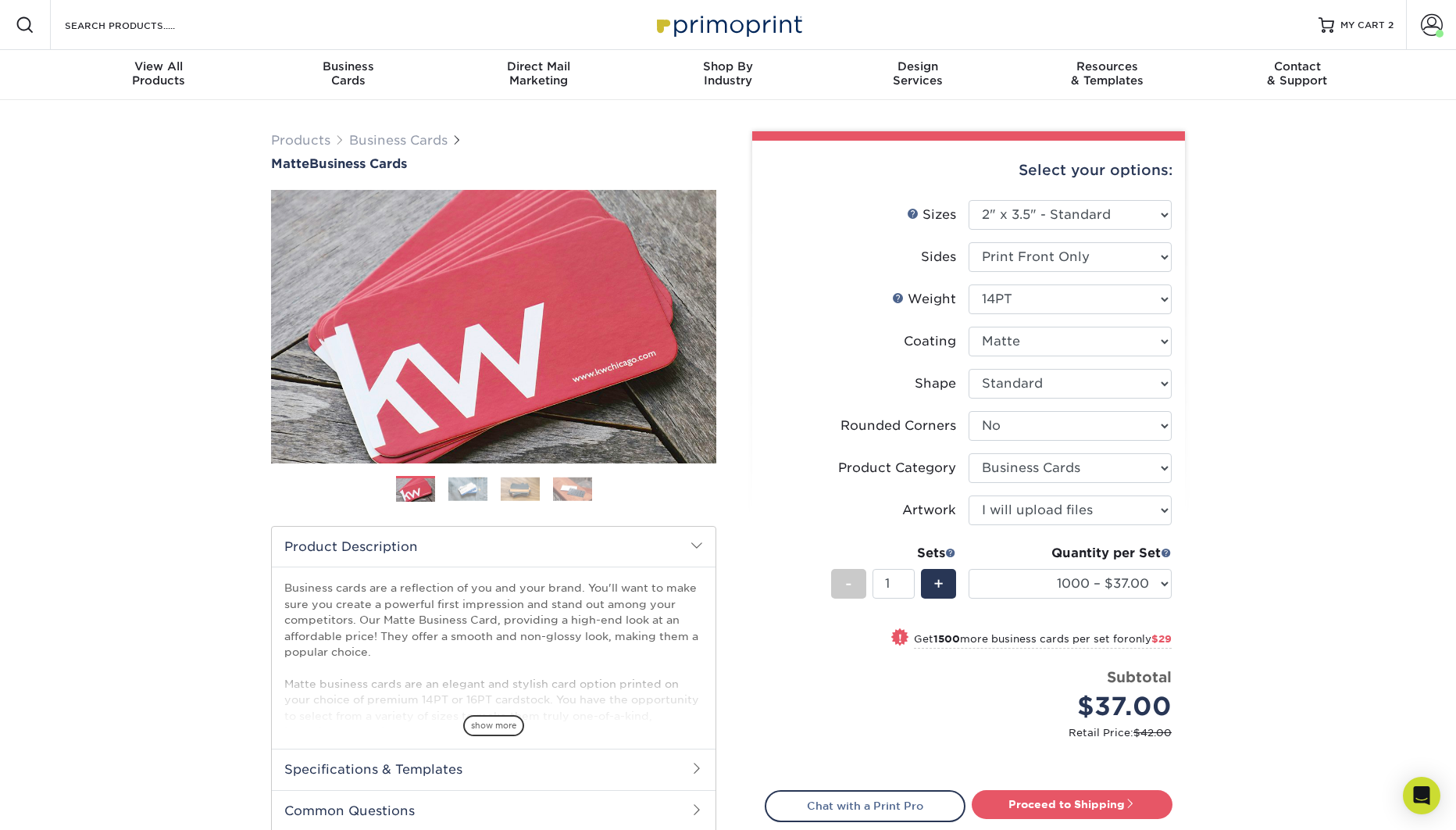
click at [1268, 445] on div "Products Business Cards Matte Business Cards Previous Next 100 $ 8" at bounding box center [728, 536] width 1456 height 872
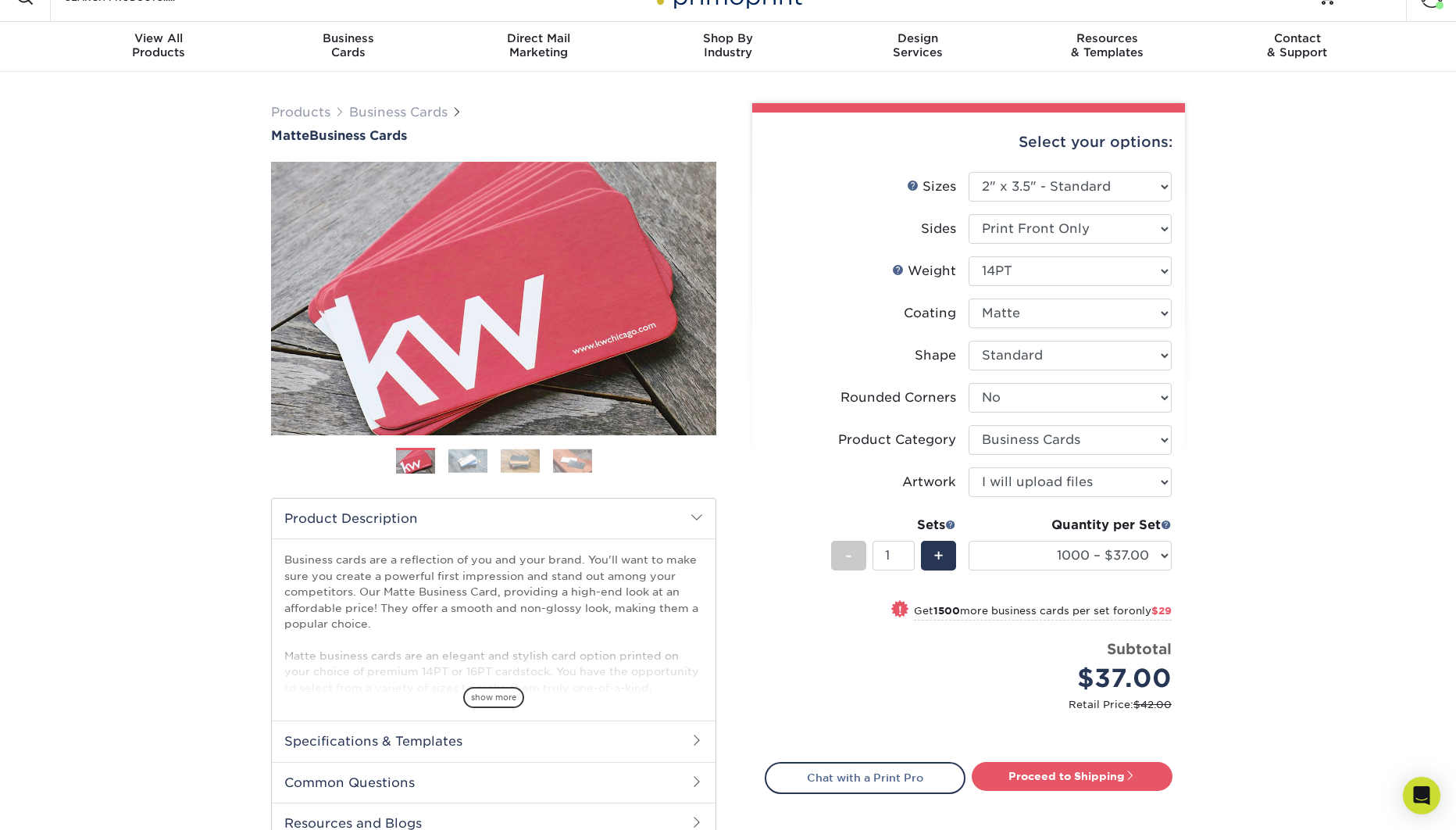
scroll to position [36, 0]
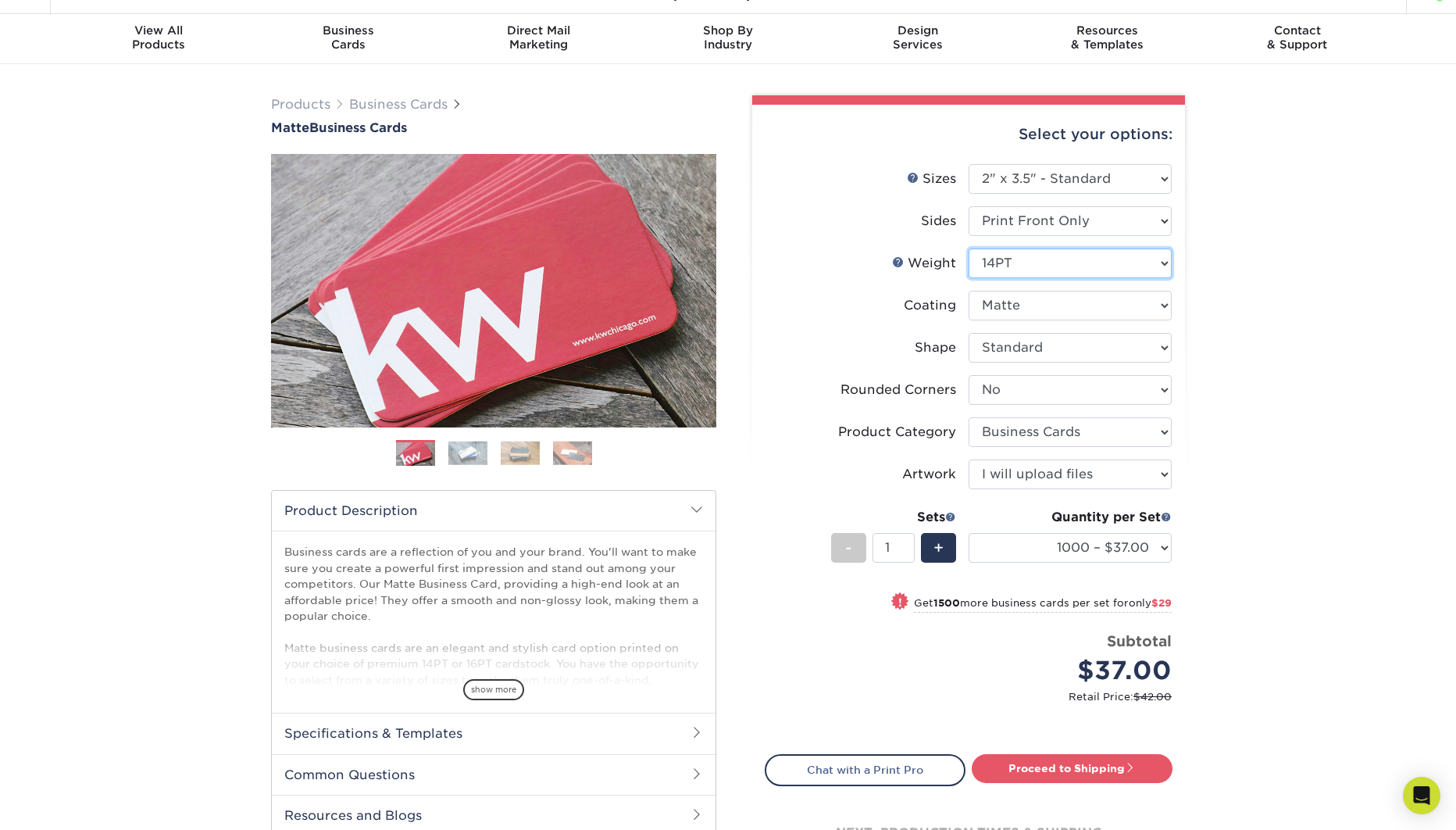
click option "14PT" at bounding box center [0, 0] width 0 height 0
click at [1261, 317] on div "Products Business Cards Matte Business Cards Previous Next 100 $ 8" at bounding box center [728, 500] width 1456 height 872
click at [1292, 331] on div "Products Business Cards Matte Business Cards Previous Next 100 $ 8" at bounding box center [728, 500] width 1456 height 872
click at [1095, 769] on link "Proceed to Shipping" at bounding box center [1072, 768] width 201 height 28
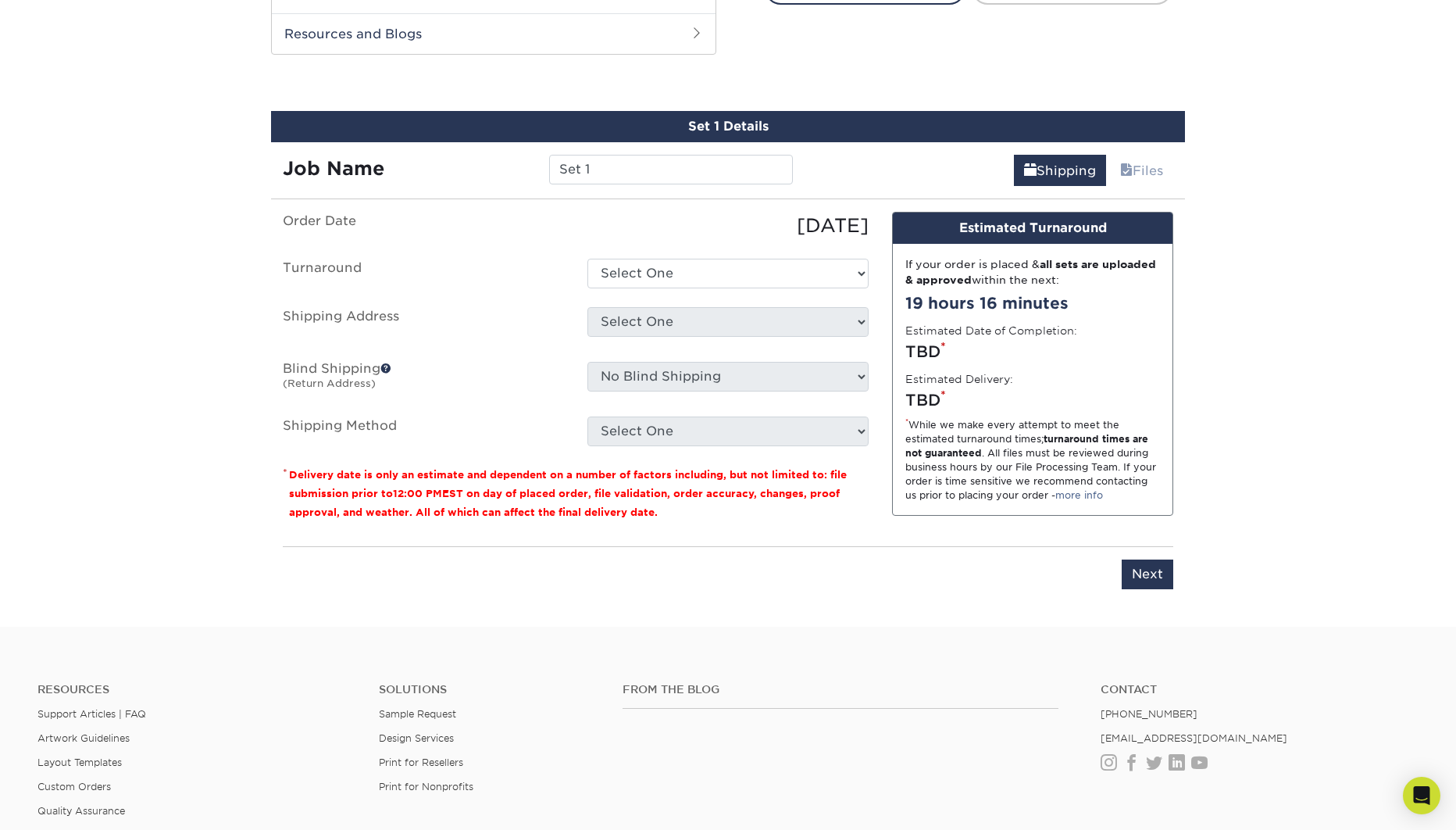
scroll to position [832, 0]
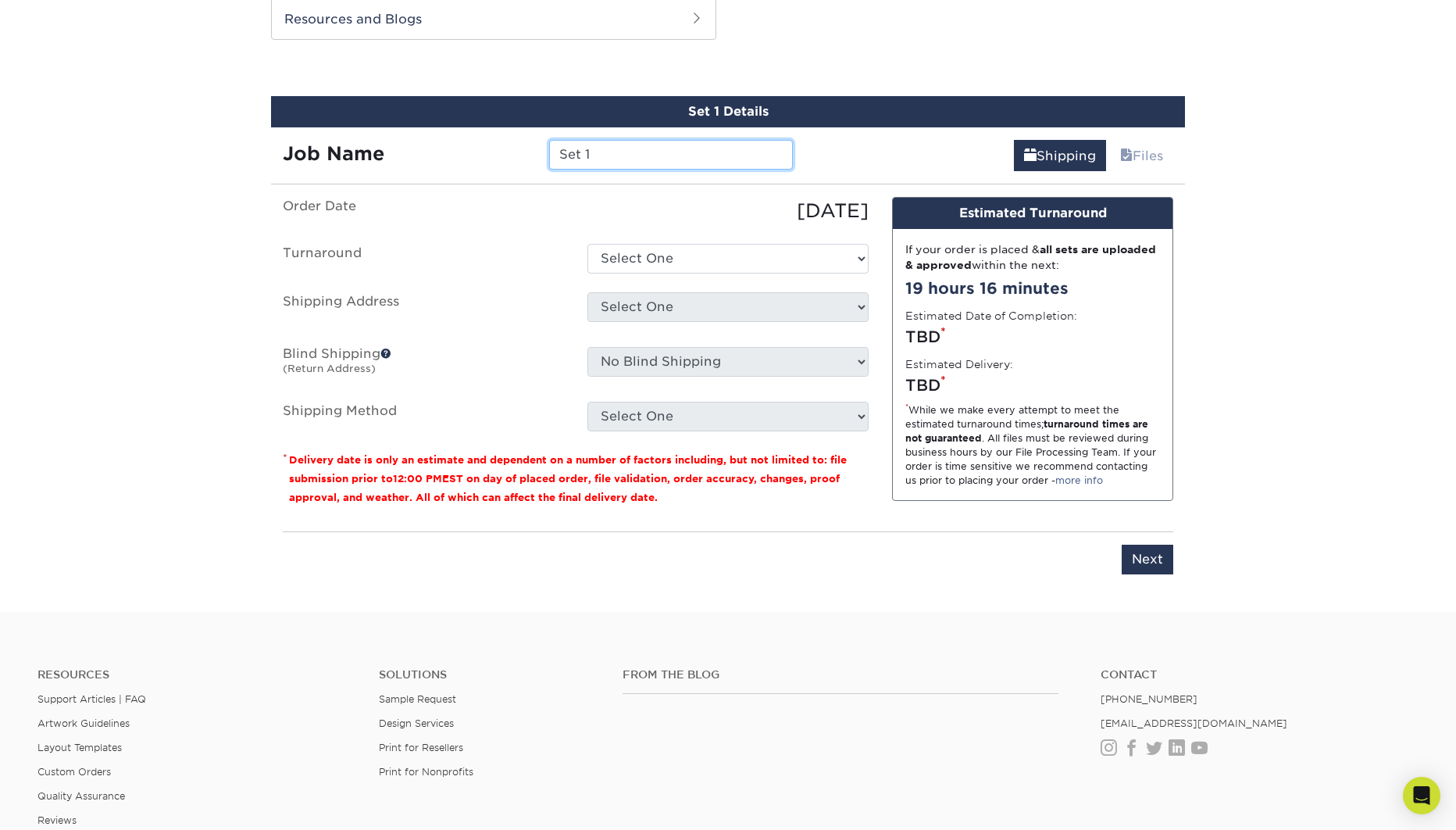
click at [627, 152] on input "Set 1" at bounding box center [671, 154] width 243 height 29
type input "Review Cards"
select select "1f8d0c24-3fe5-4382-8165-3af9843b36f7"
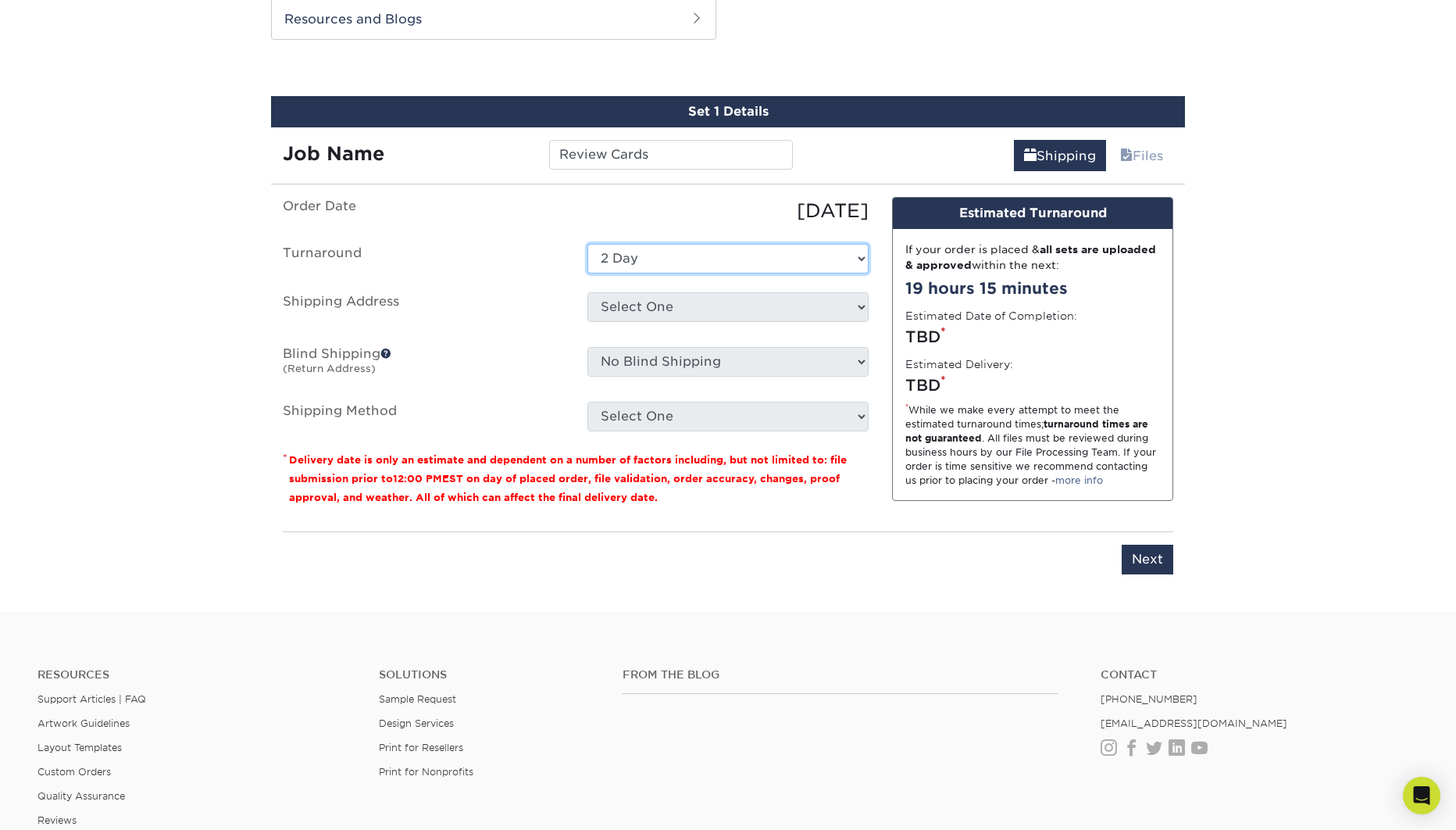
click option "2 Day" at bounding box center [0, 0] width 0 height 0
select select "91344"
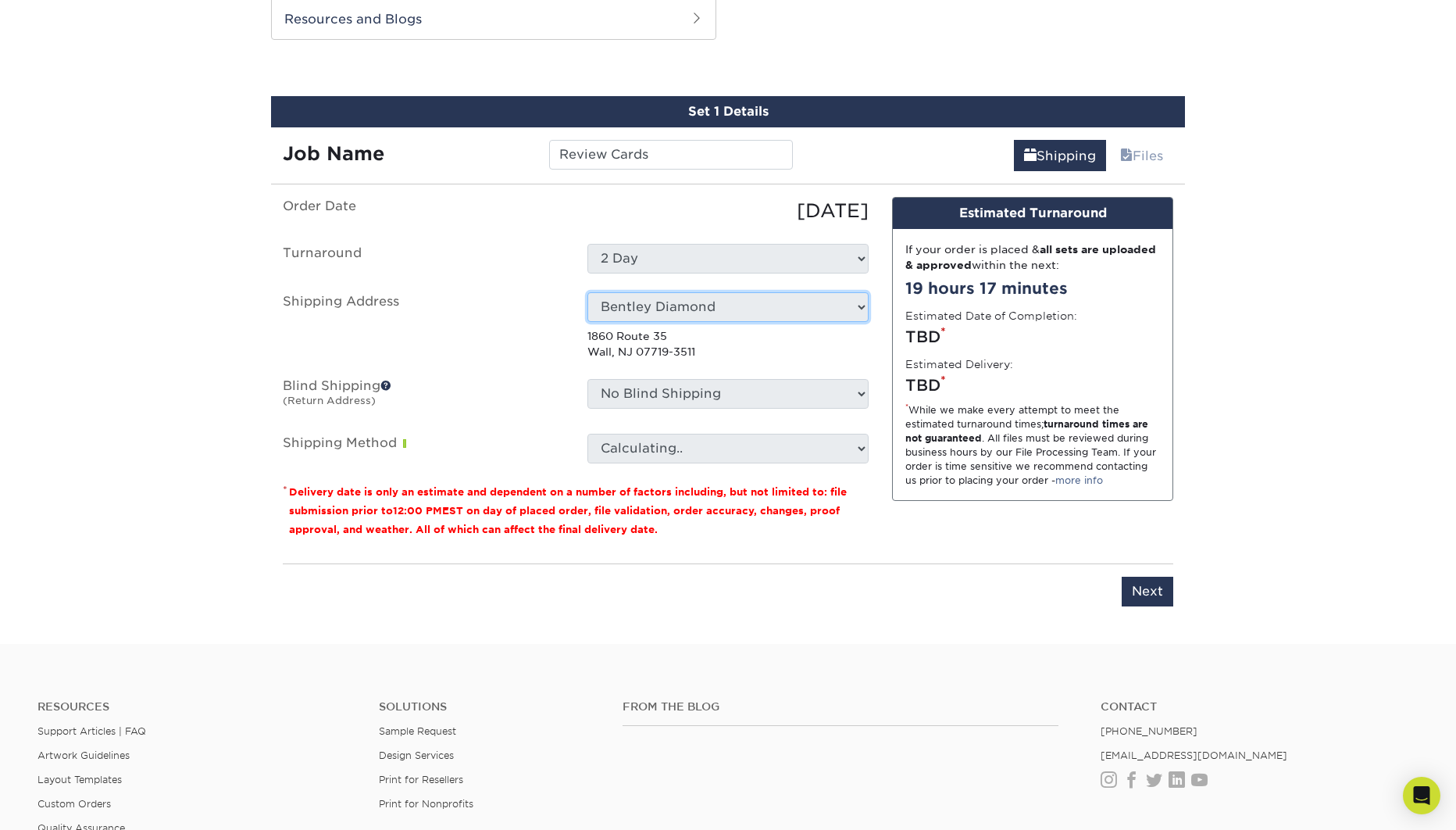
click at [782, 359] on p "1860 Route 35 Wall, NJ 07719-3511" at bounding box center [728, 344] width 281 height 32
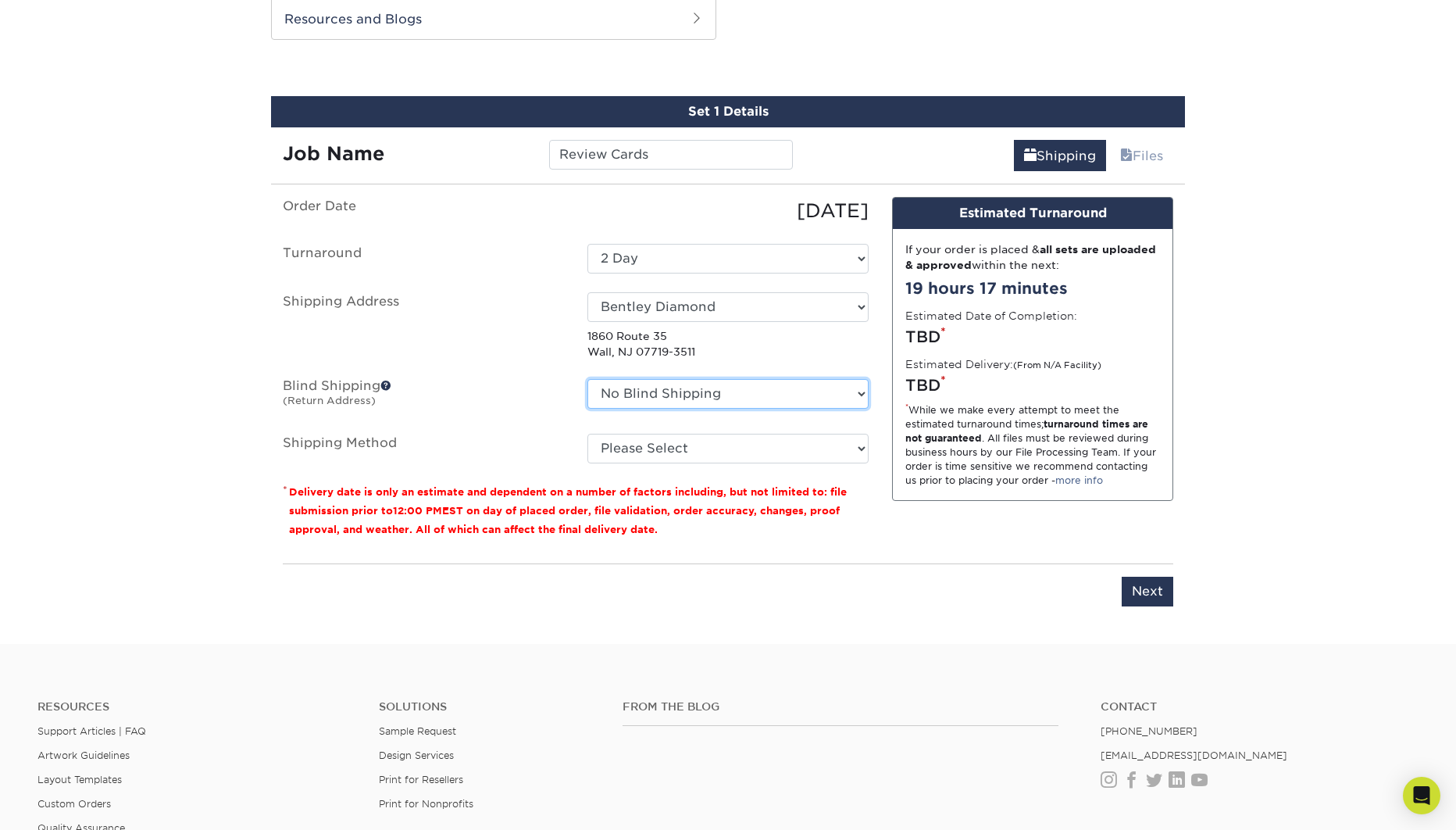
select select "83992"
click option "bk creative" at bounding box center [0, 0] width 0 height 0
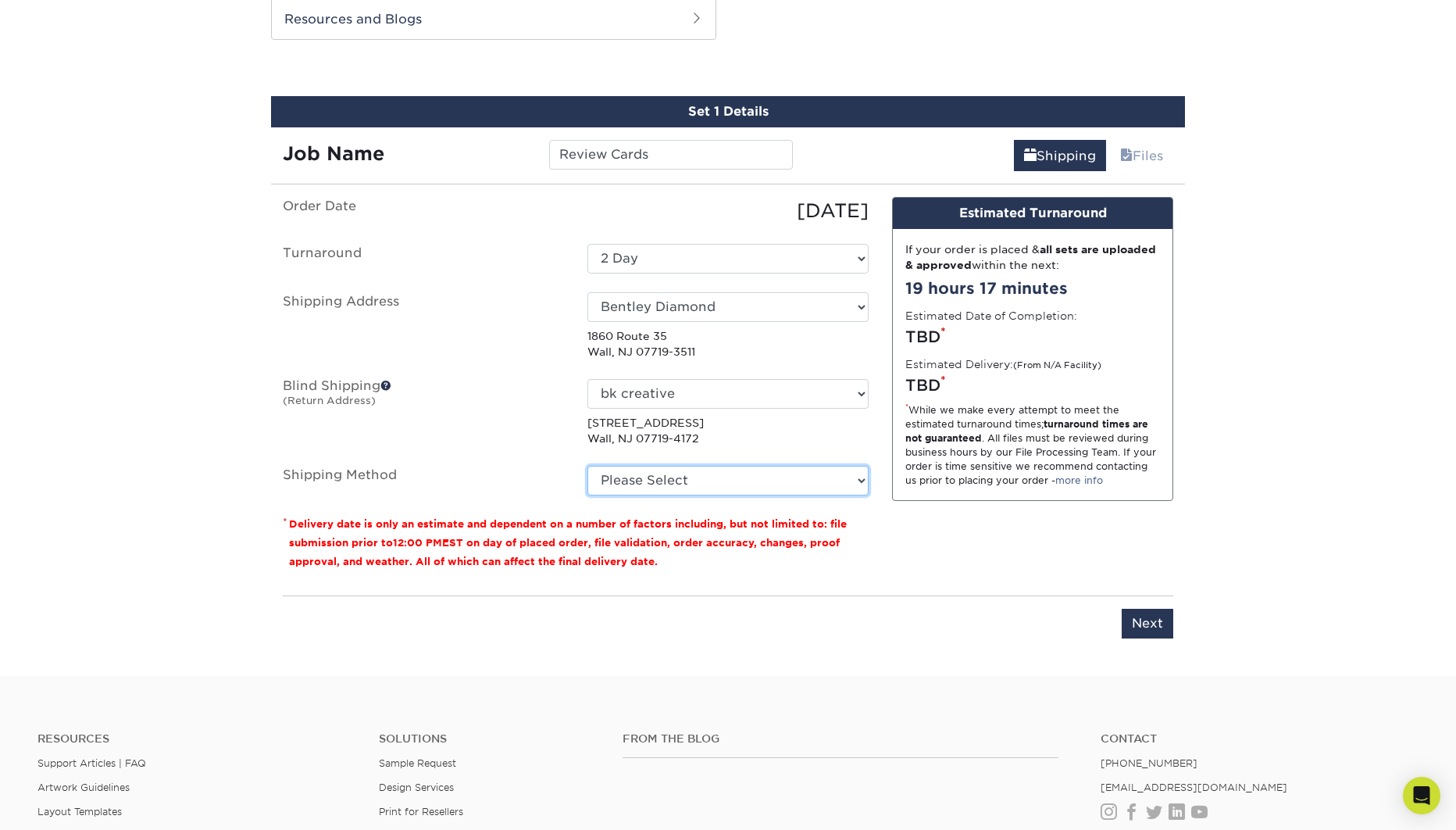
select select "12"
click option "UPS 3 Day Select (+$36.18)" at bounding box center [0, 0] width 0 height 0
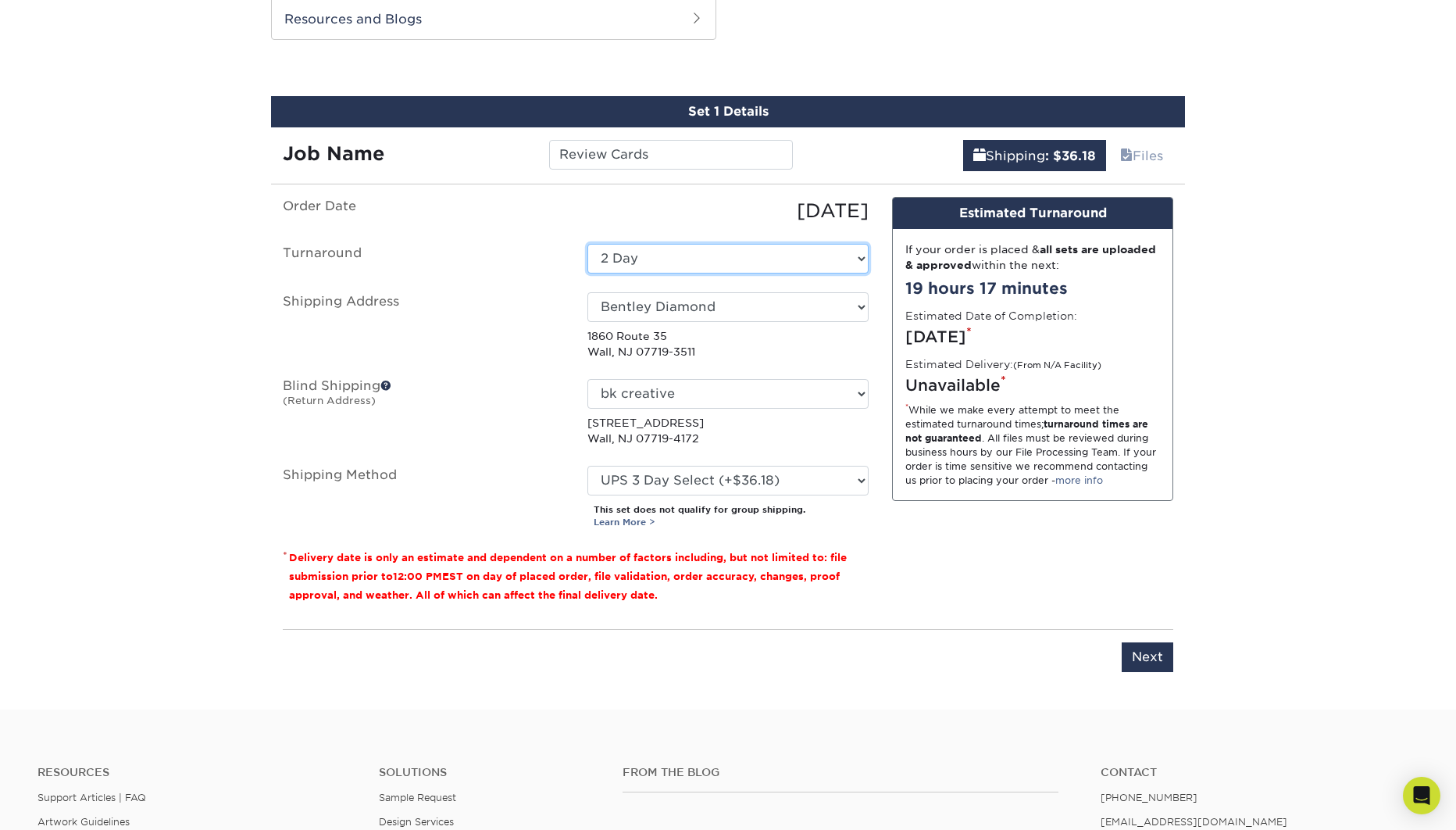
select select "68b66339-b8c6-45a9-b511-efe2b1cef69b"
click at [819, 439] on p "2812 Belmar Blvd Wall, NJ 07719-4172" at bounding box center [728, 431] width 281 height 32
click at [631, 519] on link "Learn More >" at bounding box center [624, 522] width 62 height 11
click at [825, 448] on ul "Order Date 09/03/2025 Turnaround Select One 2-4 Business Days 2 Day Next Busine…" at bounding box center [575, 363] width 586 height 332
click at [809, 356] on p "1860 Route 35 Wall, NJ 07719-3511" at bounding box center [728, 344] width 281 height 32
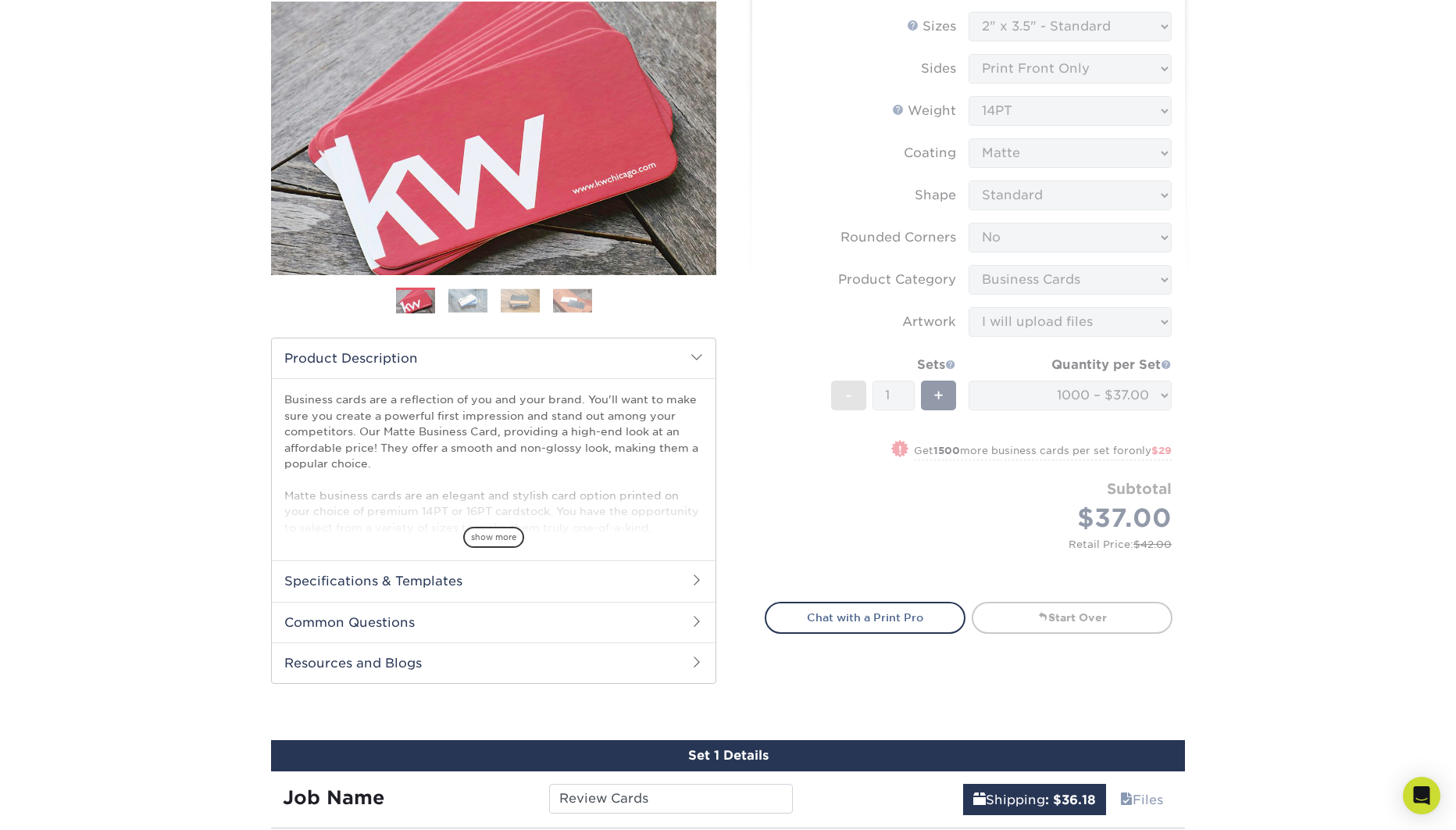
scroll to position [0, 0]
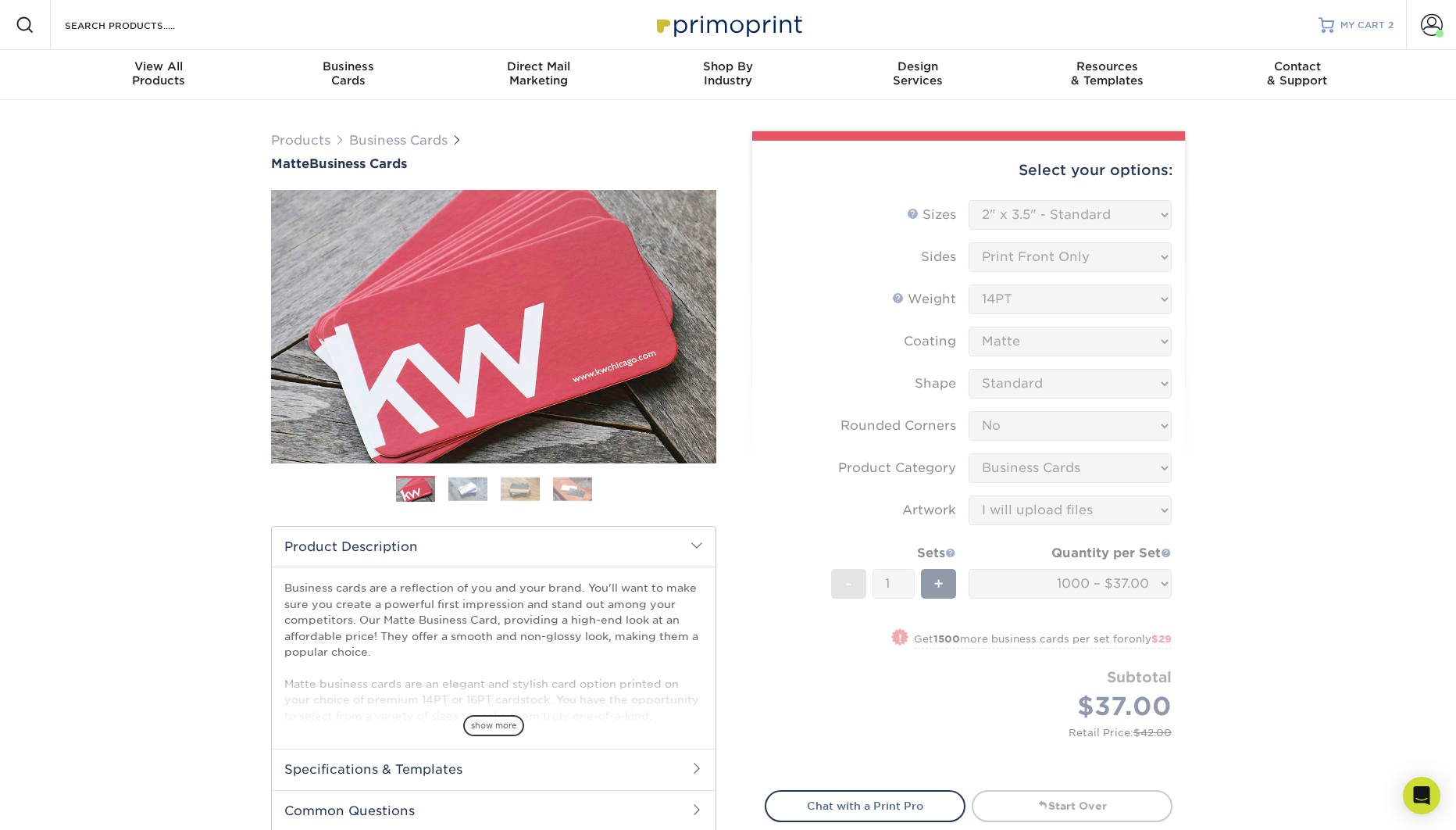
click at [1371, 23] on span "MY CART" at bounding box center [1362, 25] width 45 height 13
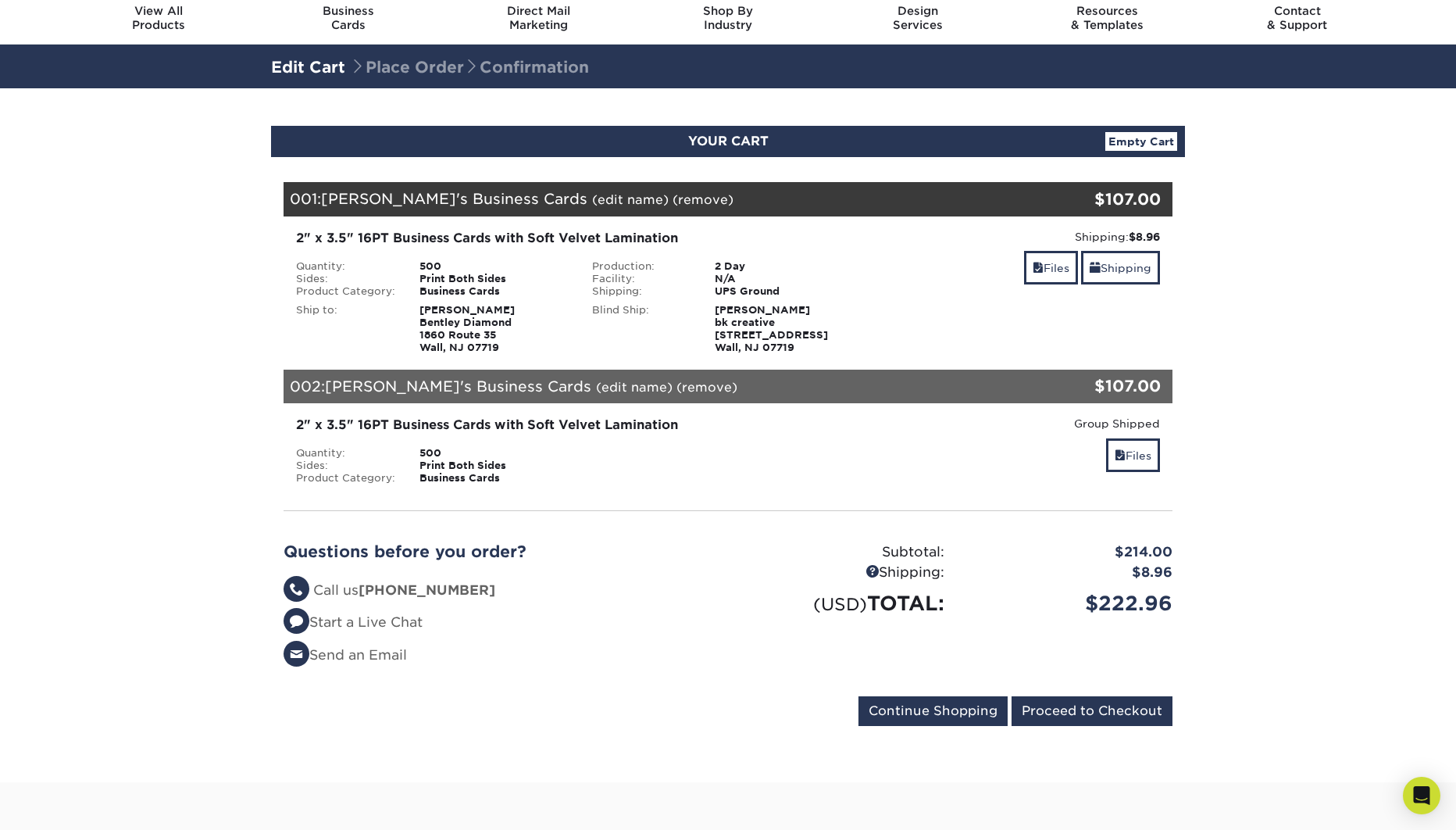
scroll to position [150, 0]
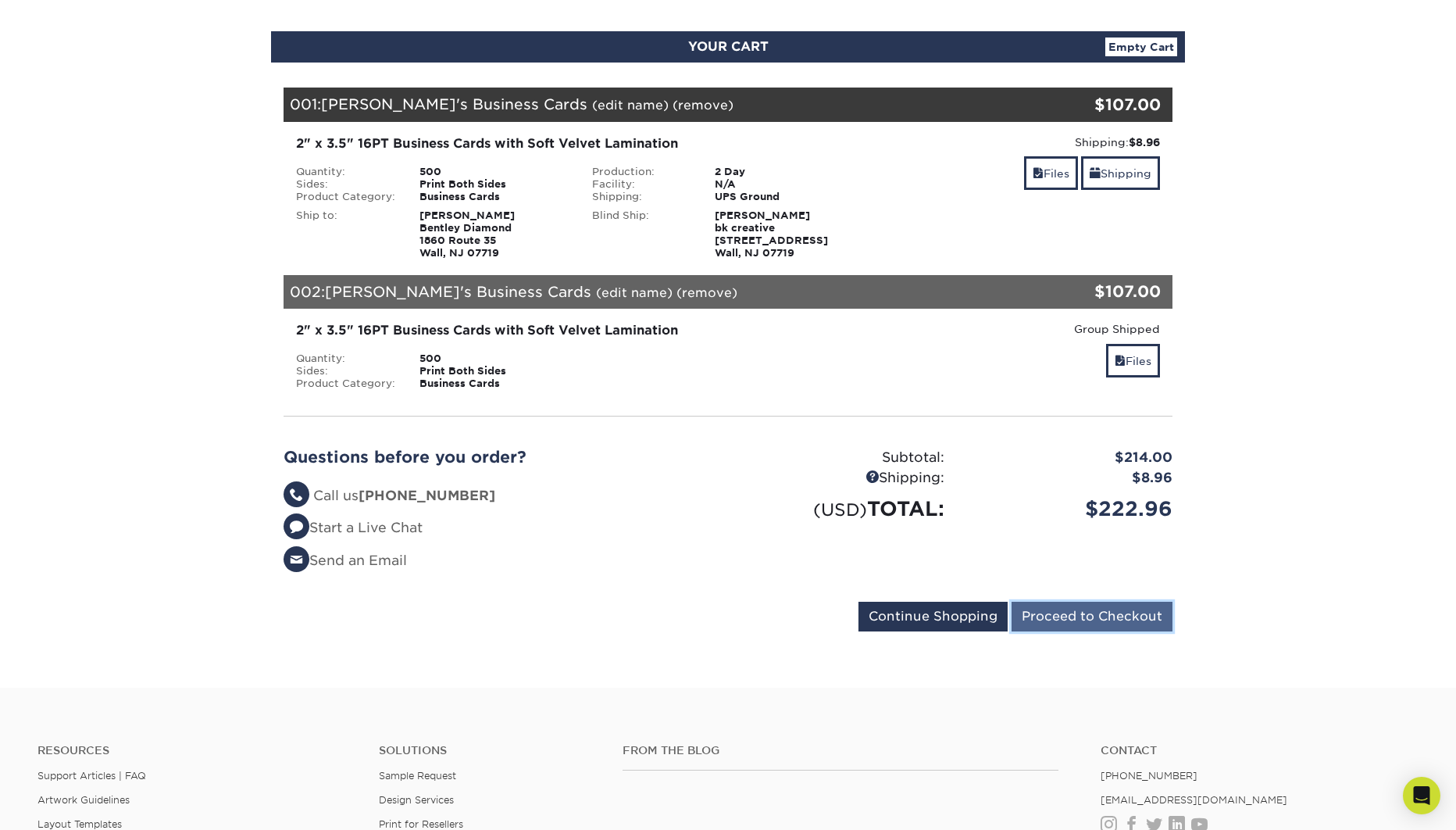
drag, startPoint x: 1100, startPoint y: 624, endPoint x: 1131, endPoint y: 616, distance: 32.0
click at [1100, 624] on input "Proceed to Checkout" at bounding box center [1092, 616] width 161 height 29
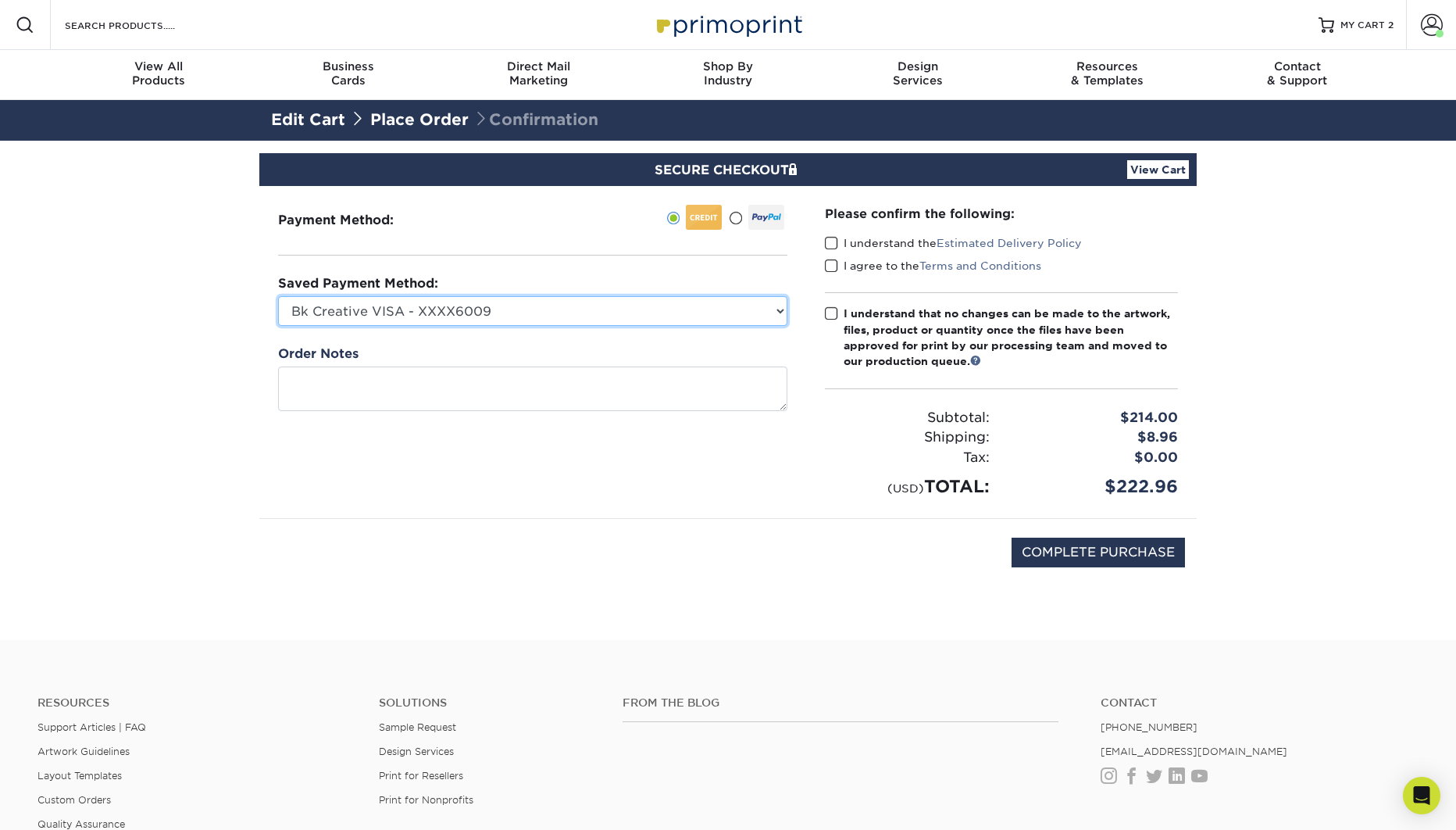
select select
click option "New Credit Card" at bounding box center [0, 0] width 0 height 0
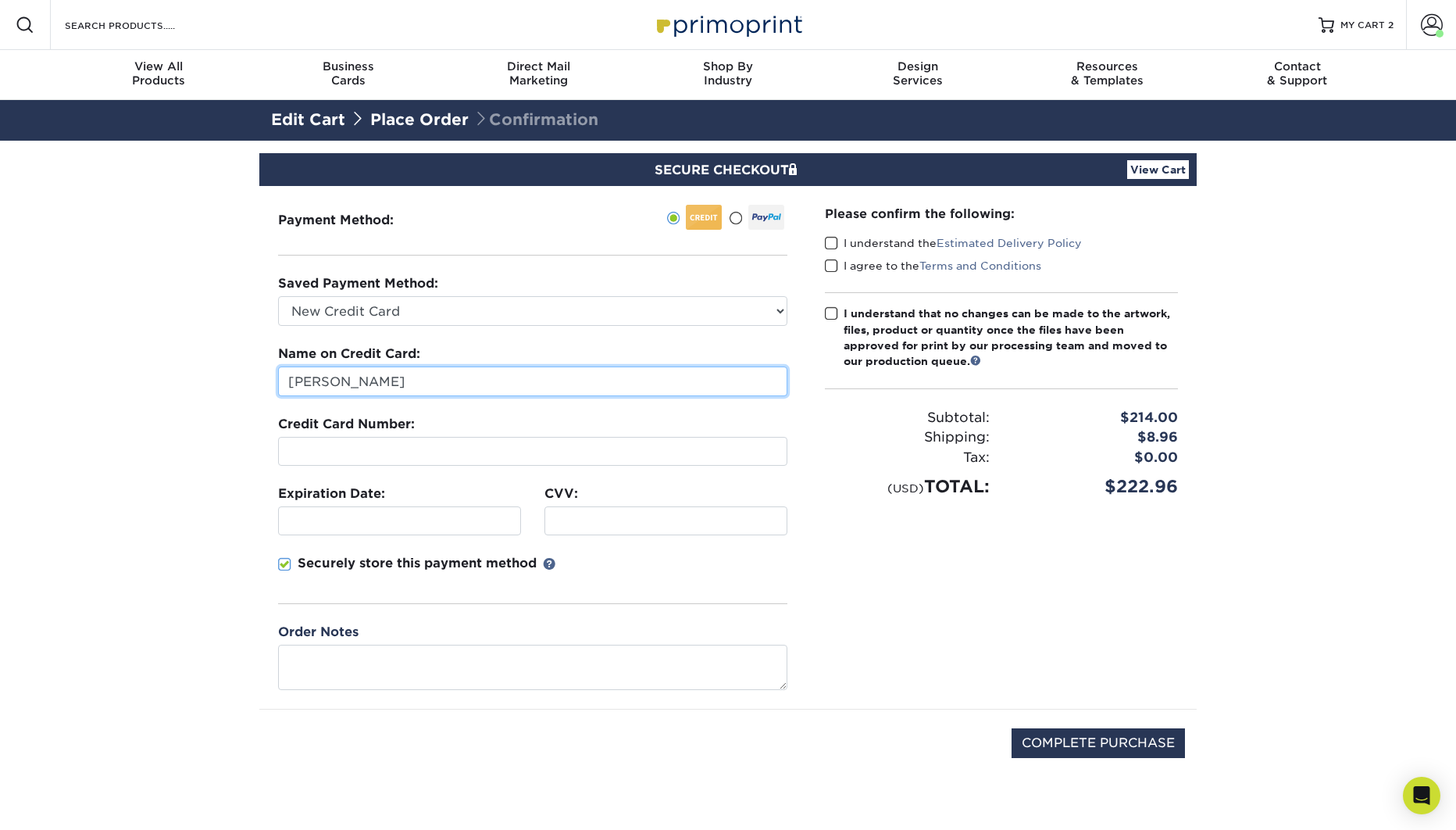
click at [402, 383] on input "[PERSON_NAME]" at bounding box center [533, 381] width 509 height 29
type input "Kaz Bagheri"
click at [286, 565] on span at bounding box center [285, 565] width 13 height 15
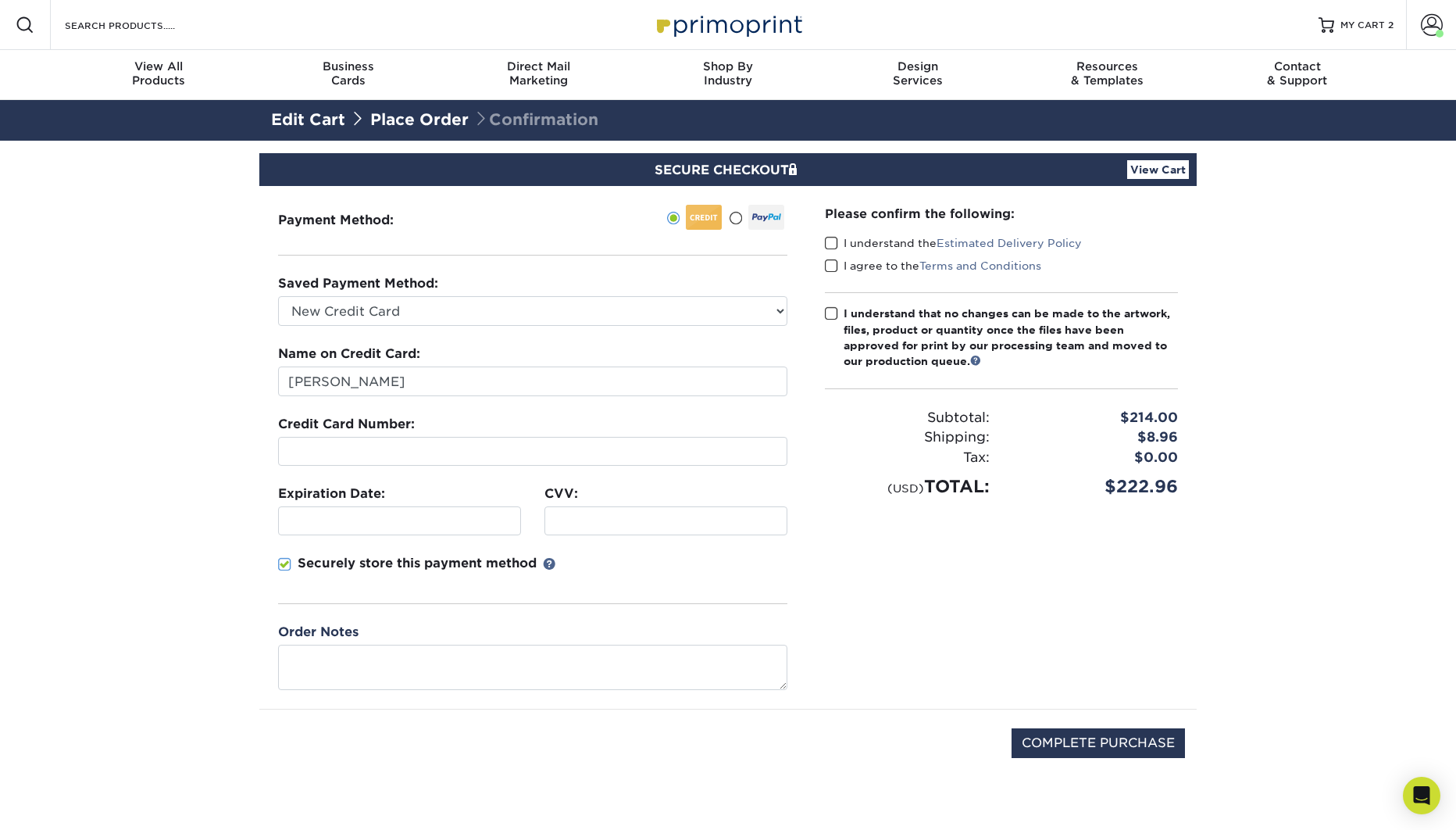
click at [0, 0] on input "Securely store this payment method" at bounding box center [0, 0] width 0 height 0
click at [746, 554] on div "Securely store this payment method" at bounding box center [533, 578] width 509 height 50
click at [831, 241] on span at bounding box center [832, 244] width 13 height 15
click at [0, 0] on input "I understand the Estimated Delivery Policy" at bounding box center [0, 0] width 0 height 0
click at [830, 261] on span at bounding box center [832, 266] width 13 height 15
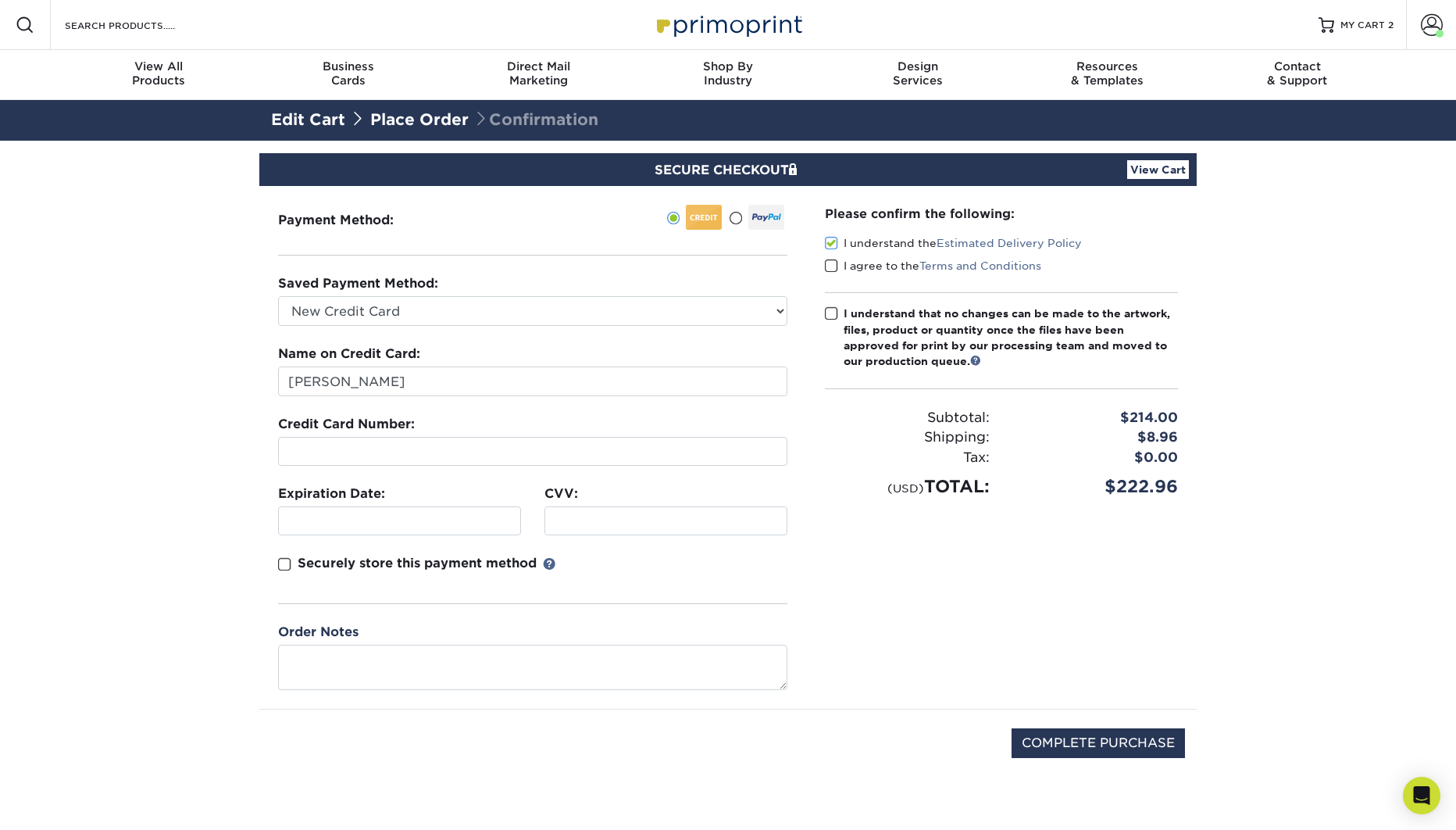
click at [0, 0] on input "I agree to the Terms and Conditions" at bounding box center [0, 0] width 0 height 0
click at [830, 312] on span at bounding box center [832, 313] width 13 height 15
click at [0, 0] on input "I understand that no changes can be made to the artwork, files, product or quan…" at bounding box center [0, 0] width 0 height 0
click at [930, 652] on div "Please confirm the following: I understand the Estimated Delivery Policy I agre…" at bounding box center [1002, 447] width 391 height 522
click at [1110, 750] on input "COMPLETE PURCHASE" at bounding box center [1099, 742] width 174 height 29
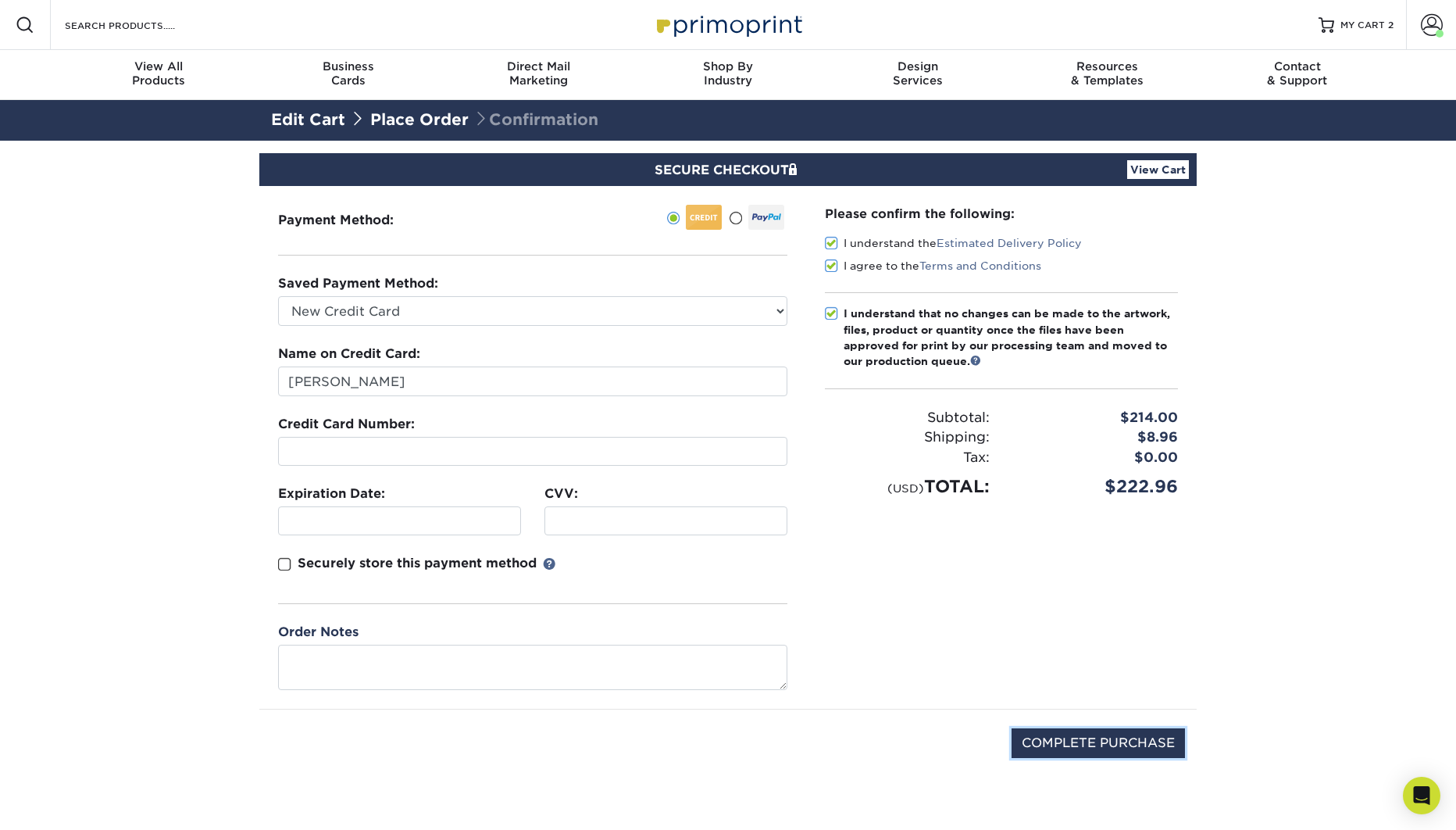
type input "PROCESSING, PLEASE WAIT..."
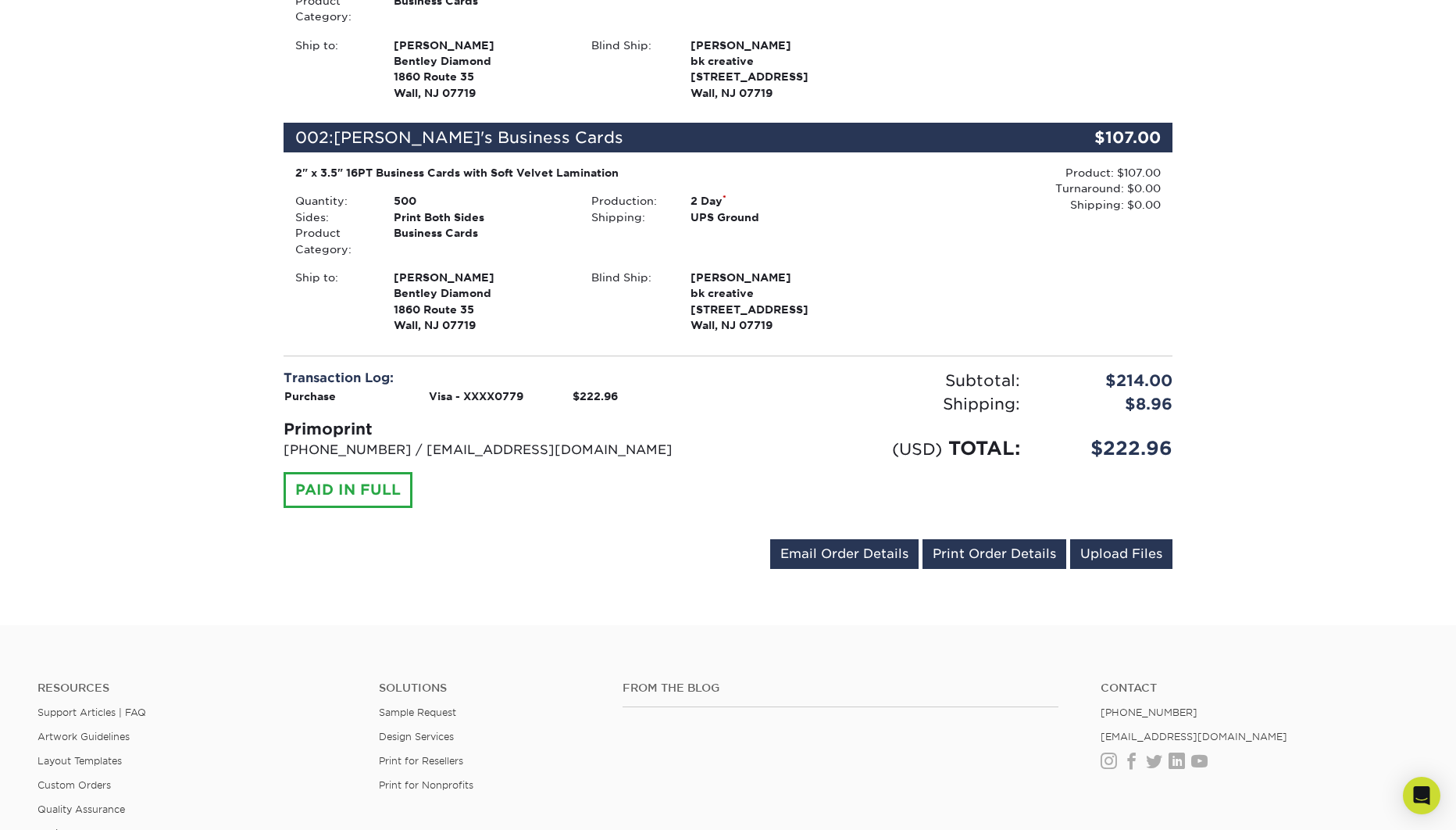
scroll to position [795, 0]
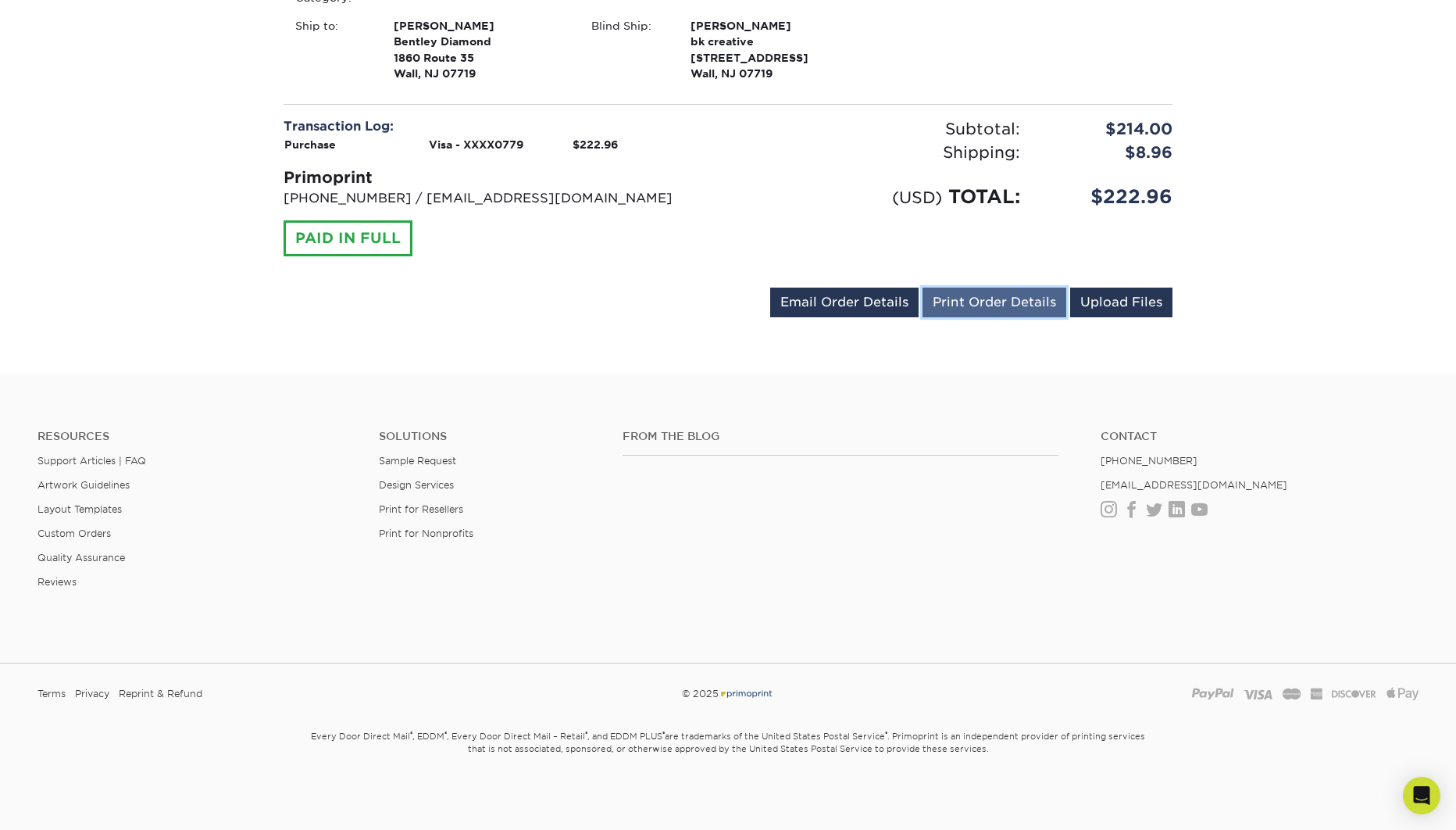
click at [956, 302] on link "Print Order Details" at bounding box center [994, 302] width 144 height 29
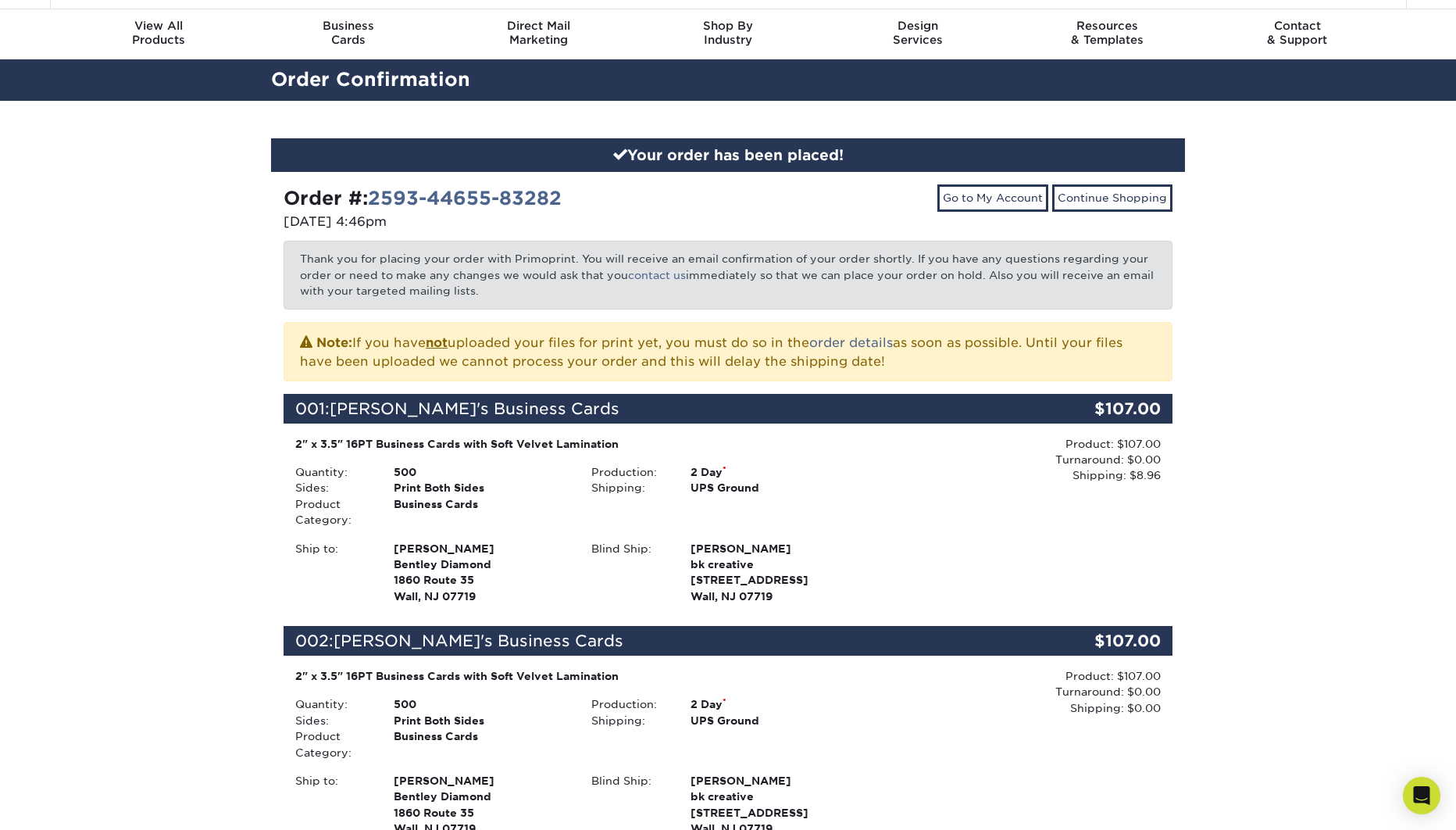
scroll to position [0, 0]
